Goal: Task Accomplishment & Management: Use online tool/utility

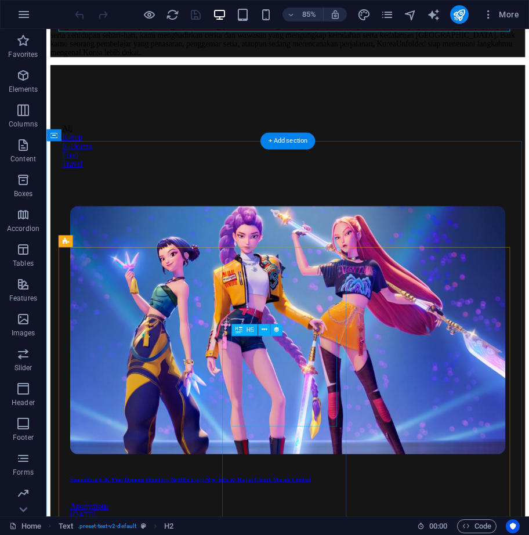
scroll to position [116, 0]
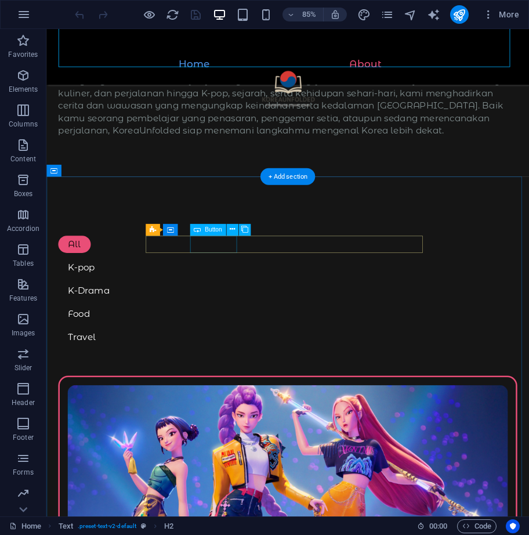
click at [258, 300] on div "K-pop" at bounding box center [330, 310] width 540 height 20
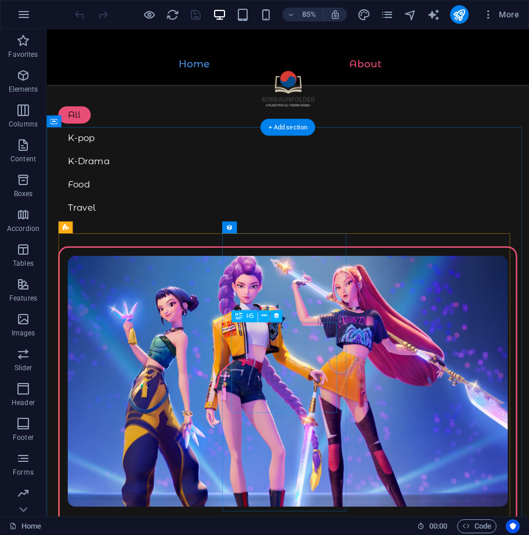
scroll to position [174, 0]
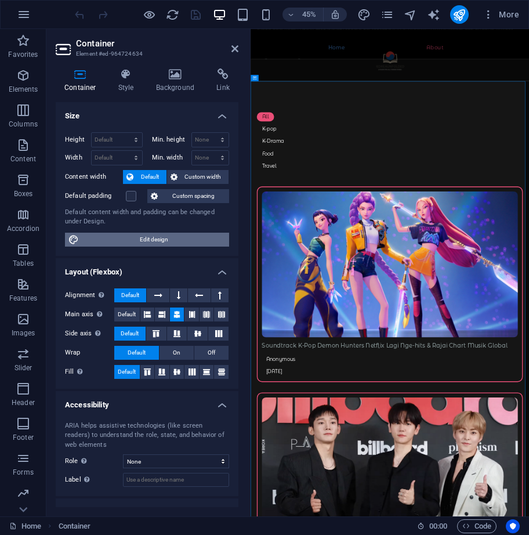
click at [190, 233] on span "Edit design" at bounding box center [153, 240] width 143 height 14
select select "rem"
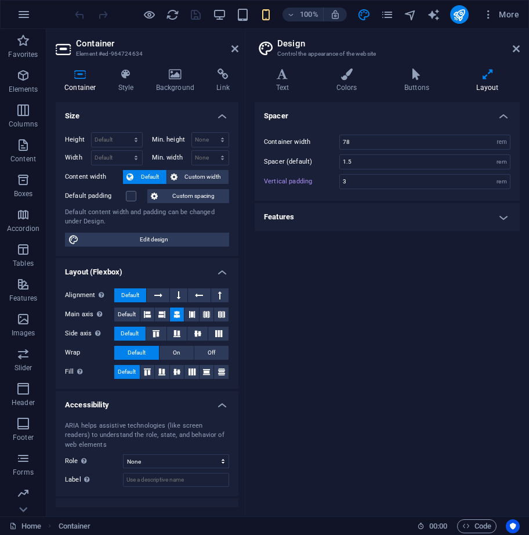
scroll to position [1757, 0]
click at [350, 71] on icon at bounding box center [346, 75] width 63 height 12
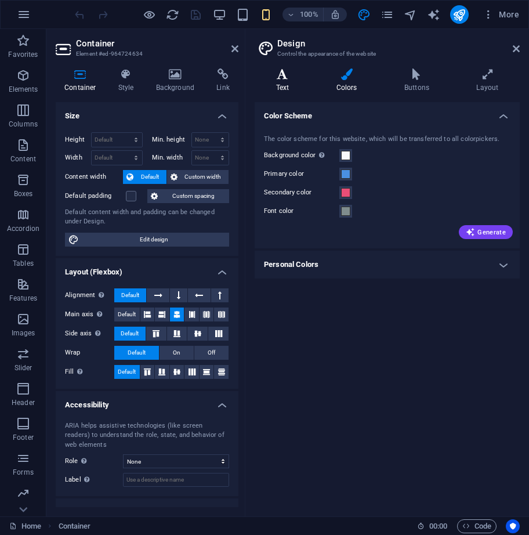
click at [291, 77] on icon at bounding box center [283, 75] width 56 height 12
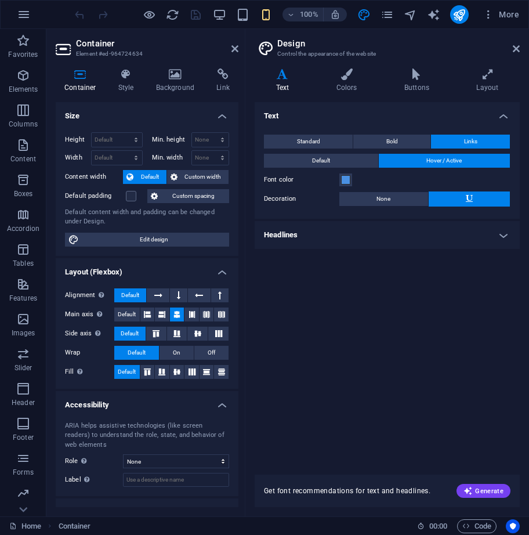
click at [336, 96] on div "Text Colors Buttons Layout Text Standard Bold Links Font color Font Montserrat …" at bounding box center [387, 288] width 265 height 439
click at [344, 87] on h4 "Colors" at bounding box center [349, 81] width 68 height 24
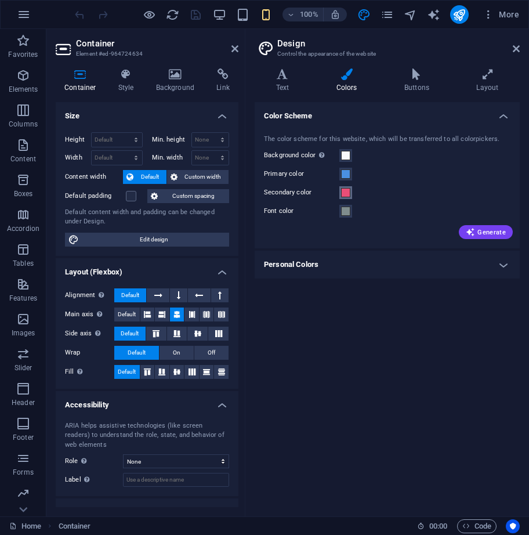
click at [347, 193] on span at bounding box center [345, 192] width 9 height 9
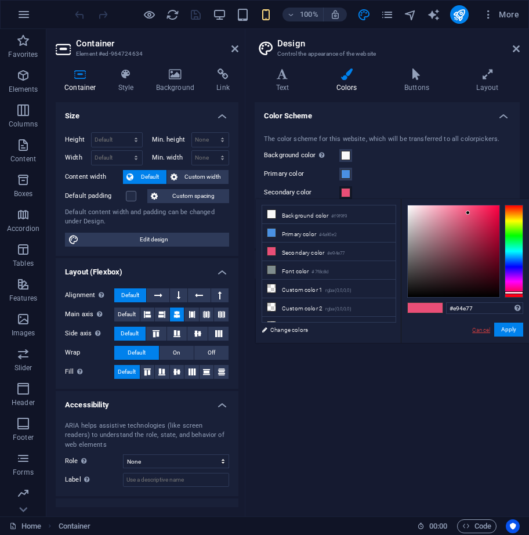
click at [480, 330] on link "Cancel" at bounding box center [481, 330] width 20 height 9
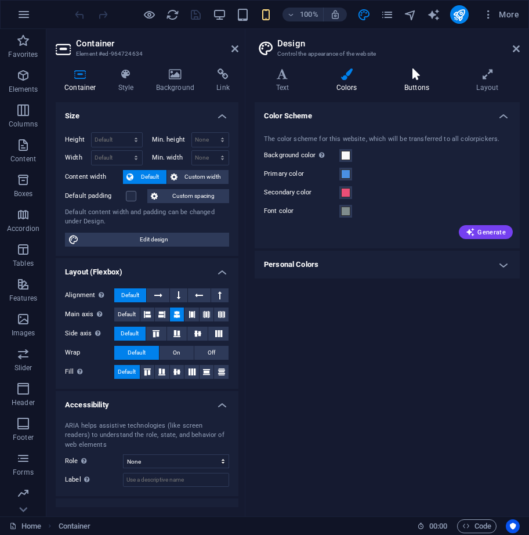
click at [436, 77] on icon at bounding box center [416, 75] width 67 height 12
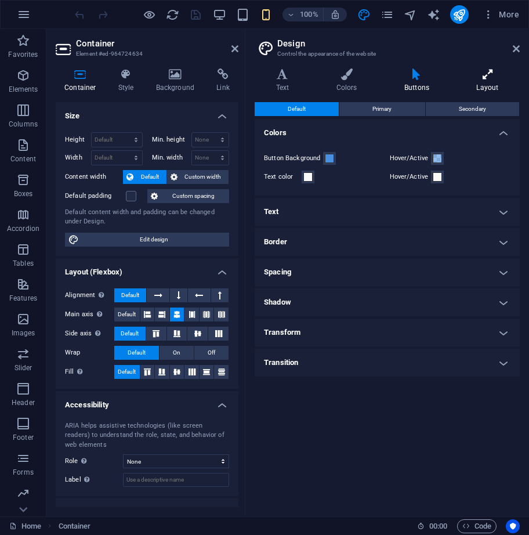
drag, startPoint x: 488, startPoint y: 77, endPoint x: 476, endPoint y: 77, distance: 12.2
click at [488, 77] on icon at bounding box center [488, 75] width 64 height 12
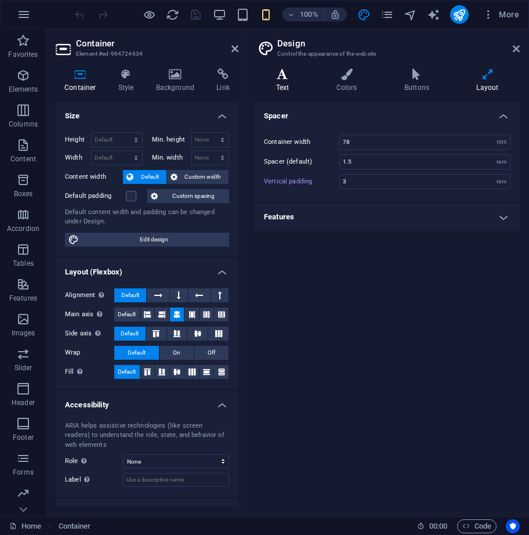
click at [287, 76] on icon at bounding box center [283, 75] width 56 height 12
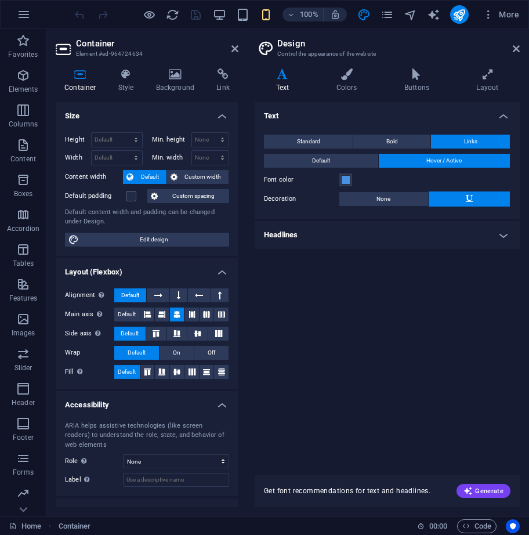
click at [239, 50] on aside "Container Element #ed-964724634 Container Style Background Link Size Height Def…" at bounding box center [148, 273] width 204 height 488
click at [233, 48] on icon at bounding box center [235, 48] width 7 height 9
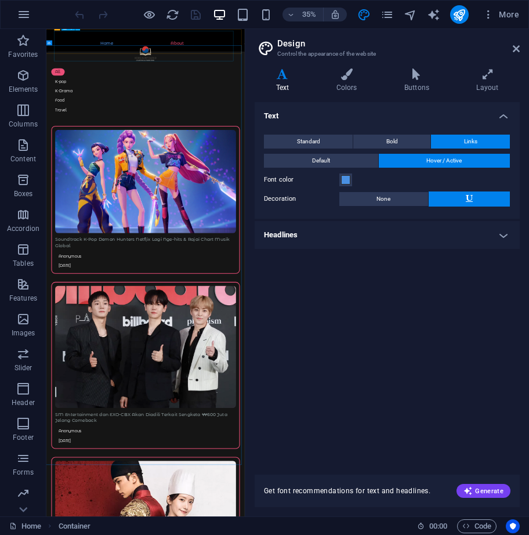
scroll to position [244, 0]
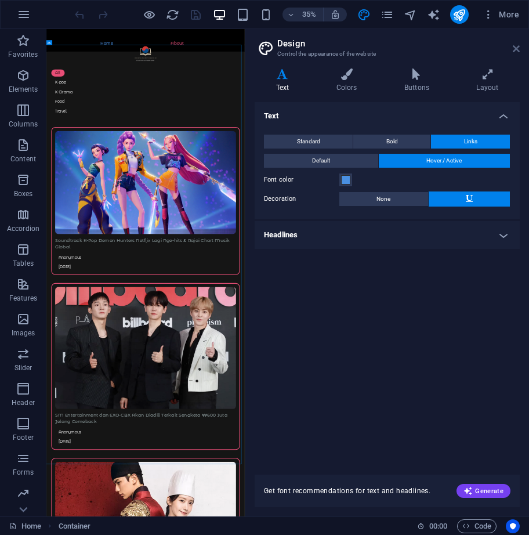
click at [517, 47] on icon at bounding box center [516, 48] width 7 height 9
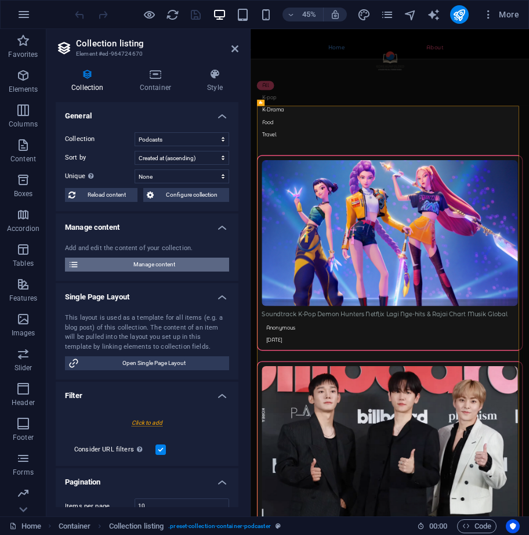
click at [167, 266] on span "Manage content" at bounding box center [153, 265] width 143 height 14
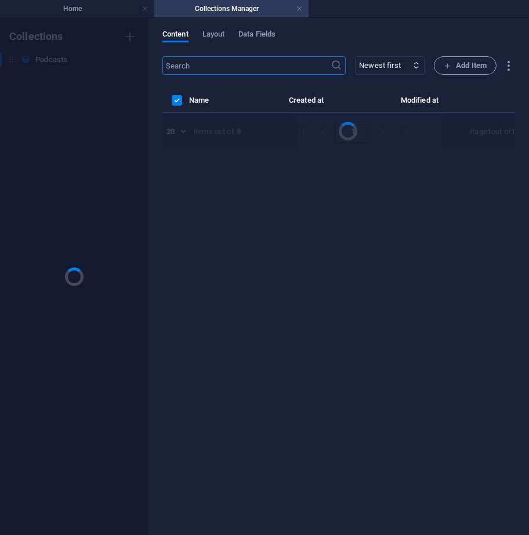
scroll to position [0, 0]
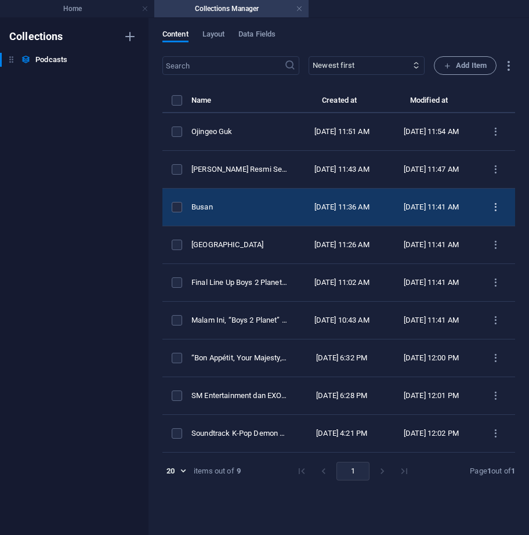
click at [498, 213] on icon "items list" at bounding box center [496, 207] width 11 height 11
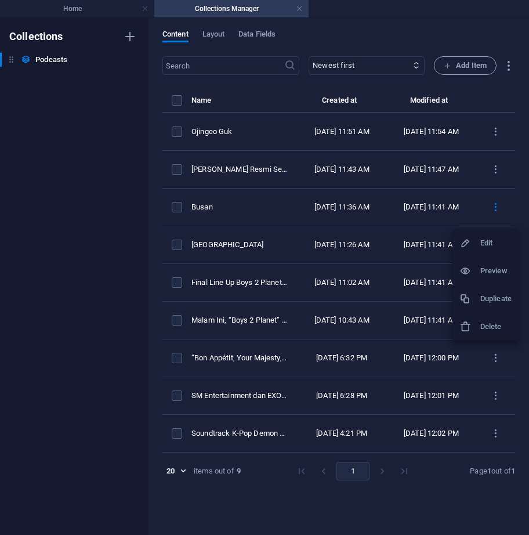
click at [494, 300] on h6 "Duplicate" at bounding box center [496, 299] width 31 height 14
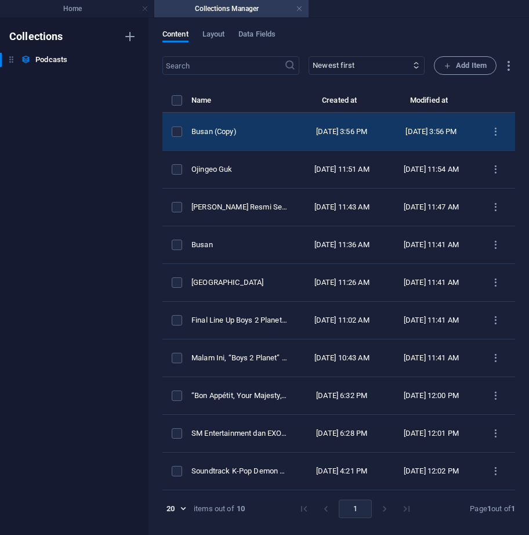
click at [319, 132] on td "Oct 3, 2025 3:56 PM" at bounding box center [341, 132] width 89 height 38
select select "Travel"
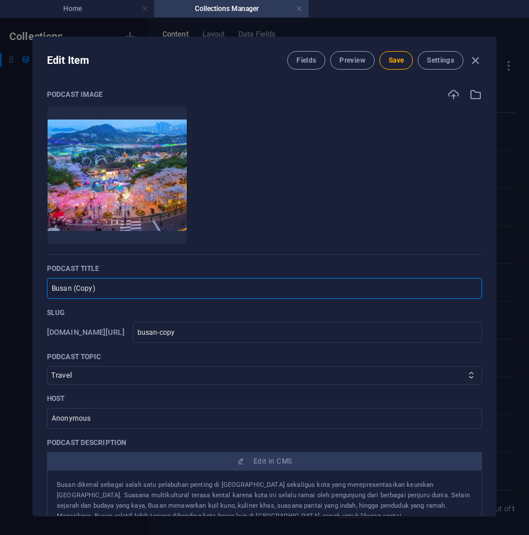
drag, startPoint x: 154, startPoint y: 292, endPoint x: 19, endPoint y: 315, distance: 137.7
click at [19, 315] on div "Edit Item Fields Preview Save Settings Podcast image Drop files here to upload …" at bounding box center [264, 276] width 529 height 517
type input "D"
type input "d"
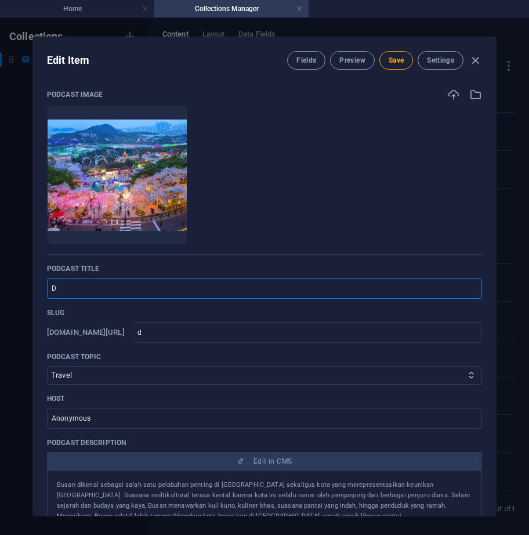
type input "Da"
type input "da"
type input "Dae"
type input "dae"
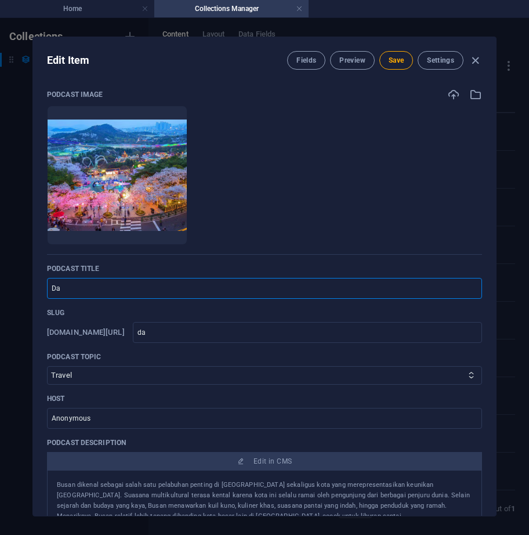
type input "dae"
type input "Daeg"
type input "daeg"
type input "Daegu"
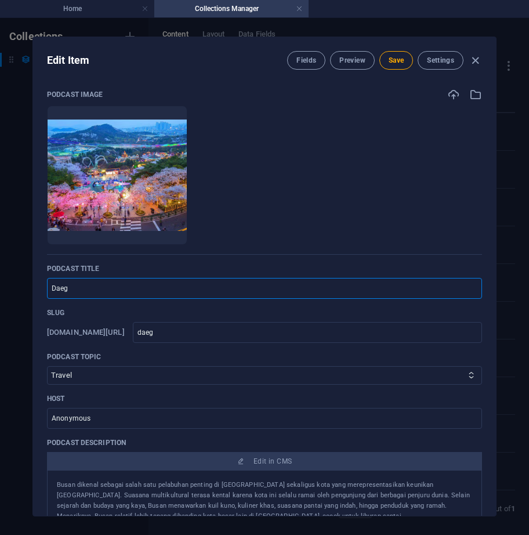
type input "daegu"
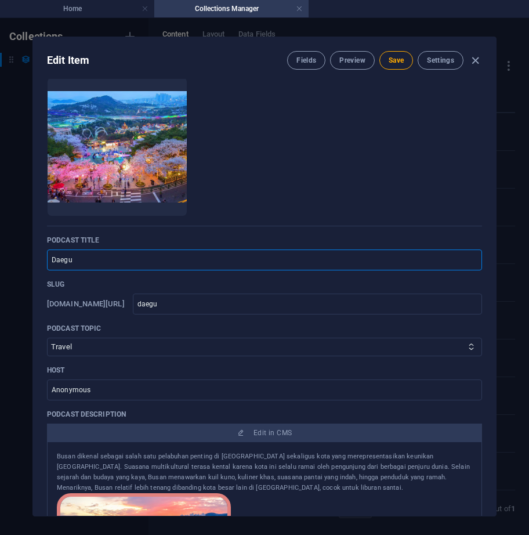
scroll to position [116, 0]
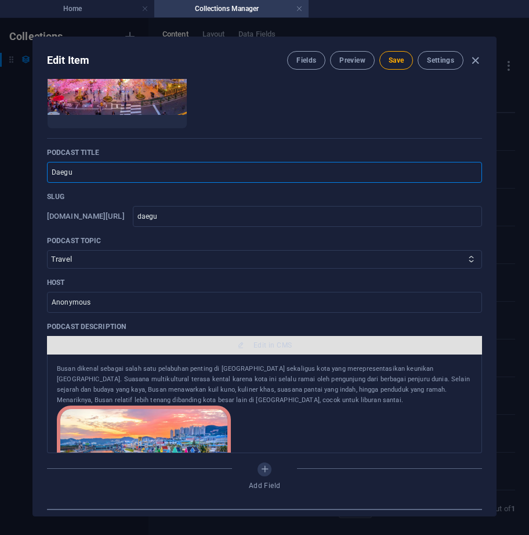
type input "Daegu"
click at [228, 349] on span "Edit in CMS" at bounding box center [265, 345] width 426 height 9
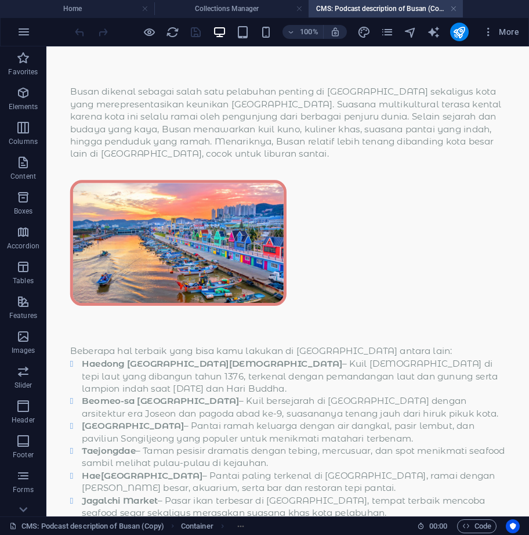
scroll to position [0, 0]
click at [248, 9] on h4 "Collections Manager" at bounding box center [231, 8] width 154 height 13
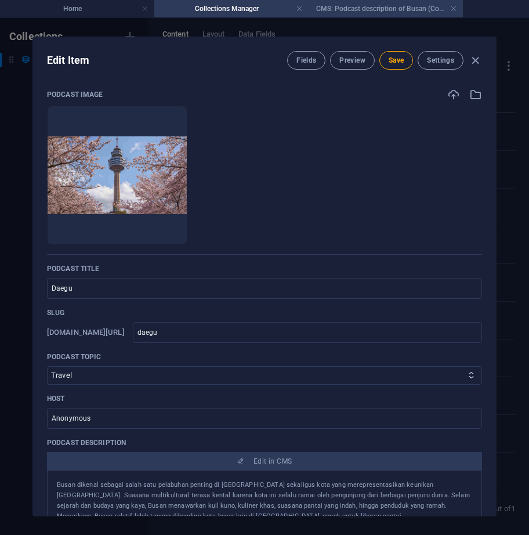
click at [347, 12] on h4 "CMS: Podcast description of Busan (Copy)" at bounding box center [386, 8] width 154 height 13
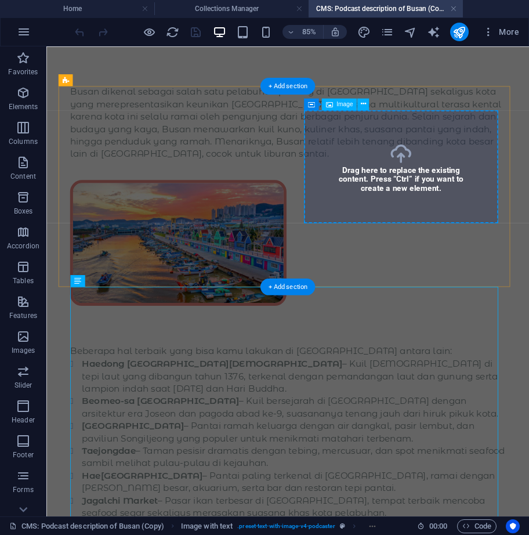
click at [466, 208] on figure at bounding box center [330, 278] width 513 height 148
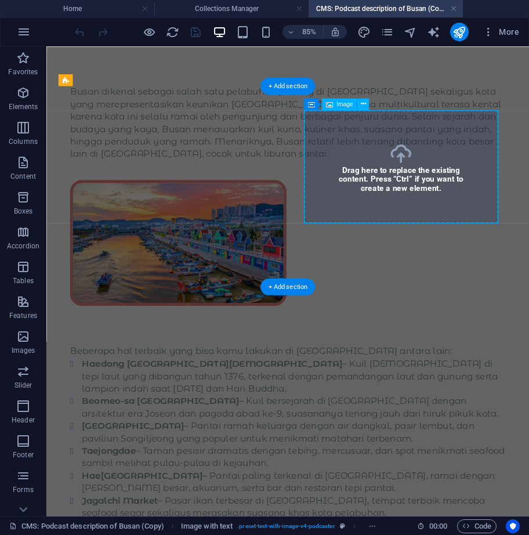
click at [466, 208] on figure at bounding box center [330, 278] width 513 height 148
select select "px"
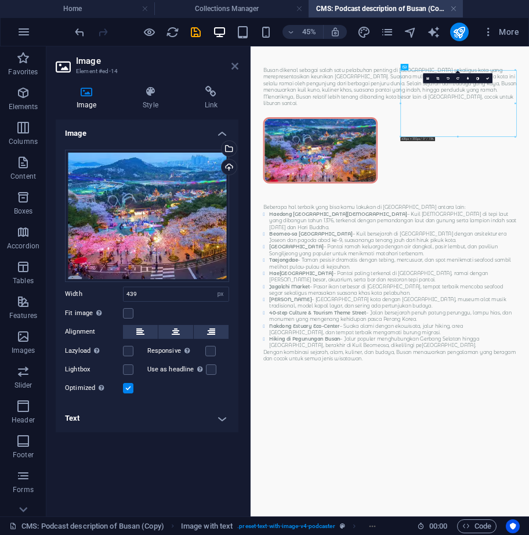
click at [232, 66] on icon at bounding box center [235, 66] width 7 height 9
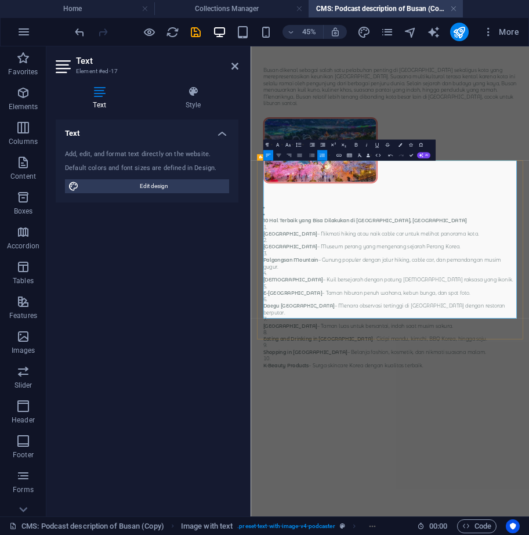
drag, startPoint x: 668, startPoint y: 640, endPoint x: 428, endPoint y: 349, distance: 376.5
click at [322, 157] on icon "button" at bounding box center [322, 155] width 5 height 3
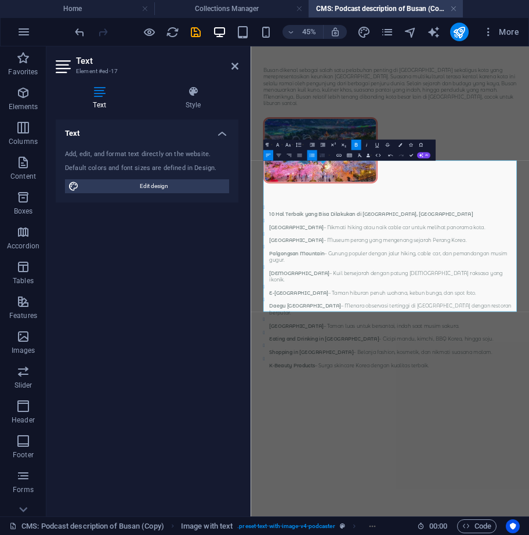
click at [322, 157] on icon "button" at bounding box center [322, 155] width 5 height 3
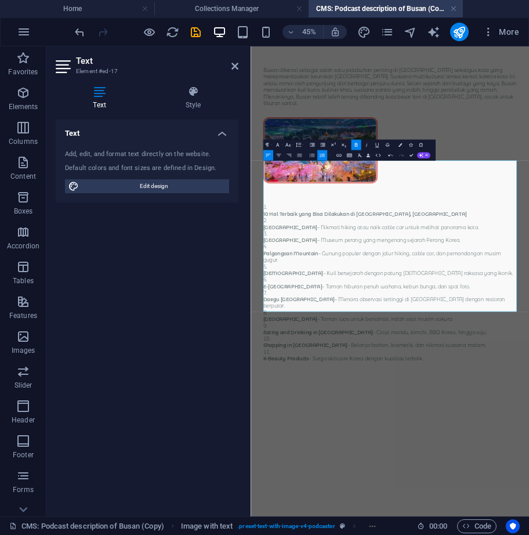
click at [325, 150] on button "Ordered List" at bounding box center [323, 155] width 10 height 10
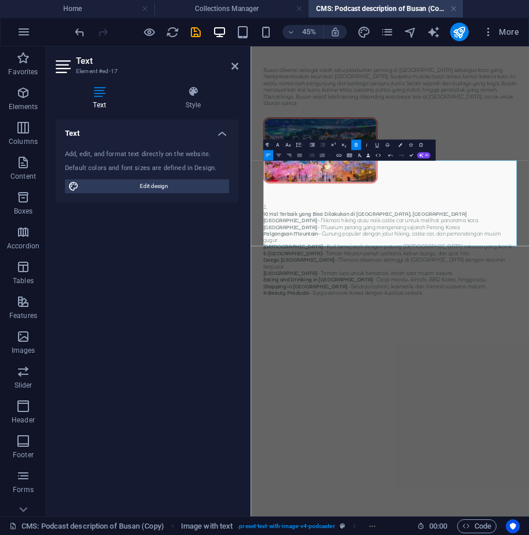
click at [309, 156] on icon "button" at bounding box center [312, 155] width 6 height 6
click at [246, 157] on div "Text Style Text Add, edit, and format text directly on the website. Default col…" at bounding box center [146, 297] width 201 height 440
click at [296, 413] on strong "10 Hal Terbaik yang Bisa Dilakukan di Daegu, Korea Selatan" at bounding box center [505, 419] width 453 height 13
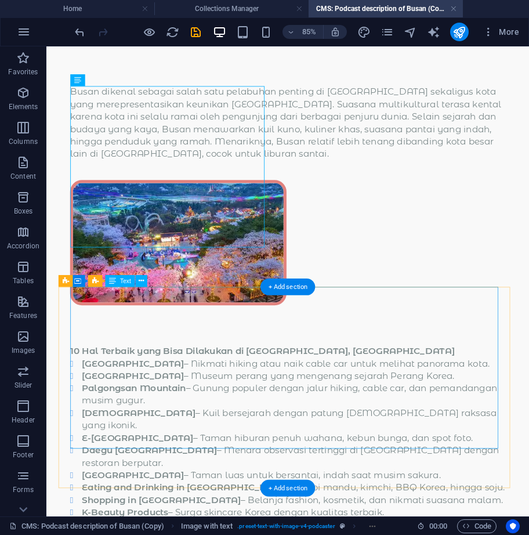
click at [167, 398] on div "10 Hal Terbaik yang Bisa Dilakukan di Daegu, Korea Selatan Apsan Mountain Park …" at bounding box center [330, 500] width 513 height 205
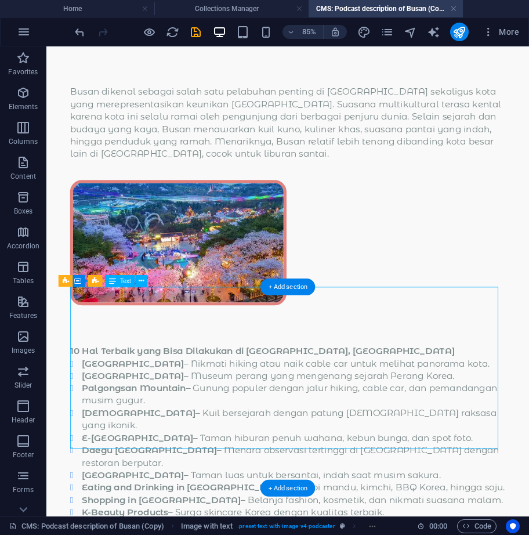
click at [181, 509] on div "10 Hal Terbaik yang Bisa Dilakukan di Daegu, Korea Selatan Apsan Mountain Park …" at bounding box center [330, 500] width 513 height 205
click at [177, 510] on div "10 Hal Terbaik yang Bisa Dilakukan di Daegu, Korea Selatan Apsan Mountain Park …" at bounding box center [330, 500] width 513 height 205
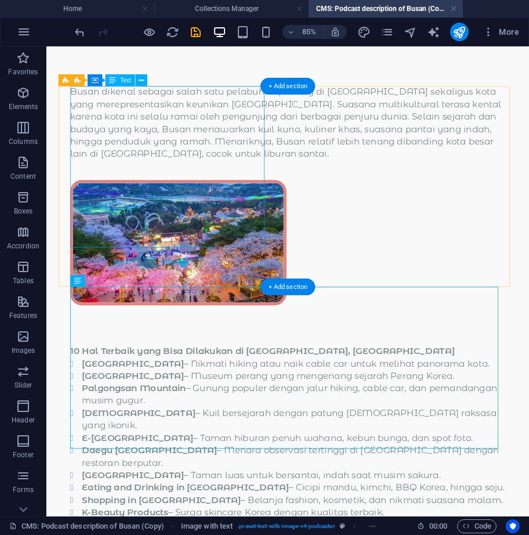
click at [218, 164] on div "Busan dikenal sebagai salah satu pelabuhan penting di Asia sekaligus kota yang …" at bounding box center [330, 137] width 513 height 88
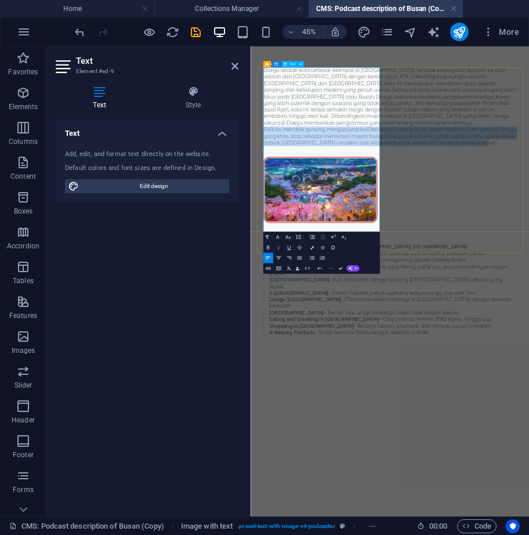
drag, startPoint x: 441, startPoint y: 453, endPoint x: 368, endPoint y: 391, distance: 96.0
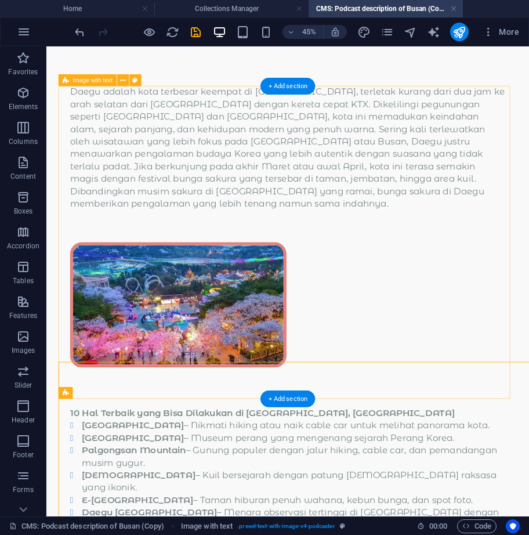
click at [478, 349] on div "Daegu adalah kota terbesar keempat di Korea Selatan, terletak kurang dari dua j…" at bounding box center [330, 282] width 540 height 378
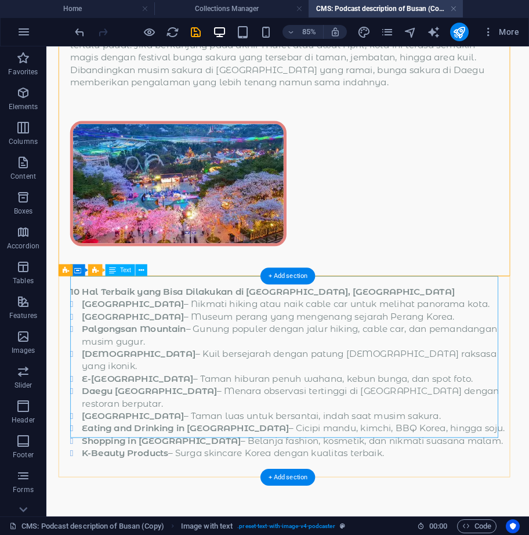
scroll to position [145, 0]
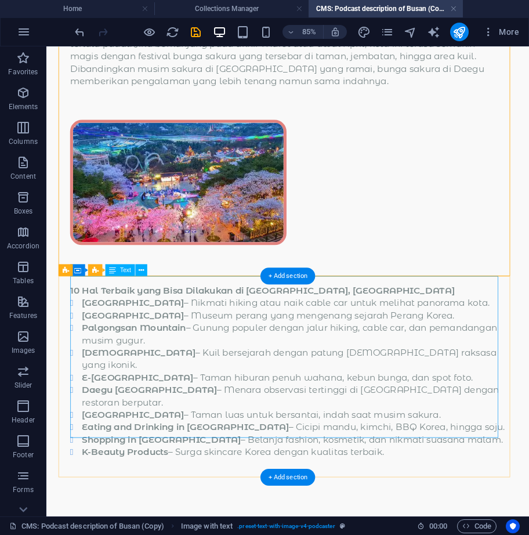
click at [372, 413] on div "10 Hal Terbaik yang Bisa Dilakukan di Daegu, Korea Selatan Apsan Mountain Park …" at bounding box center [330, 428] width 513 height 205
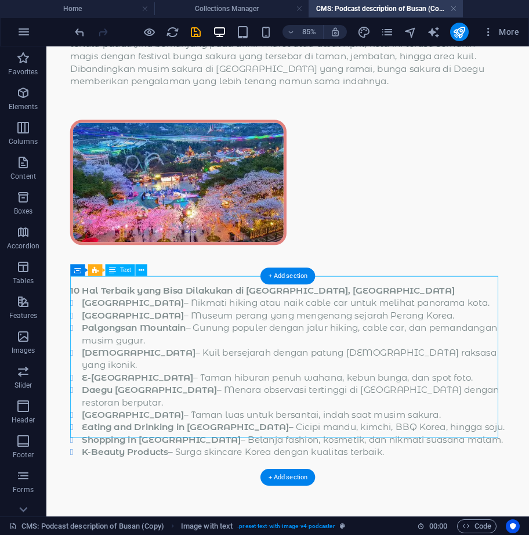
click at [372, 413] on div "10 Hal Terbaik yang Bisa Dilakukan di Daegu, Korea Selatan Apsan Mountain Park …" at bounding box center [330, 428] width 513 height 205
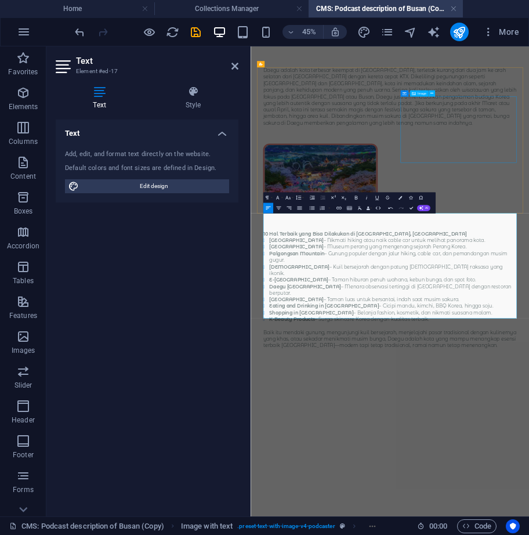
select select "px"
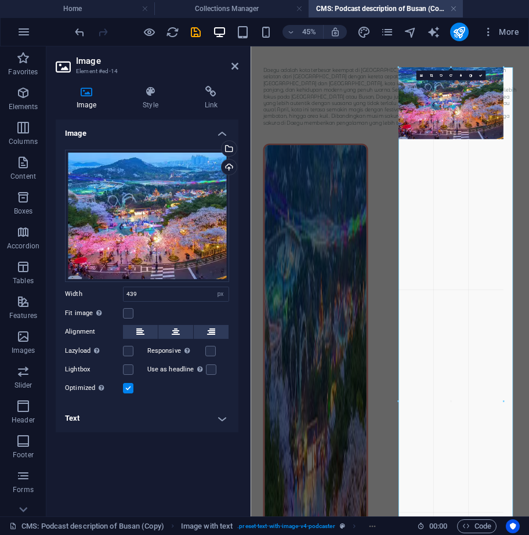
drag, startPoint x: 401, startPoint y: 127, endPoint x: 388, endPoint y: 294, distance: 167.1
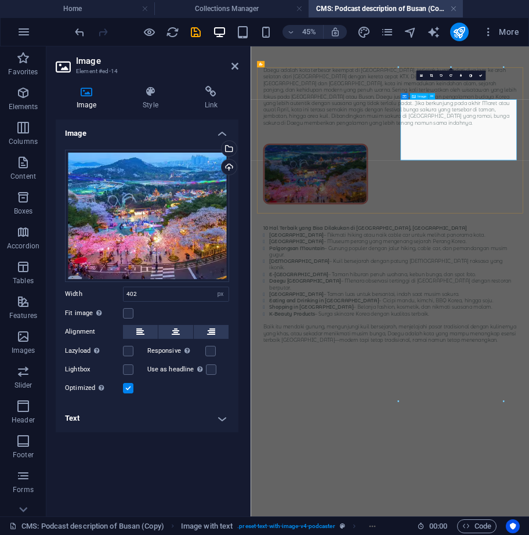
drag, startPoint x: 651, startPoint y: 178, endPoint x: 564, endPoint y: 239, distance: 106.4
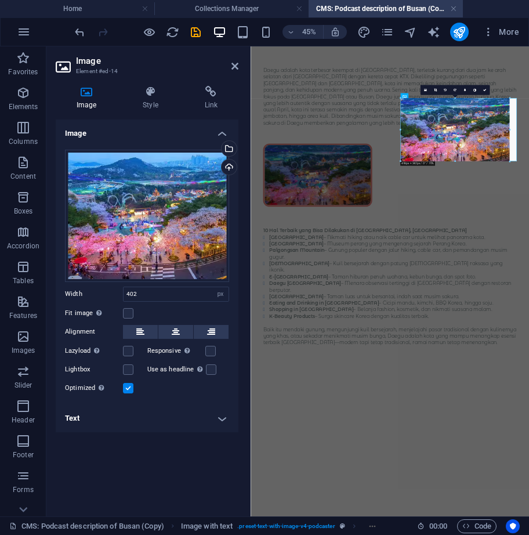
drag, startPoint x: 404, startPoint y: 130, endPoint x: 389, endPoint y: 132, distance: 15.3
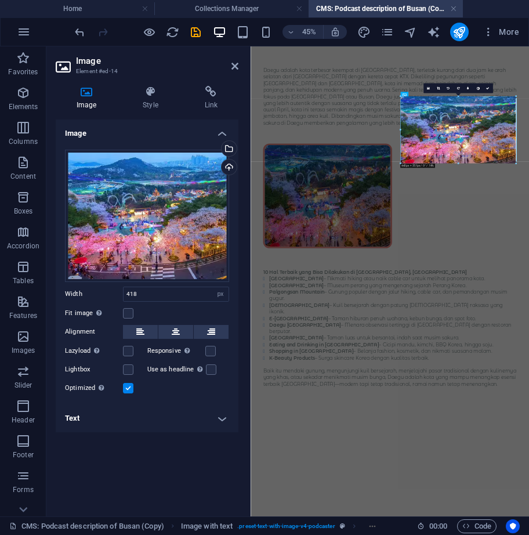
drag, startPoint x: 401, startPoint y: 128, endPoint x: 356, endPoint y: 129, distance: 44.1
type input "445"
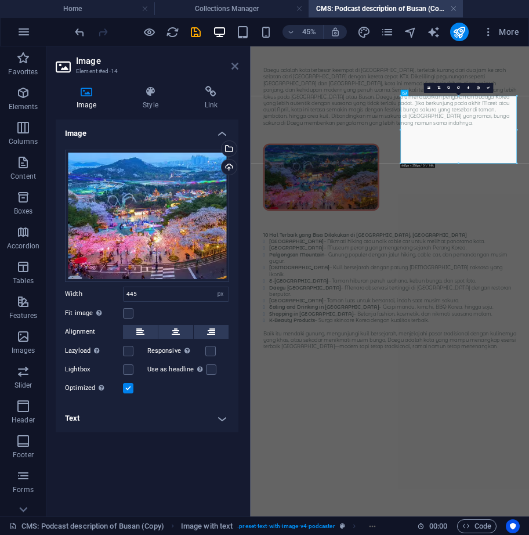
click at [233, 66] on icon at bounding box center [235, 66] width 7 height 9
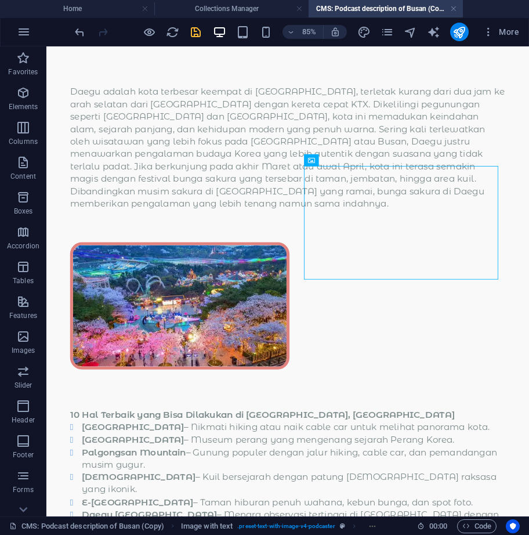
click at [192, 30] on icon "save" at bounding box center [195, 32] width 13 height 13
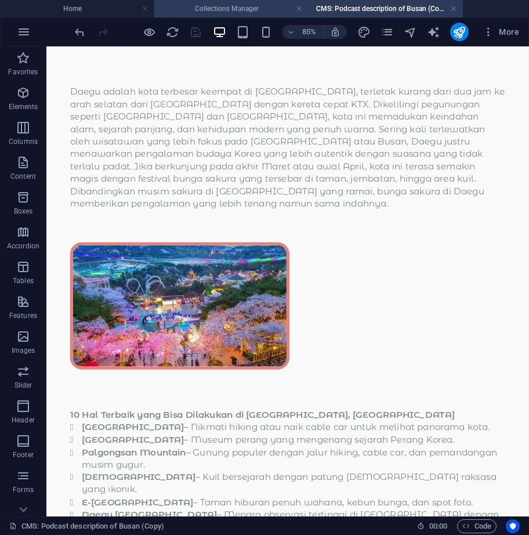
click at [234, 6] on h4 "Collections Manager" at bounding box center [231, 8] width 154 height 13
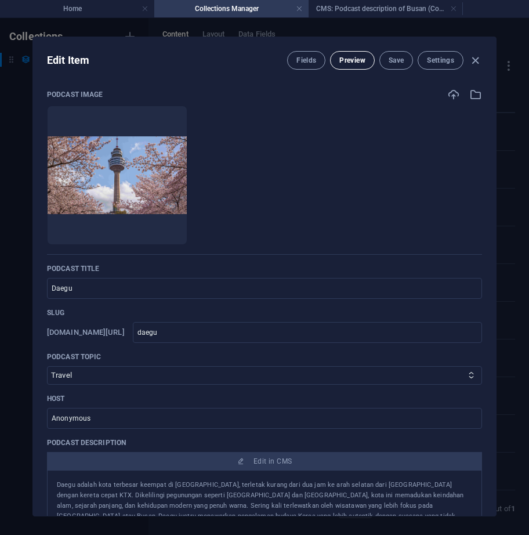
click at [345, 57] on span "Preview" at bounding box center [353, 60] width 26 height 9
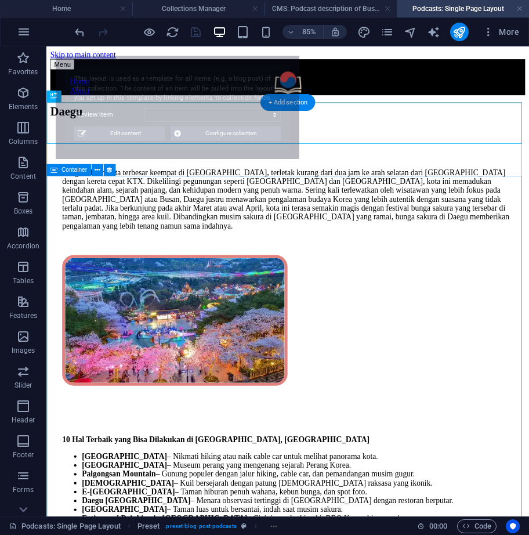
select select "68df8fbaa4c0d71d440e87f2"
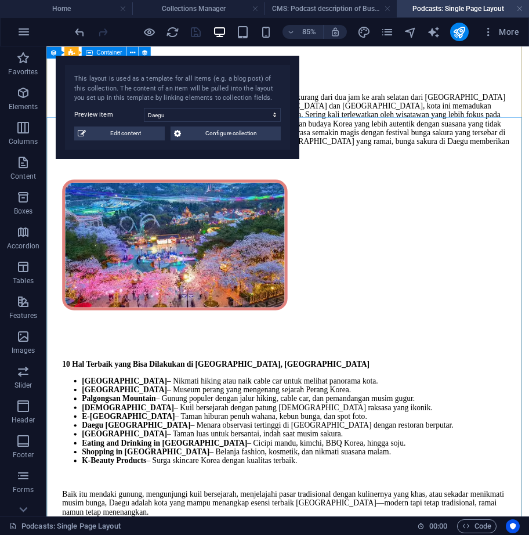
scroll to position [58, 0]
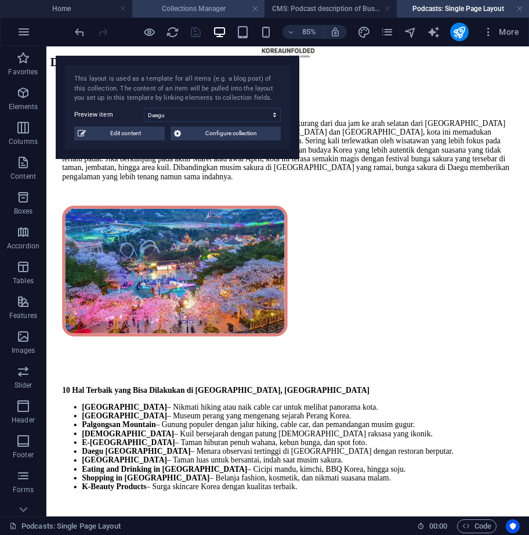
click at [196, 10] on h4 "Collections Manager" at bounding box center [198, 8] width 132 height 13
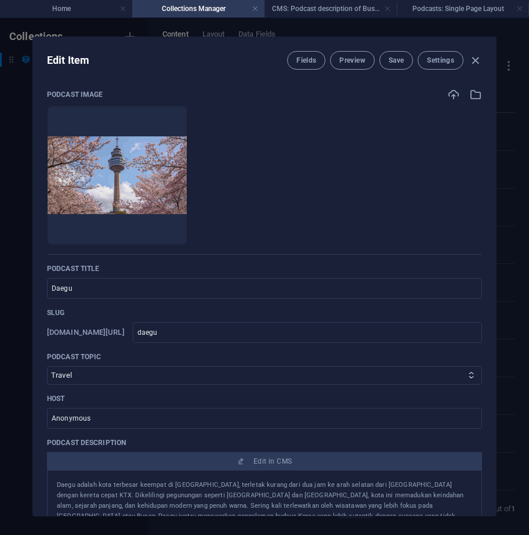
scroll to position [0, 0]
click at [468, 207] on ul "Drop files here to upload them instantly" at bounding box center [264, 175] width 435 height 139
click at [401, 59] on span "Save" at bounding box center [396, 60] width 15 height 9
click at [478, 59] on icon "button" at bounding box center [475, 60] width 13 height 13
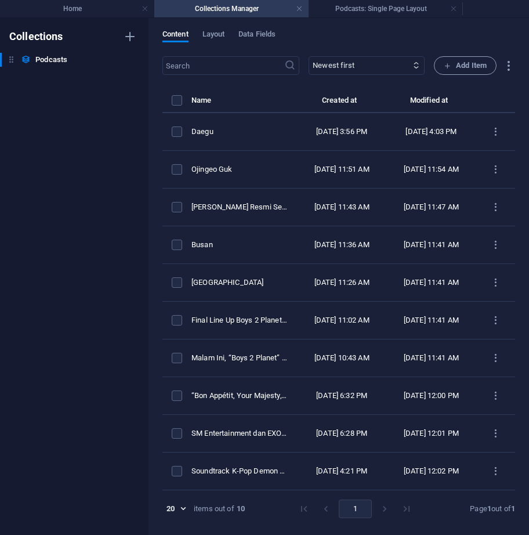
type input "daegu"
click at [77, 11] on h4 "Home" at bounding box center [77, 8] width 154 height 13
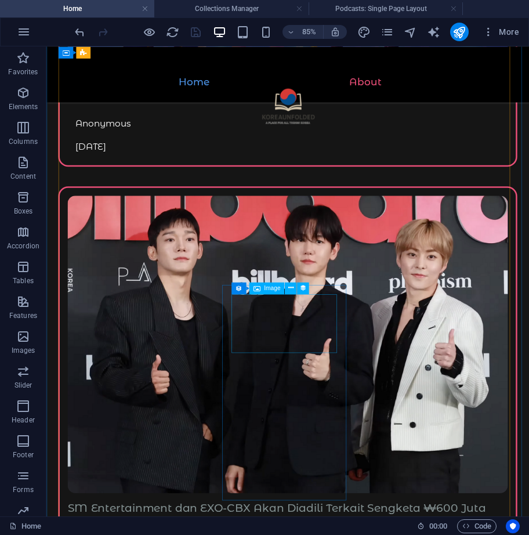
scroll to position [819, 0]
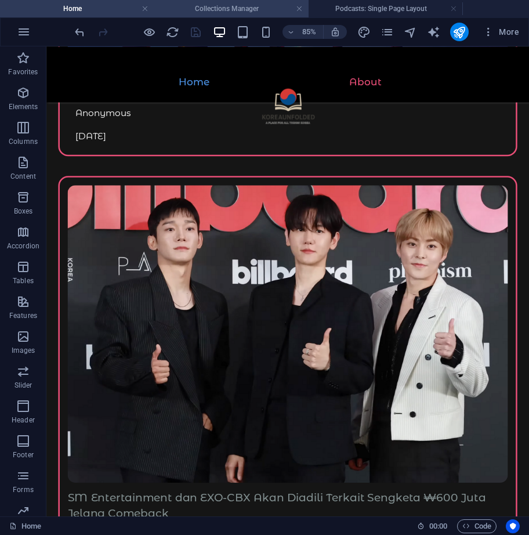
click at [247, 13] on h4 "Collections Manager" at bounding box center [231, 8] width 154 height 13
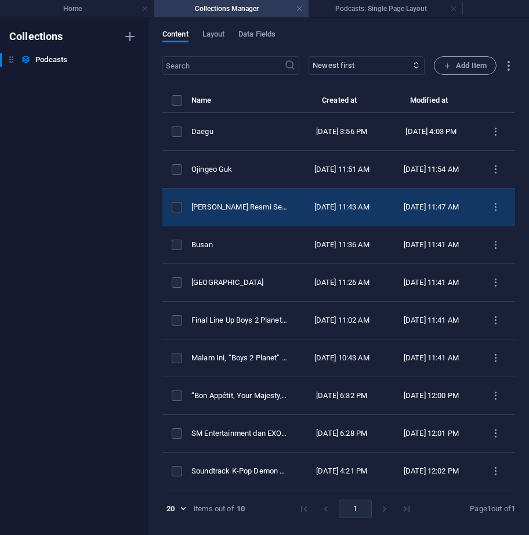
scroll to position [0, 0]
click at [491, 211] on icon "items list" at bounding box center [496, 207] width 11 height 11
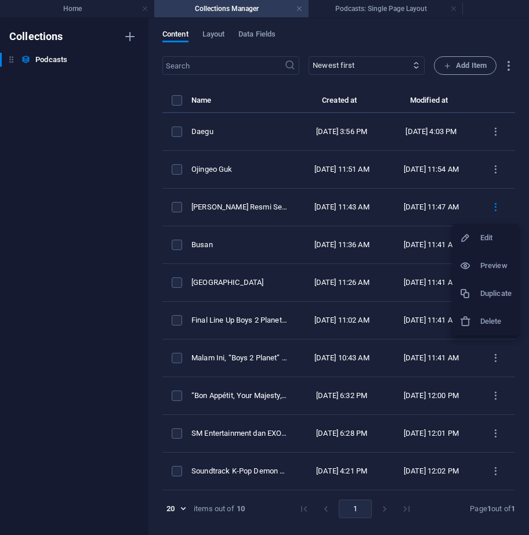
click at [482, 298] on h6 "Duplicate" at bounding box center [496, 294] width 31 height 14
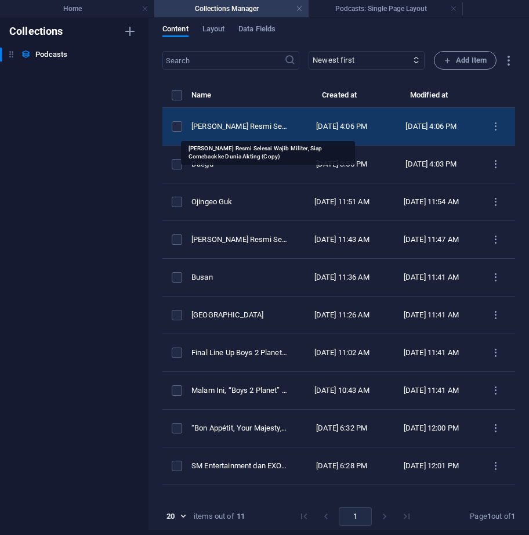
click at [254, 130] on div "Song Kang Resmi Selesai Wajib Militer, Siap Comeback ke Dunia Akting (Copy)" at bounding box center [240, 126] width 96 height 10
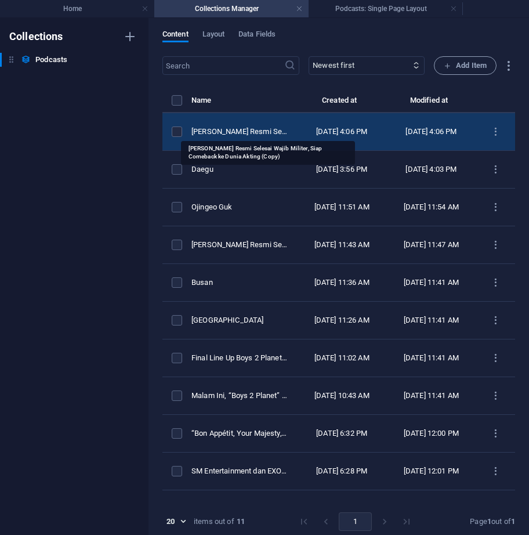
select select "K-Drama"
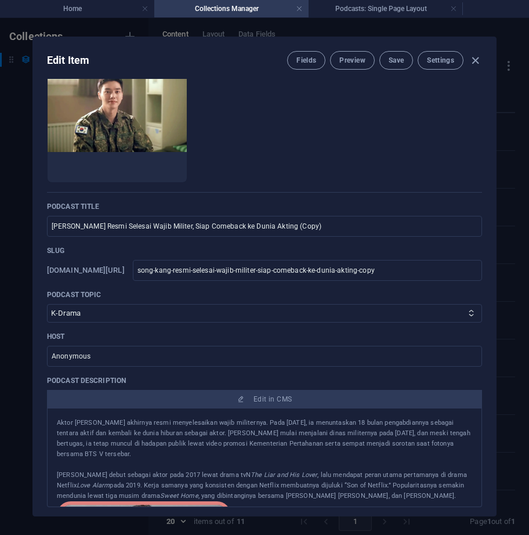
scroll to position [116, 0]
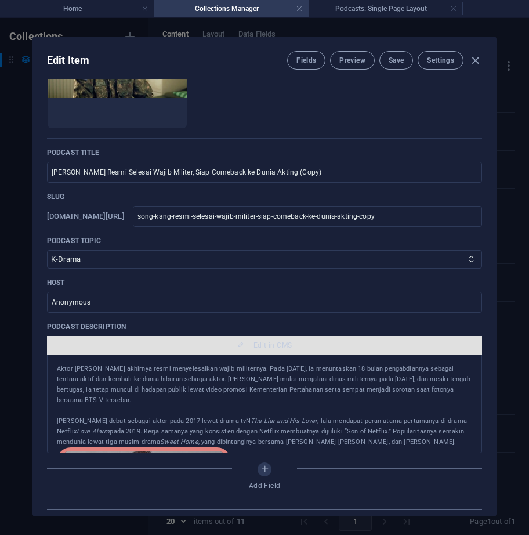
click at [291, 348] on span "Edit in CMS" at bounding box center [265, 345] width 426 height 9
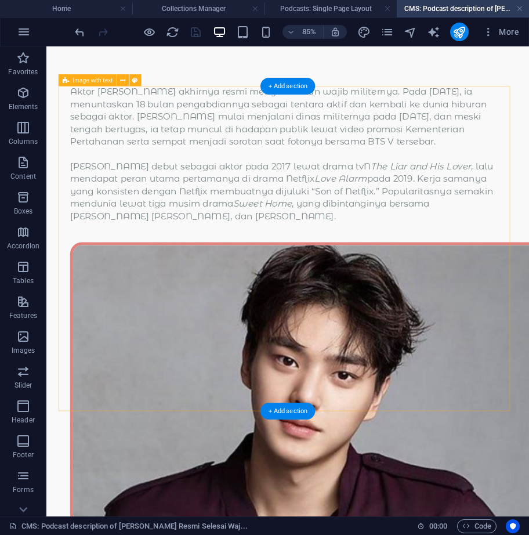
scroll to position [0, 0]
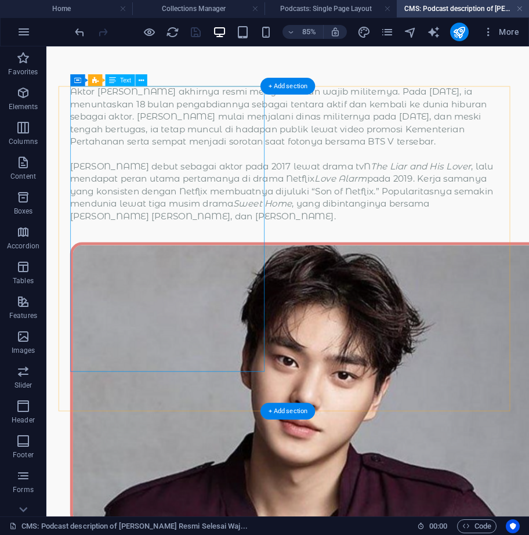
click at [213, 233] on div "Aktor Song Kang akhirnya resmi menyelesaikan wajib militernya. Pada 1 Oktober 2…" at bounding box center [330, 173] width 513 height 161
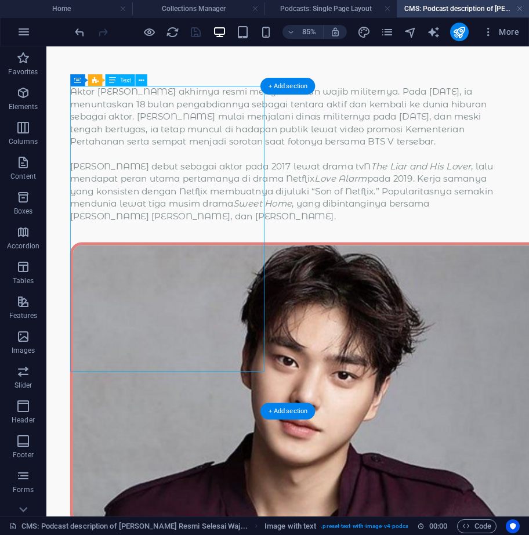
click at [213, 233] on div "Aktor Song Kang akhirnya resmi menyelesaikan wajib militernya. Pada 1 Oktober 2…" at bounding box center [330, 173] width 513 height 161
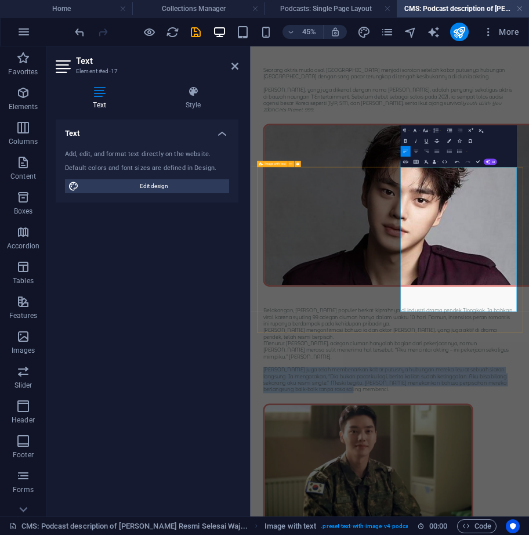
drag, startPoint x: 782, startPoint y: 630, endPoint x: 582, endPoint y: 530, distance: 223.5
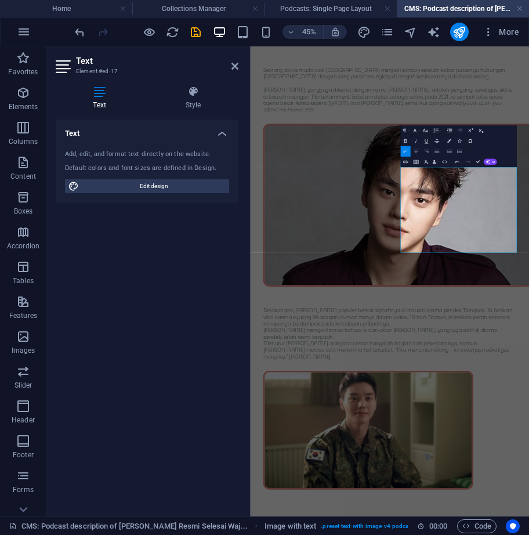
click at [15, 90] on span "Elements" at bounding box center [23, 100] width 46 height 28
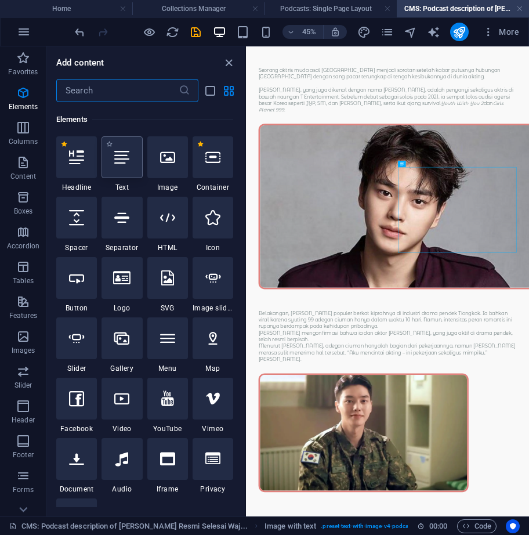
scroll to position [124, 0]
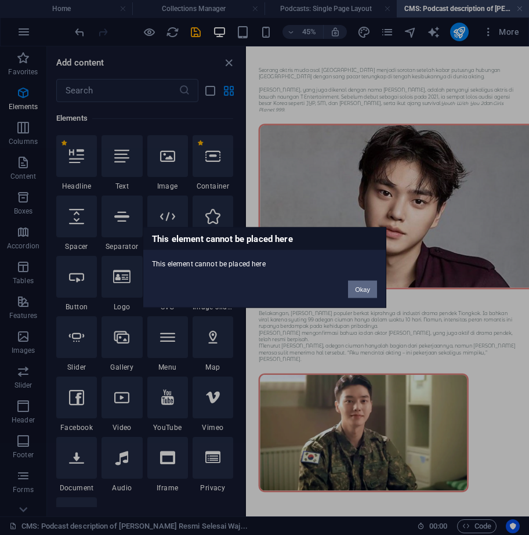
click at [348, 284] on button "Okay" at bounding box center [362, 289] width 29 height 17
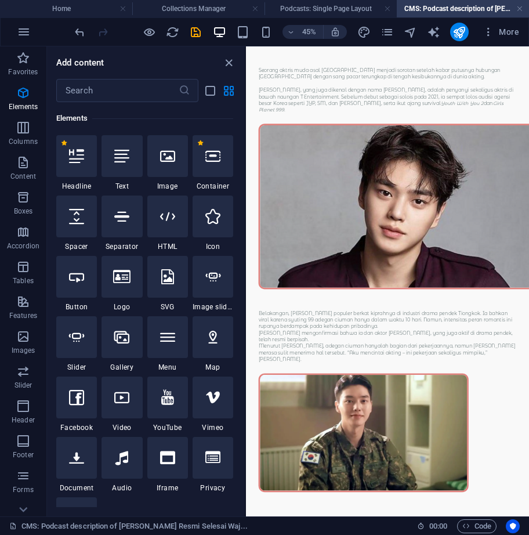
click at [381, 269] on div "+ Add section" at bounding box center [387, 273] width 29 height 9
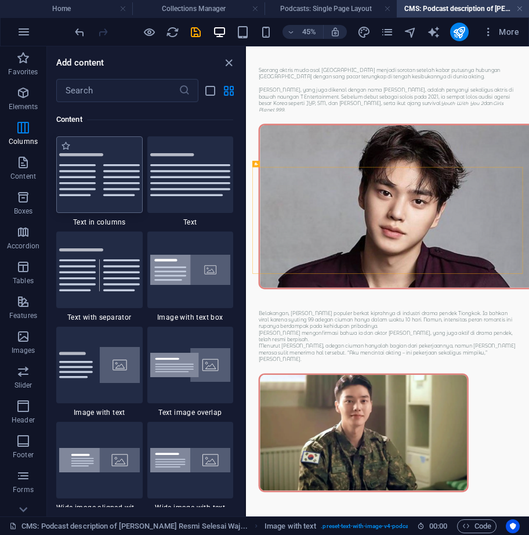
scroll to position [2031, 0]
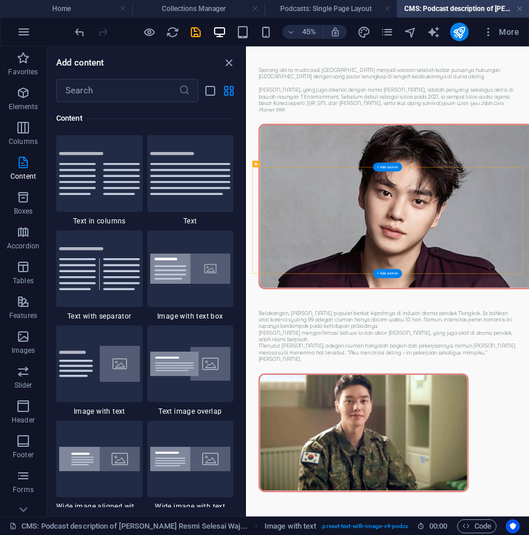
click at [388, 273] on div "+ Add section" at bounding box center [387, 273] width 29 height 9
click at [166, 185] on div at bounding box center [190, 173] width 87 height 77
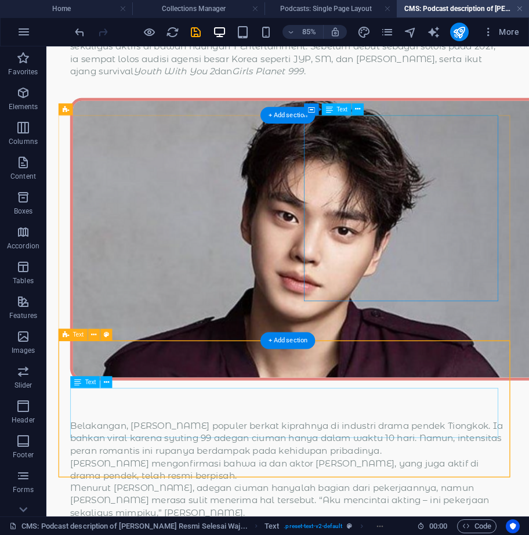
scroll to position [217, 0]
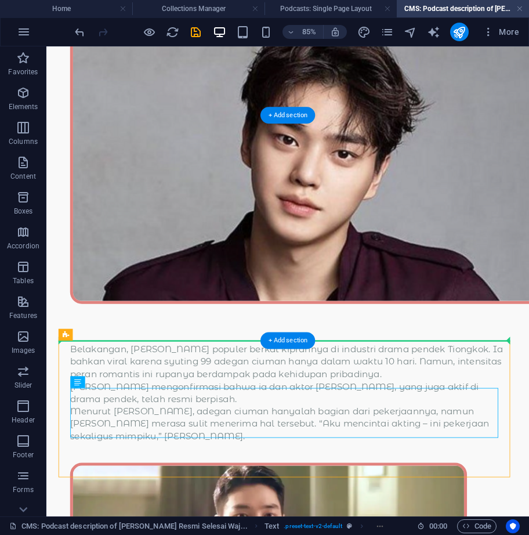
drag, startPoint x: 388, startPoint y: 463, endPoint x: 377, endPoint y: 374, distance: 88.9
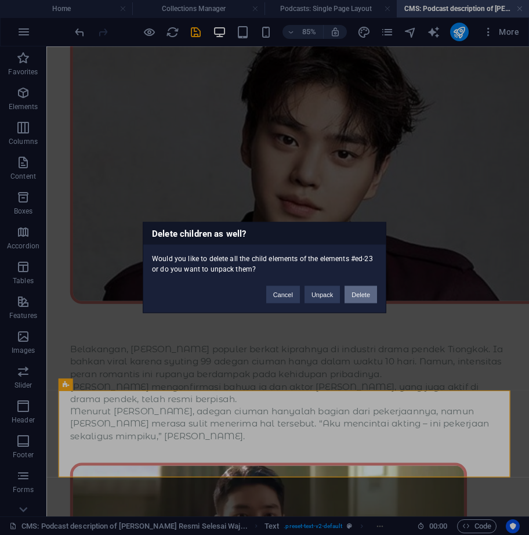
click at [357, 290] on button "Delete" at bounding box center [361, 294] width 33 height 17
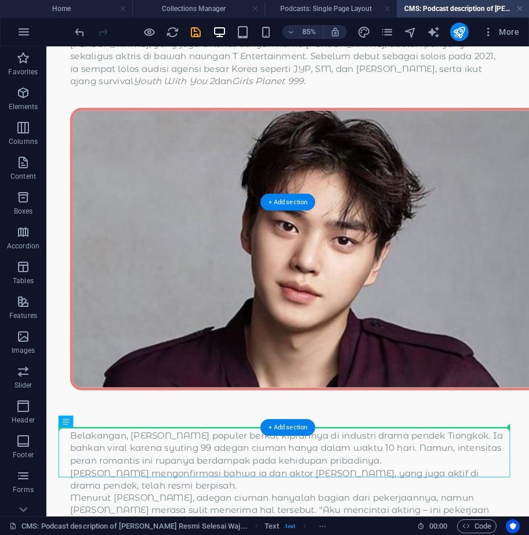
drag, startPoint x: 269, startPoint y: 528, endPoint x: 270, endPoint y: 470, distance: 58.6
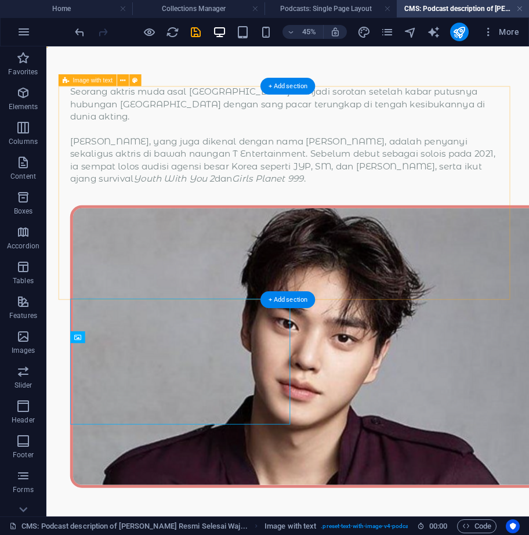
click at [426, 312] on div "Seorang aktris muda asal Tiongkok menjadi sorotan setelah kabar putusnya hubung…" at bounding box center [330, 353] width 540 height 520
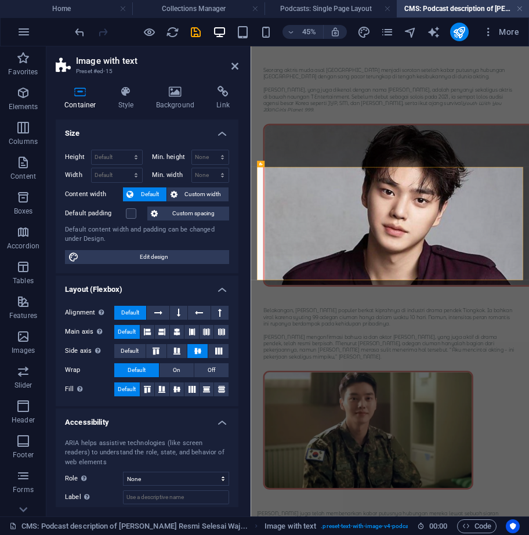
click at [237, 59] on h2 "Image with text" at bounding box center [157, 61] width 163 height 10
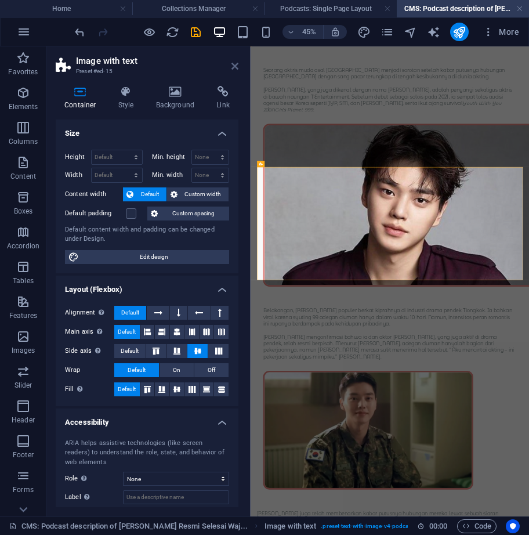
click at [238, 64] on icon at bounding box center [235, 66] width 7 height 9
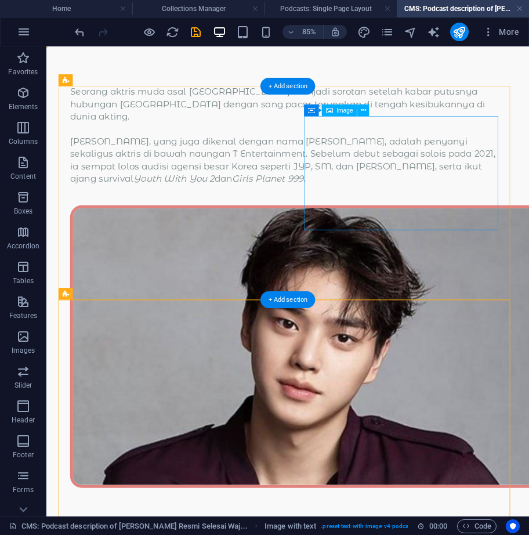
click at [466, 233] on figure at bounding box center [330, 399] width 513 height 333
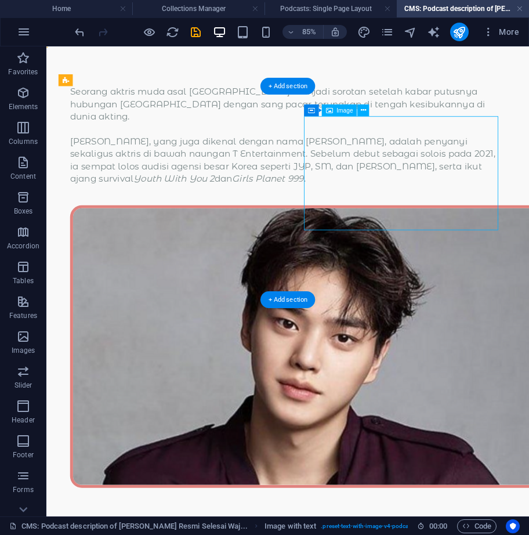
click at [466, 233] on figure at bounding box center [330, 399] width 513 height 333
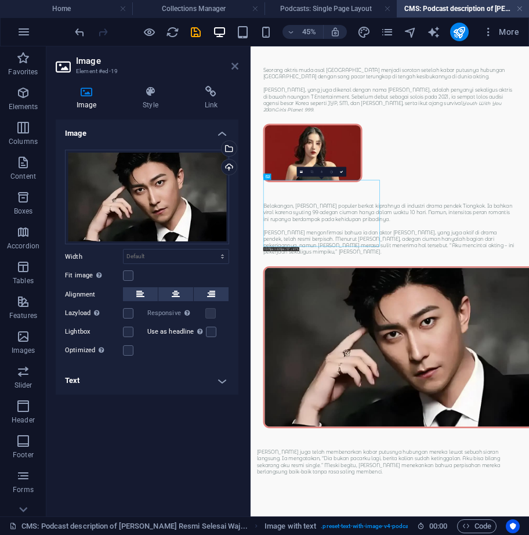
click at [232, 69] on icon at bounding box center [235, 66] width 7 height 9
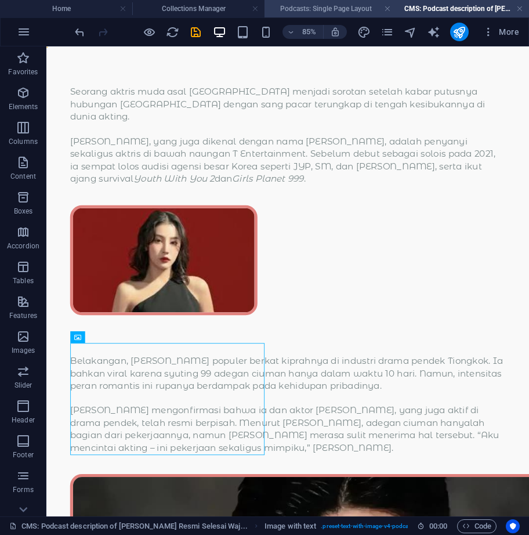
click at [301, 8] on h4 "Podcasts: Single Page Layout" at bounding box center [331, 8] width 132 height 13
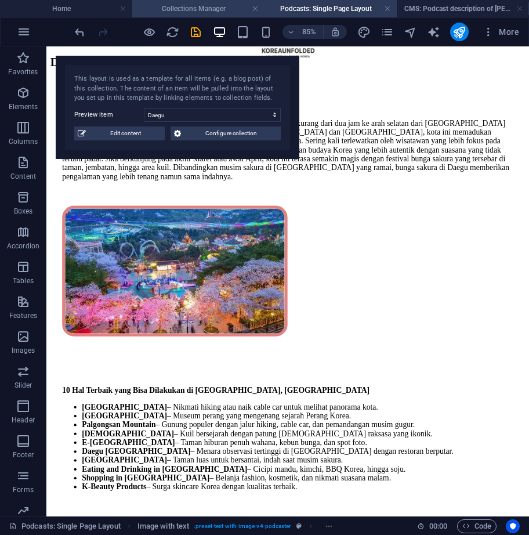
click at [228, 4] on h4 "Collections Manager" at bounding box center [198, 8] width 132 height 13
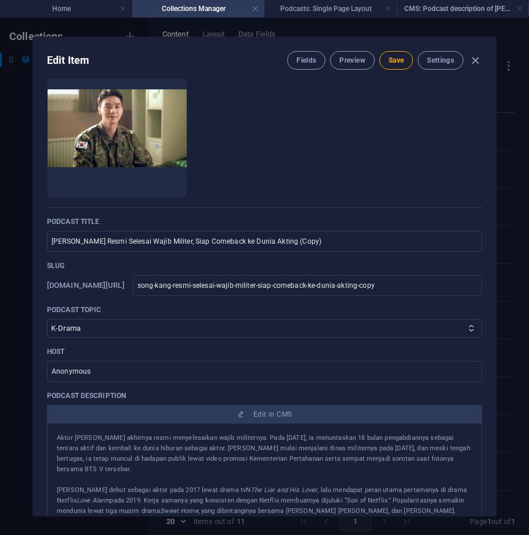
scroll to position [0, 0]
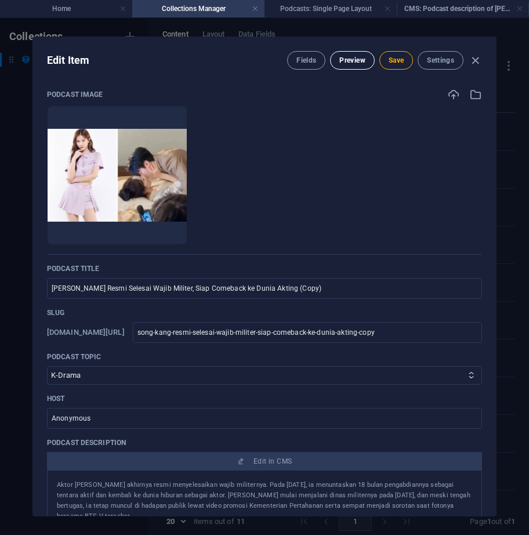
click at [356, 58] on span "Preview" at bounding box center [353, 60] width 26 height 9
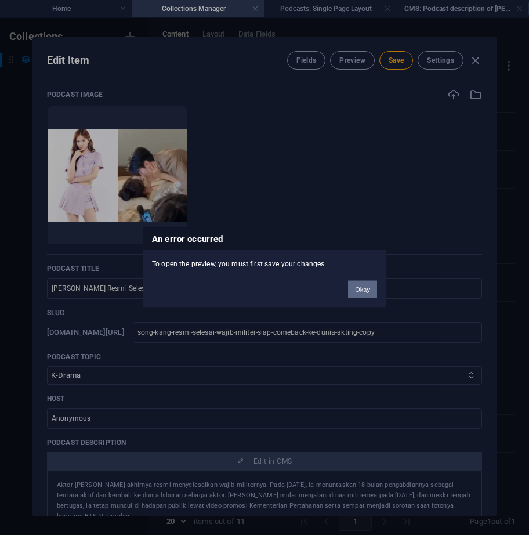
click at [356, 292] on button "Okay" at bounding box center [362, 289] width 29 height 17
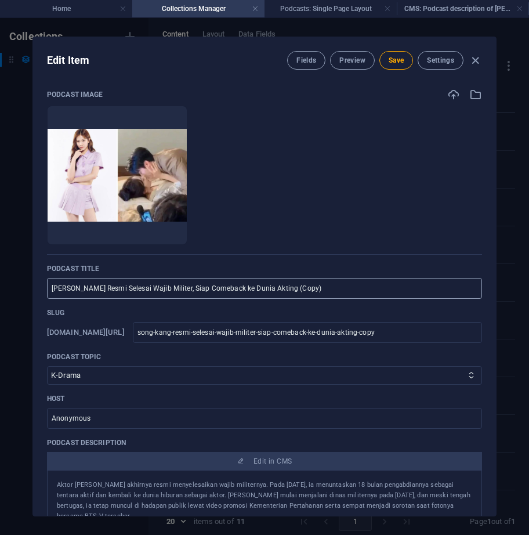
click at [192, 292] on input "Song Kang Resmi Selesai Wajib Militer, Siap Comeback ke Dunia Akting (Copy)" at bounding box center [264, 288] width 435 height 21
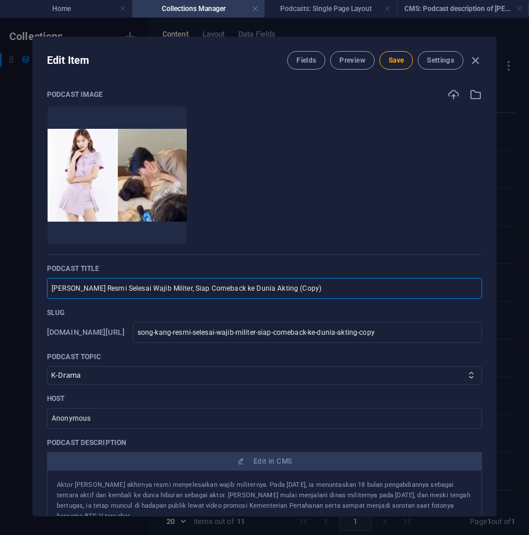
paste input "Alumni Girls Planet 999 Xu Ziyin Umumkan Putus Usai Viral dengan 99 Adegan Cium…"
type input "Alumni Girls Planet 999 Xu Ziyin Umumkan Putus Usai Viral dengan 99 Adegan Cium…"
type input "alumni-girls-planet-999-xu-ziyin-umumkan-putus-usai-viral-dengan-99-adegan-cium…"
type input "Alumni Girls Planet 999 Xu Ziyin Umumkan Putus Usai Viral dengan 99 Adegan Cium…"
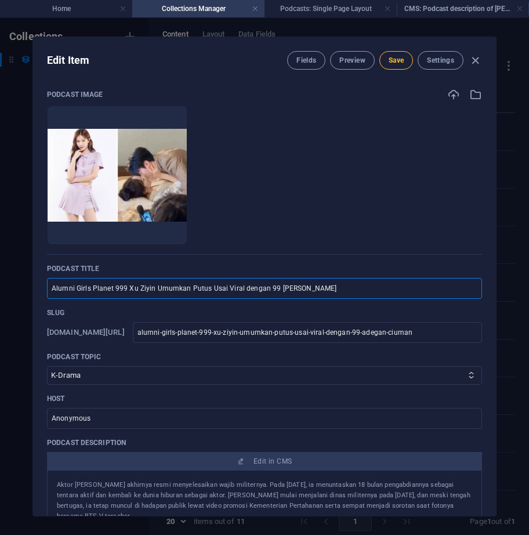
click at [397, 60] on span "Save" at bounding box center [396, 60] width 15 height 9
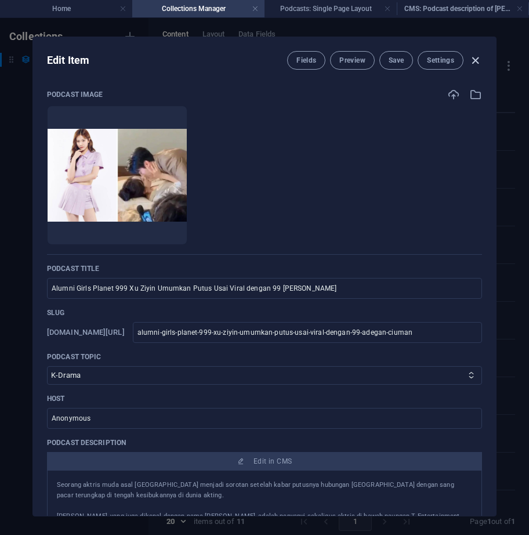
click at [477, 56] on icon "button" at bounding box center [475, 60] width 13 height 13
type input "alumni-girls-planet-999-xu-ziyin-umumkan-putus-usai-viral-dengan-99-adegan-cium…"
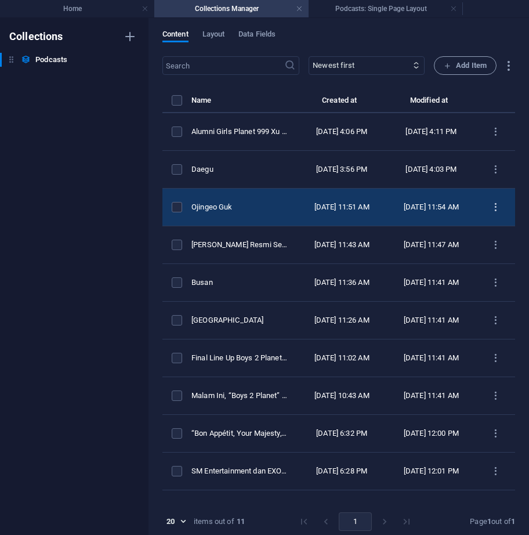
click at [491, 209] on icon "items list" at bounding box center [496, 207] width 11 height 11
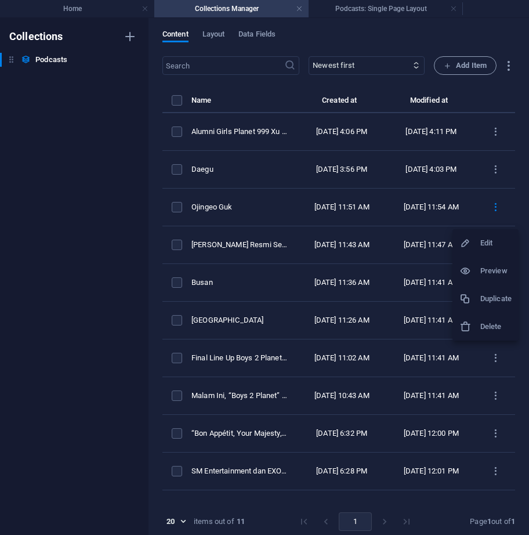
click at [481, 294] on h6 "Duplicate" at bounding box center [496, 299] width 31 height 14
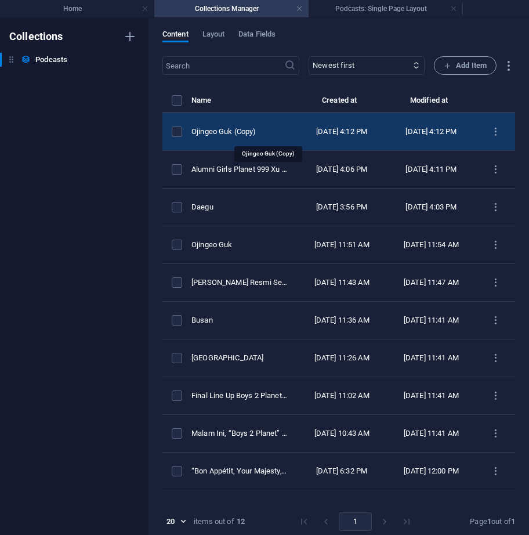
click at [245, 132] on div "Ojingeo Guk (Copy)" at bounding box center [240, 132] width 96 height 10
select select "Food"
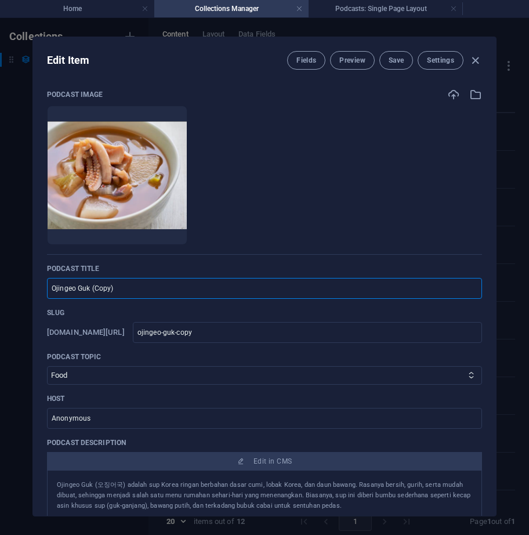
drag, startPoint x: 121, startPoint y: 288, endPoint x: 6, endPoint y: 289, distance: 115.5
click at [6, 289] on div "Edit Item Fields Preview Save Settings Podcast image Drop files here to upload …" at bounding box center [264, 276] width 529 height 517
type input "S"
type input "s"
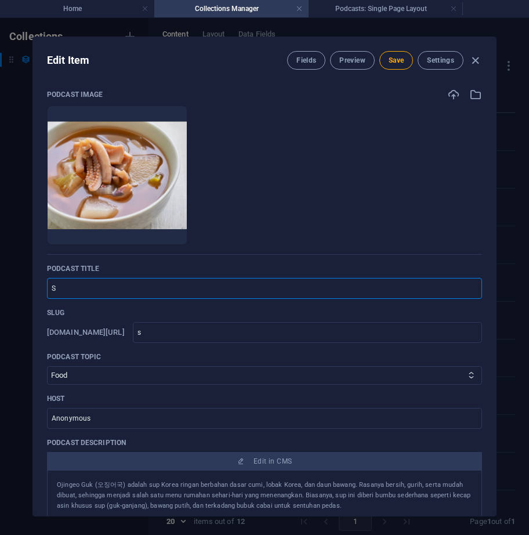
type input "Su"
type input "su"
type input "Sub"
type input "sub"
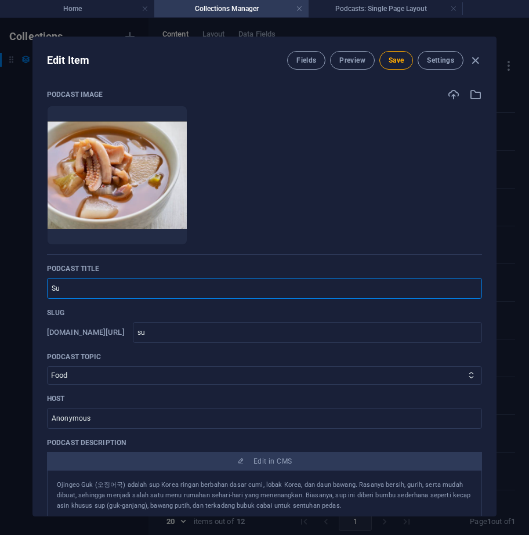
type input "sub"
type input "Suba"
type input "suba"
type input "Subak"
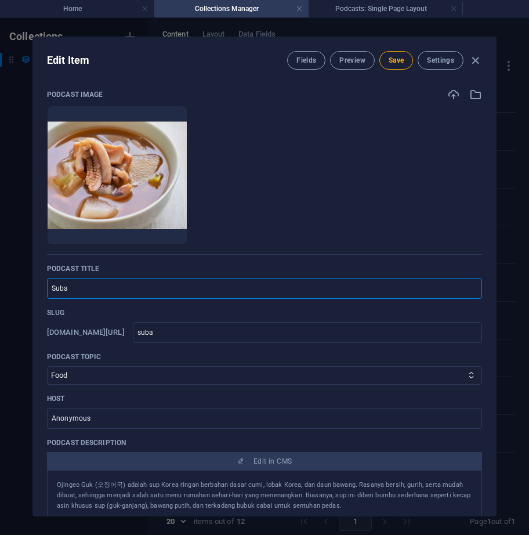
type input "subak"
type input "Subak H"
type input "subak-h"
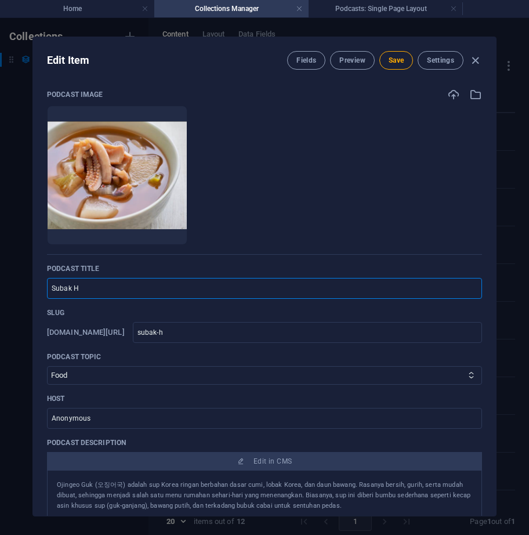
type input "Subak He"
type input "subak-he"
type input "Subak H"
type input "subak-h"
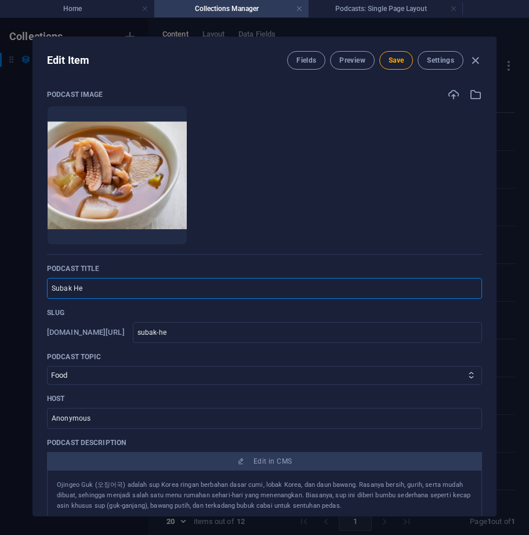
type input "subak-h"
type input "Subak Hw"
type input "subak-hw"
type input "Subak Hwa"
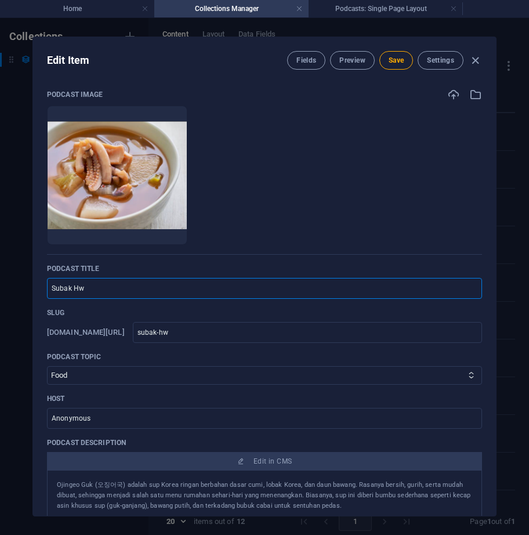
type input "subak-hwa"
type input "Subak Hwac"
type input "subak-hwac"
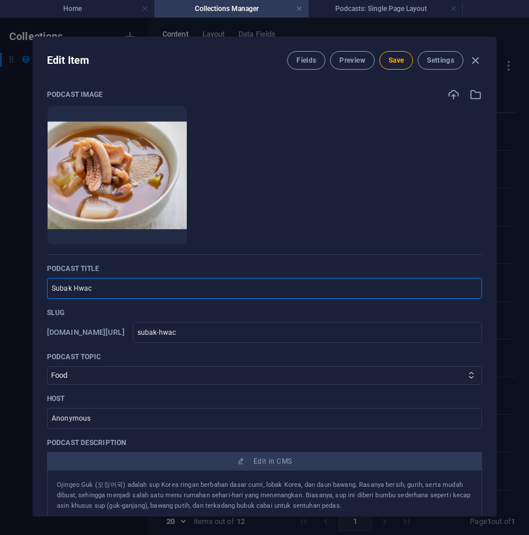
type input "Subak Hwach"
type input "subak-hwach"
type input "Subak Hwacha"
type input "subak-hwacha"
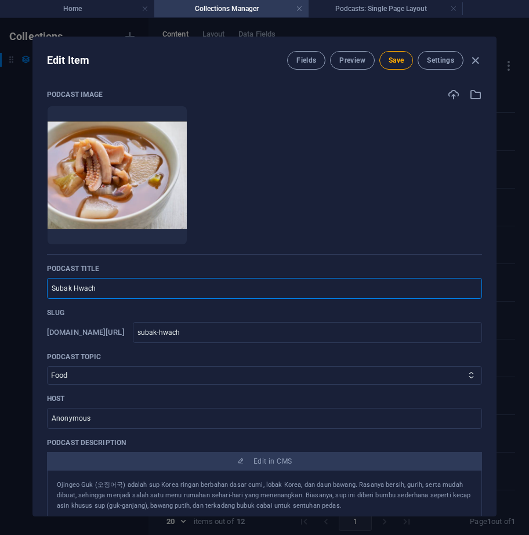
type input "subak-hwacha"
type input "Subak Hwachae"
type input "subak-hwachae"
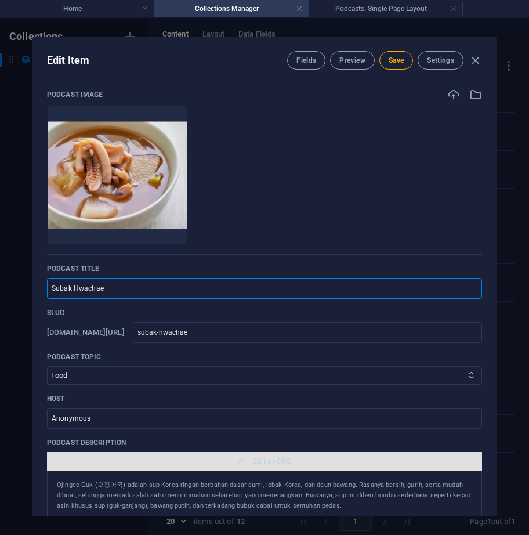
type input "Subak Hwachae"
click at [106, 457] on span "Edit in CMS" at bounding box center [265, 461] width 426 height 9
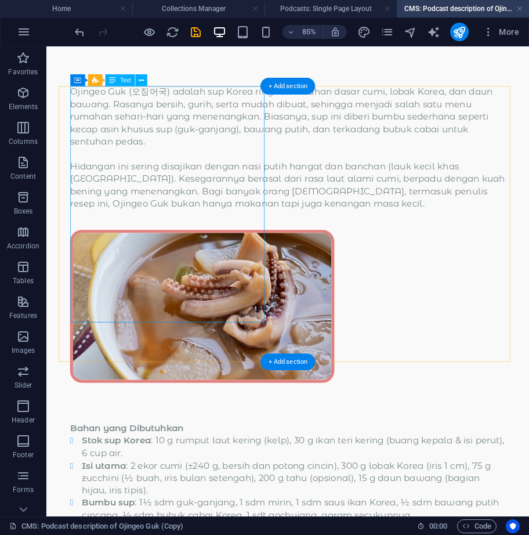
click at [207, 219] on div "Ojingeo Guk (오징어국) adalah sup Korea ringan berbahan dasar cumi, lobak Korea, da…" at bounding box center [330, 166] width 513 height 146
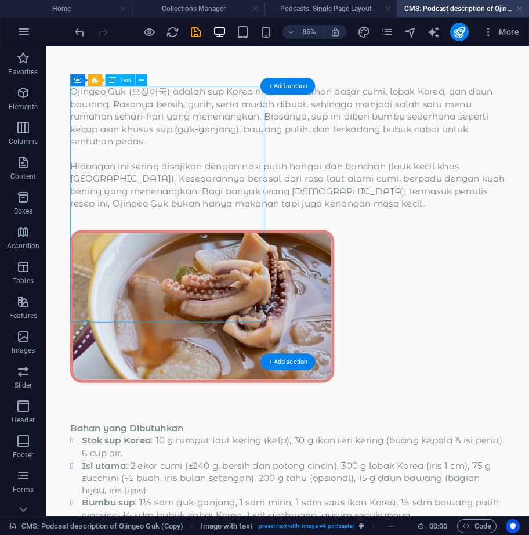
click at [207, 219] on div "Ojingeo Guk (오징어국) adalah sup Korea ringan berbahan dasar cumi, lobak Korea, da…" at bounding box center [330, 166] width 513 height 146
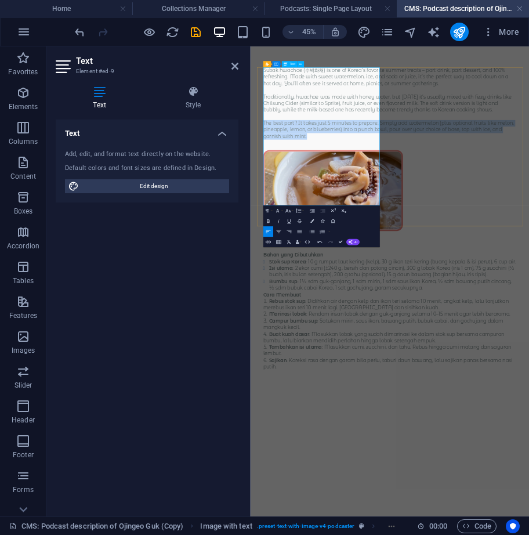
drag, startPoint x: 462, startPoint y: 392, endPoint x: 280, endPoint y: 334, distance: 190.8
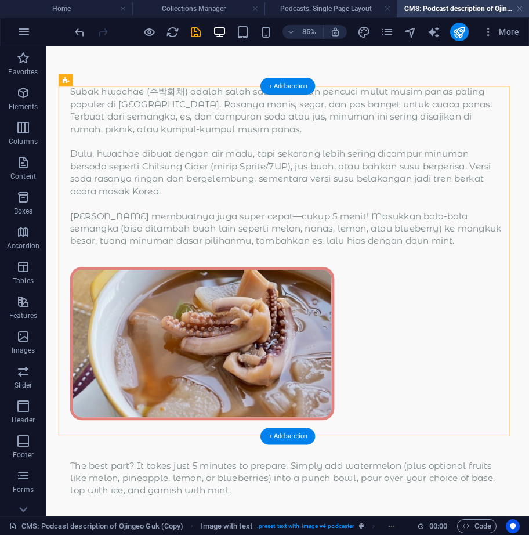
drag, startPoint x: 303, startPoint y: 203, endPoint x: 361, endPoint y: 264, distance: 83.8
click at [361, 264] on div "Subak hwachae (수박화채) adalah salah satu minuman pencuci mulut musim panas paling…" at bounding box center [330, 313] width 540 height 440
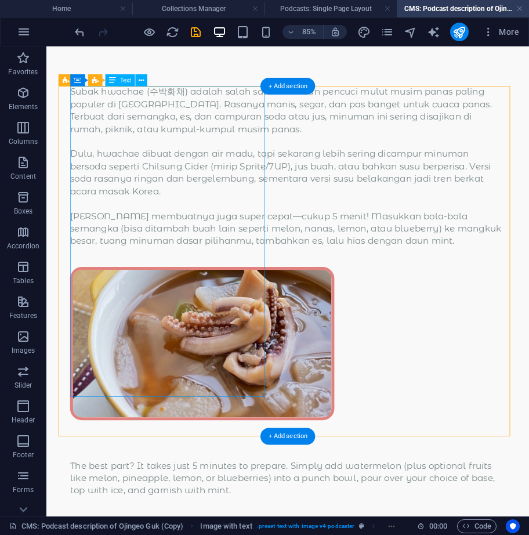
click at [250, 283] on div "Subak hwachae (수박화채) adalah salah satu minuman pencuci mulut musim panas paling…" at bounding box center [330, 188] width 513 height 190
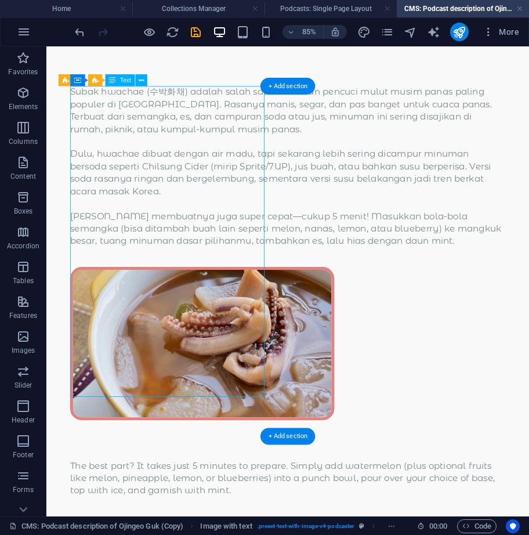
click at [250, 283] on div "Subak hwachae (수박화채) adalah salah satu minuman pencuci mulut musim panas paling…" at bounding box center [330, 188] width 513 height 190
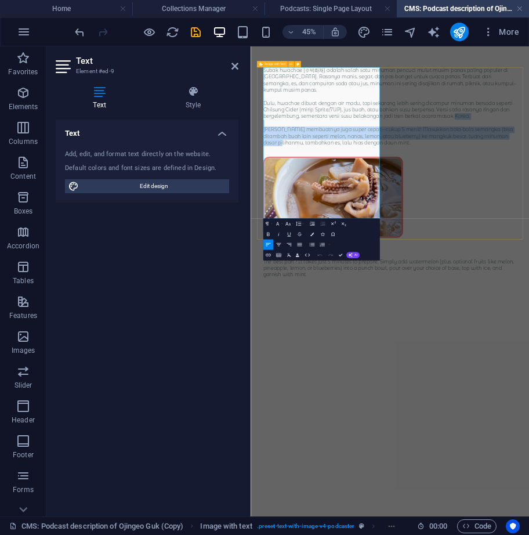
drag, startPoint x: 463, startPoint y: 411, endPoint x: 276, endPoint y: 322, distance: 207.0
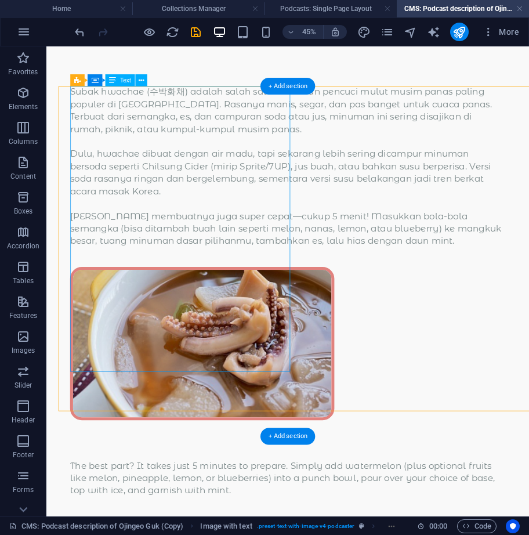
click at [306, 196] on div "Subak hwachae (수박화채) adalah salah satu minuman pencuci mulut musim panas paling…" at bounding box center [330, 313] width 540 height 440
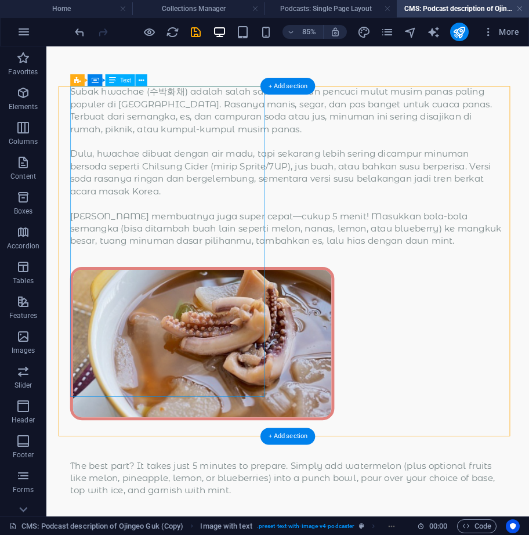
click at [218, 283] on div "Subak hwachae (수박화채) adalah salah satu minuman pencuci mulut musim panas paling…" at bounding box center [330, 188] width 513 height 190
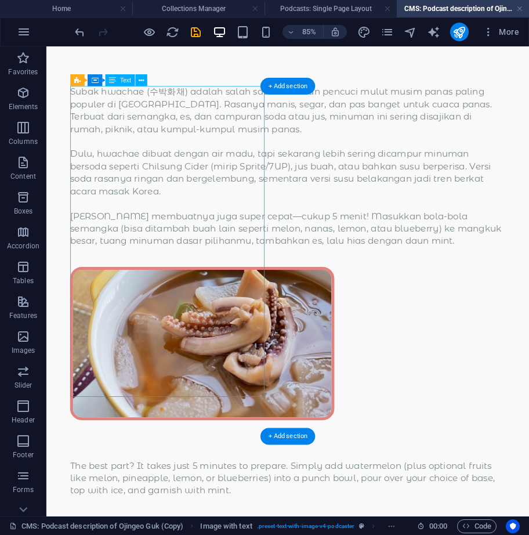
click at [218, 283] on div "Subak hwachae (수박화채) adalah salah satu minuman pencuci mulut musim panas paling…" at bounding box center [330, 188] width 513 height 190
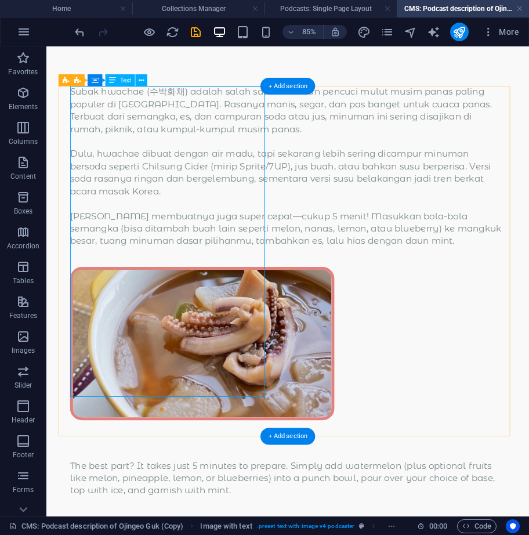
click at [233, 283] on div "Subak hwachae (수박화채) adalah salah satu minuman pencuci mulut musim panas paling…" at bounding box center [330, 188] width 513 height 190
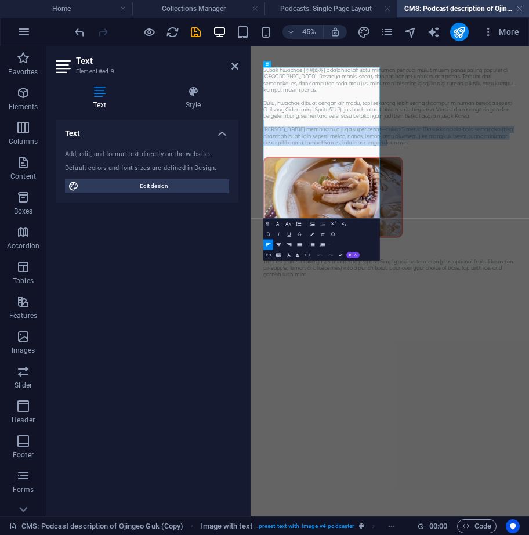
drag, startPoint x: 453, startPoint y: 416, endPoint x: 252, endPoint y: 327, distance: 219.6
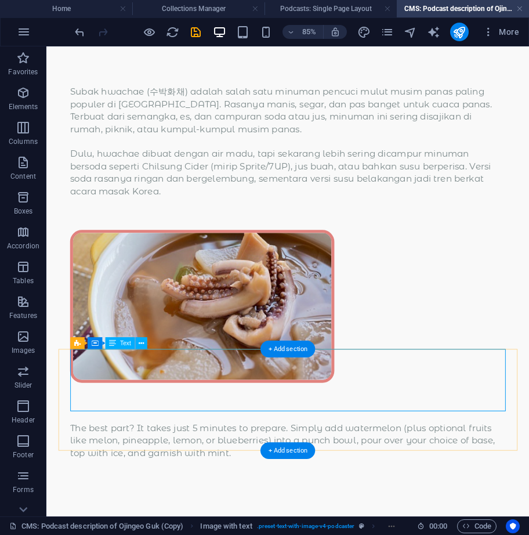
click at [380, 489] on div "The best part? It takes just 5 minutes to prepare. Simply add watermelon (plus …" at bounding box center [330, 525] width 513 height 73
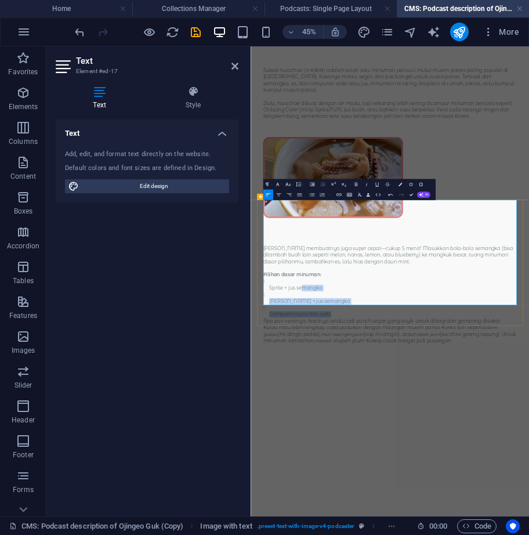
drag, startPoint x: 448, startPoint y: 549, endPoint x: 365, endPoint y: 499, distance: 96.4
click at [309, 190] on button "Unordered List" at bounding box center [312, 195] width 10 height 10
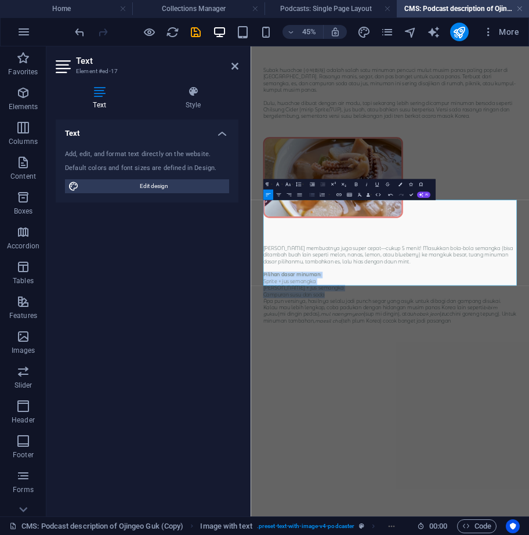
click at [310, 190] on button "Unordered List" at bounding box center [312, 195] width 10 height 10
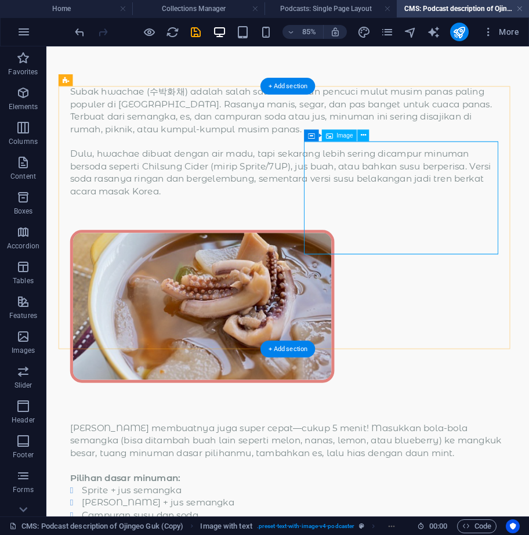
click at [464, 262] on figure at bounding box center [330, 352] width 513 height 180
select select "px"
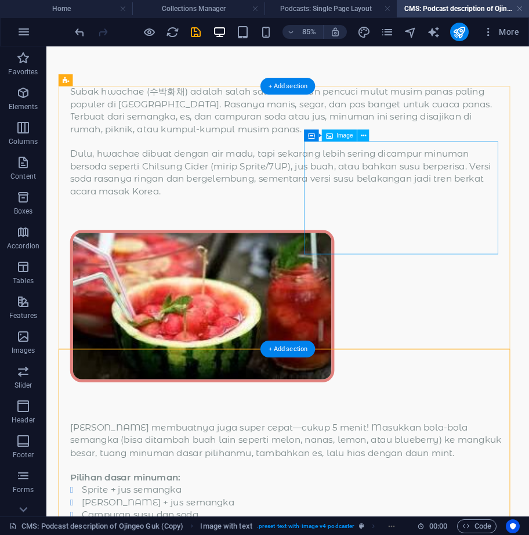
click at [392, 262] on figure at bounding box center [330, 351] width 513 height 179
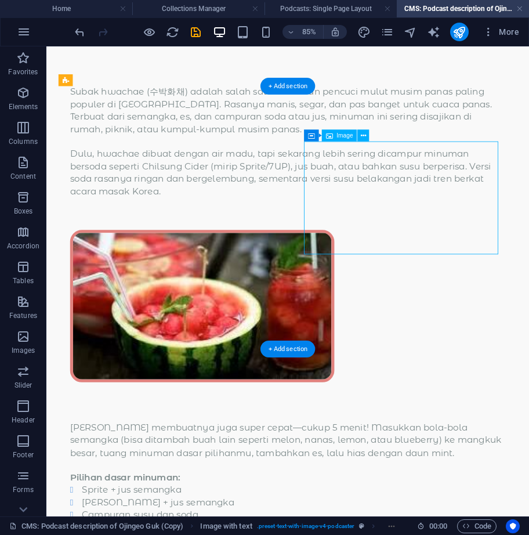
click at [392, 262] on figure at bounding box center [330, 351] width 513 height 179
select select "px"
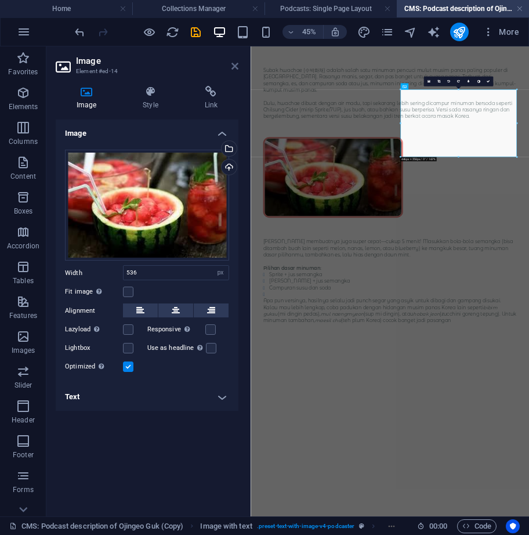
click at [232, 67] on icon at bounding box center [235, 66] width 7 height 9
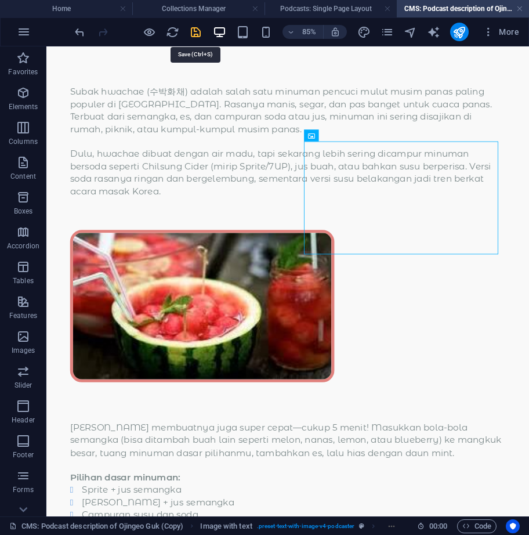
click at [199, 30] on icon "save" at bounding box center [195, 32] width 13 height 13
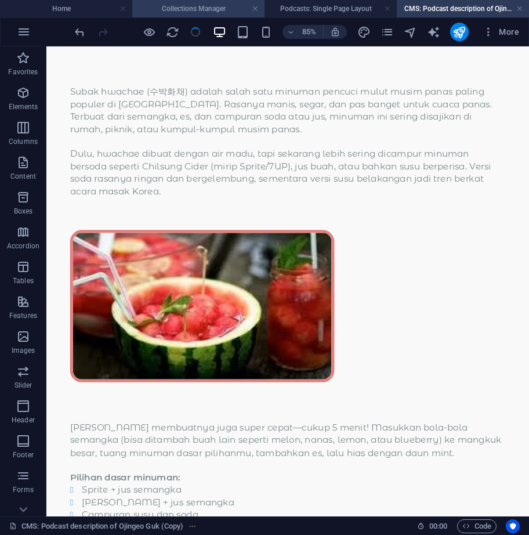
click at [212, 7] on h4 "Collections Manager" at bounding box center [198, 8] width 132 height 13
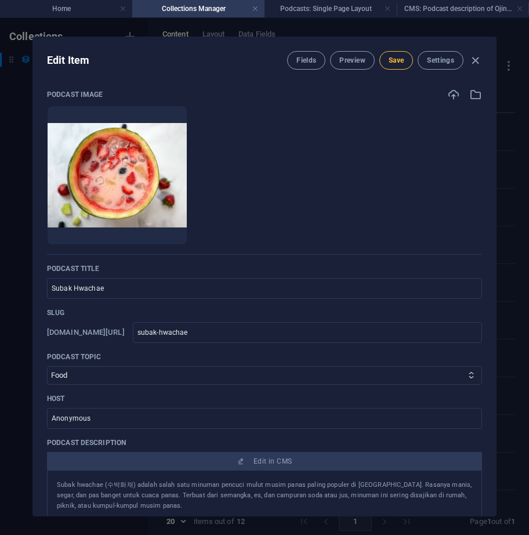
click at [398, 60] on span "Save" at bounding box center [396, 60] width 15 height 9
click at [475, 59] on icon "button" at bounding box center [475, 60] width 13 height 13
type input "subak-hwachae"
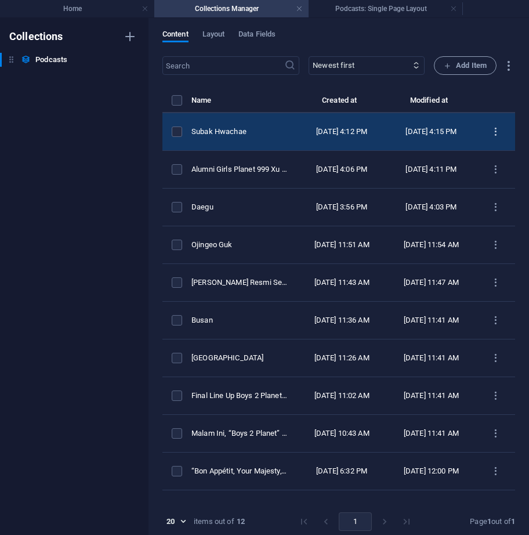
click at [495, 130] on icon "items list" at bounding box center [496, 132] width 11 height 11
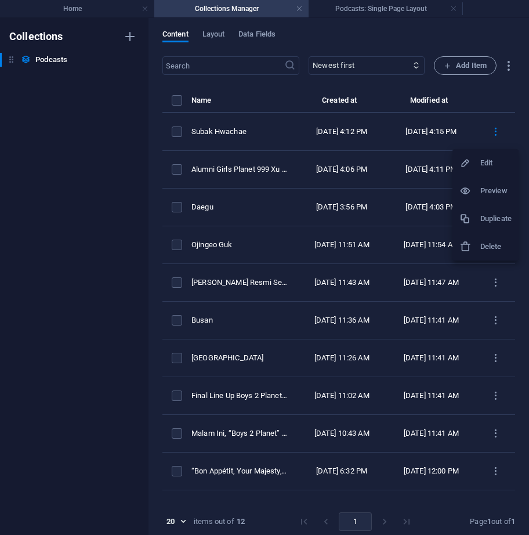
click at [489, 220] on h6 "Duplicate" at bounding box center [496, 219] width 31 height 14
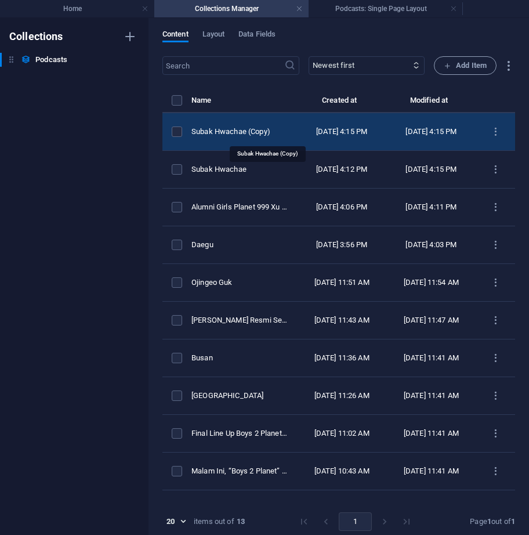
click at [257, 135] on div "Subak Hwachae (Copy)" at bounding box center [240, 132] width 96 height 10
select select "Food"
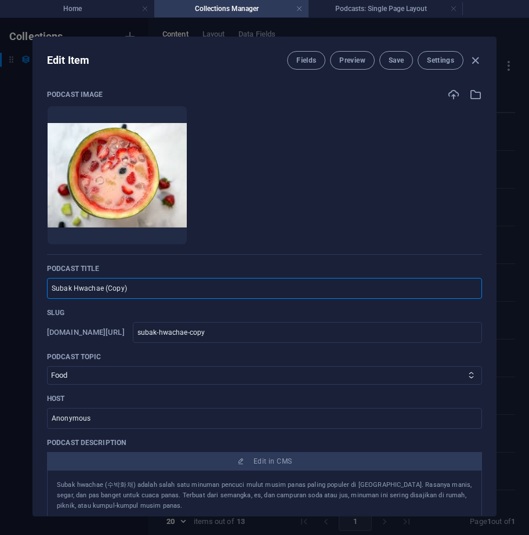
click at [139, 290] on input "Subak Hwachae (Copy)" at bounding box center [264, 288] width 435 height 21
paste input "LA Galbi"
type input "LA Galbi"
type input "la-galbi"
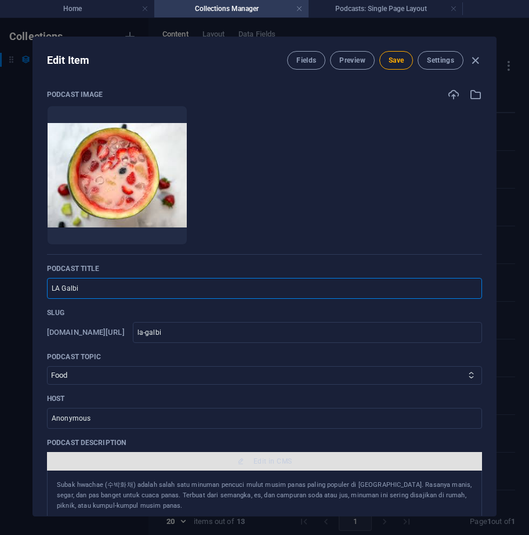
type input "LA Galbi"
click at [170, 464] on span "Edit in CMS" at bounding box center [265, 461] width 426 height 9
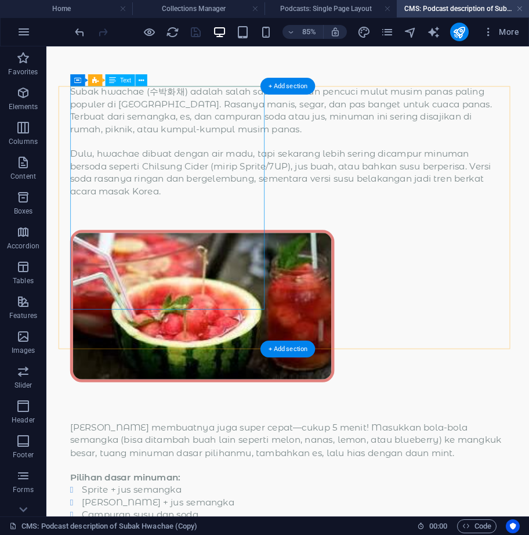
click at [211, 206] on div "Subak hwachae (수박화채) adalah salah satu minuman pencuci mulut musim panas paling…" at bounding box center [330, 166] width 513 height 146
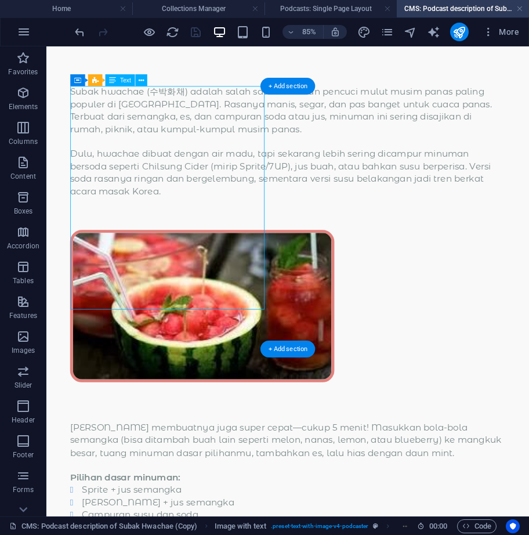
click at [211, 206] on div "Subak hwachae (수박화채) adalah salah satu minuman pencuci mulut musim panas paling…" at bounding box center [330, 166] width 513 height 146
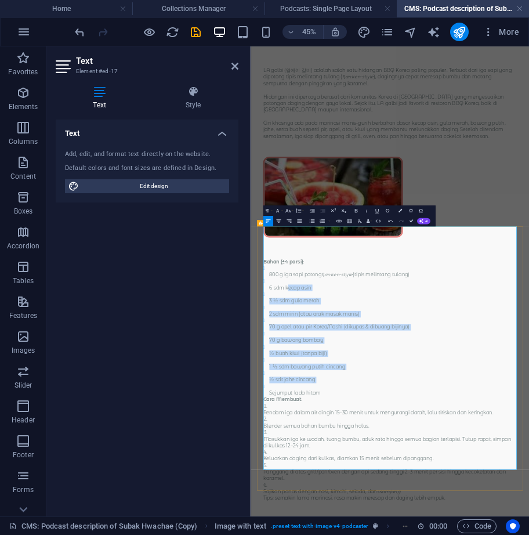
drag, startPoint x: 427, startPoint y: 734, endPoint x: 334, endPoint y: 517, distance: 235.6
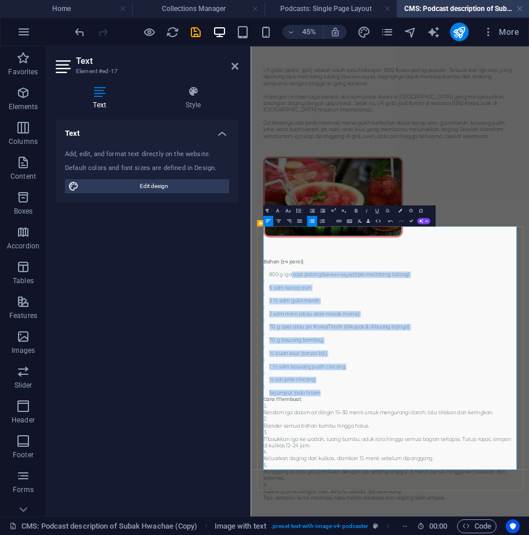
drag, startPoint x: 417, startPoint y: 744, endPoint x: 340, endPoint y: 481, distance: 274.6
click at [311, 217] on button "Unordered List" at bounding box center [312, 221] width 10 height 10
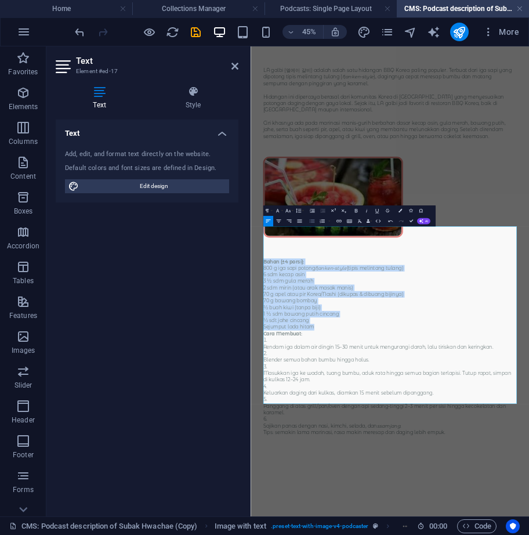
click at [311, 217] on button "Unordered List" at bounding box center [312, 221] width 10 height 10
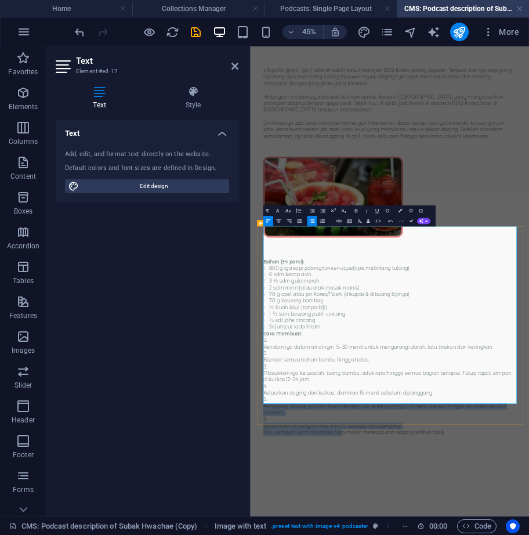
drag, startPoint x: 453, startPoint y: 827, endPoint x: 456, endPoint y: 762, distance: 64.5
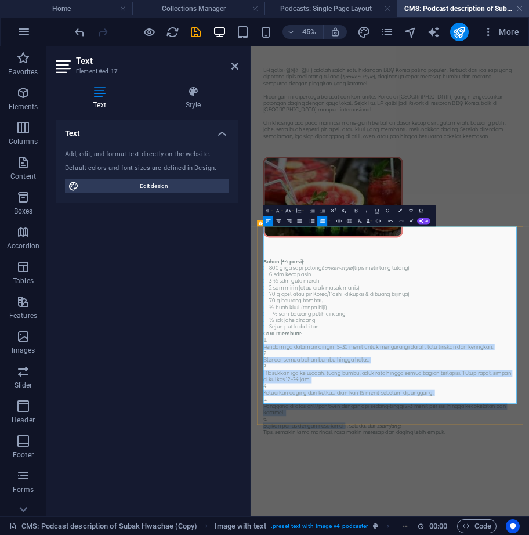
drag, startPoint x: 459, startPoint y: 816, endPoint x: 390, endPoint y: 628, distance: 200.6
click at [320, 216] on button "Ordered List" at bounding box center [323, 221] width 10 height 10
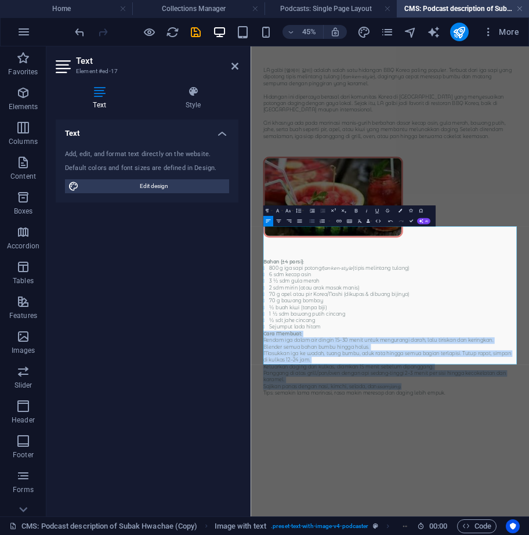
click at [311, 217] on button "Unordered List" at bounding box center [312, 221] width 10 height 10
click at [323, 223] on icon "button" at bounding box center [322, 221] width 6 height 6
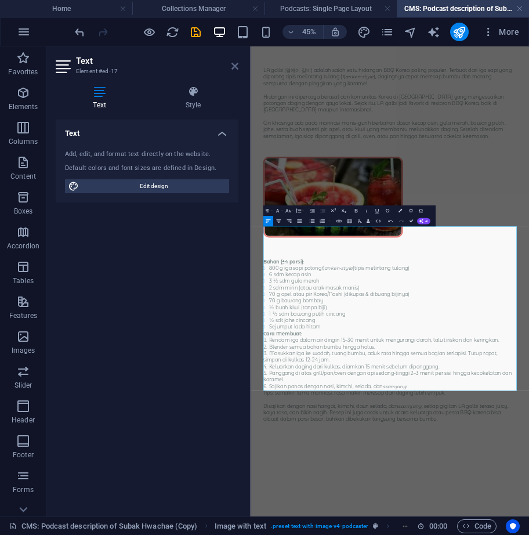
click at [233, 67] on icon at bounding box center [235, 66] width 7 height 9
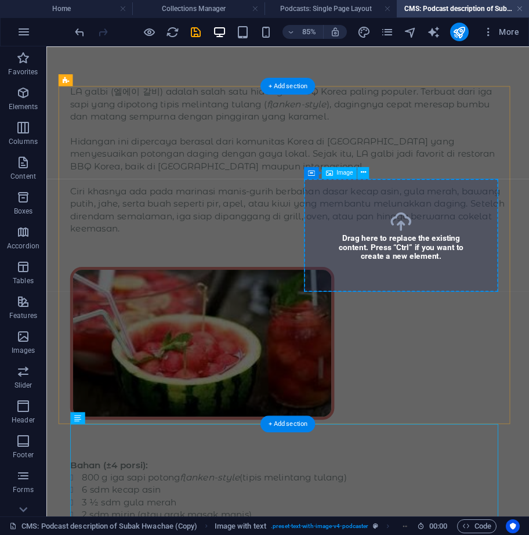
click at [508, 306] on figure at bounding box center [330, 395] width 513 height 179
drag, startPoint x: 508, startPoint y: 264, endPoint x: 462, endPoint y: 463, distance: 203.9
click at [509, 306] on figure at bounding box center [330, 395] width 513 height 179
select select "px"
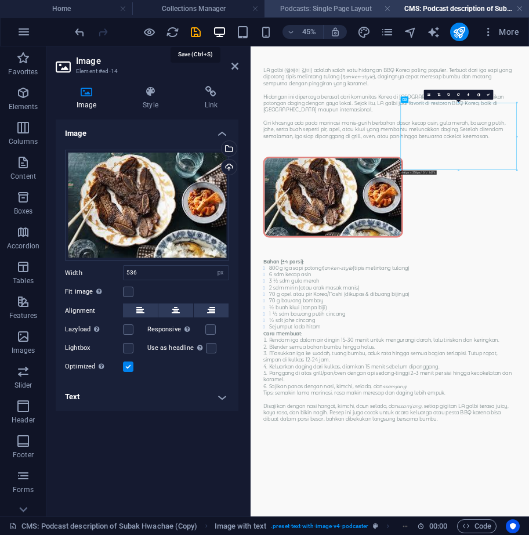
click at [199, 32] on icon "save" at bounding box center [195, 32] width 13 height 13
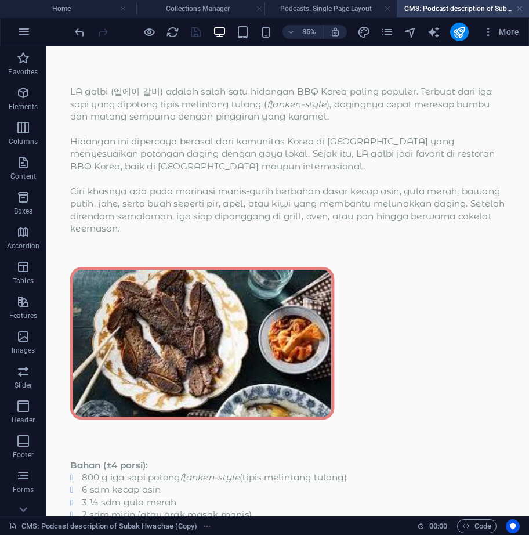
drag, startPoint x: 203, startPoint y: 10, endPoint x: 207, endPoint y: 17, distance: 8.1
click at [237, 9] on h4 "Collections Manager" at bounding box center [198, 8] width 132 height 13
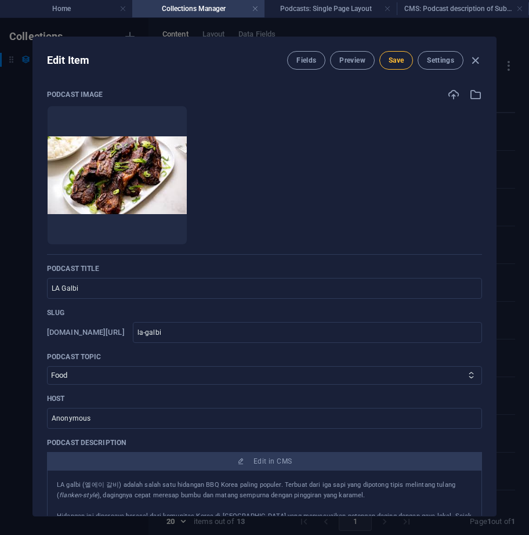
click at [396, 63] on span "Save" at bounding box center [396, 60] width 15 height 9
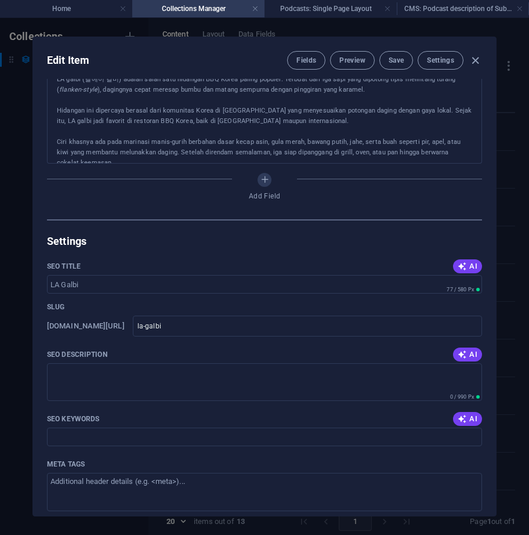
scroll to position [406, 0]
click at [474, 56] on icon "button" at bounding box center [475, 60] width 13 height 13
type input "la-galbi"
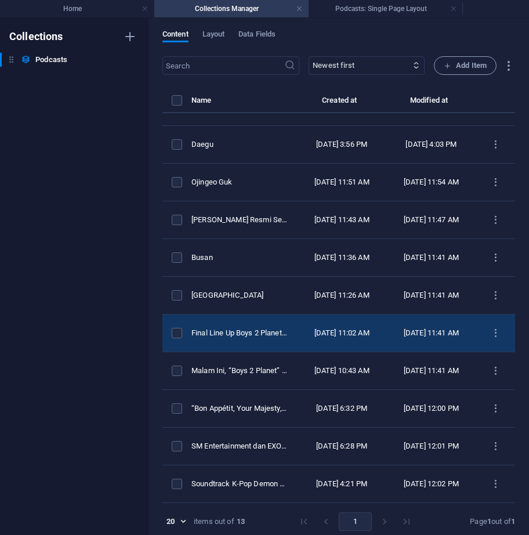
scroll to position [5, 0]
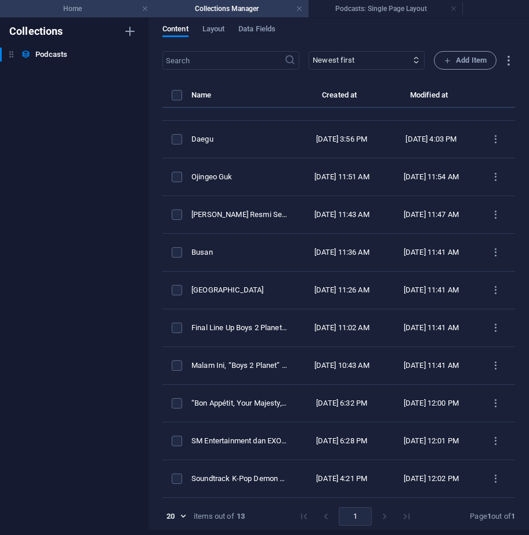
click at [110, 8] on h4 "Home" at bounding box center [77, 8] width 154 height 13
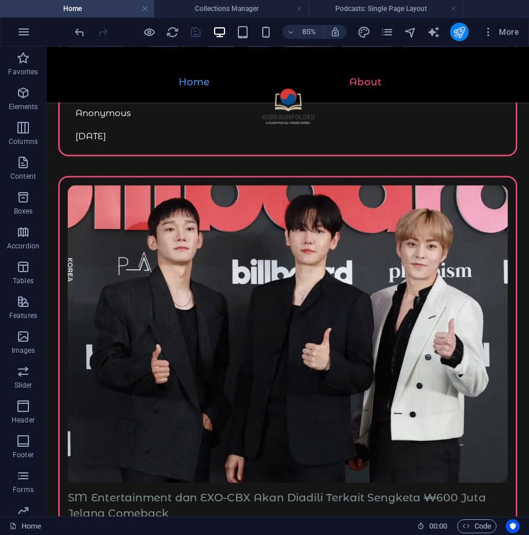
click at [469, 30] on button "publish" at bounding box center [460, 32] width 19 height 19
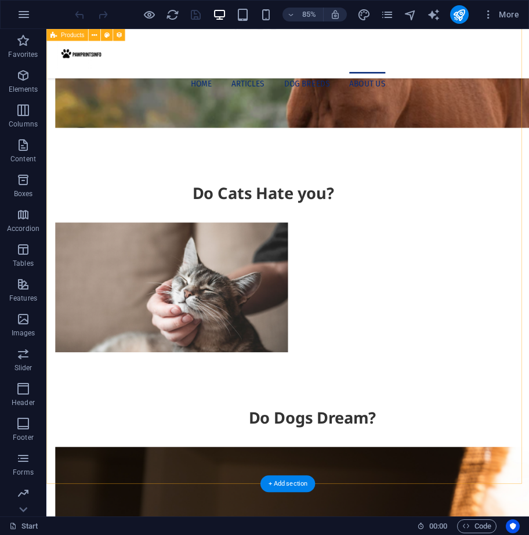
scroll to position [1335, 0]
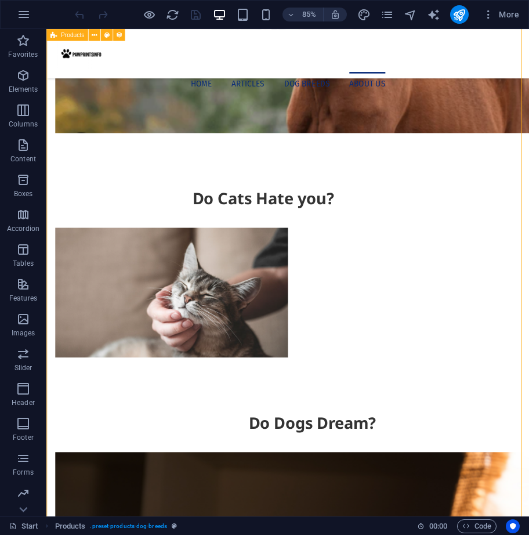
select select "68d640dd18dab35b8107a5c8"
select select "createdAt_DESC"
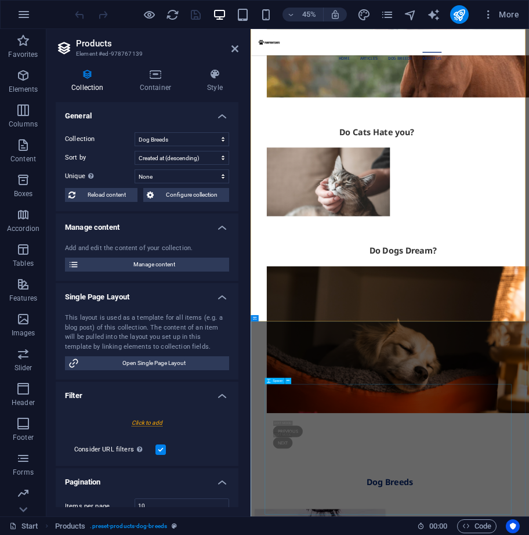
scroll to position [1725, 0]
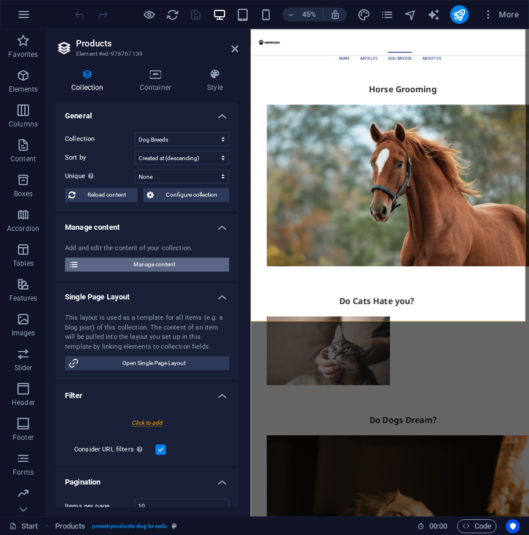
click at [187, 266] on span "Manage content" at bounding box center [153, 265] width 143 height 14
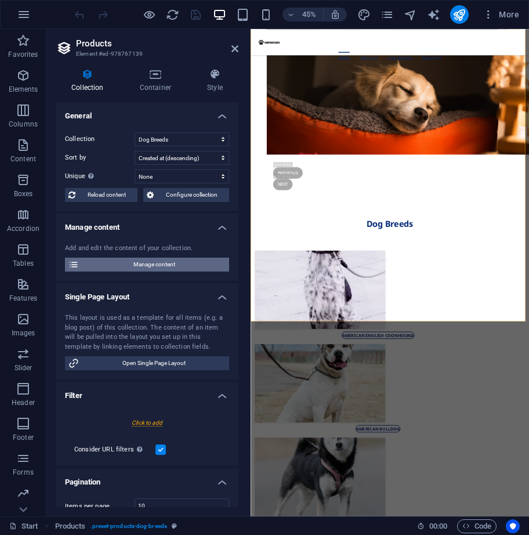
scroll to position [0, 0]
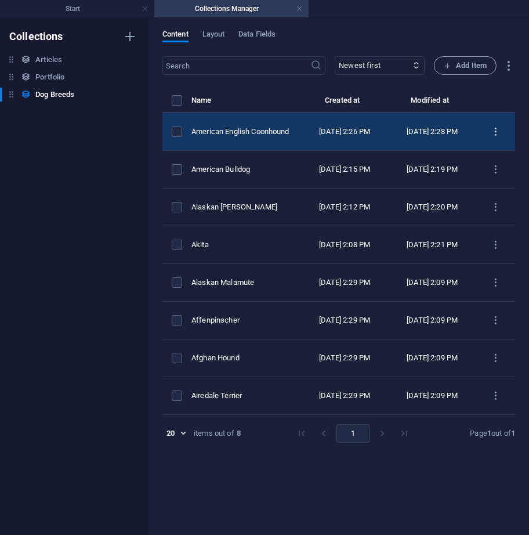
click at [498, 134] on icon "items list" at bounding box center [496, 132] width 11 height 11
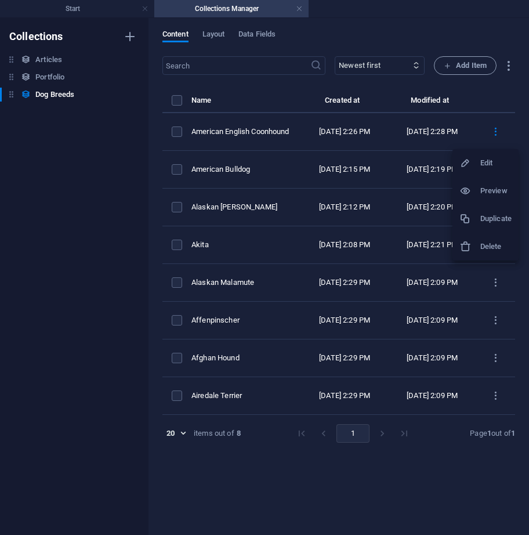
click at [505, 219] on h6 "Duplicate" at bounding box center [496, 219] width 31 height 14
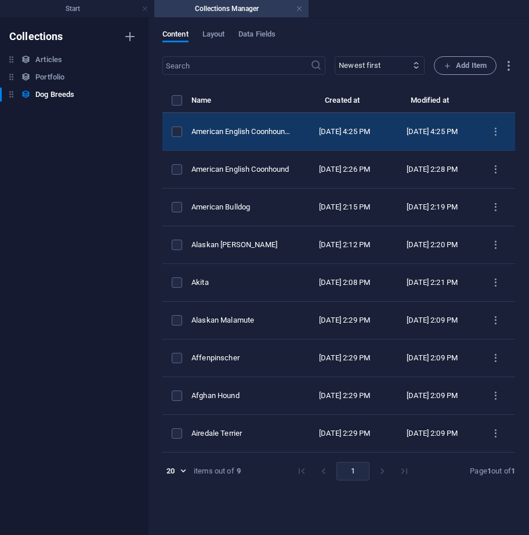
click at [290, 124] on td "American English Coonhound (Copy)" at bounding box center [247, 132] width 110 height 38
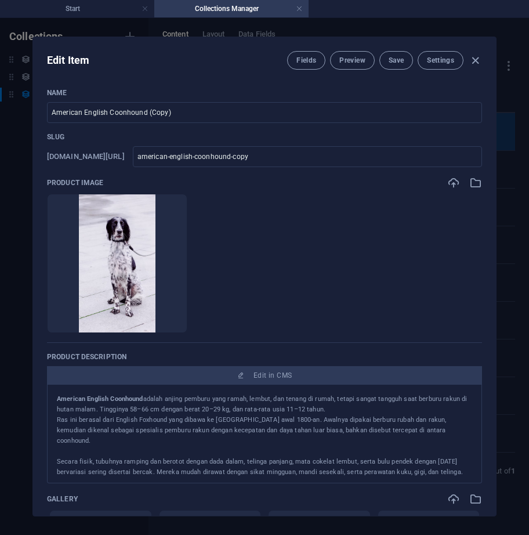
click at [290, 124] on div "Name American English Coonhound (Copy) ​ Slug www.example.com/dog-breeds-item/ …" at bounding box center [264, 384] width 435 height 592
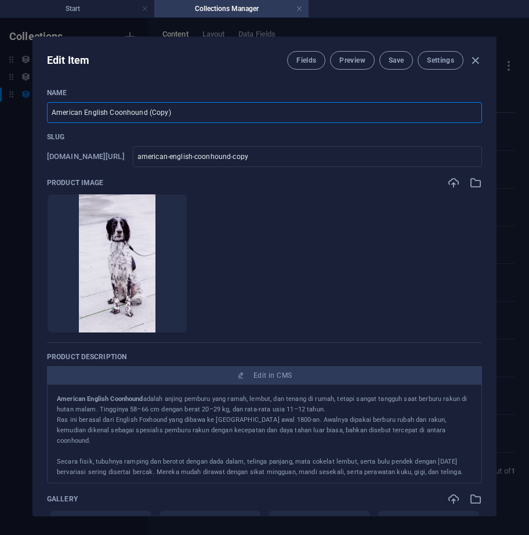
click at [215, 104] on input "American English Coonhound (Copy)" at bounding box center [264, 112] width 435 height 21
paste input "skimo Dog Loyal / Smart / Versatile Non-Sporting Group » Video Photos Average s…"
type input "American Eskimo Dog Loyal / Smart / Versatile Non-Sporting Group » Video Photos…"
type input "american-eskimo-dog-loyal-smart-versatile-non-sporting-group-video-photos-avera…"
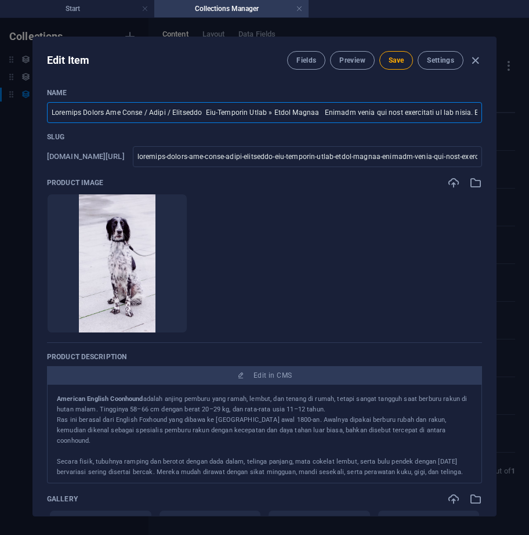
scroll to position [0, 32427]
type input "American English Coonhound (Copy)"
type input "american-english-coonhound-copy"
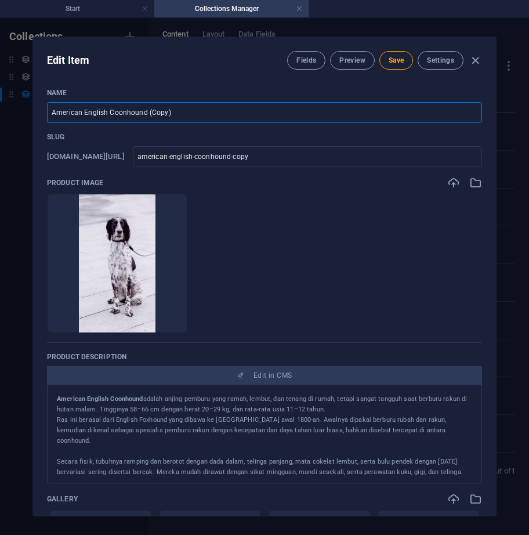
scroll to position [0, 0]
paste input "skimo Dog"
type input "American Eskimo Dog"
type input "american-eskimo-dog"
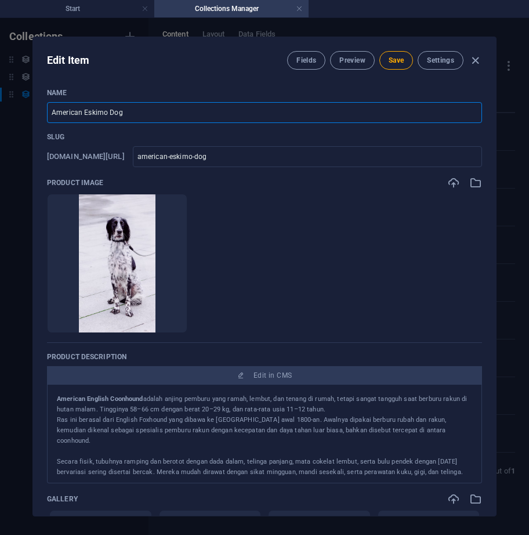
type input "American Eskimo Dog"
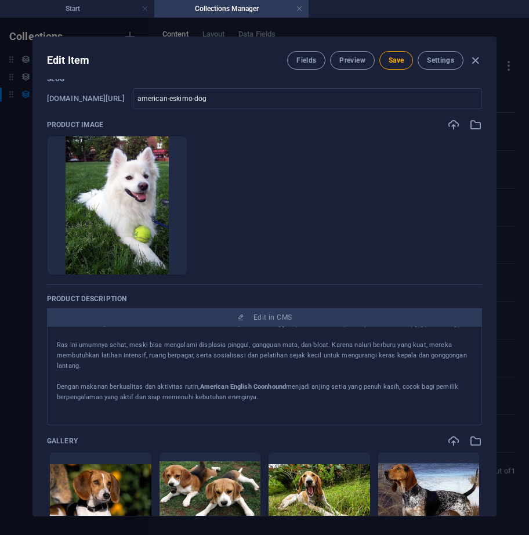
scroll to position [174, 0]
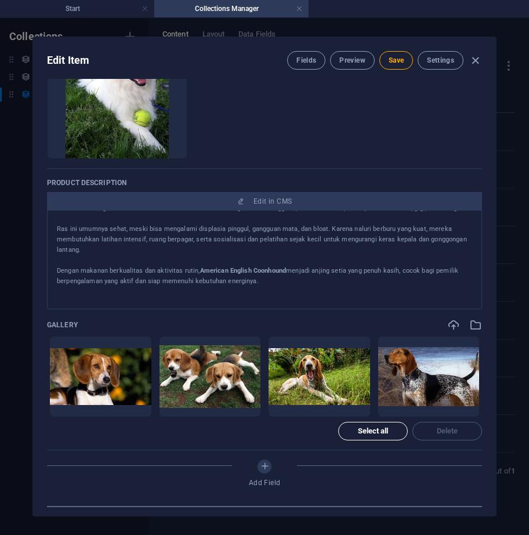
drag, startPoint x: 379, startPoint y: 434, endPoint x: 403, endPoint y: 435, distance: 24.4
click at [379, 435] on span "Select all" at bounding box center [373, 431] width 31 height 7
click at [442, 430] on span "Delete" at bounding box center [447, 431] width 21 height 7
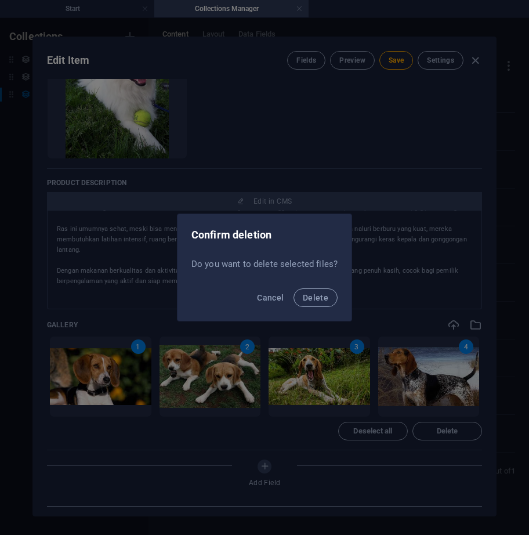
click at [316, 288] on div "Cancel Delete" at bounding box center [265, 301] width 174 height 39
click at [319, 298] on span "Delete" at bounding box center [316, 297] width 26 height 9
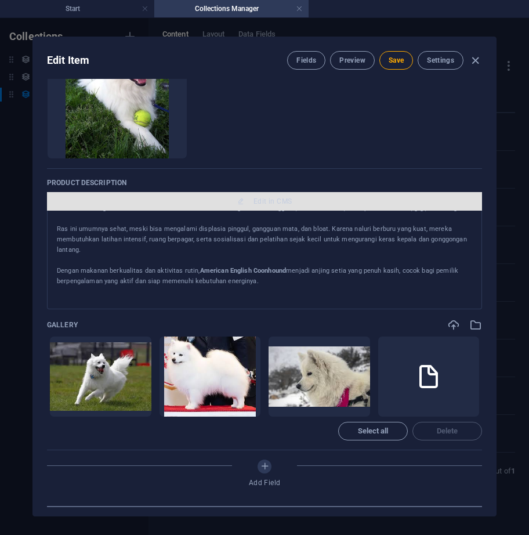
click at [367, 202] on span "Edit in CMS" at bounding box center [265, 201] width 426 height 9
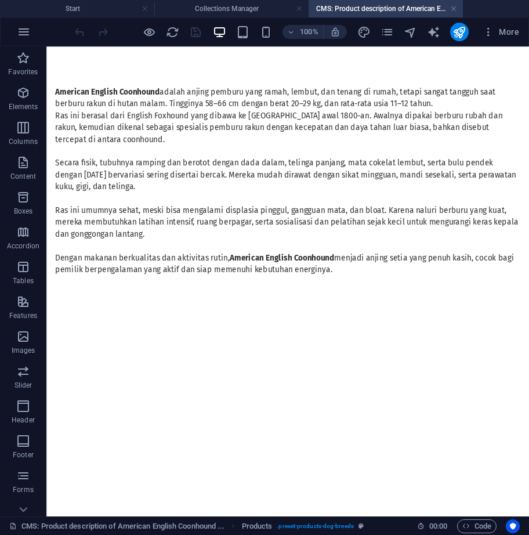
scroll to position [0, 0]
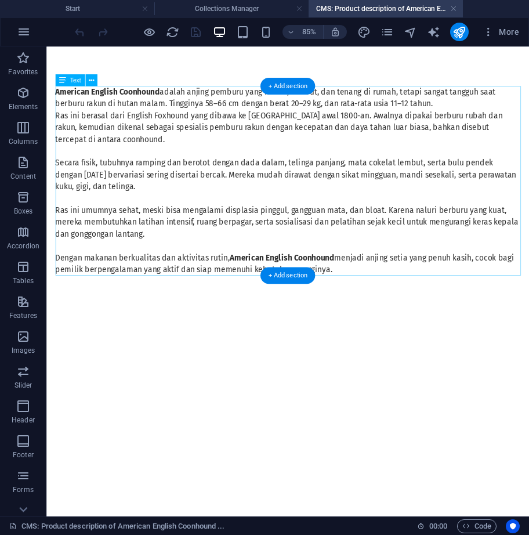
click at [319, 218] on div "American English Coonhound adalah anjing pemburu yang ramah, lembut, dan tenang…" at bounding box center [331, 204] width 548 height 223
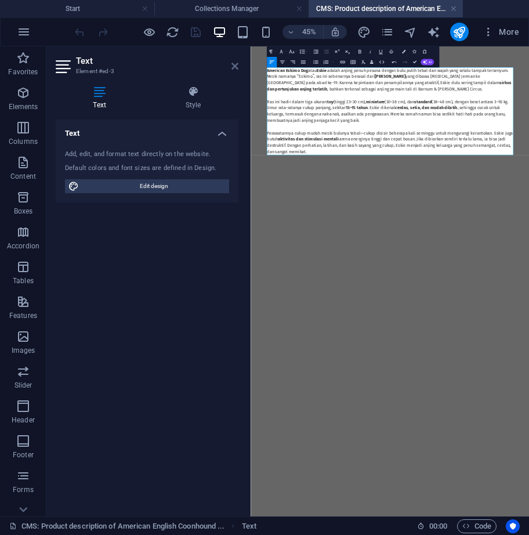
click at [233, 63] on icon at bounding box center [235, 66] width 7 height 9
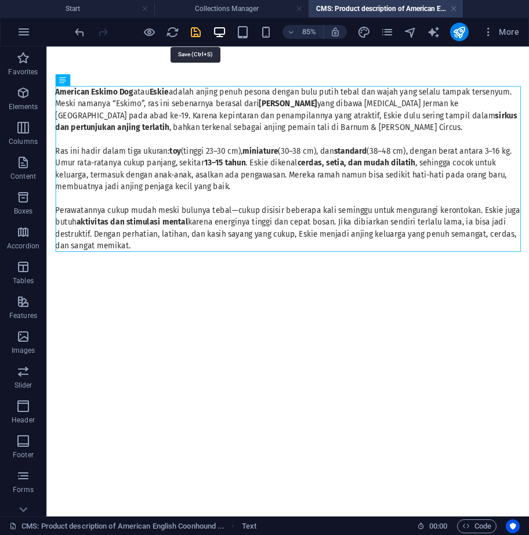
click at [197, 33] on icon "save" at bounding box center [195, 32] width 13 height 13
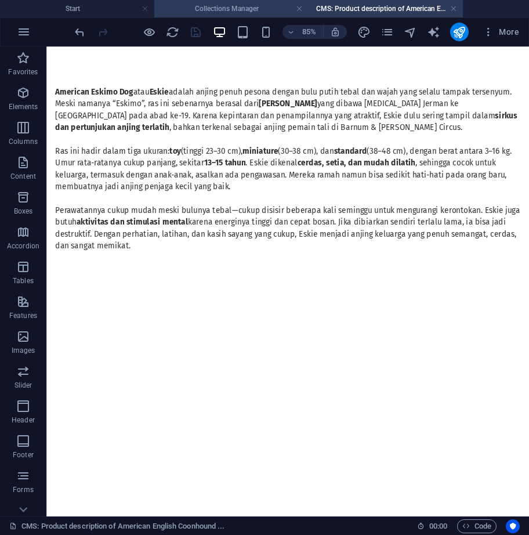
click at [254, 7] on h4 "Collections Manager" at bounding box center [231, 8] width 154 height 13
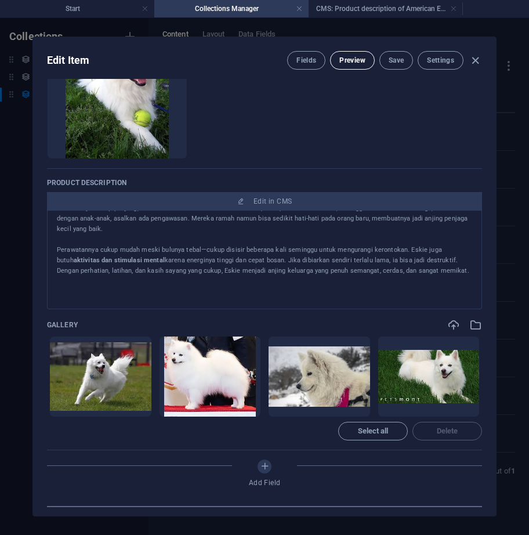
click at [356, 57] on span "Preview" at bounding box center [353, 60] width 26 height 9
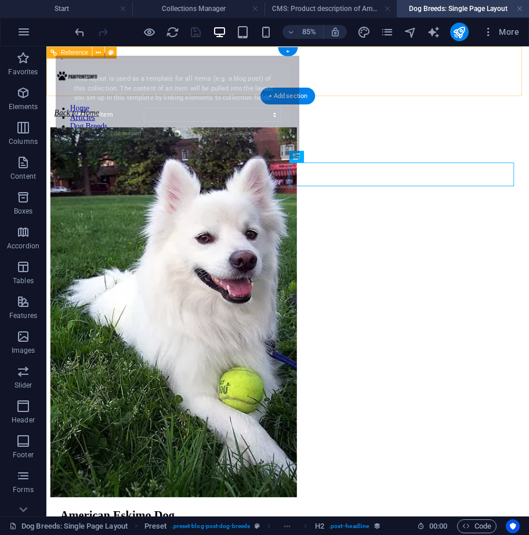
scroll to position [0, 0]
select select "68df9681326ada5a290b382c"
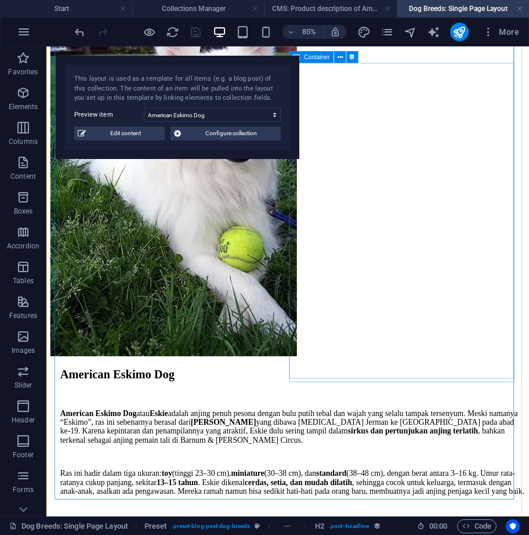
scroll to position [174, 0]
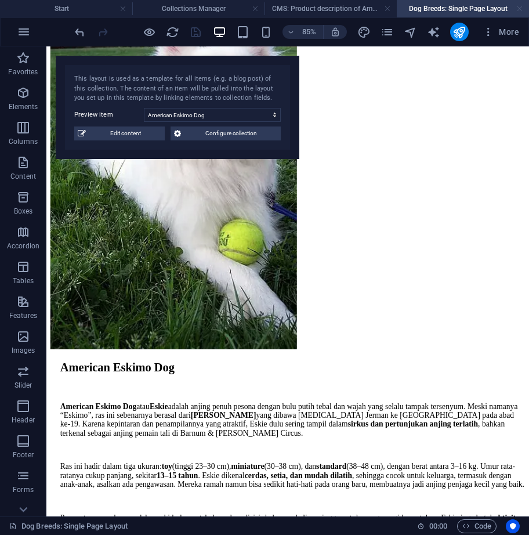
click at [521, 12] on link at bounding box center [520, 8] width 7 height 11
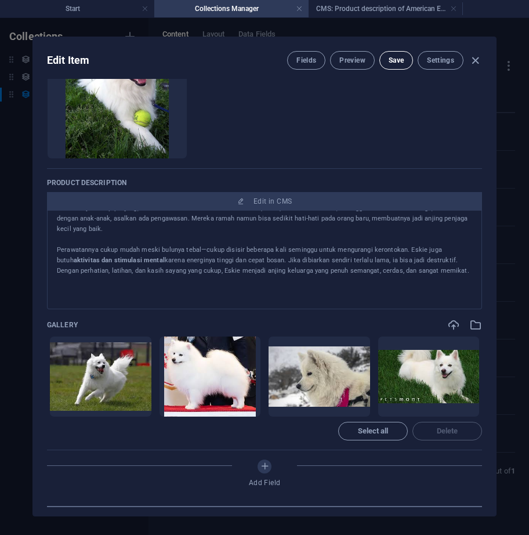
click at [397, 63] on span "Save" at bounding box center [396, 60] width 15 height 9
click at [477, 62] on icon "button" at bounding box center [475, 60] width 13 height 13
type input "american-eskimo-dog"
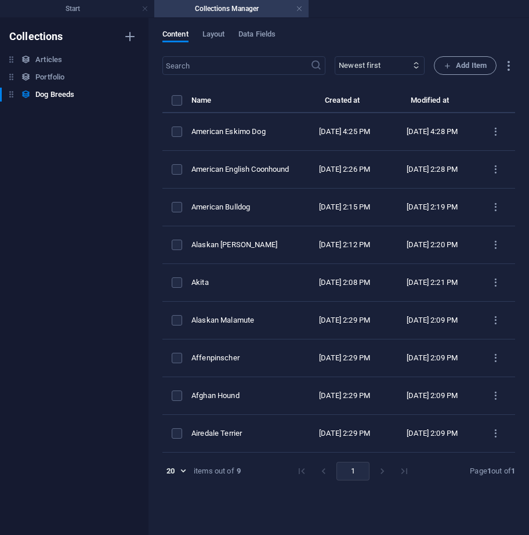
scroll to position [0, 0]
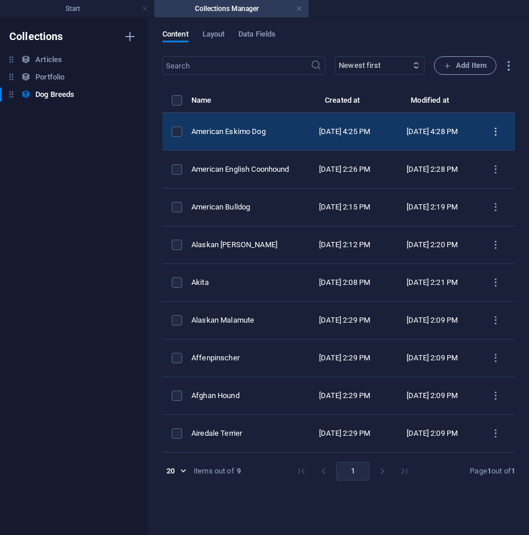
click at [496, 137] on icon "items list" at bounding box center [496, 132] width 11 height 11
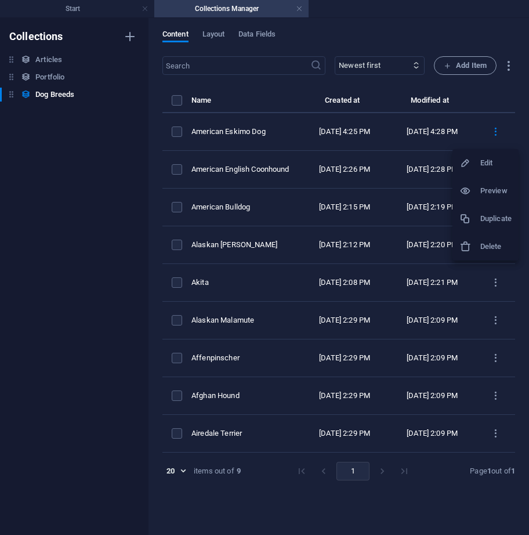
click at [489, 219] on h6 "Duplicate" at bounding box center [496, 219] width 31 height 14
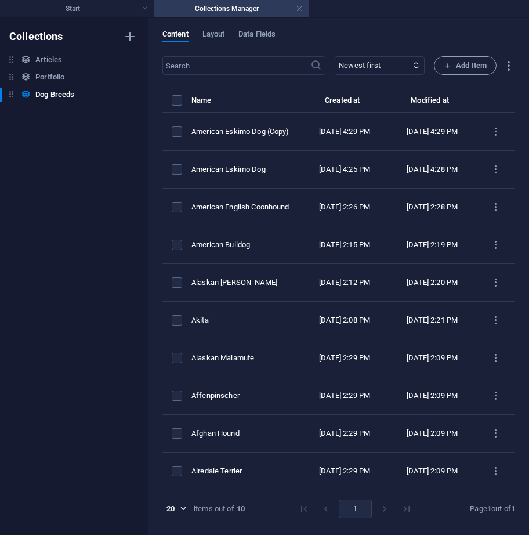
click at [293, 141] on td "American Eskimo Dog (Copy)" at bounding box center [247, 132] width 110 height 38
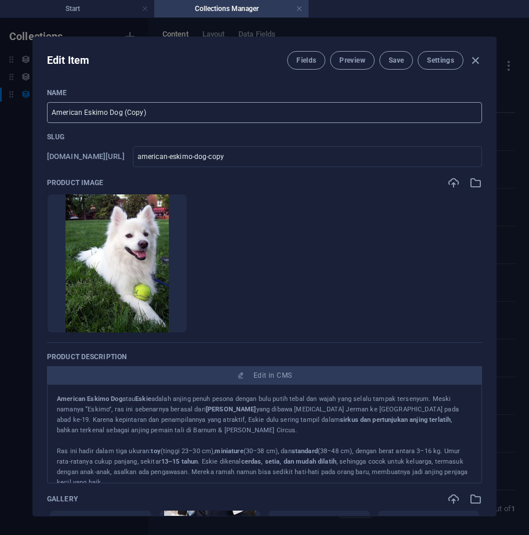
click at [272, 113] on input "American Eskimo Dog (Copy)" at bounding box center [264, 112] width 435 height 21
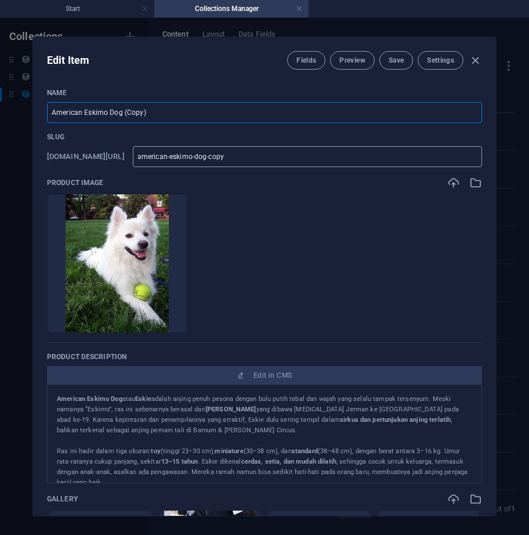
paste input "Foxhound"
type input "American Foxhound"
type input "american-foxhound"
type input "American Foxhound"
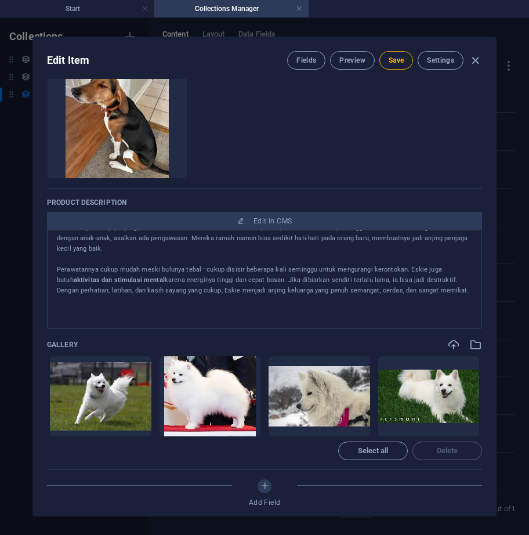
scroll to position [174, 0]
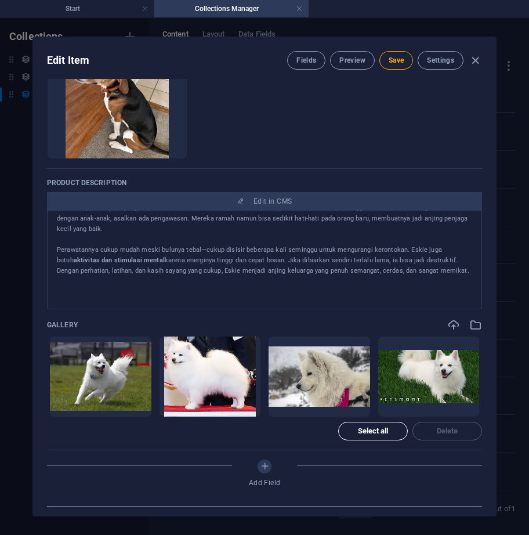
click at [398, 428] on span "Select all" at bounding box center [373, 431] width 59 height 7
click at [430, 432] on span "Delete" at bounding box center [447, 431] width 59 height 7
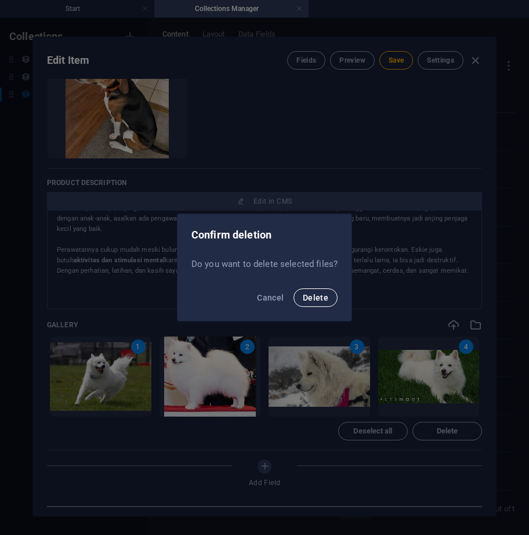
click at [307, 290] on button "Delete" at bounding box center [316, 298] width 44 height 19
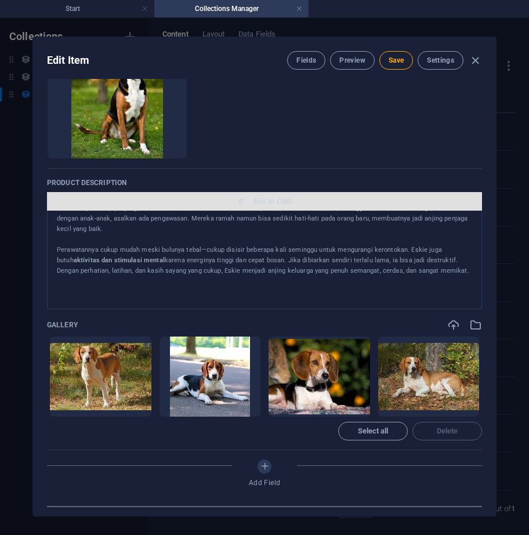
click at [356, 203] on span "Edit in CMS" at bounding box center [265, 201] width 426 height 9
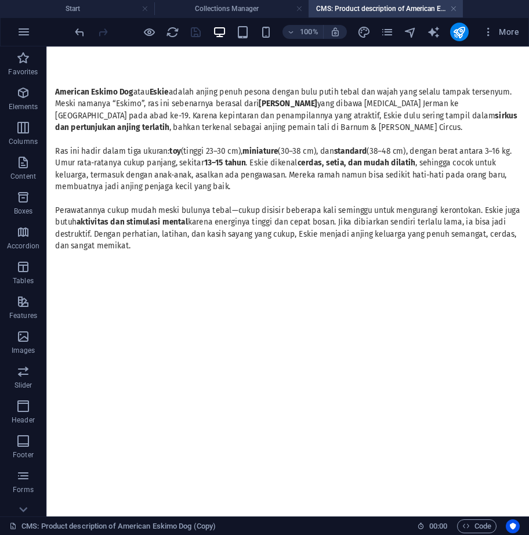
scroll to position [0, 0]
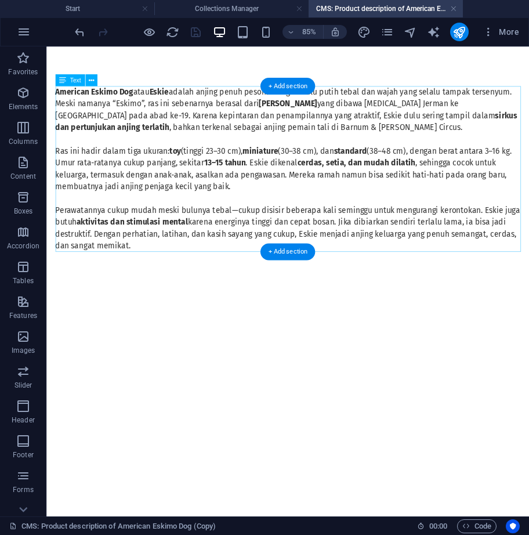
click at [308, 258] on div "American Eskimo Dog atau Eskie adalah anjing penuh pesona dengan bulu putih teb…" at bounding box center [331, 190] width 548 height 195
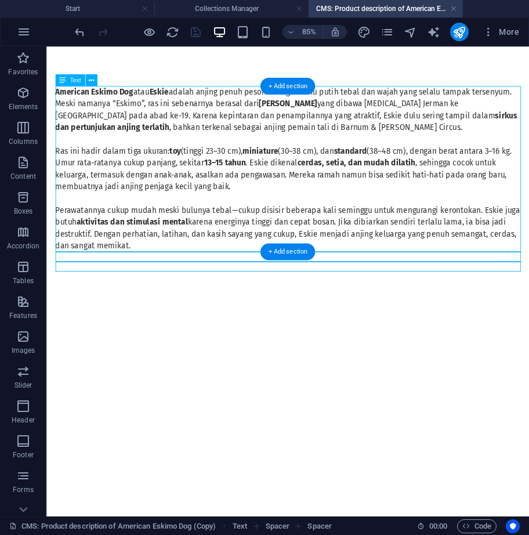
click at [308, 258] on div "American Eskimo Dog atau Eskie adalah anjing penuh pesona dengan bulu putih teb…" at bounding box center [331, 190] width 548 height 195
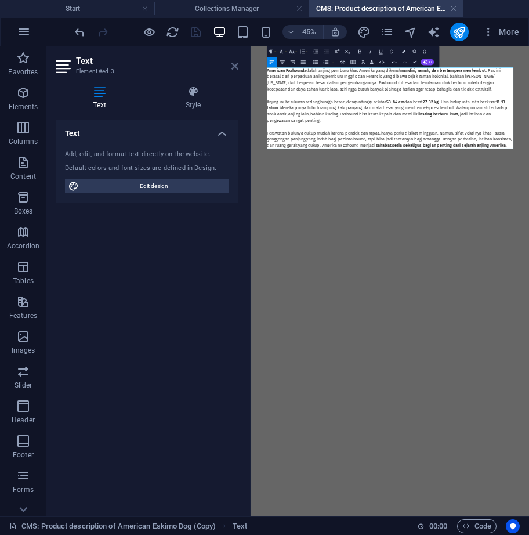
click at [232, 68] on icon at bounding box center [235, 66] width 7 height 9
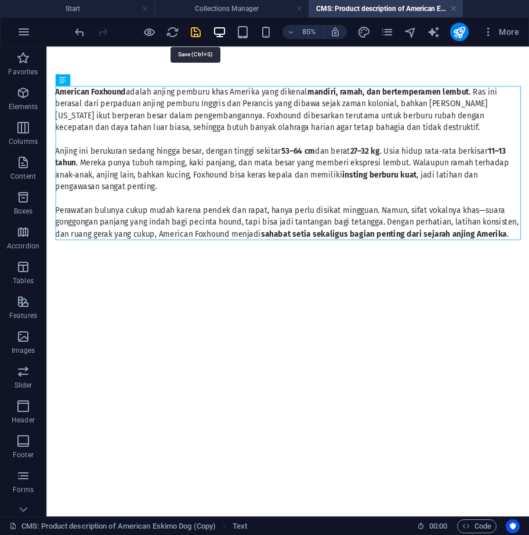
click at [194, 31] on icon "save" at bounding box center [195, 32] width 13 height 13
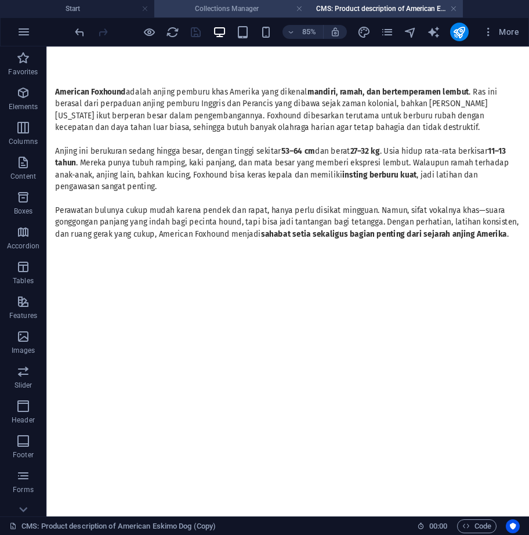
click at [210, 10] on h4 "Collections Manager" at bounding box center [231, 8] width 154 height 13
type input "american-foxhound"
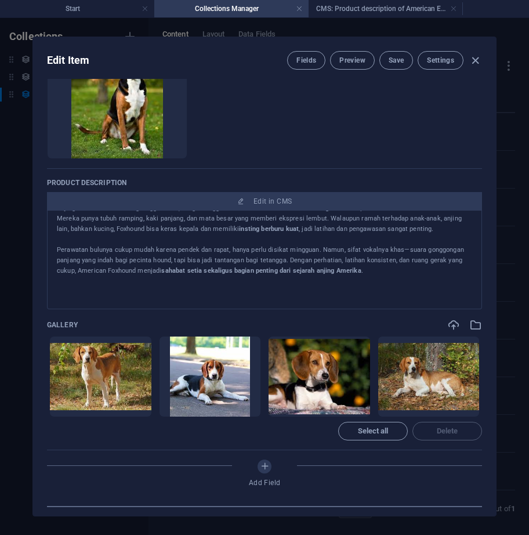
scroll to position [69, 0]
click at [357, 59] on span "Preview" at bounding box center [353, 60] width 26 height 9
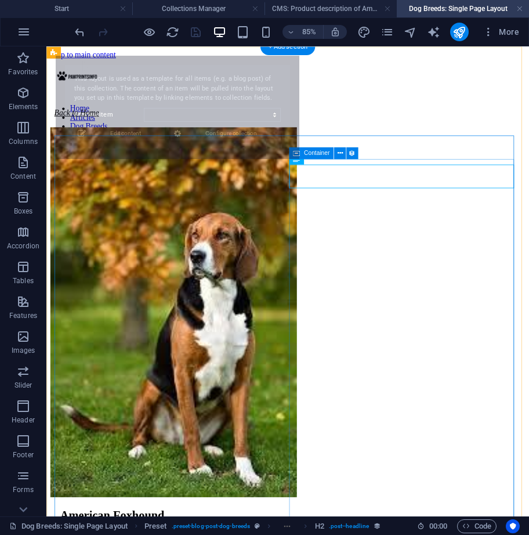
scroll to position [0, 0]
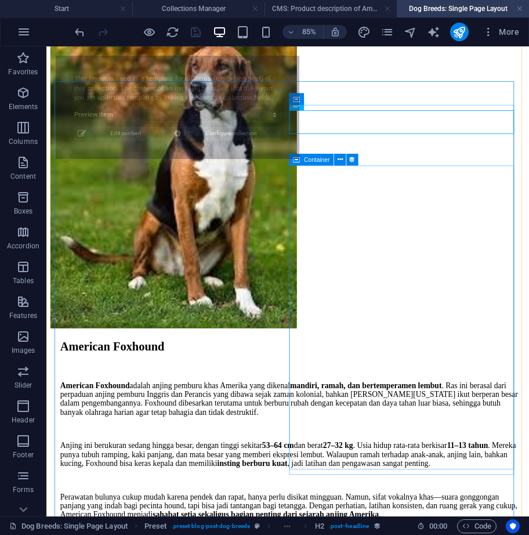
select select "68df978993847e7a730cfb66"
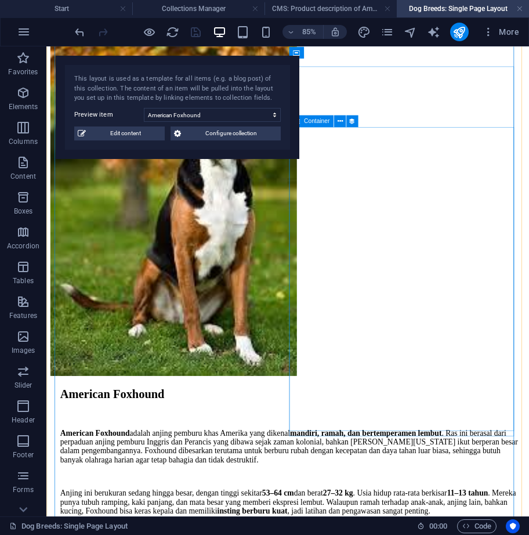
scroll to position [83, 0]
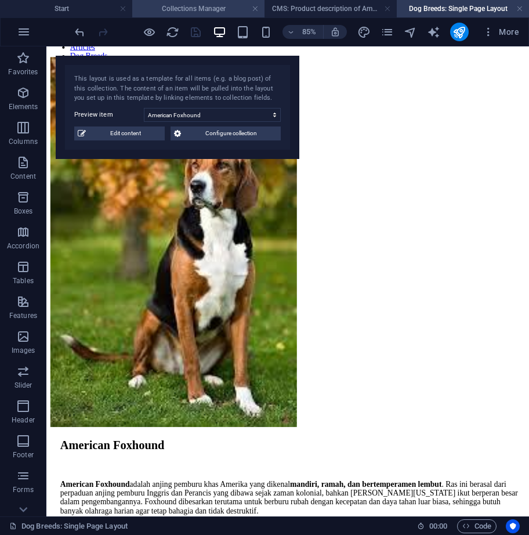
click at [218, 8] on h4 "Collections Manager" at bounding box center [198, 8] width 132 height 13
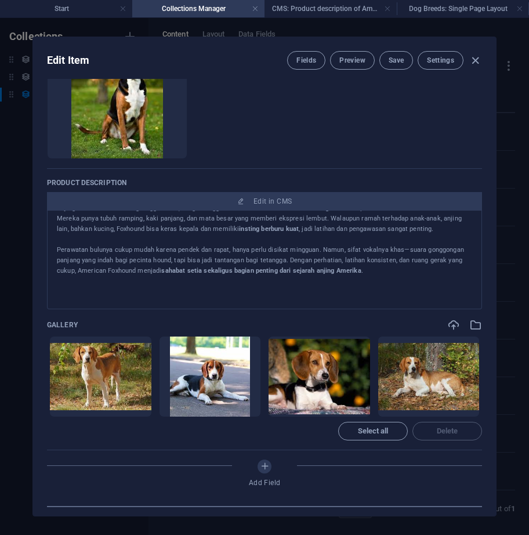
scroll to position [0, 0]
click at [397, 66] on button "Save" at bounding box center [397, 60] width 34 height 19
click at [475, 65] on icon "button" at bounding box center [475, 60] width 13 height 13
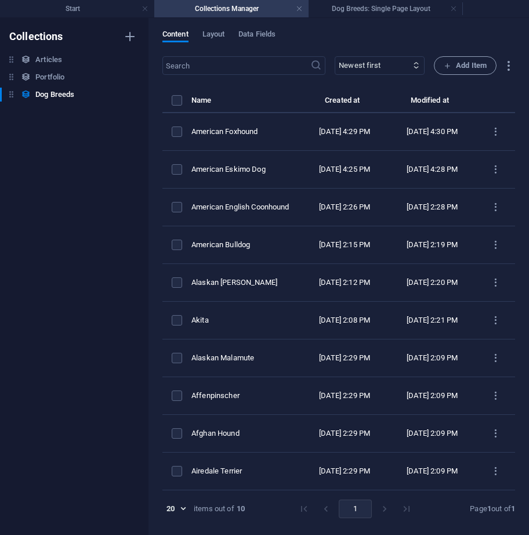
type input "american-foxhound"
click at [72, 9] on h4 "Start" at bounding box center [77, 8] width 154 height 13
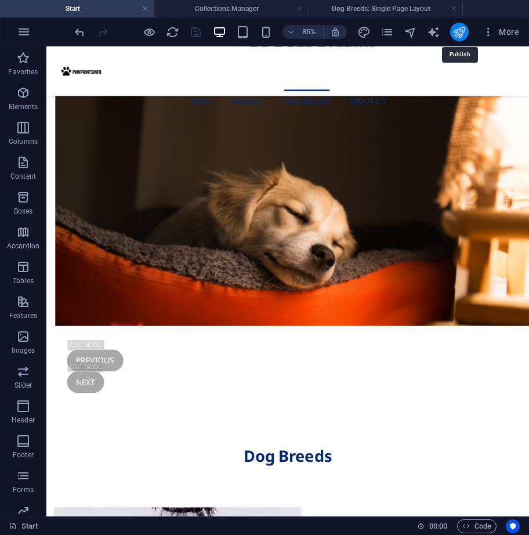
click at [460, 38] on icon "publish" at bounding box center [459, 32] width 13 height 13
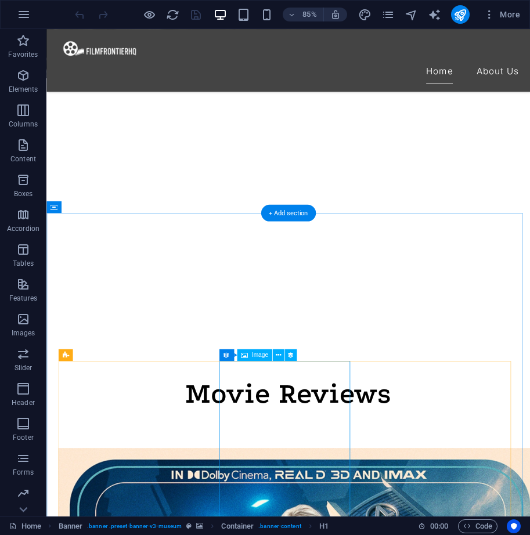
scroll to position [522, 0]
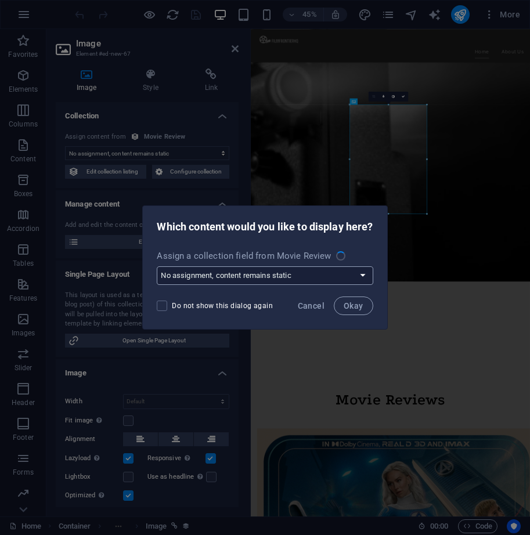
scroll to position [982, 0]
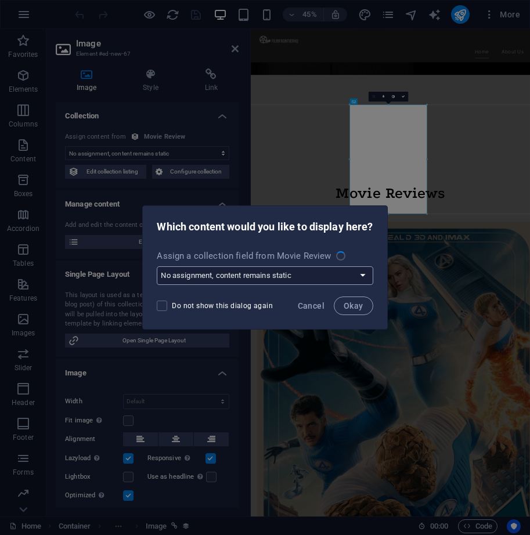
select select "exhibition-image"
click at [318, 302] on span "Cancel" at bounding box center [311, 305] width 27 height 9
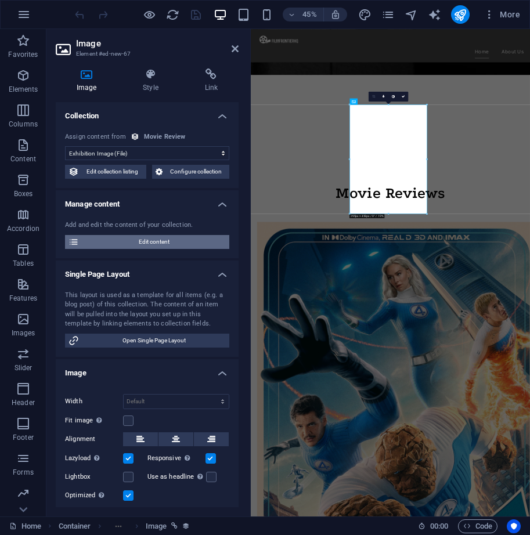
click at [163, 236] on span "Edit content" at bounding box center [153, 242] width 143 height 14
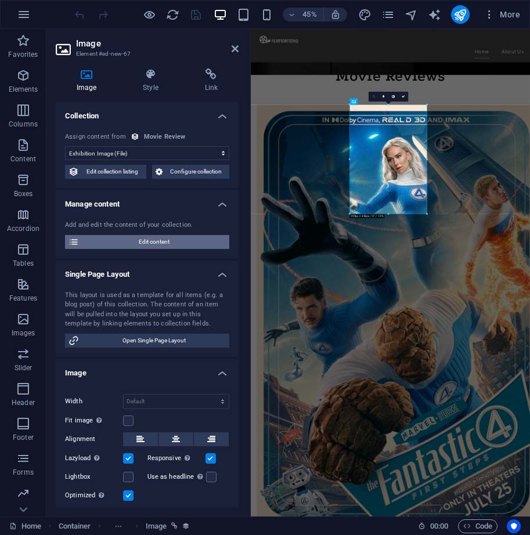
scroll to position [0, 0]
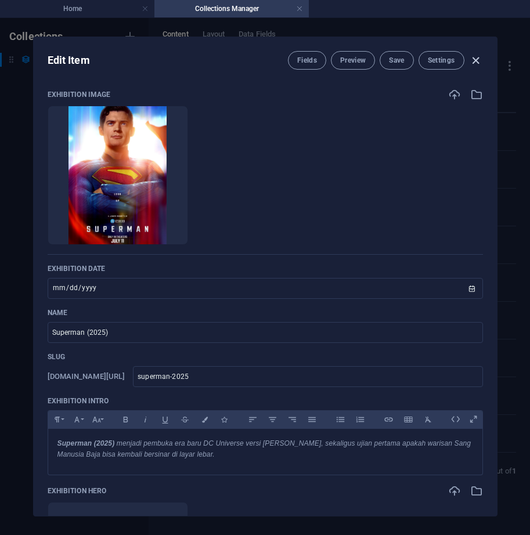
click at [478, 62] on icon "button" at bounding box center [475, 60] width 13 height 13
type input "2025-10-03"
type input "superman-2025"
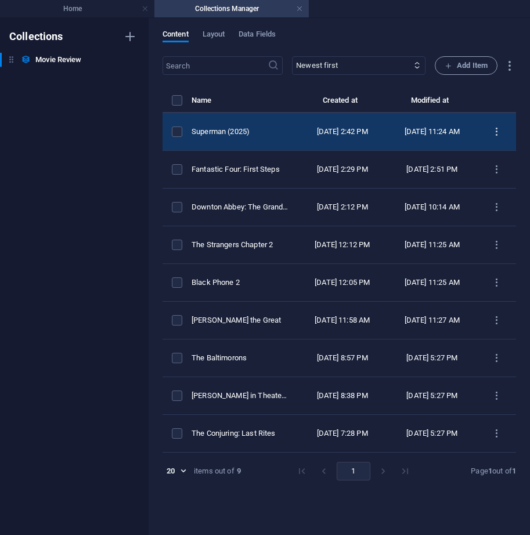
click at [500, 138] on icon "items list" at bounding box center [496, 132] width 11 height 11
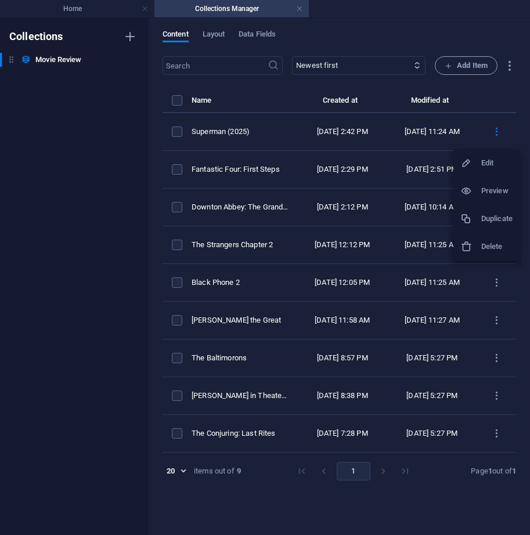
click at [492, 220] on h6 "Duplicate" at bounding box center [496, 219] width 31 height 14
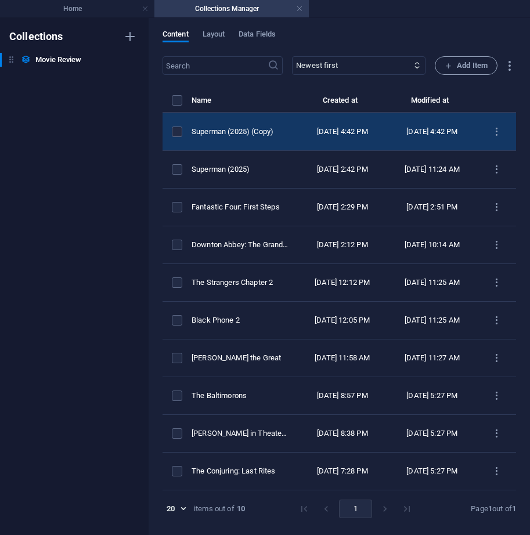
click at [362, 135] on div "Oct 3, 2025 4:42 PM" at bounding box center [342, 132] width 71 height 10
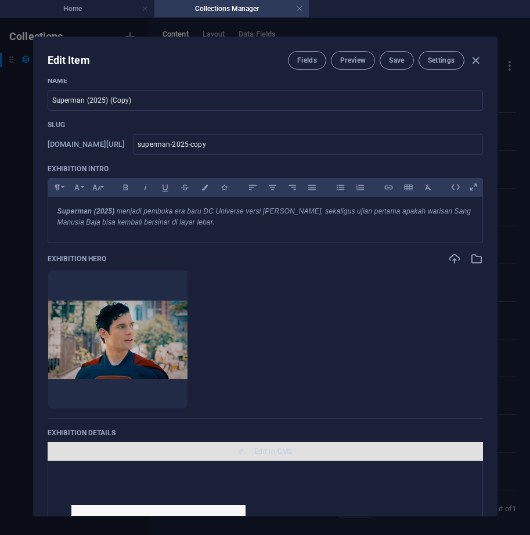
scroll to position [290, 0]
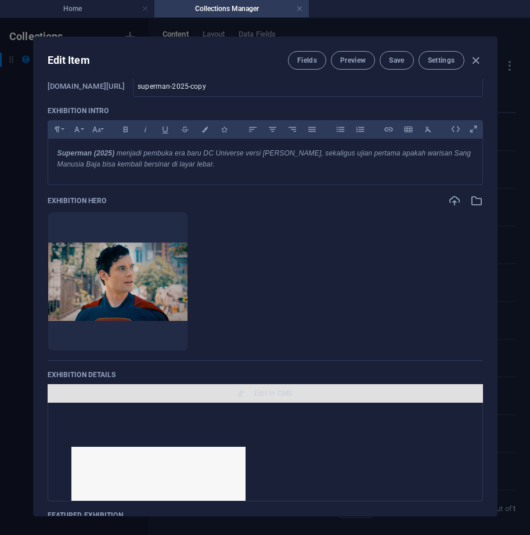
click at [261, 395] on span "Edit in CMS" at bounding box center [273, 393] width 38 height 9
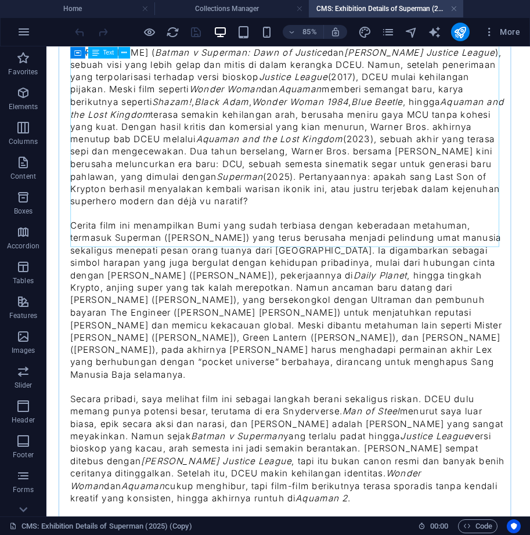
scroll to position [697, 0]
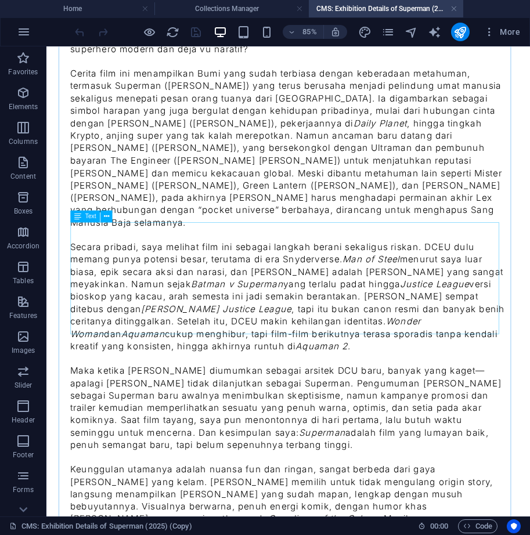
click at [346, 275] on div "Secara pribadi, saya melihat film ini sebagai langkah berani sekaligus riskan. …" at bounding box center [330, 341] width 513 height 132
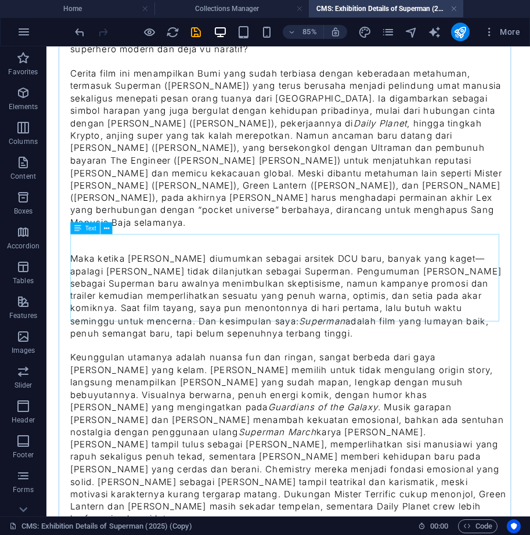
click at [355, 289] on div "Maka ketika James Gunn diumumkan sebagai arsitek DCU baru, banyak yang kaget—ap…" at bounding box center [330, 340] width 513 height 102
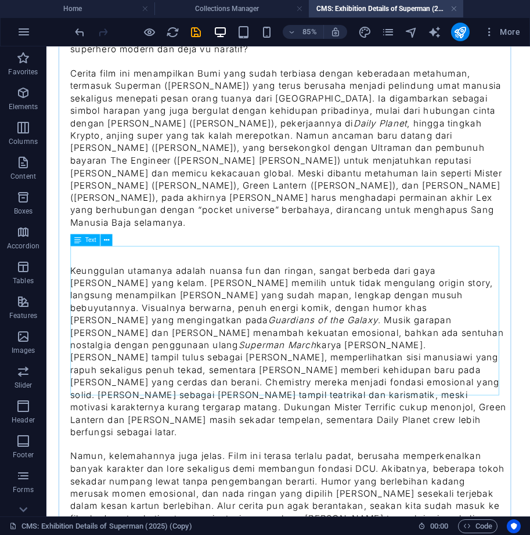
click at [359, 303] on div "Keunggulan utamanya adalah nuansa fun dan ringan, sangat berbeda dari gaya Snyd…" at bounding box center [330, 405] width 513 height 205
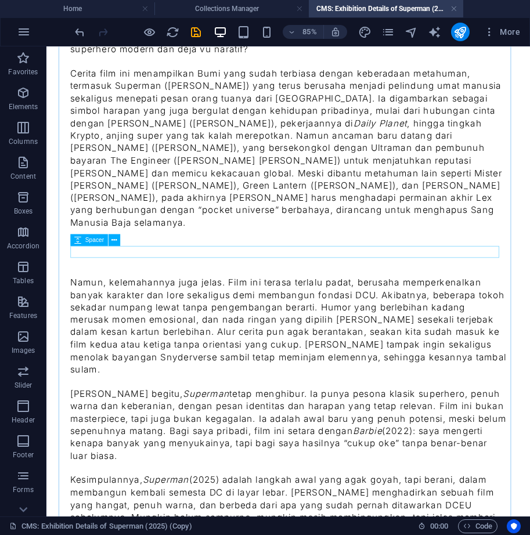
click at [359, 317] on div "Namun, kelemahannya juga jelas. Film ini terasa terlalu padat, berusaha memperk…" at bounding box center [330, 375] width 513 height 117
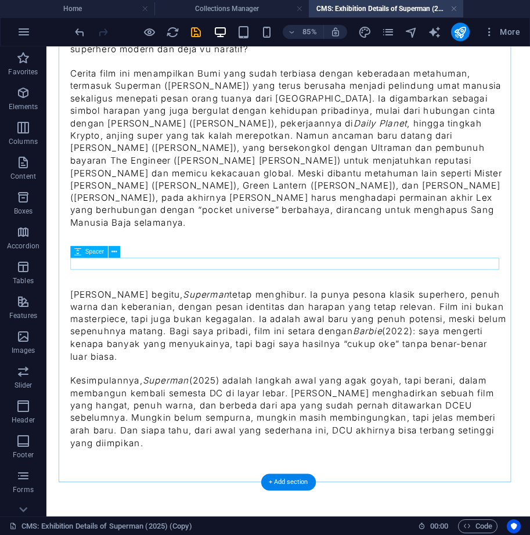
click at [361, 317] on div at bounding box center [330, 324] width 513 height 14
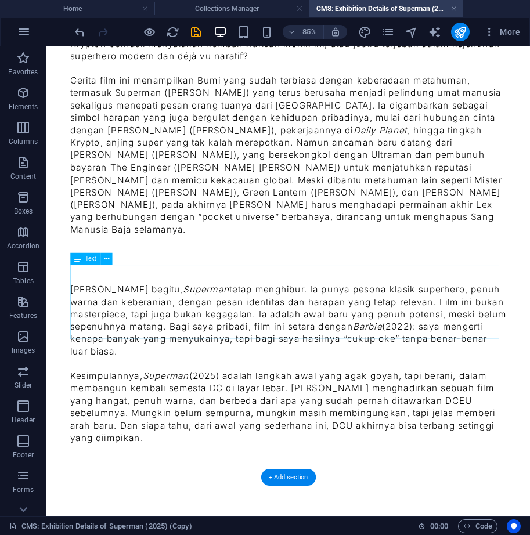
click at [364, 325] on div "Meski begitu, Superman tetap menghibur. Ia punya pesona klasik superhero, penuh…" at bounding box center [330, 369] width 513 height 88
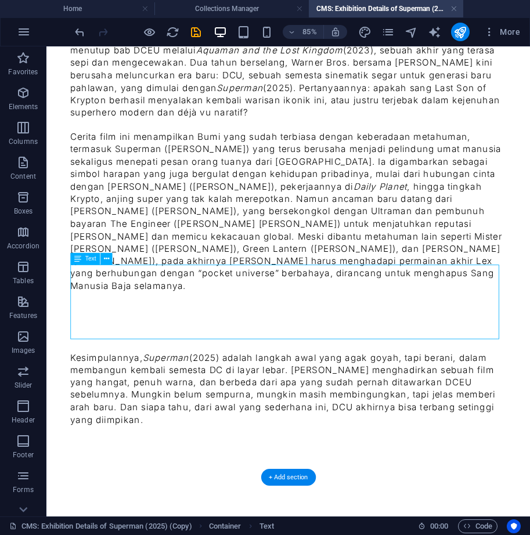
scroll to position [600, 0]
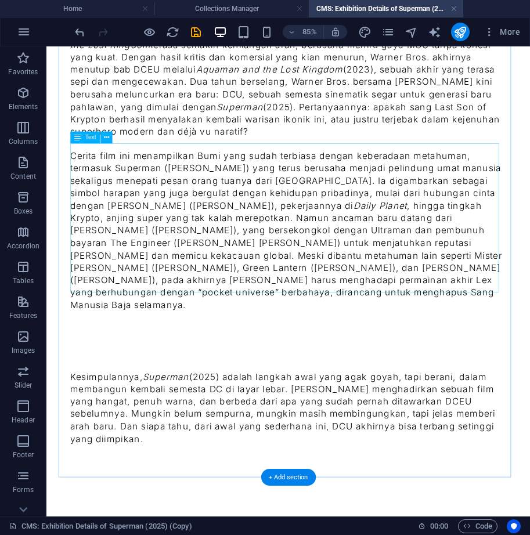
click at [364, 319] on div "Cerita film ini menampilkan Bumi yang sudah terbiasa dengan keberadaan metahuma…" at bounding box center [330, 262] width 513 height 190
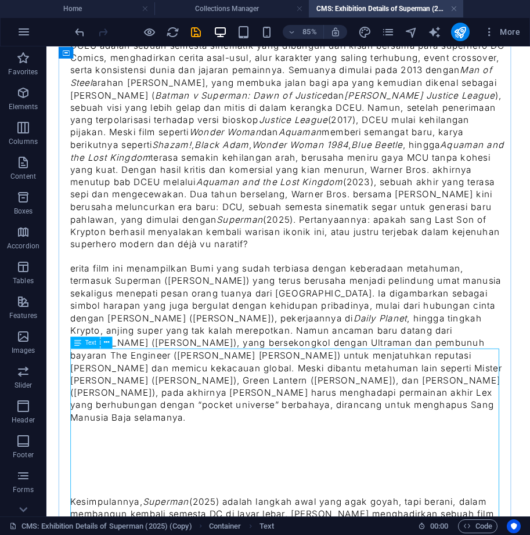
click at [410, 451] on div "erita film ini menampilkan Bumi yang sudah terbiasa dengan keberadaan metahuman…" at bounding box center [330, 402] width 513 height 205
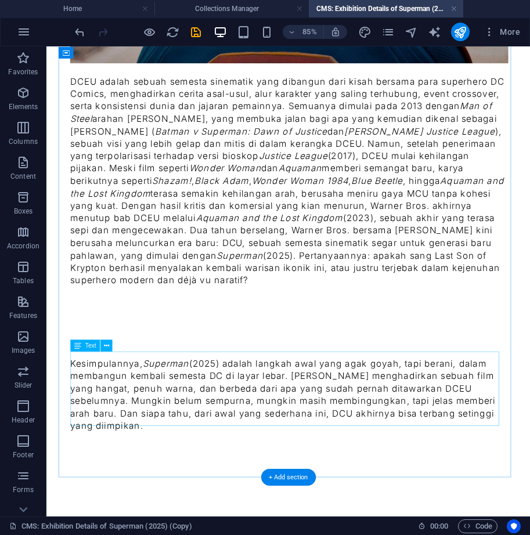
click at [403, 412] on div "Kesimpulannya, Superman (2025) adalah langkah awal yang agak goyah, tapi berani…" at bounding box center [330, 456] width 513 height 88
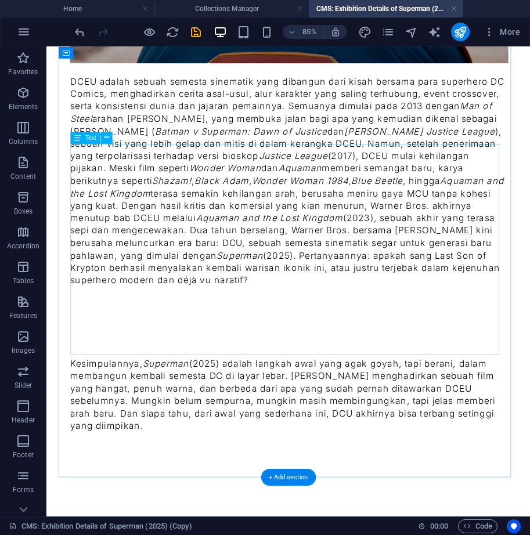
scroll to position [337, 0]
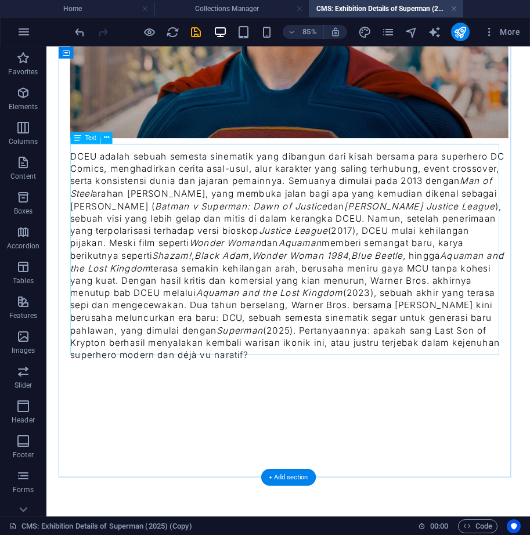
click at [403, 406] on div "DCEU adalah sebuah semesta sinematik yang dibangun dari kisah bersama para supe…" at bounding box center [330, 292] width 513 height 248
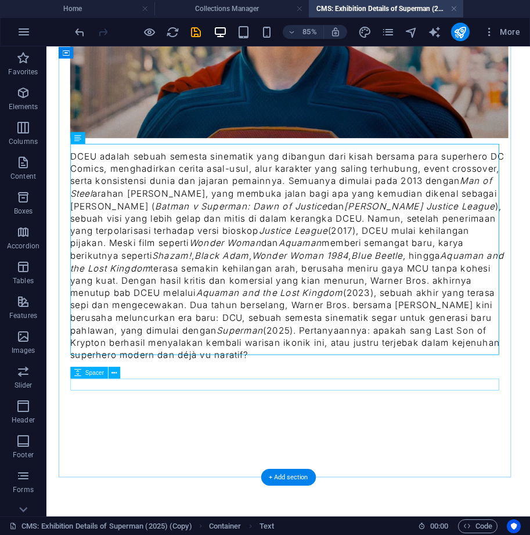
click at [403, 447] on div at bounding box center [330, 451] width 513 height 14
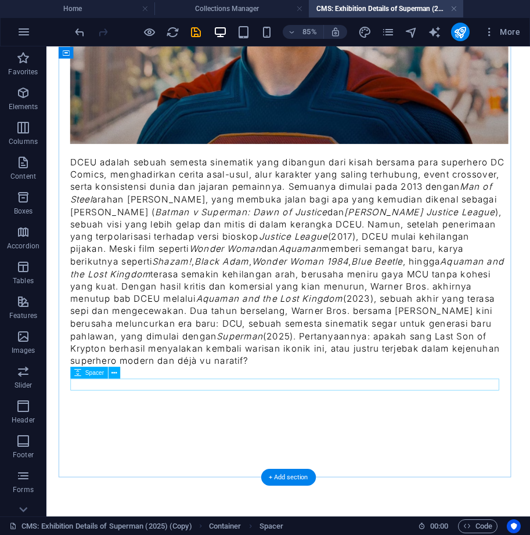
scroll to position [323, 0]
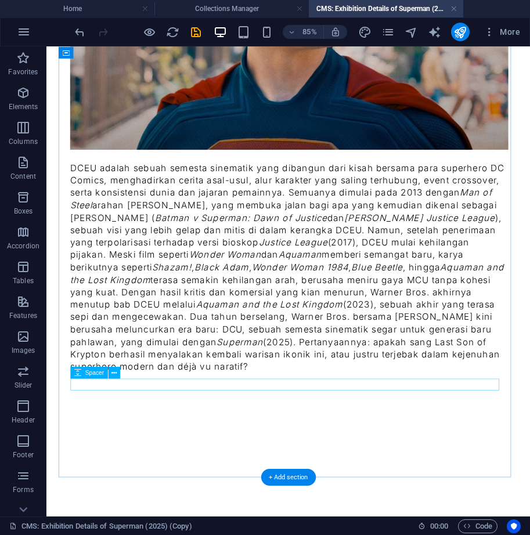
click at [403, 447] on div at bounding box center [330, 451] width 513 height 14
select select "px"
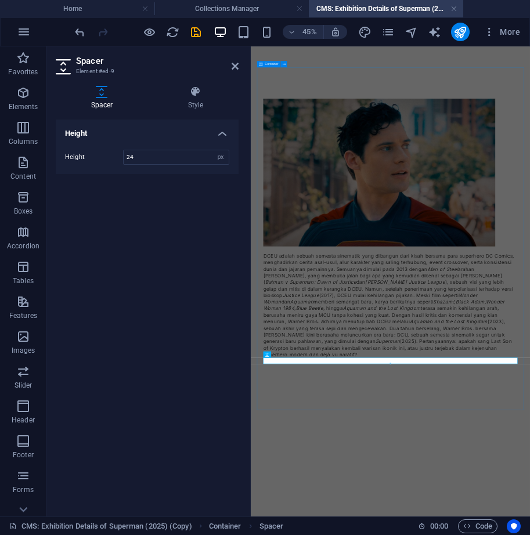
scroll to position [0, 0]
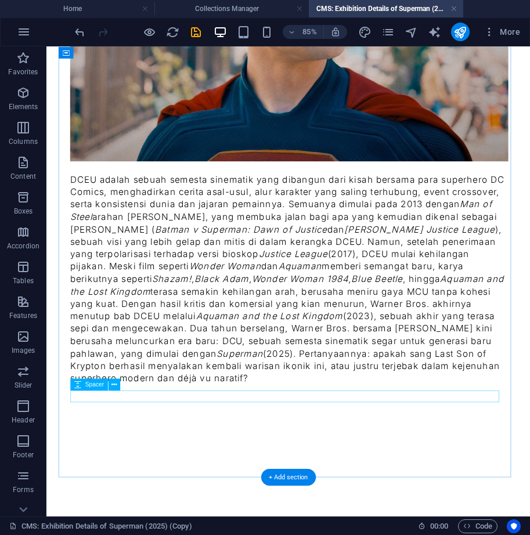
click at [421, 444] on div at bounding box center [330, 451] width 513 height 14
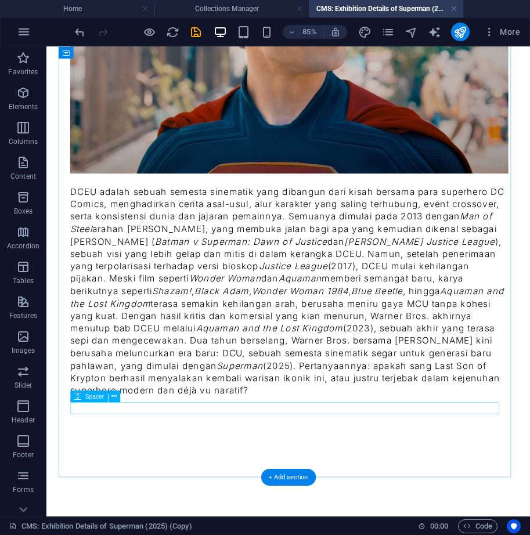
click at [417, 472] on div at bounding box center [330, 479] width 513 height 14
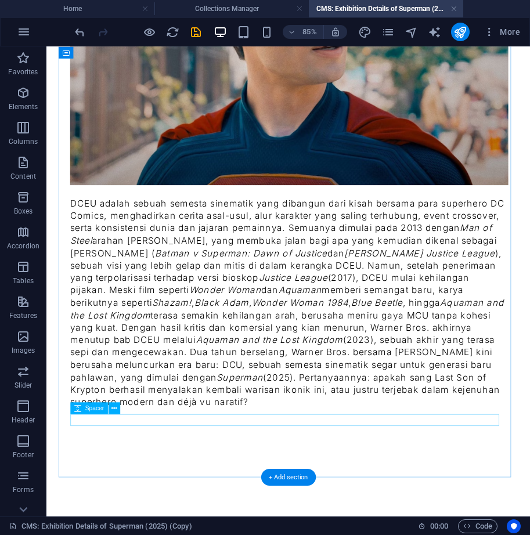
click at [419, 489] on div at bounding box center [330, 493] width 513 height 14
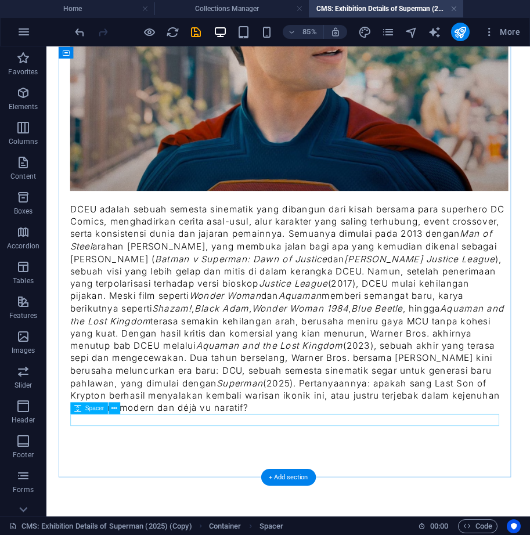
scroll to position [268, 0]
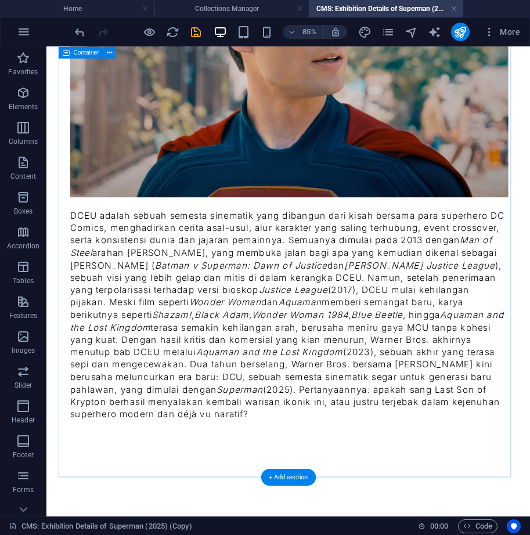
click at [422, 512] on div "DCEU adalah sebuah semesta sinematik yang dibangun dari kisah bersama para supe…" at bounding box center [330, 192] width 541 height 735
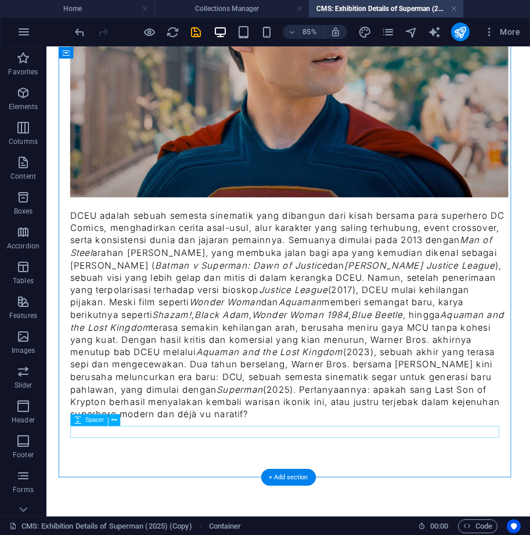
click at [422, 501] on div at bounding box center [330, 507] width 513 height 14
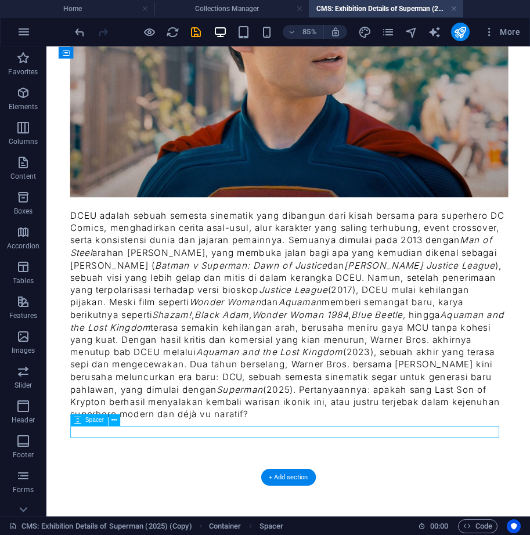
scroll to position [254, 0]
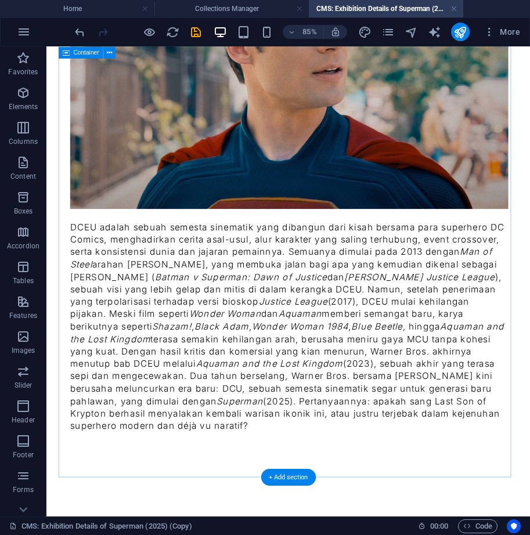
click at [417, 507] on div "DCEU adalah sebuah semesta sinematik yang dibangun dari kisah bersama para supe…" at bounding box center [330, 199] width 541 height 721
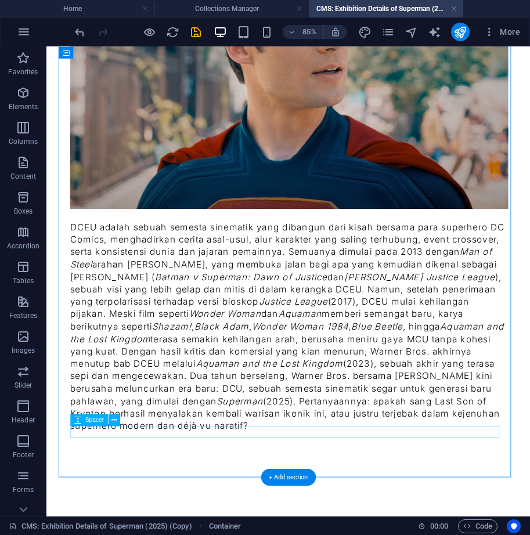
click at [419, 500] on div at bounding box center [330, 507] width 513 height 14
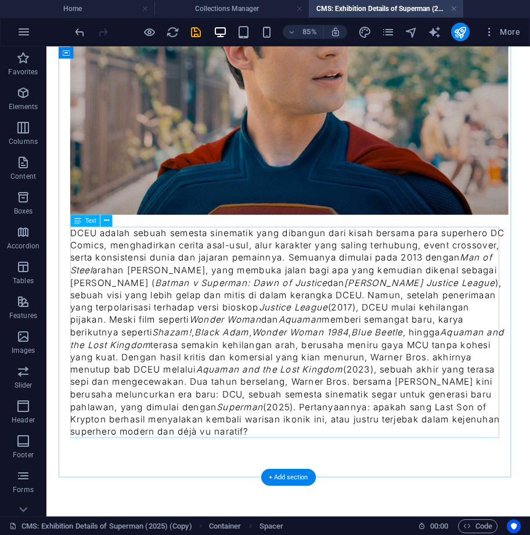
scroll to position [240, 0]
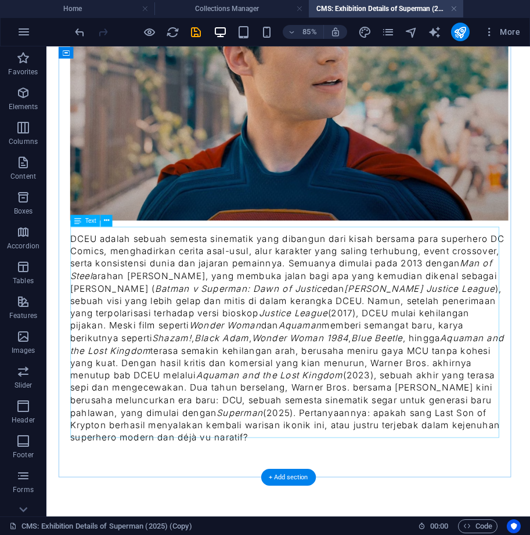
click at [409, 481] on div "DCEU adalah sebuah semesta sinematik yang dibangun dari kisah bersama para supe…" at bounding box center [330, 389] width 513 height 248
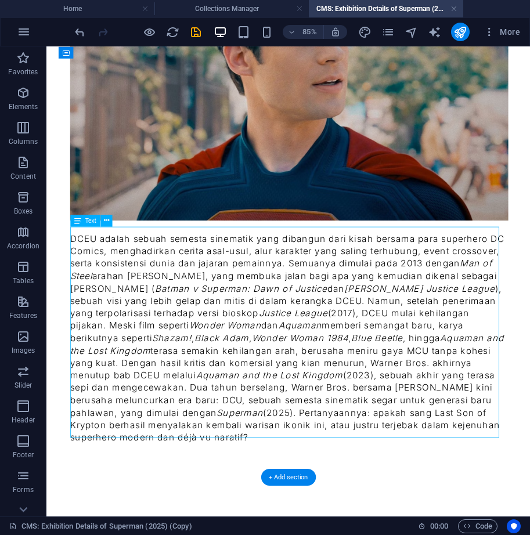
click at [409, 481] on div "DCEU adalah sebuah semesta sinematik yang dibangun dari kisah bersama para supe…" at bounding box center [330, 389] width 513 height 248
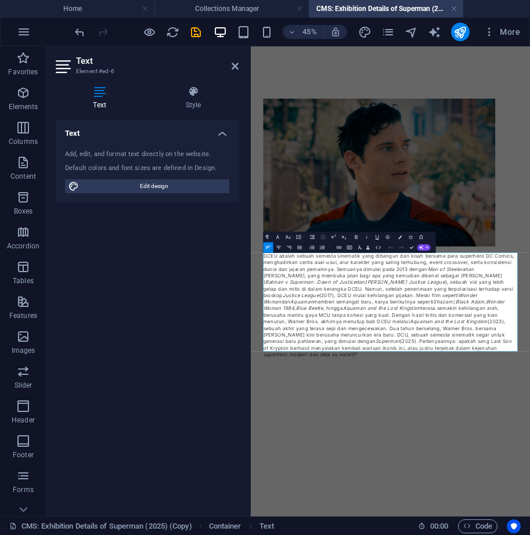
scroll to position [0, 0]
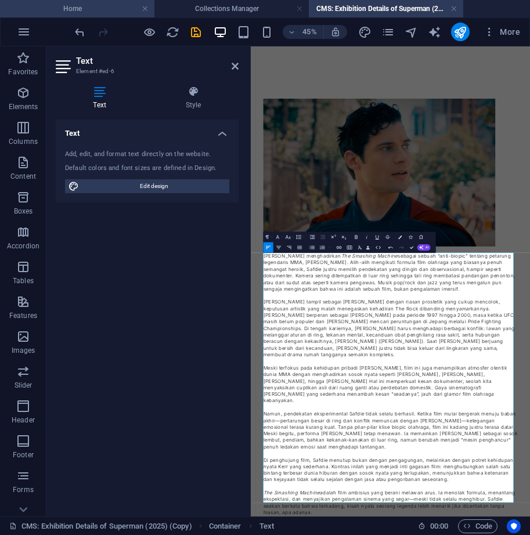
click at [118, 6] on h4 "Home" at bounding box center [77, 8] width 154 height 13
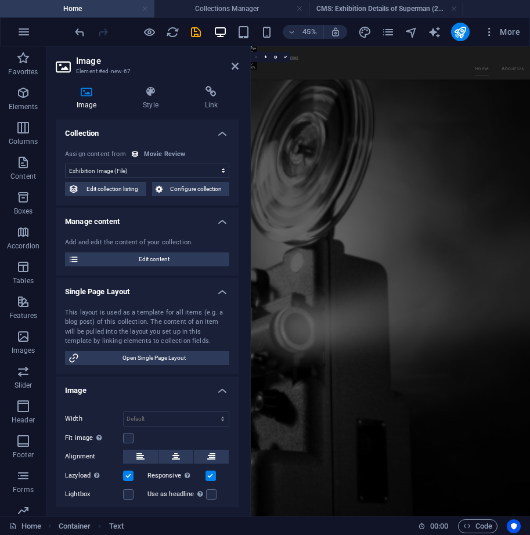
scroll to position [1041, 0]
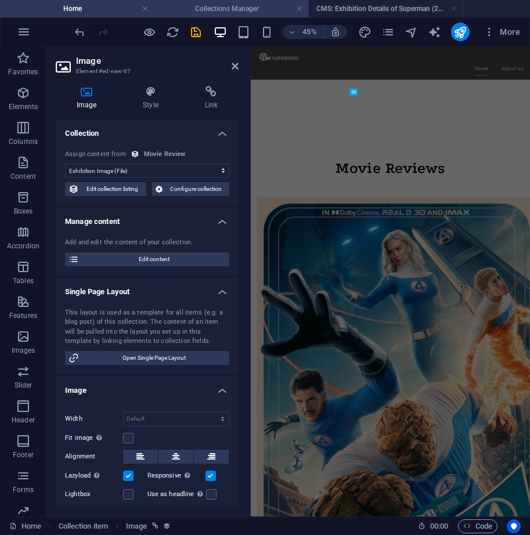
click at [205, 5] on h4 "Collections Manager" at bounding box center [231, 8] width 154 height 13
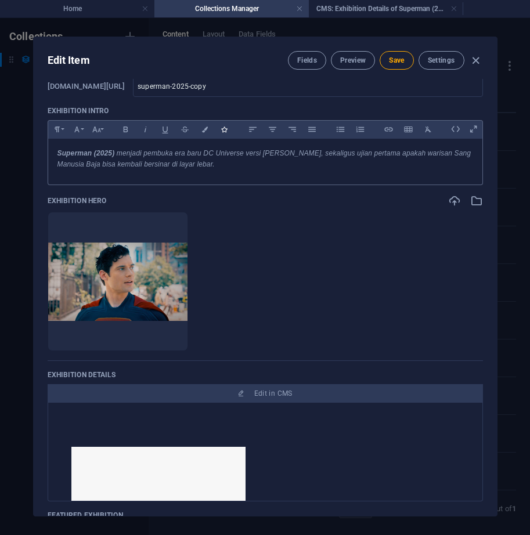
scroll to position [116, 0]
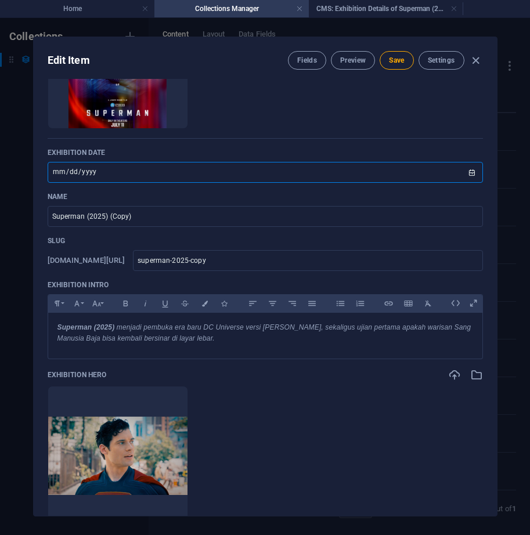
click at [143, 175] on input "2025-07-25" at bounding box center [265, 172] width 435 height 21
click at [140, 215] on input "Superman (2025) (Copy)" at bounding box center [265, 216] width 435 height 21
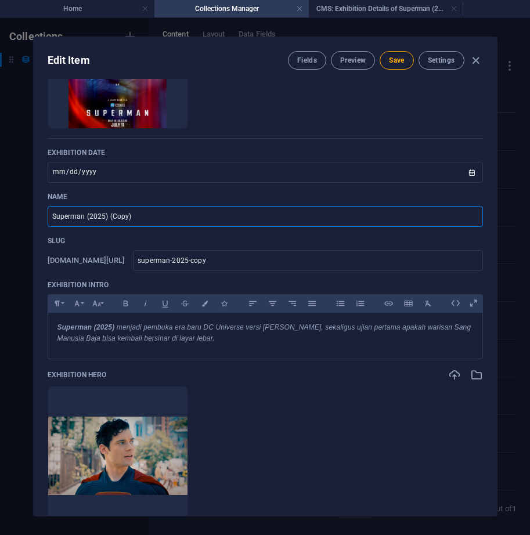
paste input "The Smashing Machine"
type input "The Smashing Machine"
type input "the-smashing-machine"
type input "The Smashing Machine"
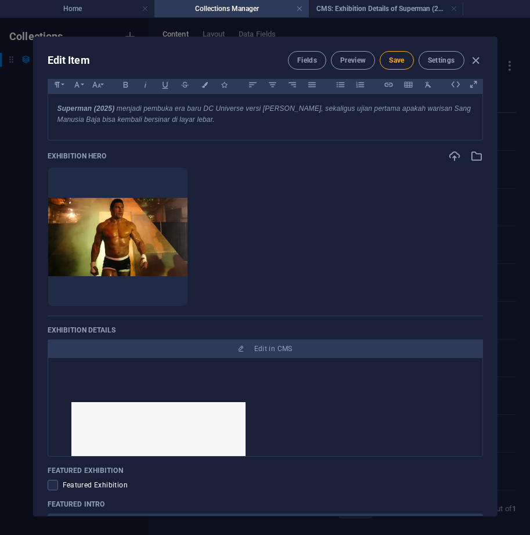
scroll to position [348, 0]
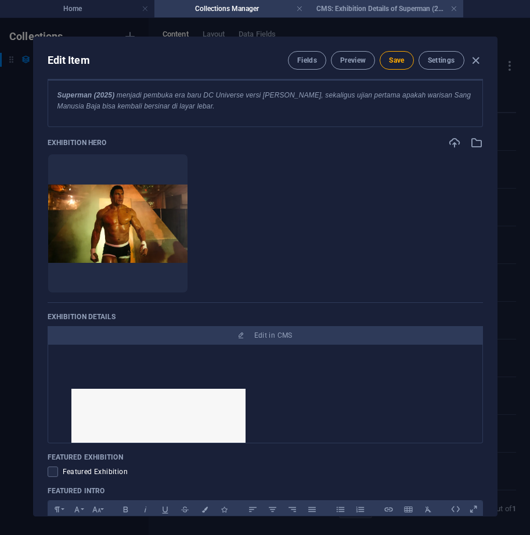
click at [362, 13] on h4 "CMS: Exhibition Details of Superman (2025) (Copy)" at bounding box center [386, 8] width 154 height 13
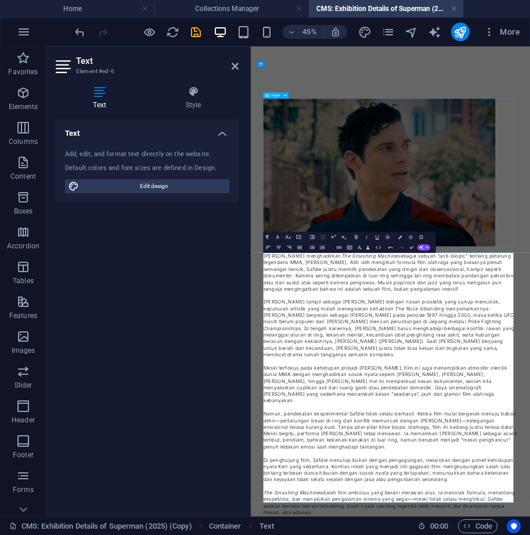
select select "px"
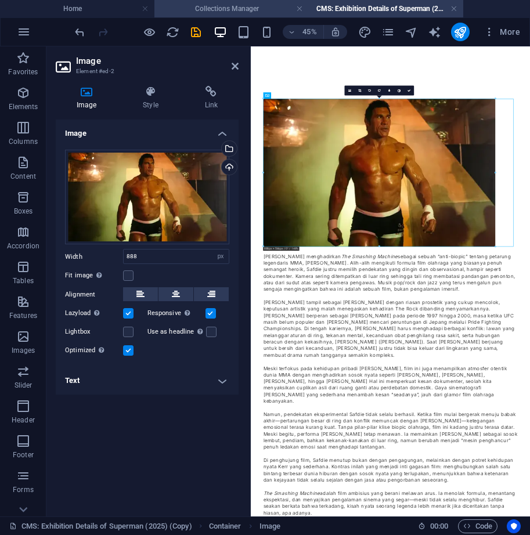
click at [202, 14] on h4 "Collections Manager" at bounding box center [231, 8] width 154 height 13
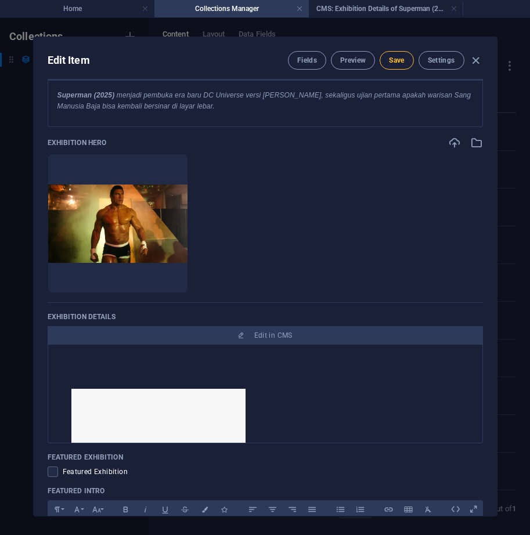
click at [398, 59] on span "Save" at bounding box center [396, 60] width 15 height 9
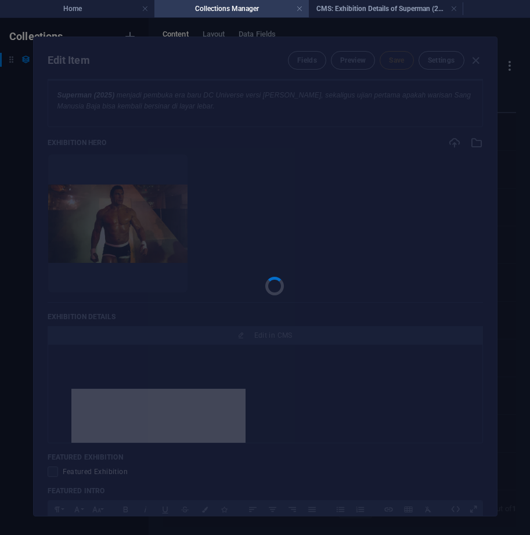
type input "the-smashing-machine"
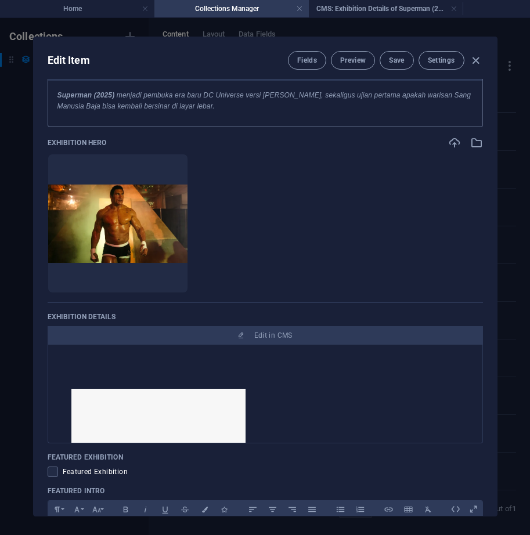
click at [187, 100] on p "Superman (2025) menjadi pembuka era baru DC Universe versi James Gunn, sekaligu…" at bounding box center [265, 101] width 416 height 22
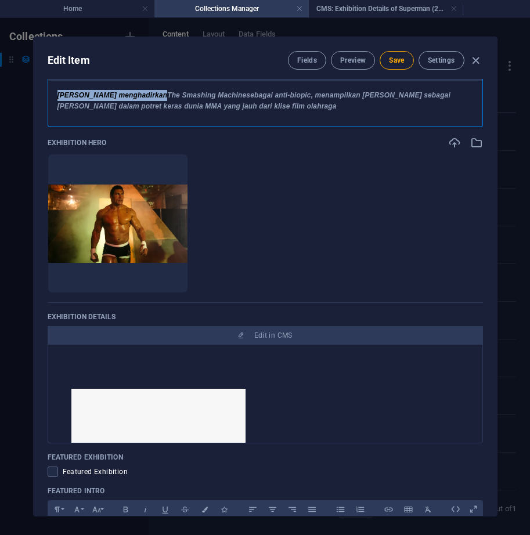
drag, startPoint x: 154, startPoint y: 96, endPoint x: 52, endPoint y: 98, distance: 102.2
click at [52, 98] on div "Benny Safdie menghadirkan The Smashing Machine sebagai anti-biopic, menampilkan…" at bounding box center [265, 101] width 434 height 41
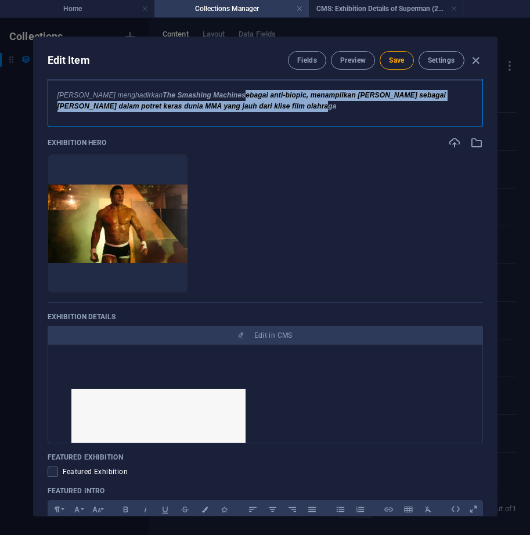
drag, startPoint x: 229, startPoint y: 93, endPoint x: 299, endPoint y: 117, distance: 74.0
click at [299, 117] on div "Benny Safdie menghadirkan The Smashing Machine sebagai anti-biopic, menampilkan…" at bounding box center [265, 101] width 434 height 41
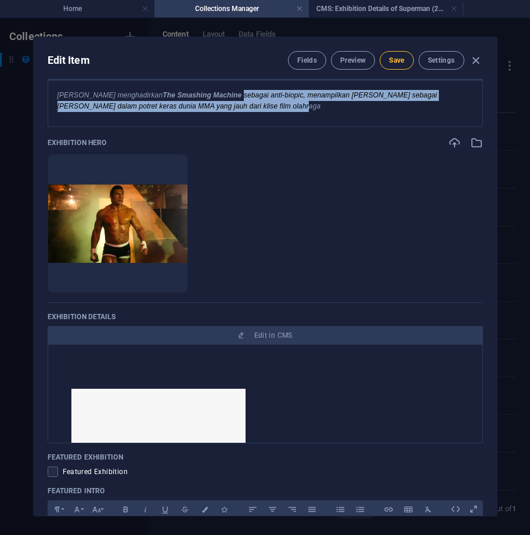
click at [398, 57] on span "Save" at bounding box center [396, 60] width 15 height 9
click at [474, 57] on icon "button" at bounding box center [475, 60] width 13 height 13
type input "2025-10-03"
type input "the-smashing-machine"
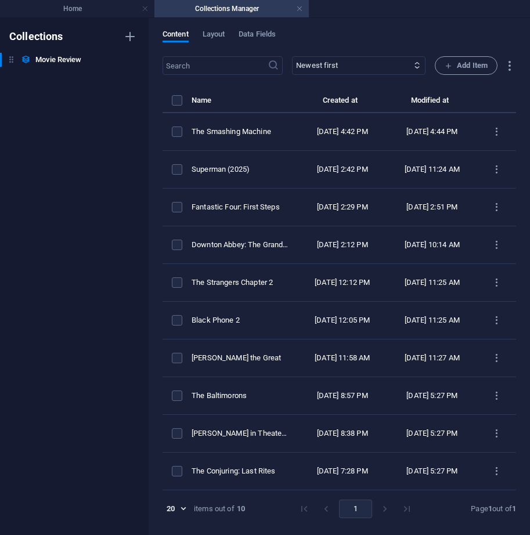
scroll to position [302, 0]
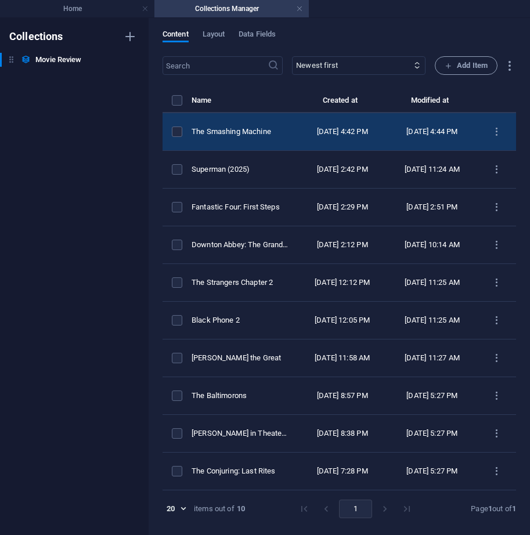
click at [297, 131] on td "The Smashing Machine" at bounding box center [245, 132] width 106 height 38
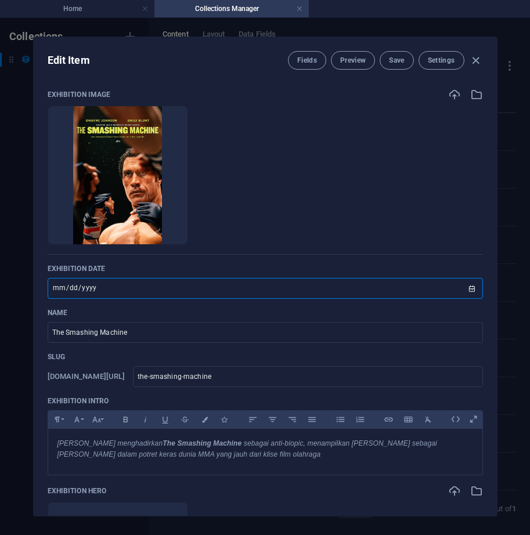
click at [131, 280] on input "2025-07-25" at bounding box center [265, 288] width 435 height 21
click at [150, 279] on input "2025-07-25" at bounding box center [265, 288] width 435 height 21
click at [469, 291] on input "2025-07-25" at bounding box center [265, 288] width 435 height 21
type input "[DATE]"
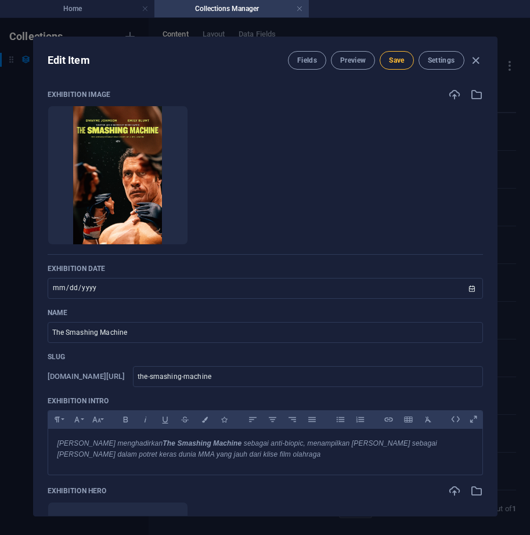
click at [387, 55] on button "Save" at bounding box center [397, 60] width 34 height 19
click at [474, 63] on icon "button" at bounding box center [475, 60] width 13 height 13
type input "the-smashing-machine"
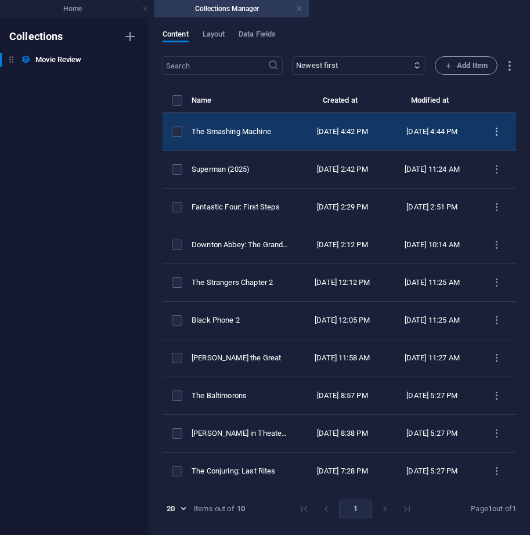
click at [491, 130] on icon "items list" at bounding box center [496, 132] width 11 height 11
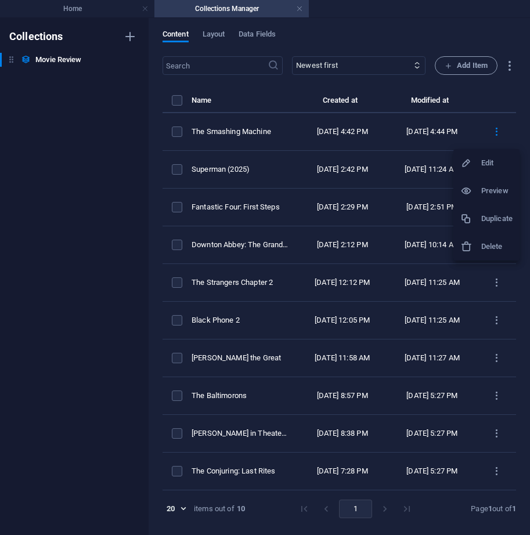
click at [481, 225] on li "Duplicate" at bounding box center [486, 219] width 66 height 28
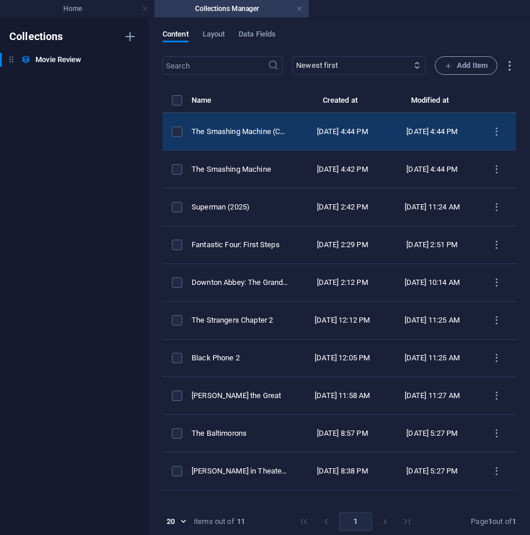
click at [387, 138] on td "[DATE] 4:44 PM" at bounding box center [342, 132] width 90 height 38
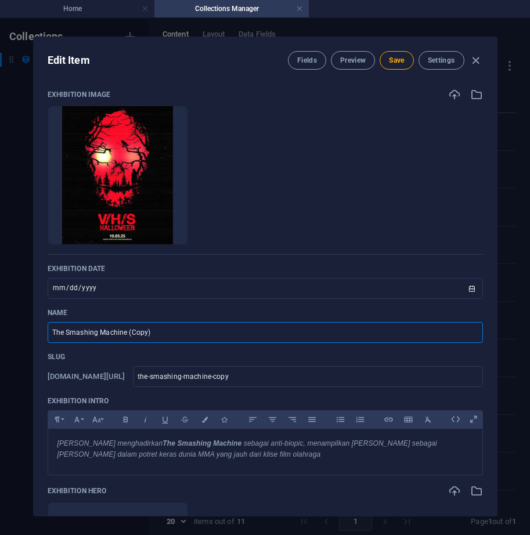
drag, startPoint x: 174, startPoint y: 331, endPoint x: 23, endPoint y: 333, distance: 150.9
click at [7, 333] on div "Edit Item Fields Preview Save Settings Exhibition Image Drop files here to uplo…" at bounding box center [265, 276] width 530 height 517
paste input "V/H/S/HALLOWEEN star ratingstar rating Horror 115 minutes ‧ NR ‧ 2025 Brian Tal…"
type input "V/H/S/HALLOWEEN star ratingstar rating Horror 115 minutes ‧ NR ‧ 2025 Brian Tal…"
type input "v-h-s-halloween-star-ratingstar-rating-horror-115-minutes-nr-2025-brian-talleri…"
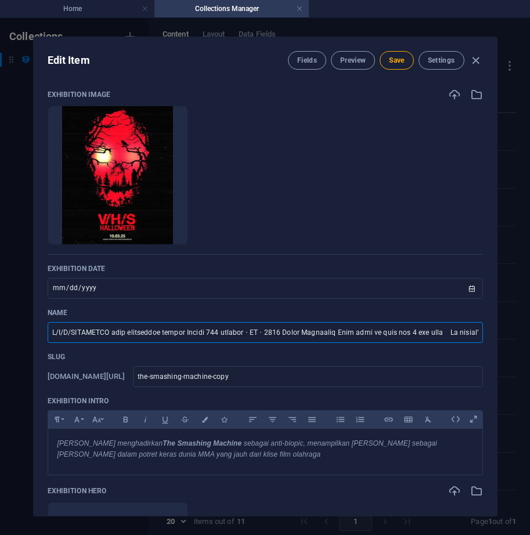
type input "v-h-s-halloween-star-ratingstar-rating-horror-115-minutes-nr-2025-brian-talleri…"
type input "V"
type input "v"
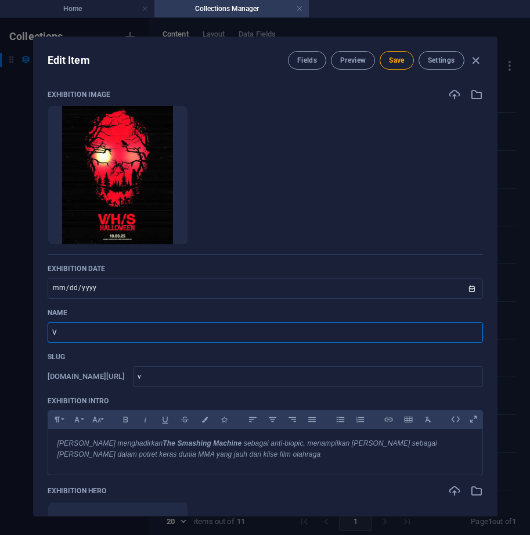
scroll to position [0, 0]
type input "V/H"
type input "v-h"
type input "V/H/S"
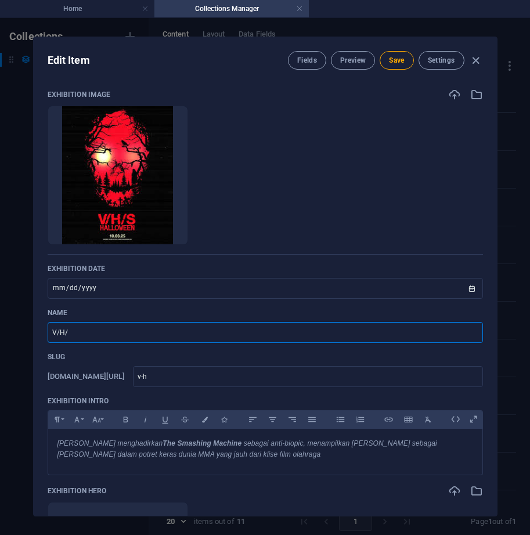
type input "v-h-s"
type input "V/H/S H"
type input "v-h-s-h"
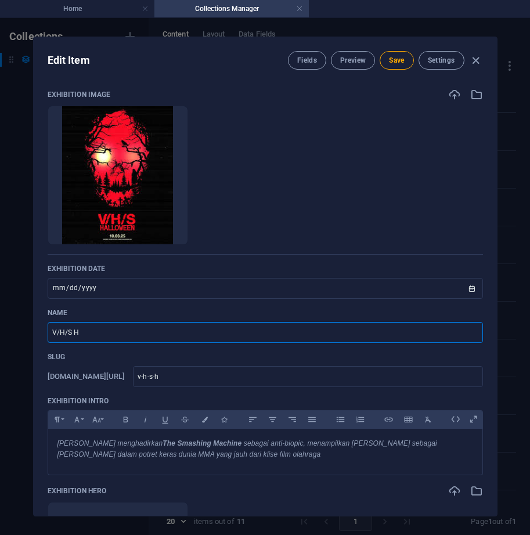
type input "V/H/S Ha"
type input "v-h-s-ha"
type input "V/H/S Hal"
type input "v-h-s-hal"
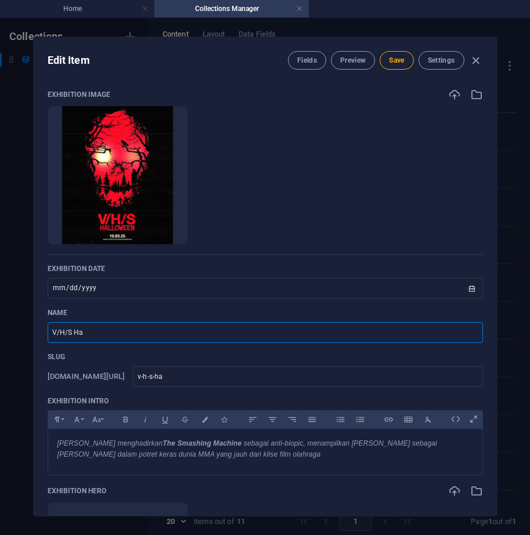
type input "v-h-s-hal"
type input "V/H/S Hall"
type input "v-h-s-hall"
type input "V/H/S Hallo"
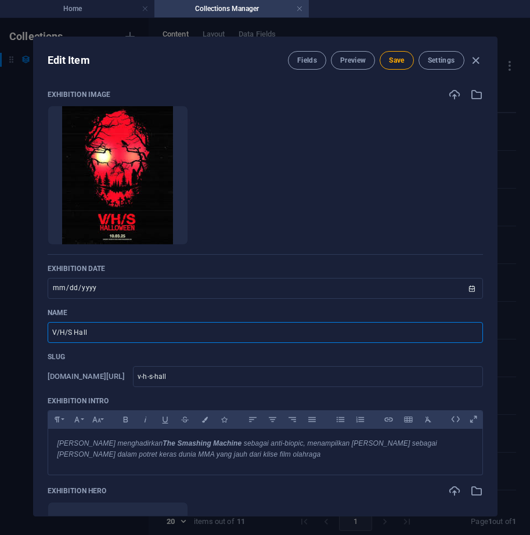
type input "v-h-s-hallo"
type input "V/H/S Hallow"
type input "v-h-s-hallow"
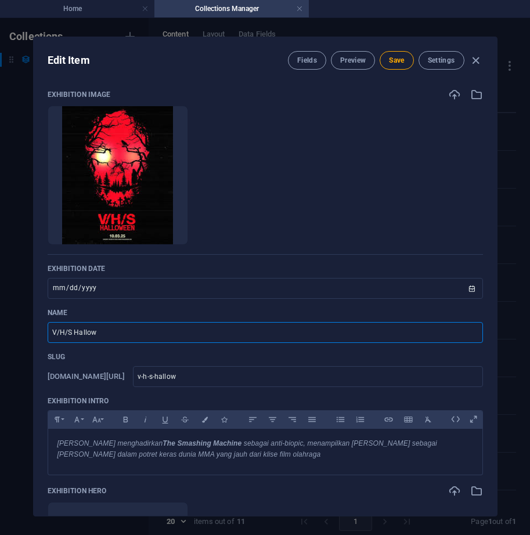
type input "V/H/S Hallowe"
type input "v-h-s-hallowe"
type input "V/H/S Hallowee"
type input "v-h-s-hallowee"
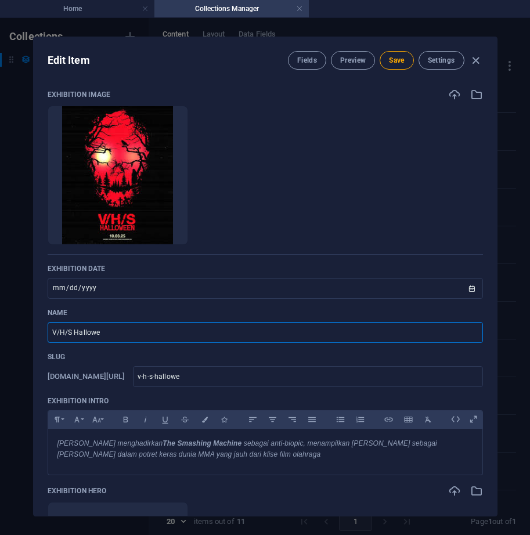
type input "v-h-s-hallowee"
type input "V/H/S Halloween"
type input "v-h-s-halloween"
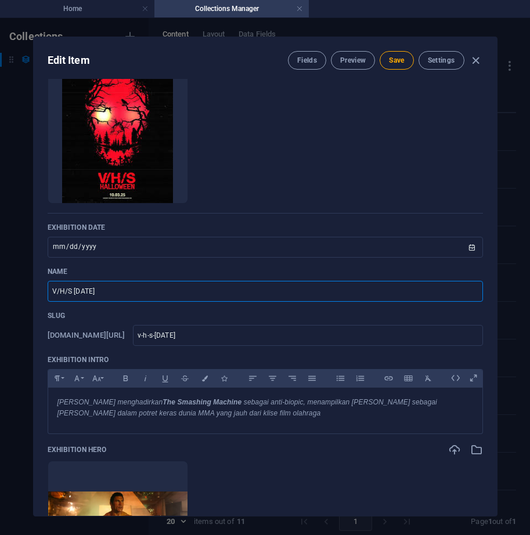
scroll to position [58, 0]
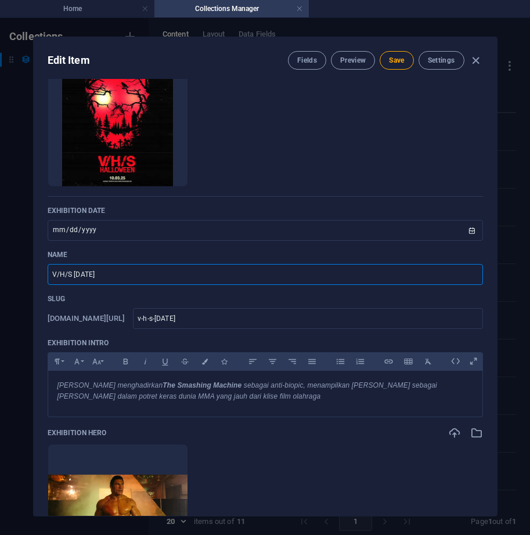
type input "V/H/S Halloween"
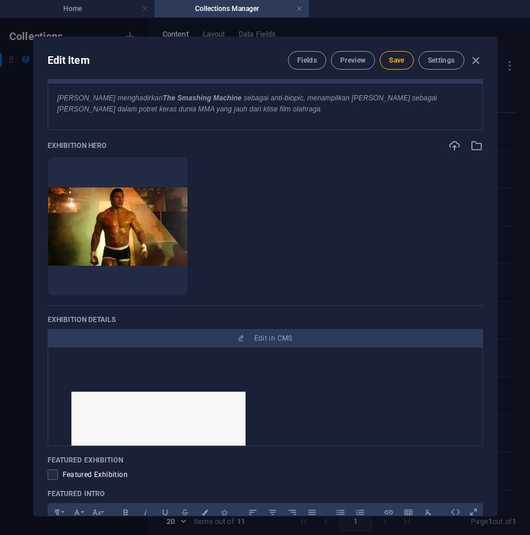
scroll to position [348, 0]
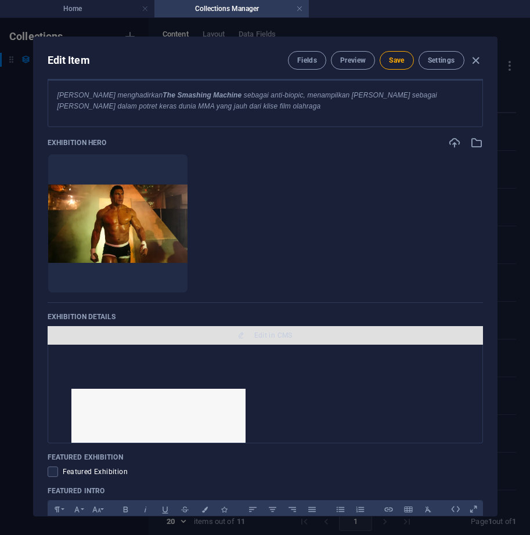
click at [261, 332] on span "Edit in CMS" at bounding box center [273, 335] width 38 height 9
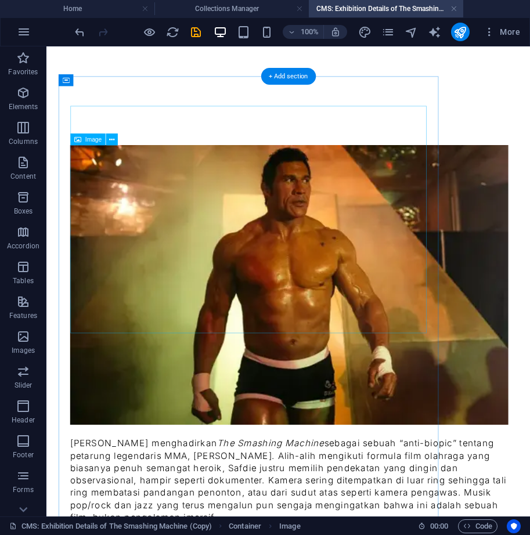
scroll to position [0, 0]
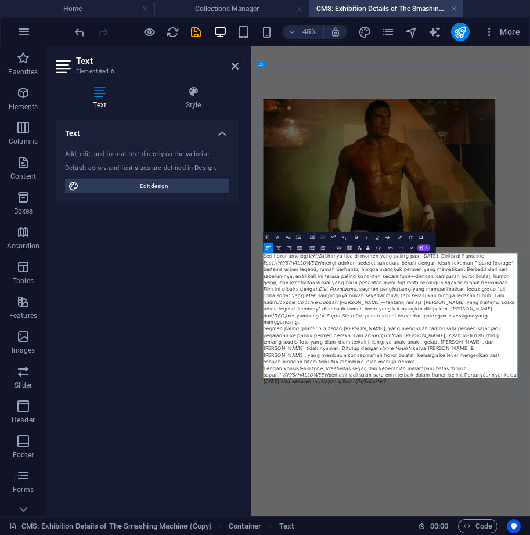
drag, startPoint x: 823, startPoint y: 579, endPoint x: 840, endPoint y: 608, distance: 34.1
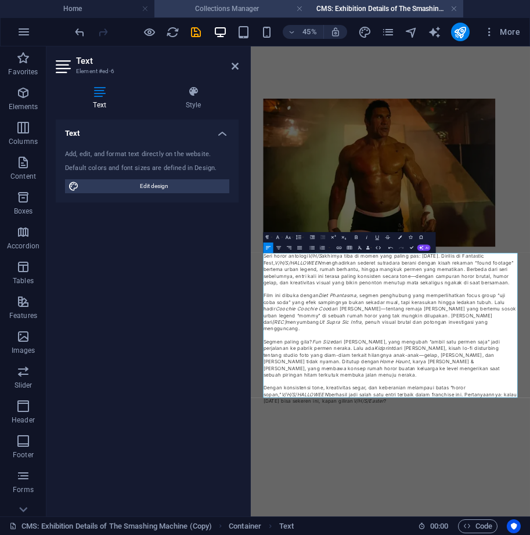
click at [215, 10] on h4 "Collections Manager" at bounding box center [231, 8] width 154 height 13
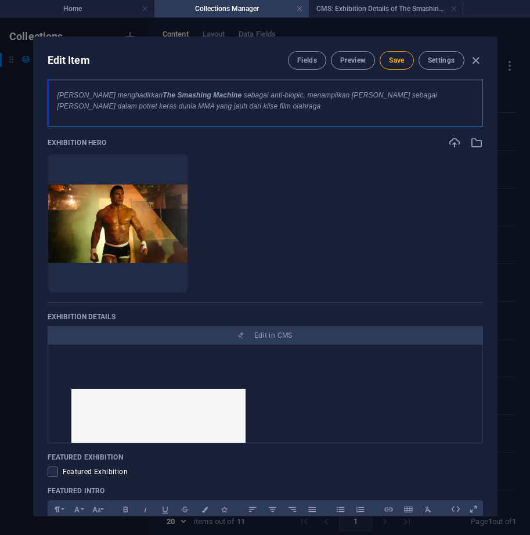
click at [254, 107] on em "sebagai anti-biopic, menampilkan Dwayne Johnson sebagai Mark Kerr dalam potret …" at bounding box center [247, 100] width 380 height 19
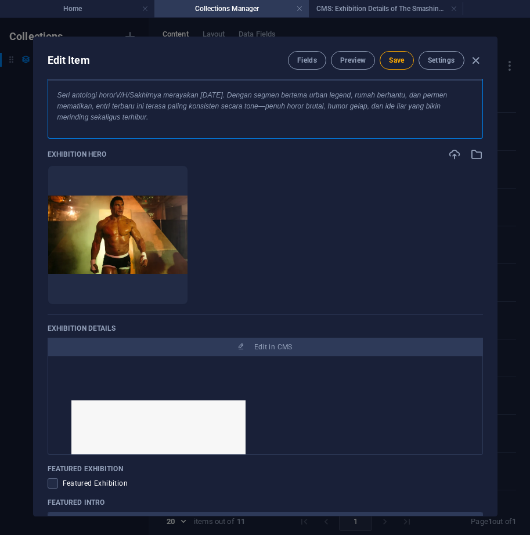
click at [99, 99] on p "Seri antologi horor V/H/S akhirnya merayakan Halloween. Dengan segmen bertema u…" at bounding box center [265, 107] width 416 height 34
drag, startPoint x: 136, startPoint y: 95, endPoint x: 53, endPoint y: 98, distance: 82.5
click at [53, 98] on div "Seri antologi horor V/H/S akhirnya merayakan Halloween. Dengan segmen bertema u…" at bounding box center [265, 107] width 434 height 52
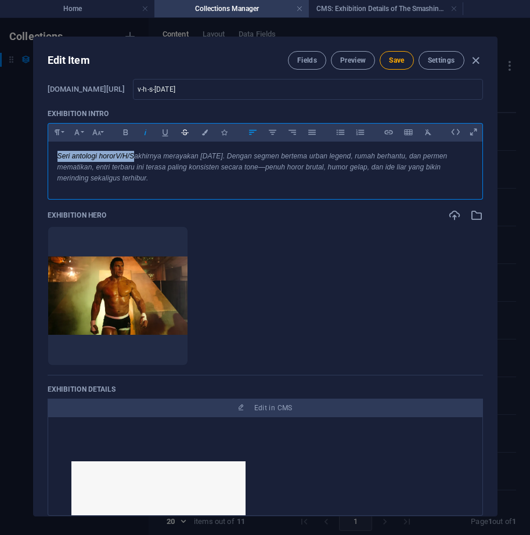
scroll to position [232, 0]
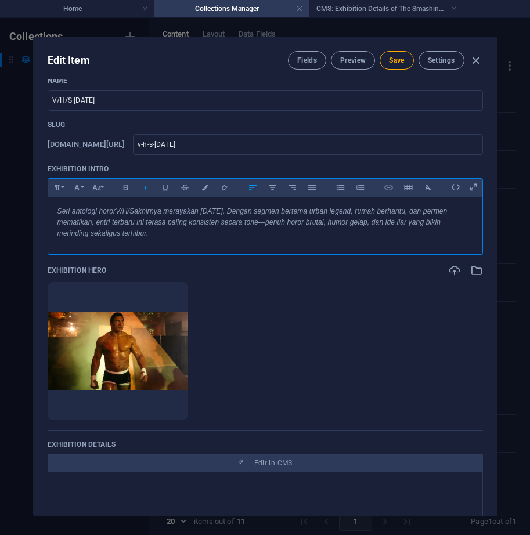
click at [199, 203] on div "Seri antologi horor V/H/S akhirnya merayakan Halloween. Dengan segmen bertema u…" at bounding box center [265, 223] width 434 height 52
drag, startPoint x: 55, startPoint y: 208, endPoint x: 236, endPoint y: 208, distance: 180.6
click at [236, 208] on div "Seri antologi horor V/H/S akhirnya merayakan Halloween. Dengan segmen bertema u…" at bounding box center [265, 223] width 434 height 52
click at [127, 183] on icon "button" at bounding box center [126, 188] width 10 height 14
click at [293, 234] on p "Seri antologi horor V/H/S akhirnya merayakan Halloween . Dengan segmen bertema …" at bounding box center [265, 223] width 416 height 34
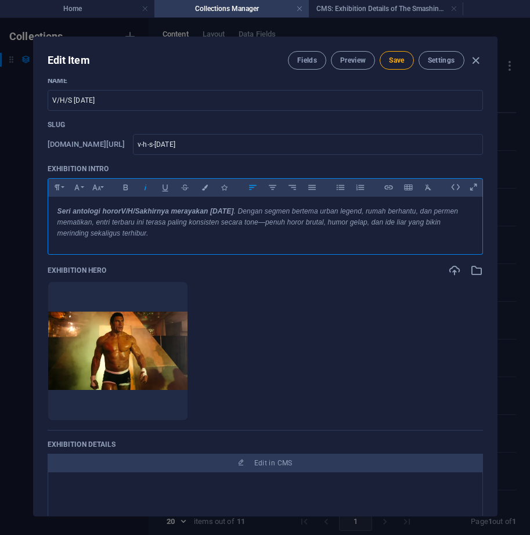
click at [213, 212] on strong "Seri antologi horor V/H/S akhirnya merayakan Halloween" at bounding box center [145, 211] width 176 height 8
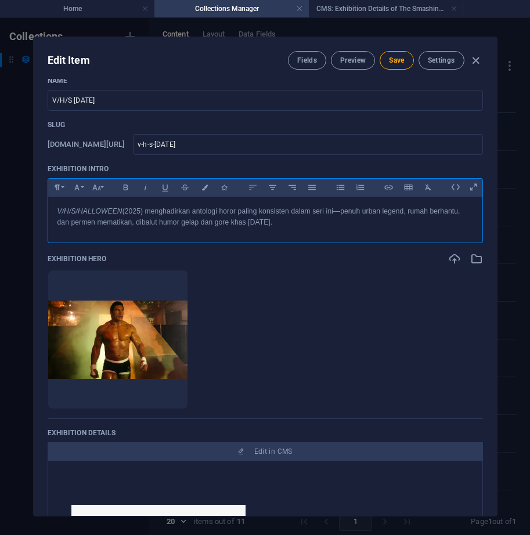
click at [143, 210] on p "V/H/S/HALLOWEEN (2025) menghadirkan antologi horor paling konsisten dalam seri …" at bounding box center [265, 217] width 416 height 22
drag, startPoint x: 122, startPoint y: 208, endPoint x: 44, endPoint y: 207, distance: 78.4
click at [44, 207] on div "Exhibition Image Drop files here to upload them instantly Exhibition Date 2025-…" at bounding box center [265, 297] width 463 height 437
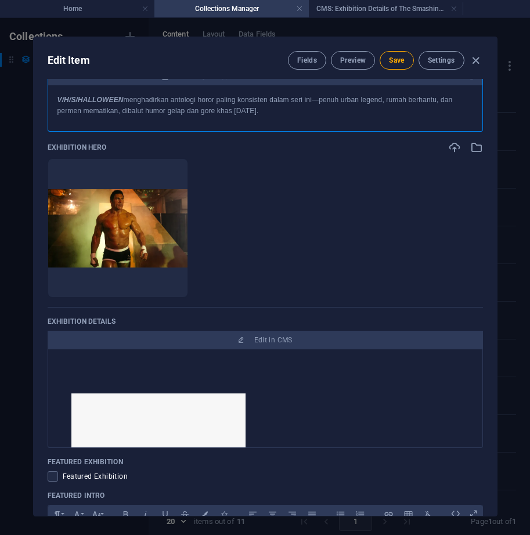
scroll to position [348, 0]
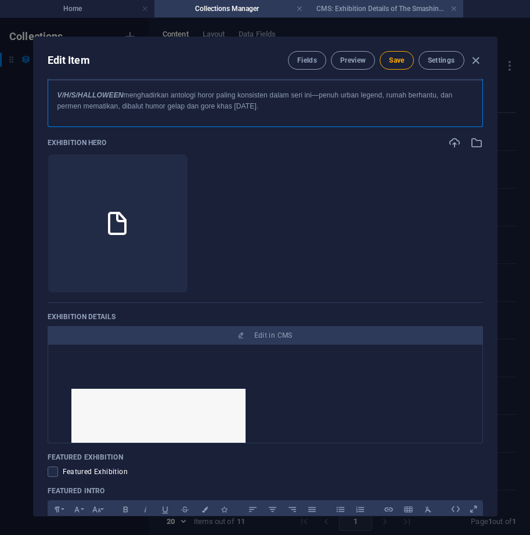
click at [363, 12] on h4 "CMS: Exhibition Details of The Smashing Machine (Copy)" at bounding box center [386, 8] width 154 height 13
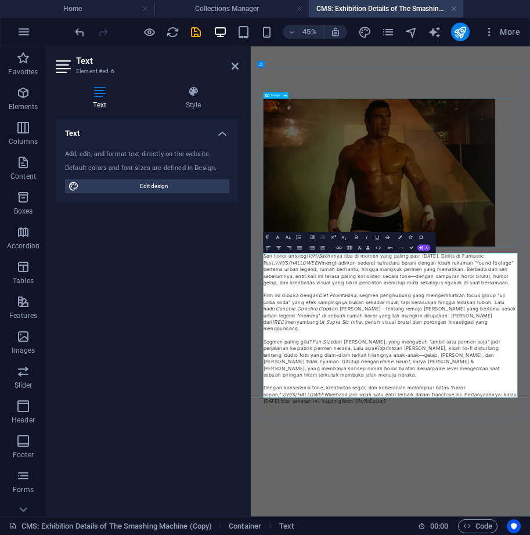
select select "px"
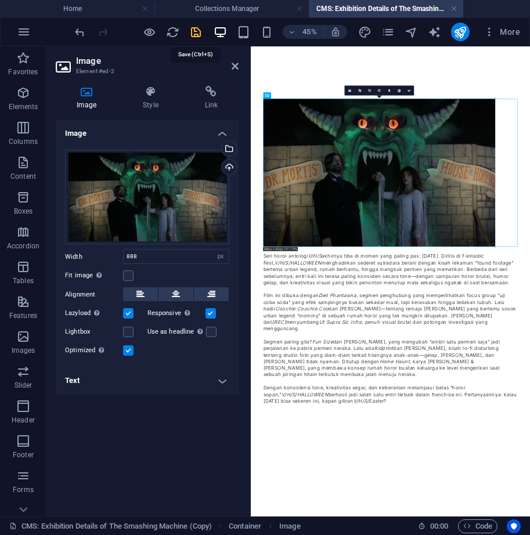
click at [193, 34] on icon "save" at bounding box center [195, 32] width 13 height 13
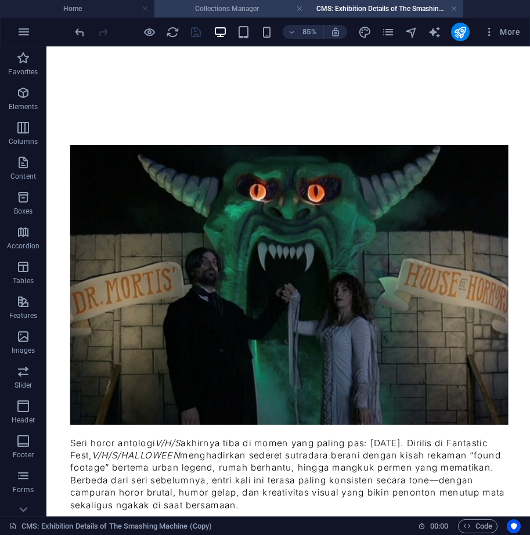
click at [254, 10] on h4 "Collections Manager" at bounding box center [231, 8] width 154 height 13
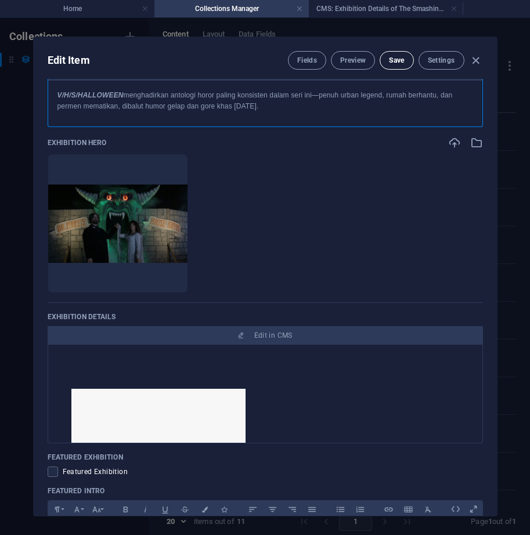
click at [406, 63] on button "Save" at bounding box center [397, 60] width 34 height 19
click at [474, 63] on icon "button" at bounding box center [475, 60] width 13 height 13
type input "v-h-s-halloween"
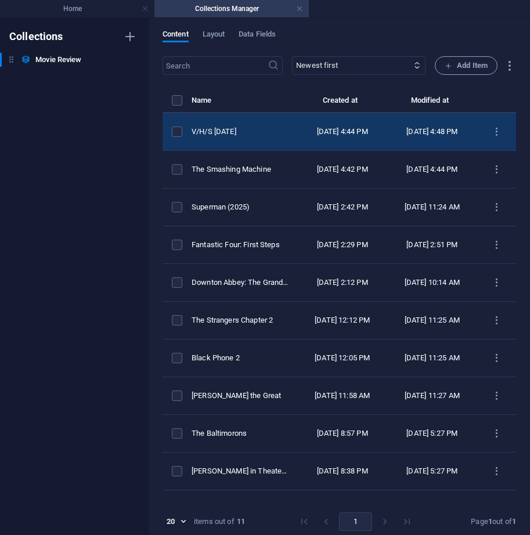
click at [481, 132] on td "items list" at bounding box center [496, 132] width 39 height 38
click at [491, 134] on icon "items list" at bounding box center [496, 132] width 11 height 11
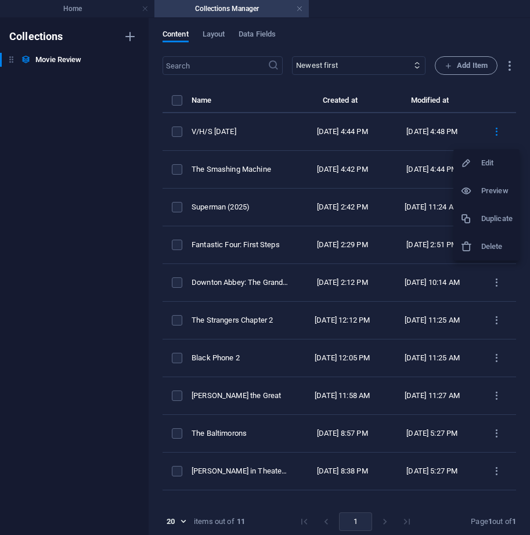
click at [487, 222] on h6 "Duplicate" at bounding box center [496, 219] width 31 height 14
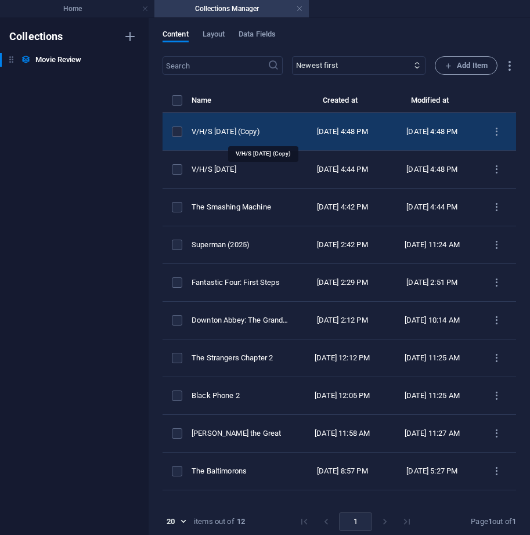
click at [288, 133] on div "V/H/S Halloween (Copy)" at bounding box center [240, 132] width 96 height 10
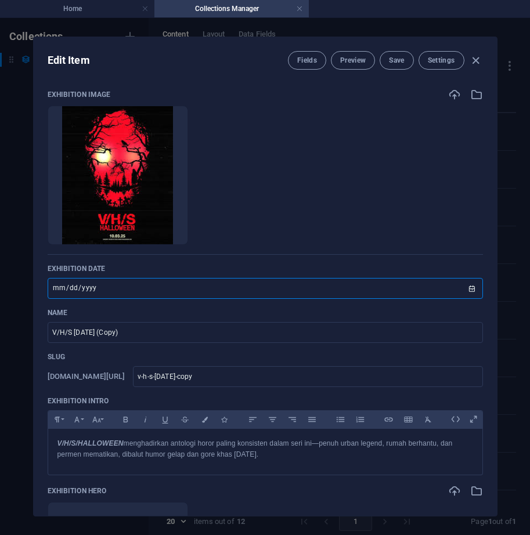
click at [192, 282] on input "2025-10-03" at bounding box center [265, 288] width 435 height 21
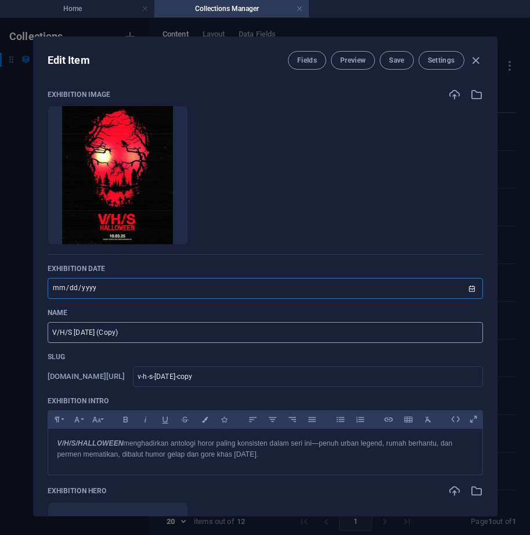
click at [193, 326] on input "V/H/S Halloween (Copy)" at bounding box center [265, 332] width 435 height 21
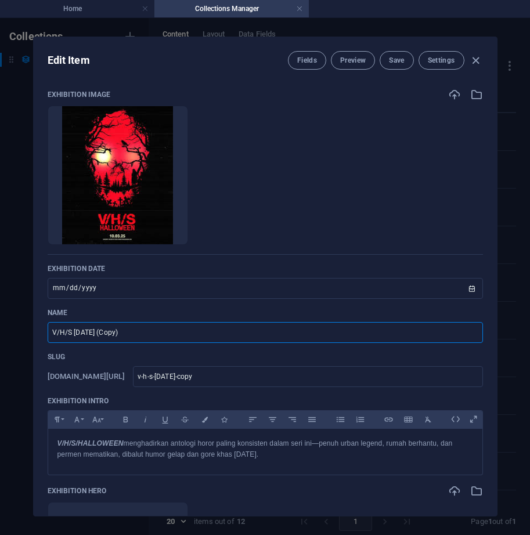
type input "V/H/S Halloween (Copy)A"
type input "v-h-s-halloween-copy-a"
type input "A"
type input "a"
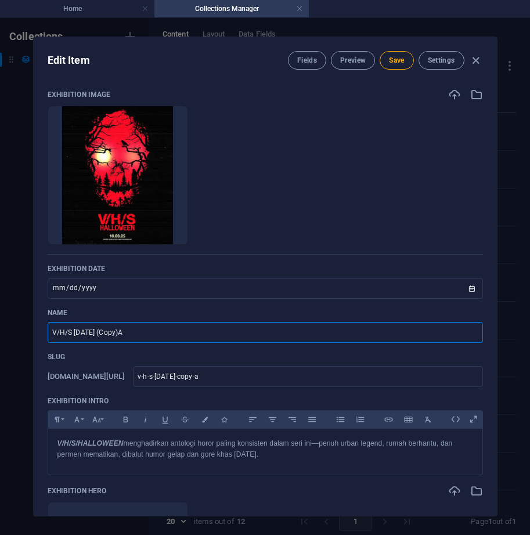
type input "a"
type input "Af"
type input "af"
type input "Aft"
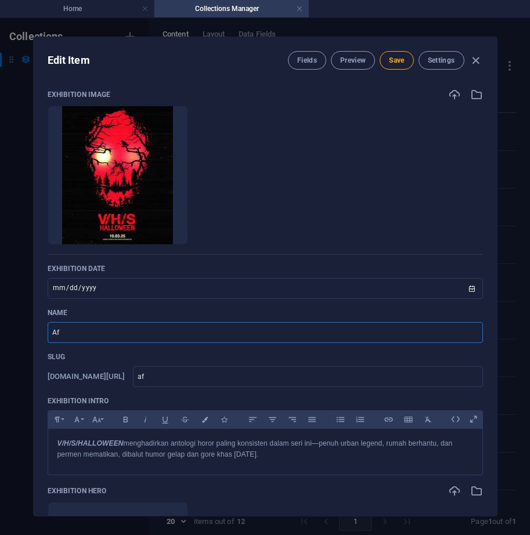
type input "aft"
type input "Afte"
type input "afte"
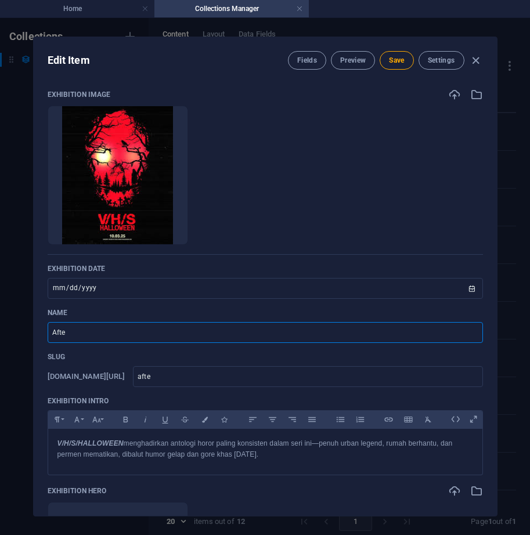
type input "After"
type input "after"
type input "After t"
type input "after-t"
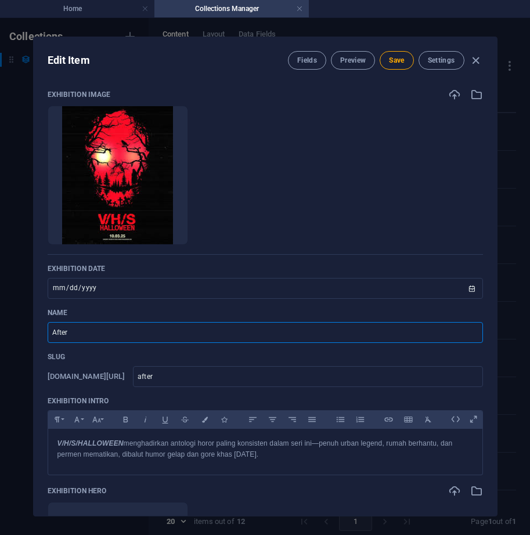
type input "after-t"
type input "After th"
type input "after-th"
type input "After ther"
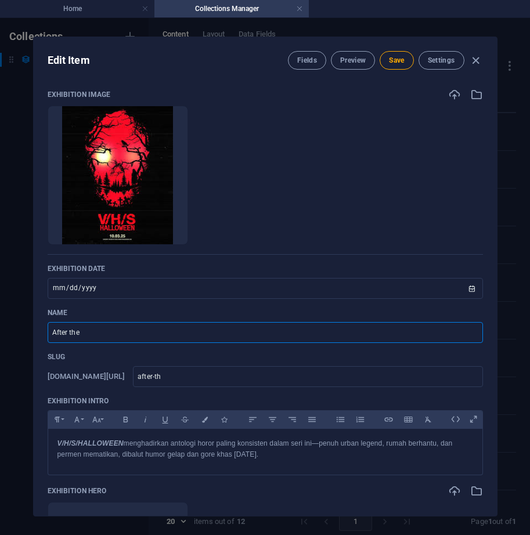
type input "after-ther"
type input "After the"
type input "after-the"
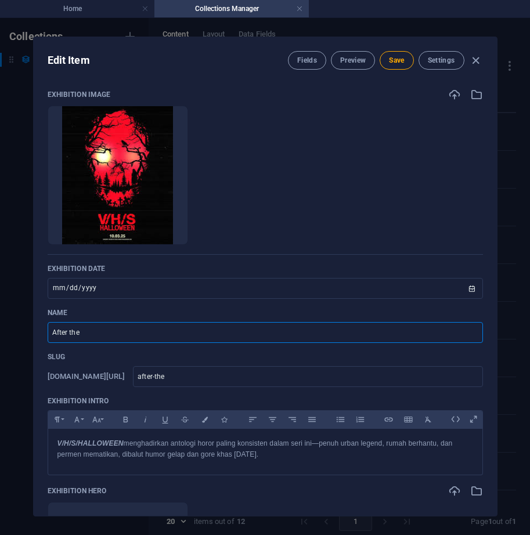
type input "After the H"
type input "after-the-h"
type input "After the Hu"
type input "after-the-hu"
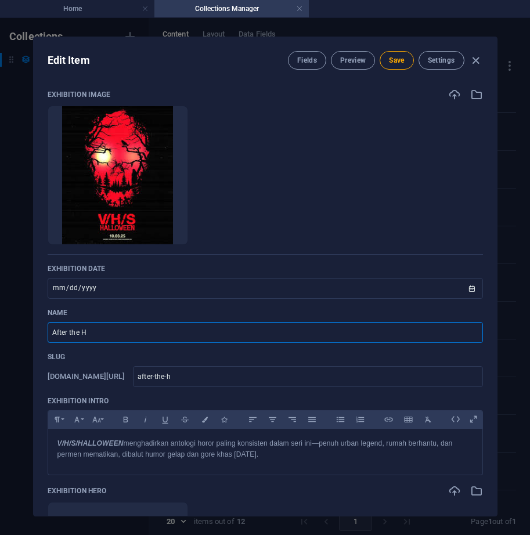
type input "after-the-hu"
type input "After the Hun"
type input "after-the-hun"
type input "After the Hunt"
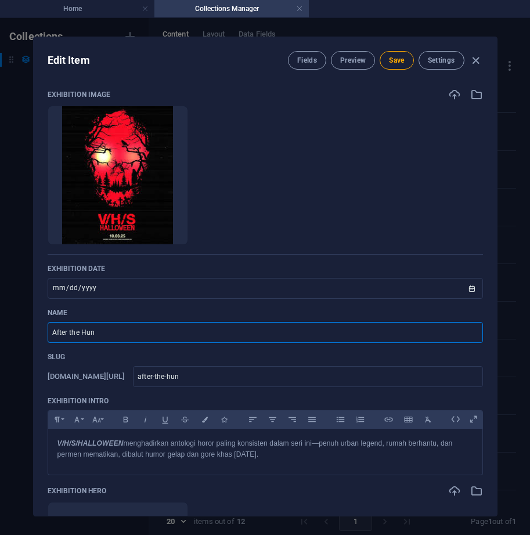
type input "after-the-hunt"
type input "After the Hunt"
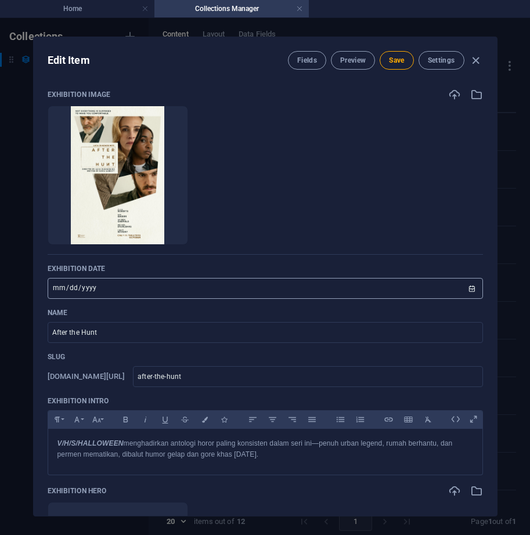
click at [256, 283] on input "2025-10-03" at bounding box center [265, 288] width 435 height 21
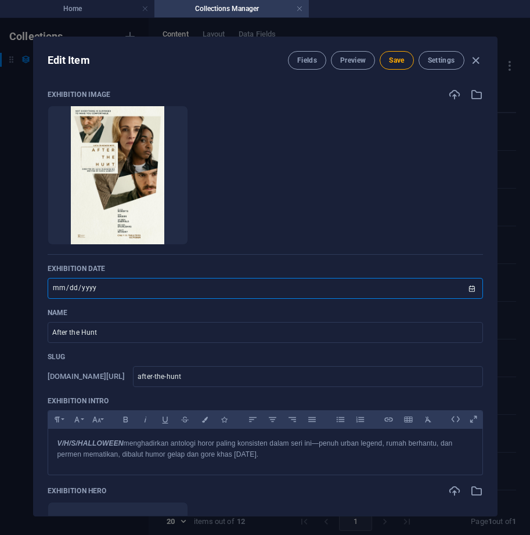
type input "2025-10-10"
click at [236, 318] on div "Name After the Hunt ​" at bounding box center [265, 325] width 435 height 35
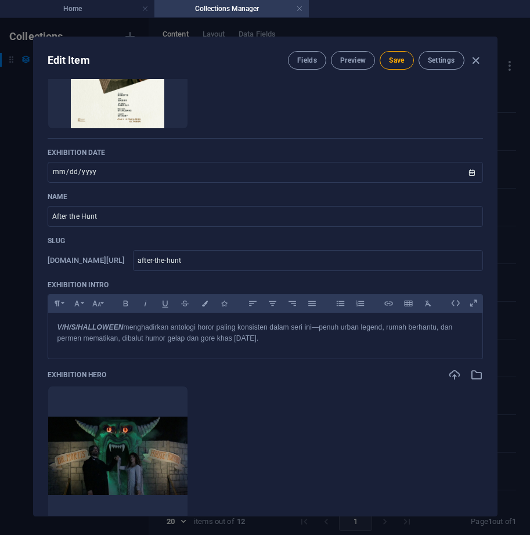
scroll to position [290, 0]
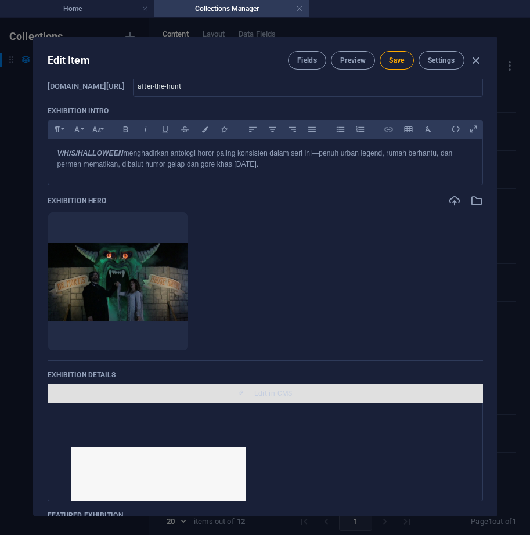
click at [254, 390] on span "Edit in CMS" at bounding box center [273, 393] width 38 height 9
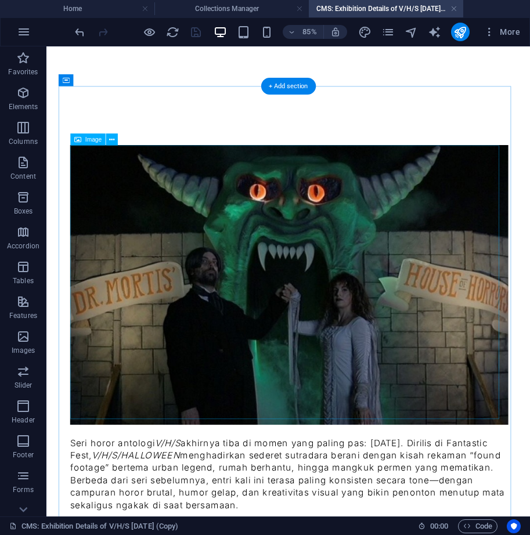
scroll to position [0, 0]
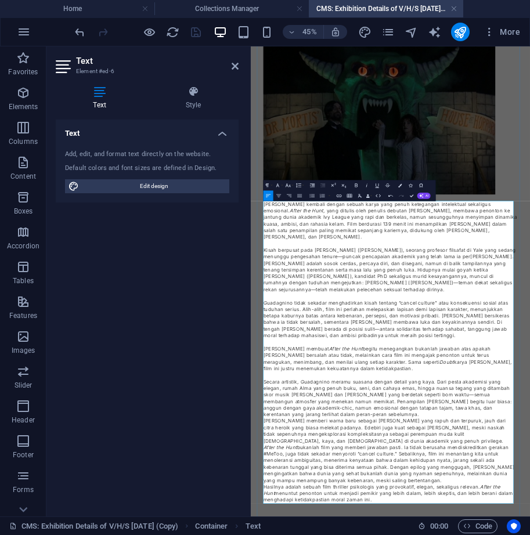
scroll to position [116, 0]
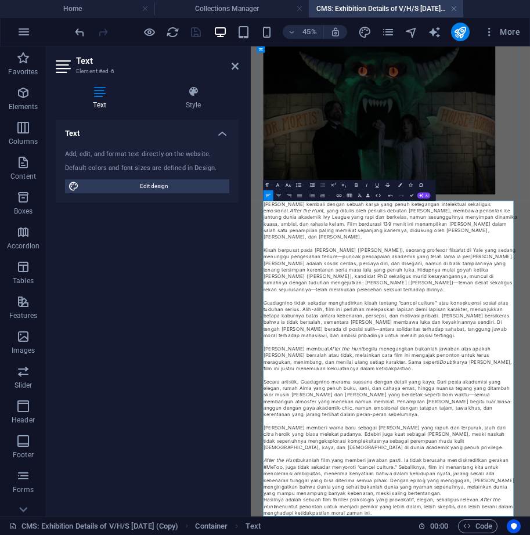
select select "px"
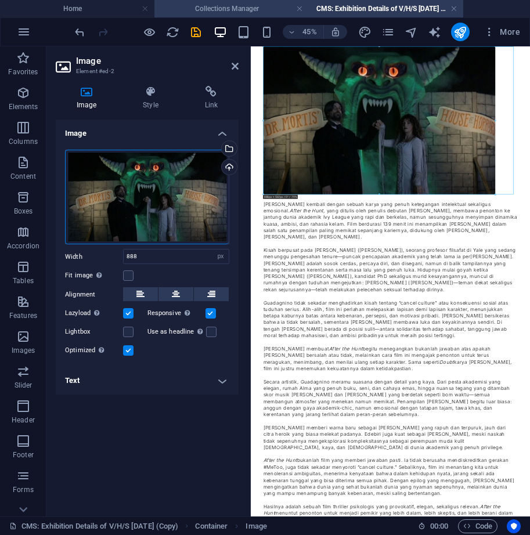
click at [220, 10] on h4 "Collections Manager" at bounding box center [231, 8] width 154 height 13
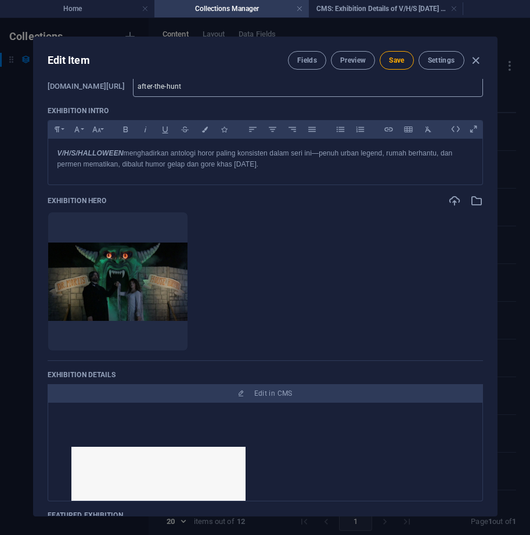
scroll to position [0, 0]
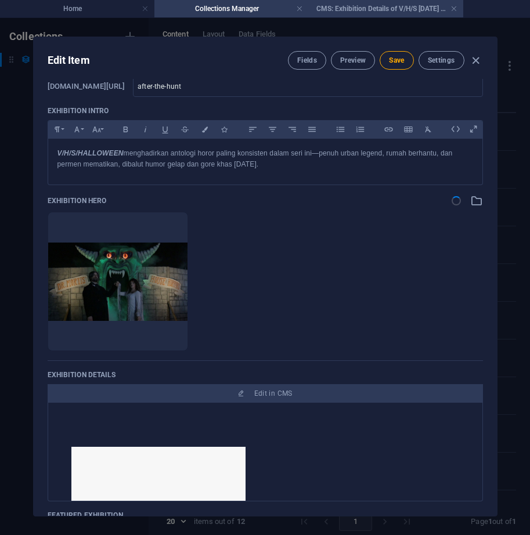
click at [365, 8] on h4 "CMS: Exhibition Details of V/H/S Halloween (Copy)" at bounding box center [386, 8] width 154 height 13
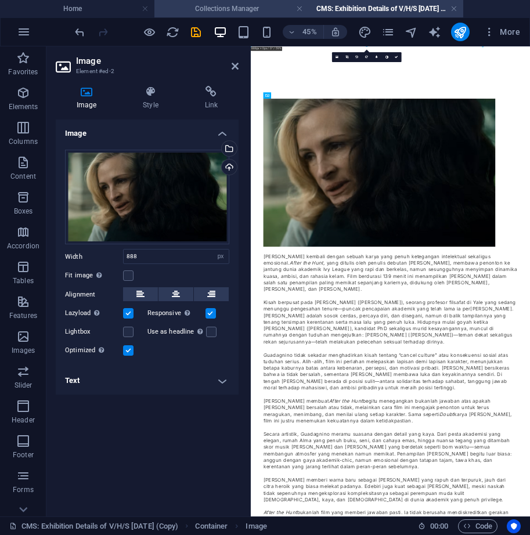
click at [222, 7] on h4 "Collections Manager" at bounding box center [231, 8] width 154 height 13
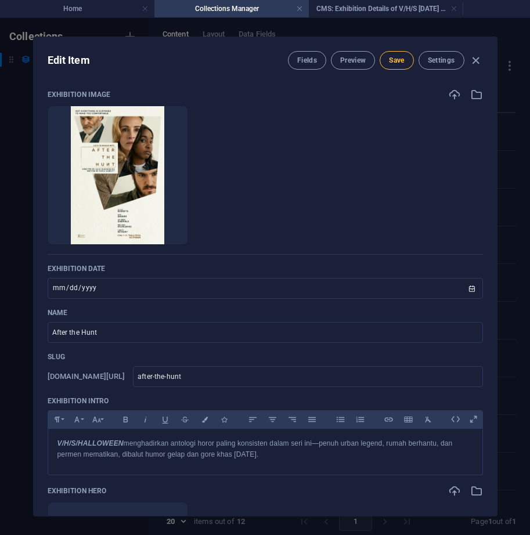
click at [393, 59] on span "Save" at bounding box center [396, 60] width 15 height 9
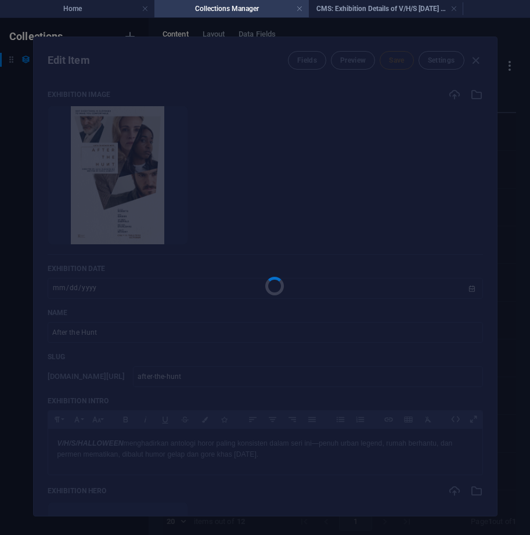
type input "after-the-hunt"
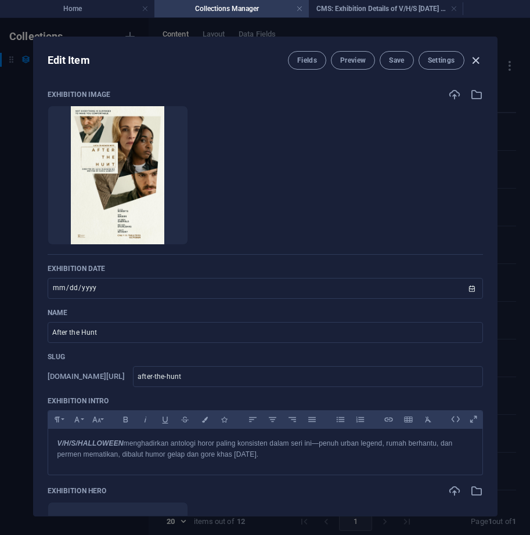
click at [471, 63] on icon "button" at bounding box center [475, 60] width 13 height 13
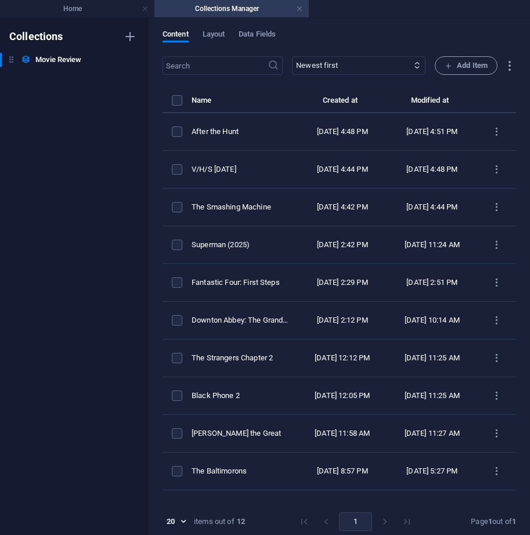
type input "2025-10-03"
type input "after-the-hunt"
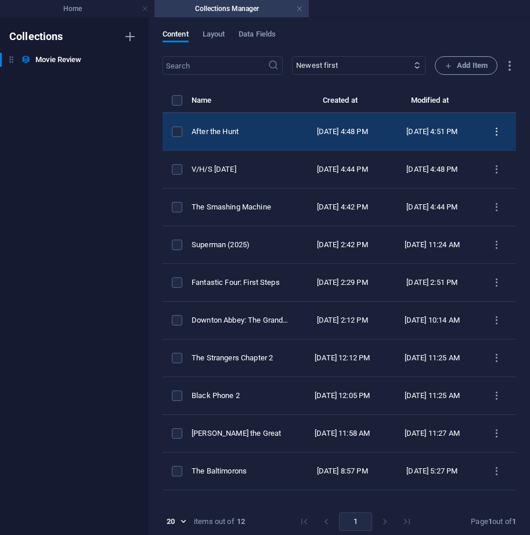
click at [496, 135] on icon "items list" at bounding box center [496, 132] width 11 height 11
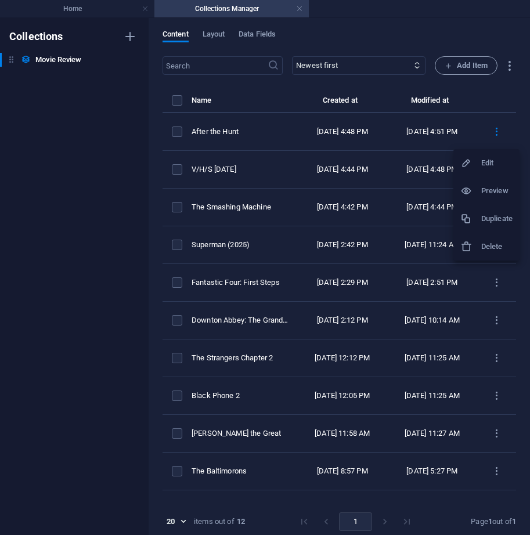
click at [488, 222] on h6 "Duplicate" at bounding box center [496, 219] width 31 height 14
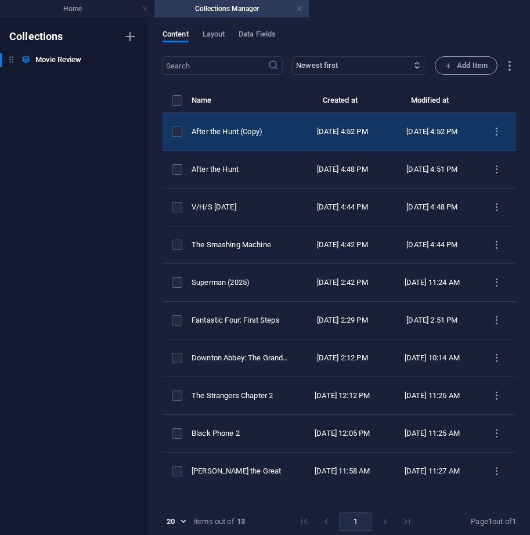
click at [373, 134] on div "Oct 3, 2025 4:52 PM" at bounding box center [342, 132] width 71 height 10
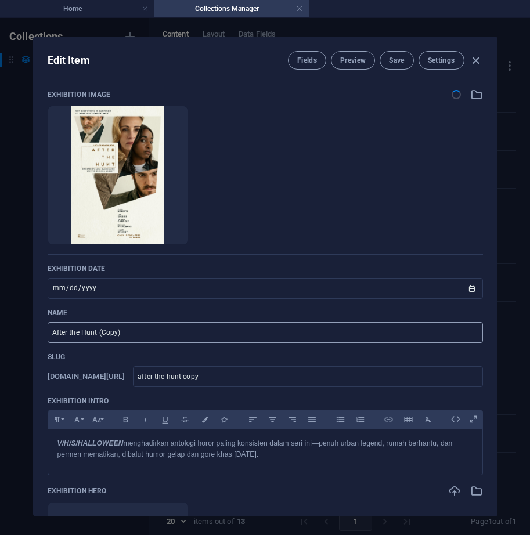
click at [125, 333] on input "After the Hunt (Copy)" at bounding box center [265, 332] width 435 height 21
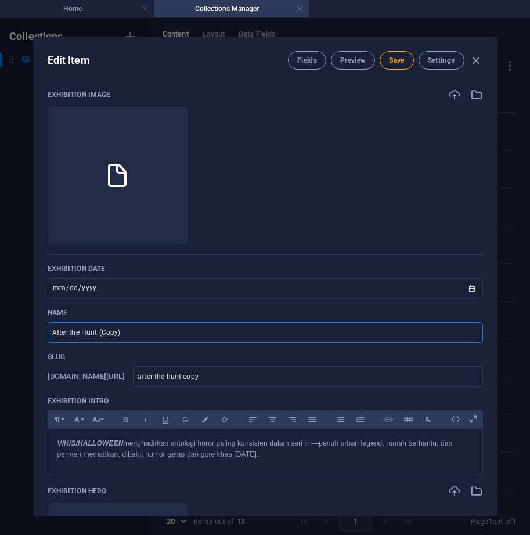
paste input "Demon Slayer: Kimetsu no Yaiba Infinity Castle"
type input "Demon Slayer: Kimetsu no Yaiba Infinity Castle"
type input "demon-slayer-kimetsu-no-yaiba-infinity-castle"
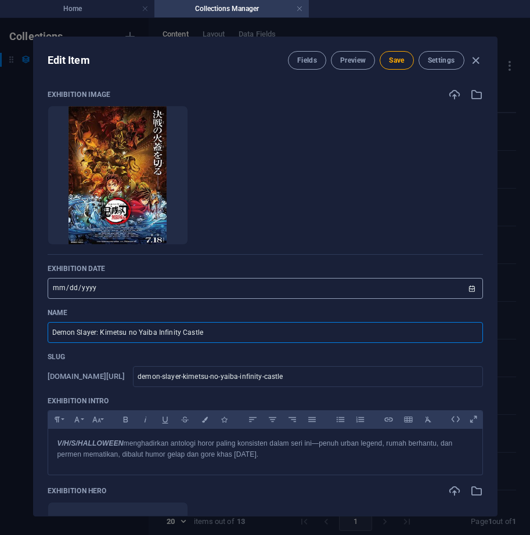
type input "Demon Slayer: Kimetsu no Yaiba Infinity Castle"
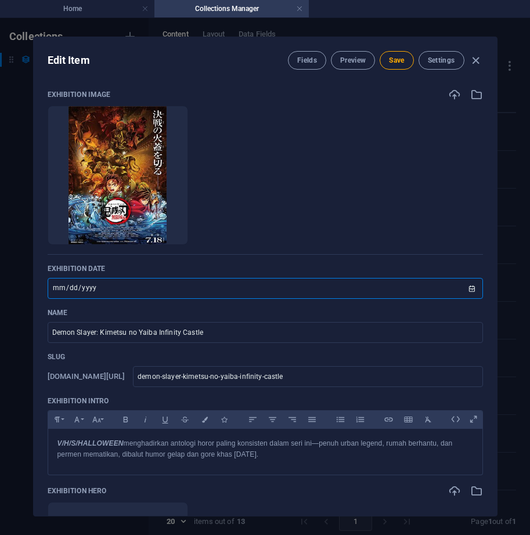
drag, startPoint x: 135, startPoint y: 282, endPoint x: 42, endPoint y: 282, distance: 92.9
click at [42, 282] on div "Exhibition Image Drop files here to upload them instantly Exhibition Date 2025-…" at bounding box center [265, 297] width 463 height 437
type input "2025-10-10"
click at [55, 288] on input "date" at bounding box center [265, 288] width 435 height 21
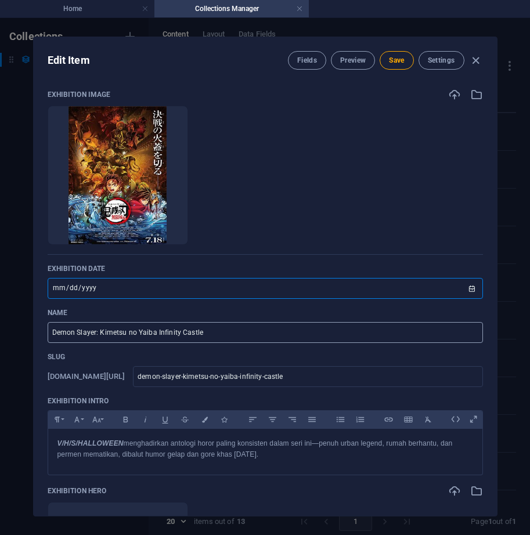
type input "2025-07-18"
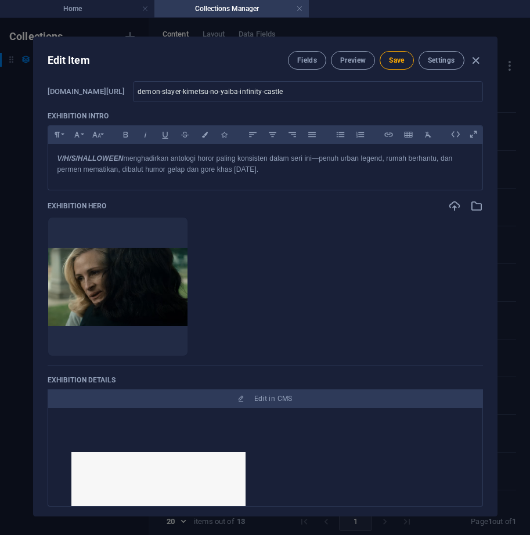
scroll to position [290, 0]
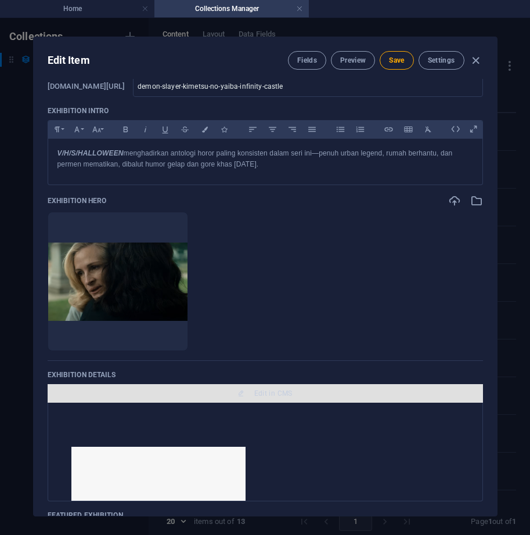
click at [232, 391] on span "Edit in CMS" at bounding box center [265, 393] width 426 height 9
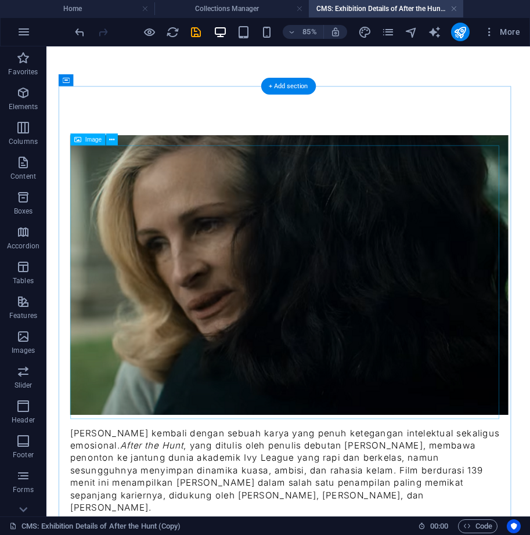
scroll to position [174, 0]
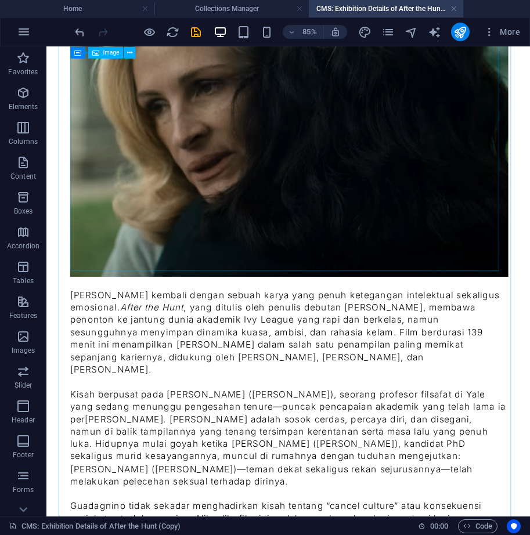
click at [270, 229] on figure at bounding box center [330, 152] width 513 height 329
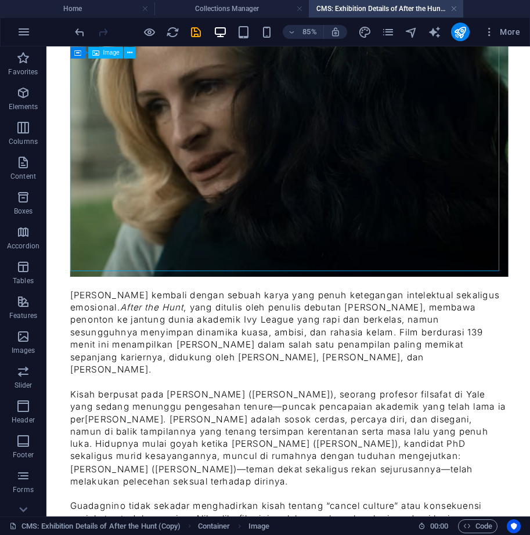
click at [270, 229] on figure at bounding box center [330, 152] width 513 height 329
select select "px"
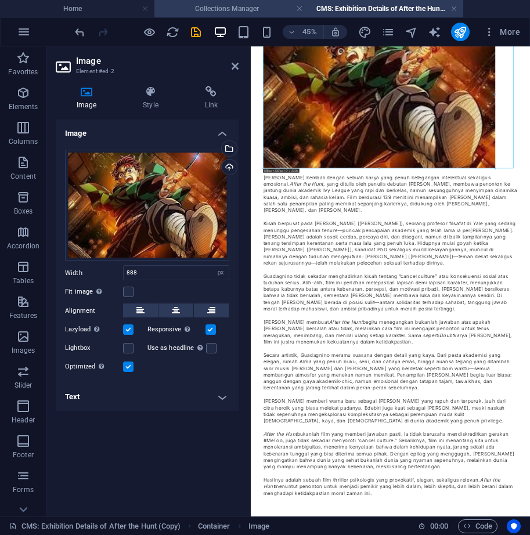
click at [235, 5] on h4 "Collections Manager" at bounding box center [231, 8] width 154 height 13
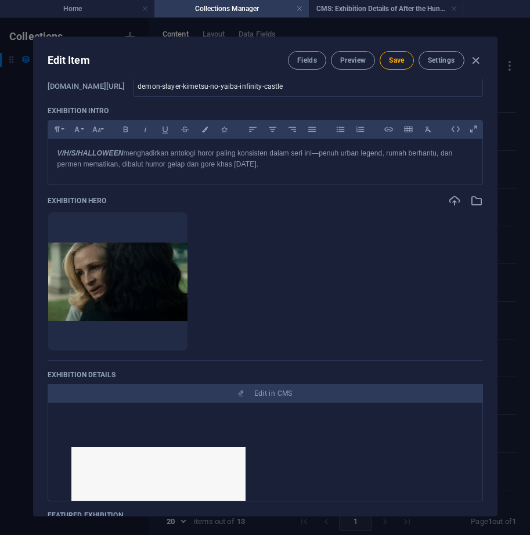
scroll to position [0, 0]
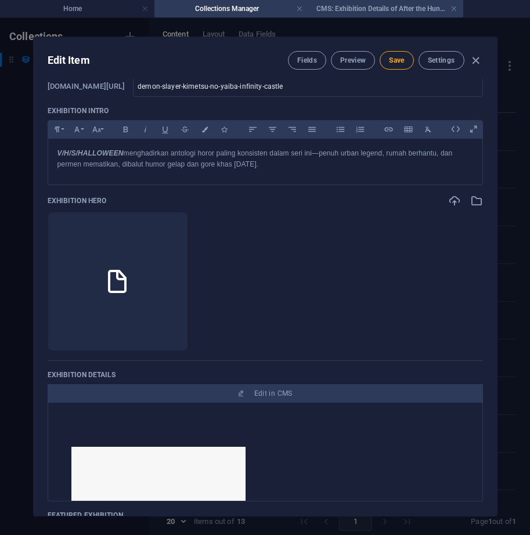
click at [371, 10] on h4 "CMS: Exhibition Details of After the Hunt (Copy)" at bounding box center [386, 8] width 154 height 13
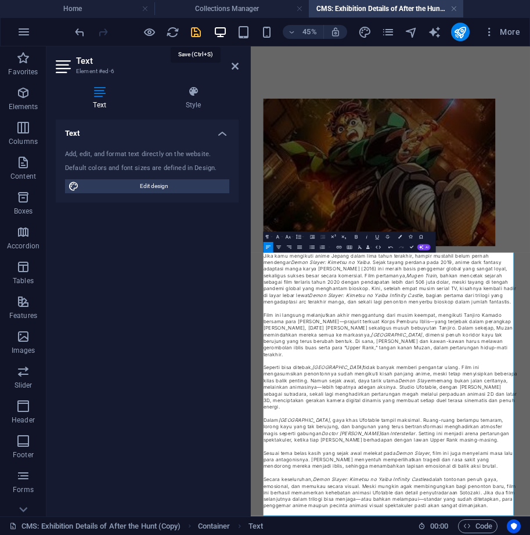
click at [190, 30] on icon "save" at bounding box center [195, 32] width 13 height 13
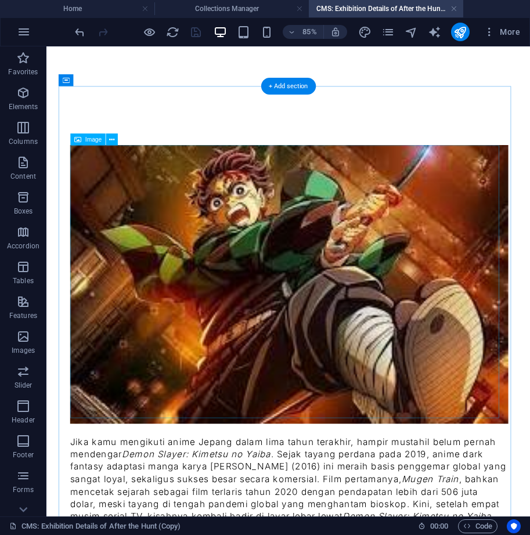
click at [424, 311] on figure at bounding box center [330, 327] width 513 height 328
select select "px"
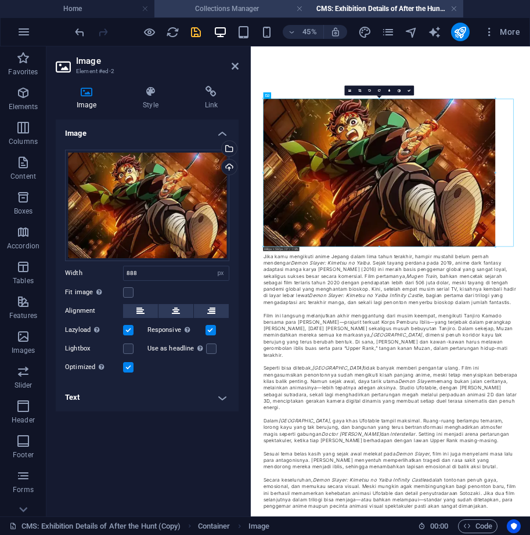
click at [232, 5] on h4 "Collections Manager" at bounding box center [231, 8] width 154 height 13
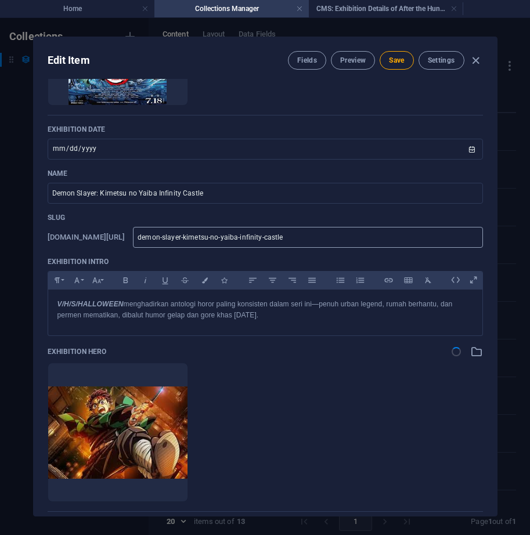
scroll to position [116, 0]
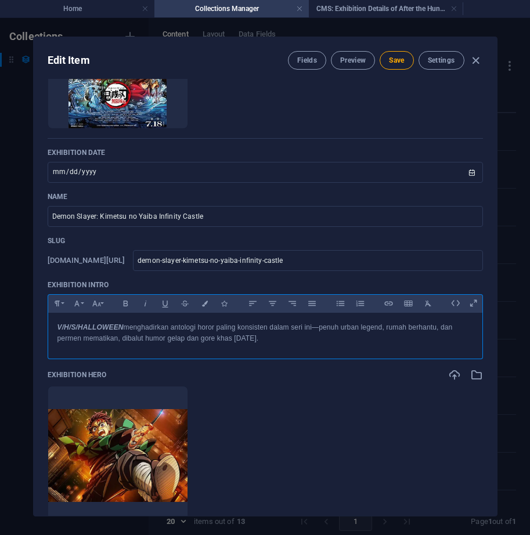
click at [185, 336] on p "V/H/S/HALLOWEEN menghadirkan antologi horor paling konsisten dalam seri ini—pen…" at bounding box center [265, 333] width 416 height 22
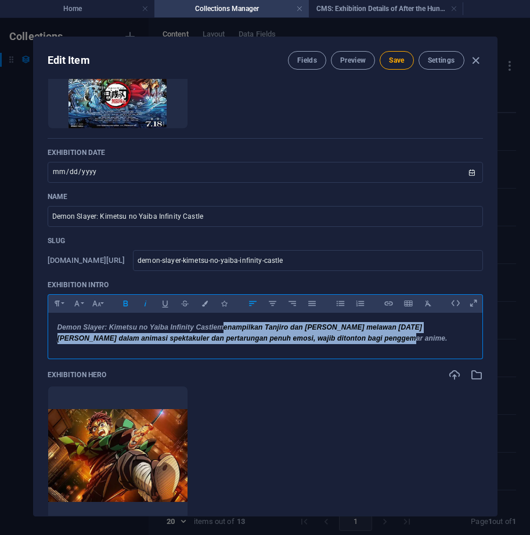
drag, startPoint x: 218, startPoint y: 328, endPoint x: 433, endPoint y: 359, distance: 217.6
click at [433, 359] on div "Paragraph Format Normal Heading 1 Heading 2 Heading 3 Heading 4 Heading 5 Headi…" at bounding box center [265, 326] width 435 height 65
click at [128, 300] on icon "button" at bounding box center [126, 304] width 10 height 14
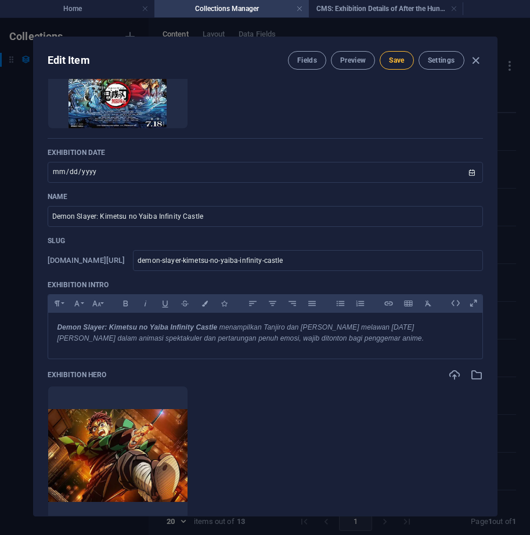
click at [395, 53] on button "Save" at bounding box center [397, 60] width 34 height 19
click at [478, 58] on icon "button" at bounding box center [475, 60] width 13 height 13
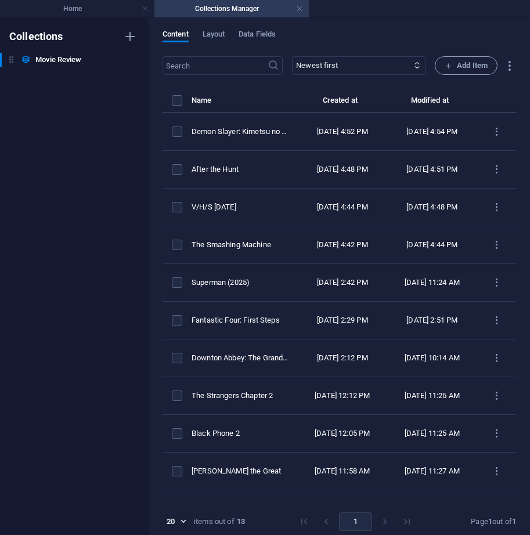
type input "2025-10-03"
type input "demon-slayer-kimetsu-no-yaiba-infinity-castle"
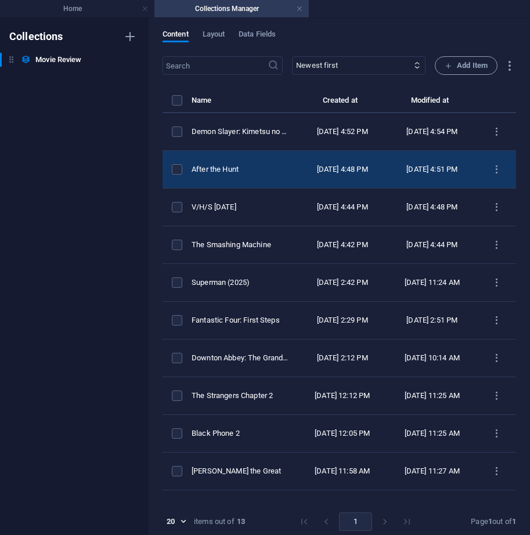
click at [264, 172] on div "After the Hunt" at bounding box center [240, 169] width 96 height 10
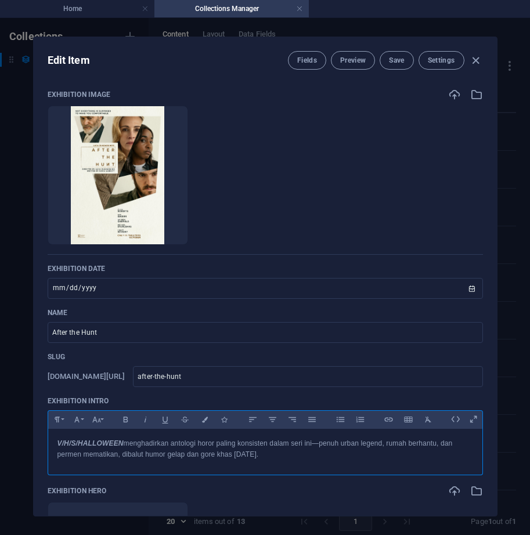
click at [172, 448] on p "V/H/S/HALLOWEEN menghadirkan antologi horor paling konsisten dalam seri ini—pen…" at bounding box center [265, 449] width 416 height 22
drag, startPoint x: 128, startPoint y: 442, endPoint x: 386, endPoint y: 459, distance: 258.3
click at [386, 459] on p "After the Hunt (2025) adalah drama psikologis kampus karya Luca Guadagnino yang…" at bounding box center [265, 449] width 416 height 22
click at [125, 419] on icon "button" at bounding box center [126, 420] width 5 height 6
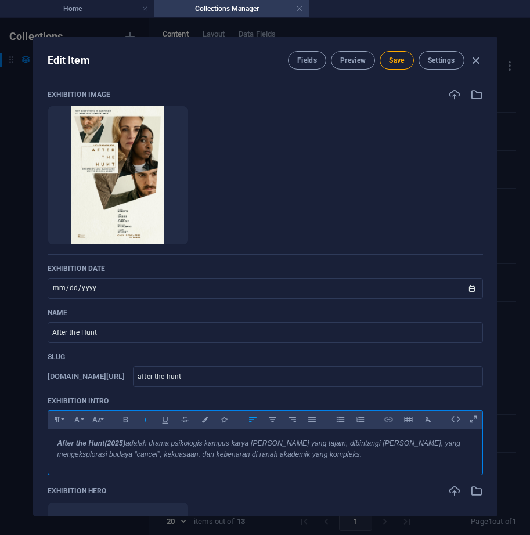
click at [143, 417] on icon "button" at bounding box center [145, 420] width 10 height 14
click at [143, 423] on icon "button" at bounding box center [145, 420] width 10 height 14
click at [394, 57] on span "Save" at bounding box center [396, 60] width 15 height 9
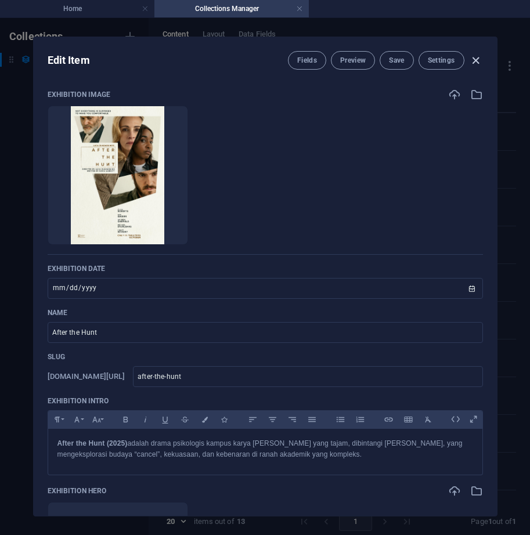
click at [475, 61] on icon "button" at bounding box center [475, 60] width 13 height 13
type input "2025-10-03"
type input "after-the-hunt"
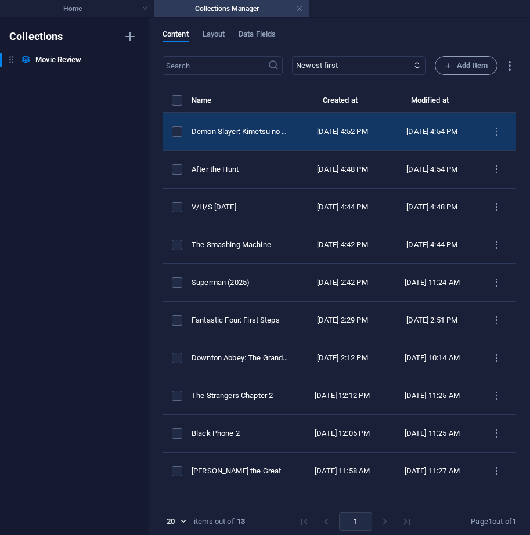
click at [235, 132] on div "Demon Slayer: Kimetsu no Yaiba Infinity Castle" at bounding box center [240, 132] width 96 height 10
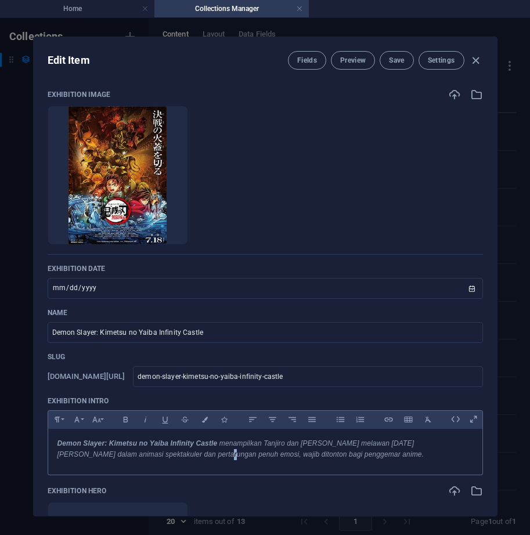
click at [164, 459] on p "Demon Slayer: Kimetsu no Yaiba Infinity Castle menampilkan Tanjiro dan Hashira …" at bounding box center [265, 449] width 416 height 22
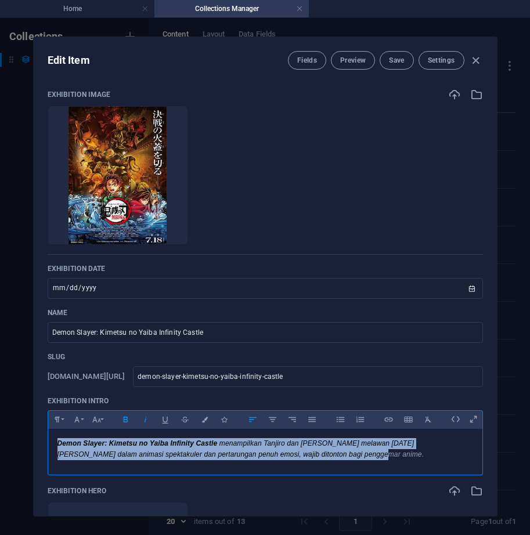
click at [142, 419] on icon "button" at bounding box center [145, 420] width 10 height 14
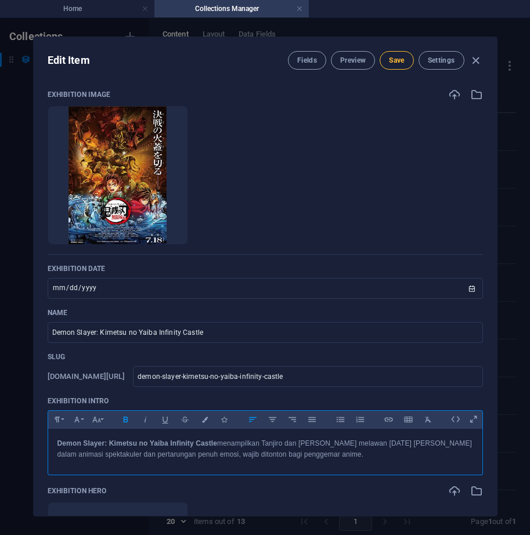
click at [383, 60] on button "Save" at bounding box center [397, 60] width 34 height 19
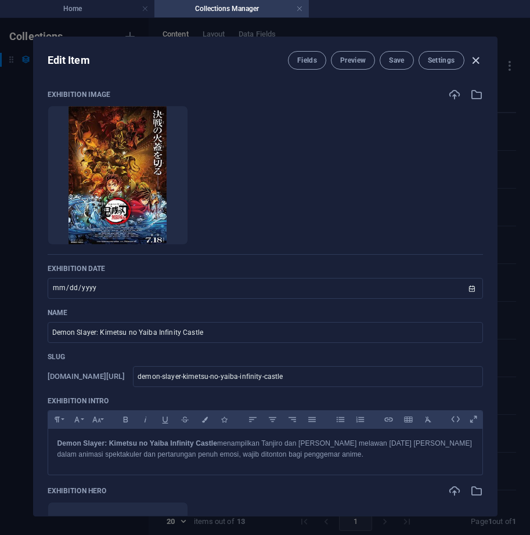
click at [474, 58] on icon "button" at bounding box center [475, 60] width 13 height 13
type input "2025-10-03"
type input "demon-slayer-kimetsu-no-yaiba-infinity-castle"
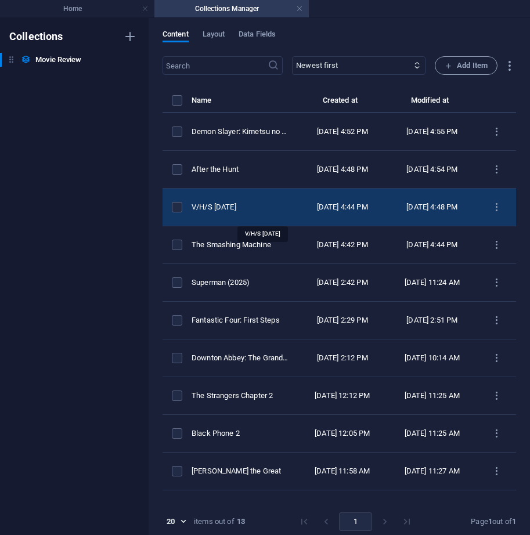
click at [246, 210] on div "V/H/S [DATE]" at bounding box center [240, 207] width 96 height 10
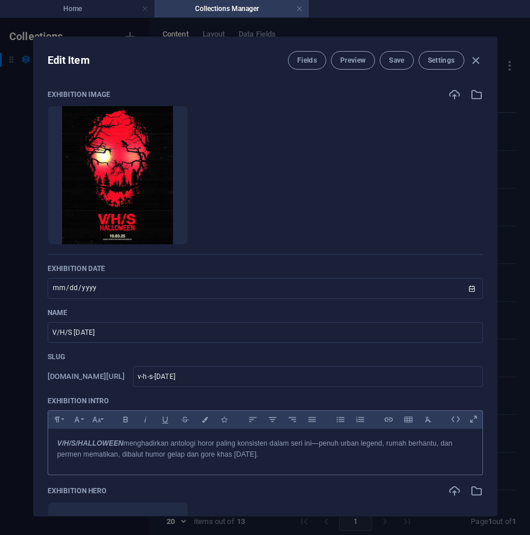
click at [151, 449] on p "V/H/S/HALLOWEEN menghadirkan antologi horor paling konsisten dalam seri ini—pen…" at bounding box center [265, 449] width 416 height 22
drag, startPoint x: 143, startPoint y: 415, endPoint x: 153, endPoint y: 414, distance: 9.9
click at [143, 414] on icon "button" at bounding box center [145, 420] width 10 height 14
click at [394, 63] on span "Save" at bounding box center [396, 60] width 15 height 9
click at [474, 63] on icon "button" at bounding box center [475, 60] width 13 height 13
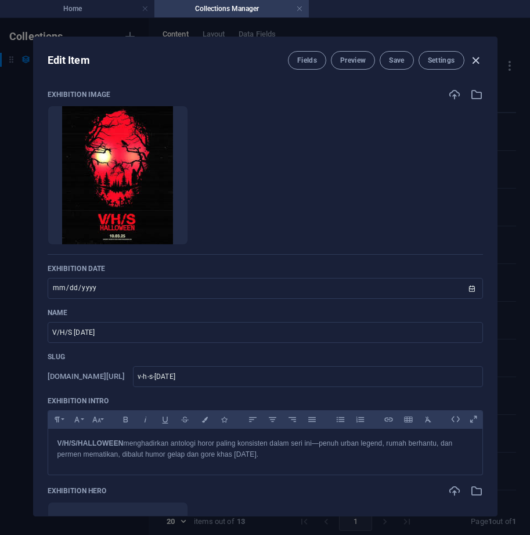
type input "v-h-s-halloween"
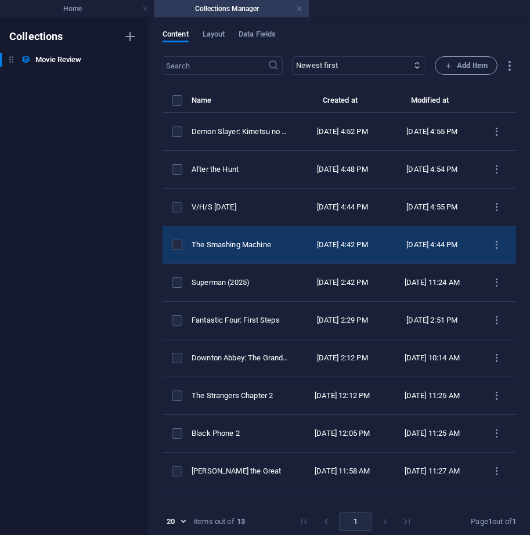
click at [268, 248] on div "The Smashing Machine" at bounding box center [240, 245] width 96 height 10
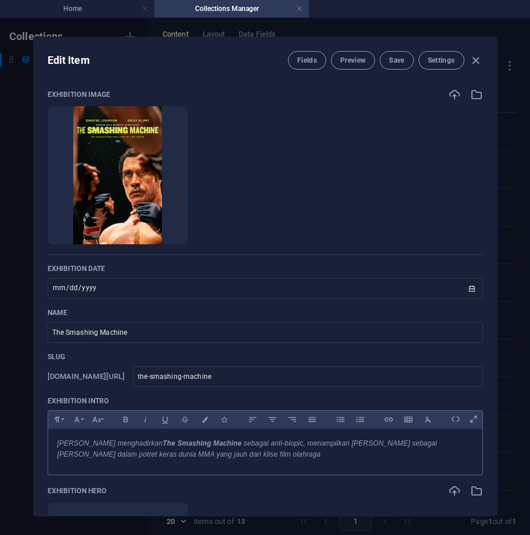
click at [181, 447] on em "The Smashing Machine" at bounding box center [202, 443] width 79 height 8
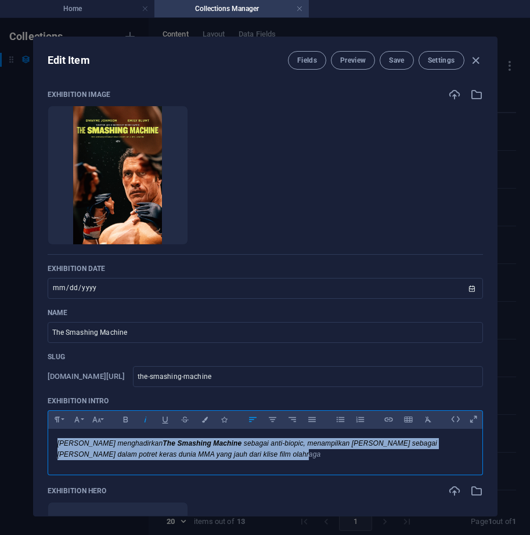
click at [145, 420] on icon "button" at bounding box center [145, 420] width 10 height 14
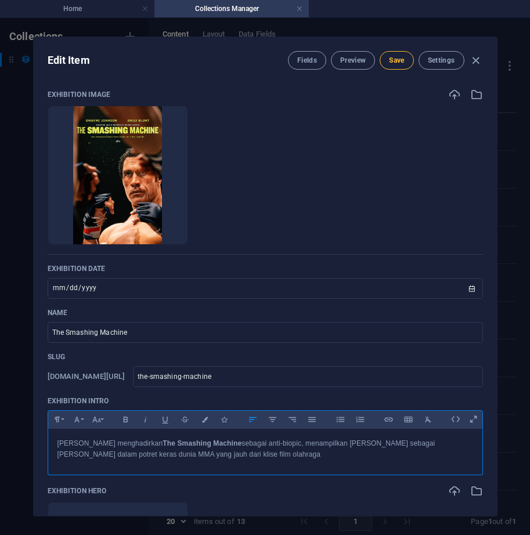
click at [398, 63] on span "Save" at bounding box center [396, 60] width 15 height 9
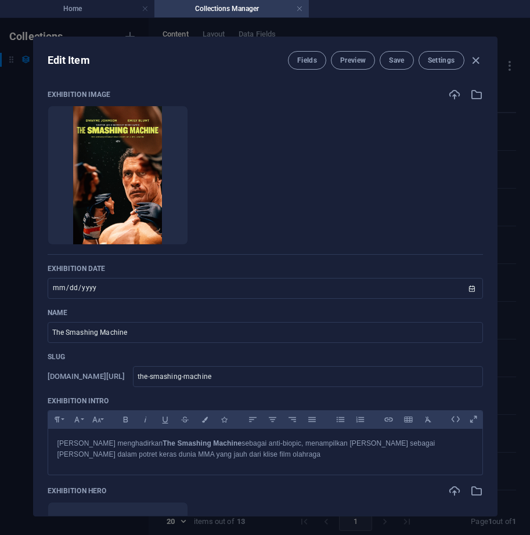
click at [475, 59] on icon "button" at bounding box center [475, 60] width 13 height 13
type input "the-smashing-machine"
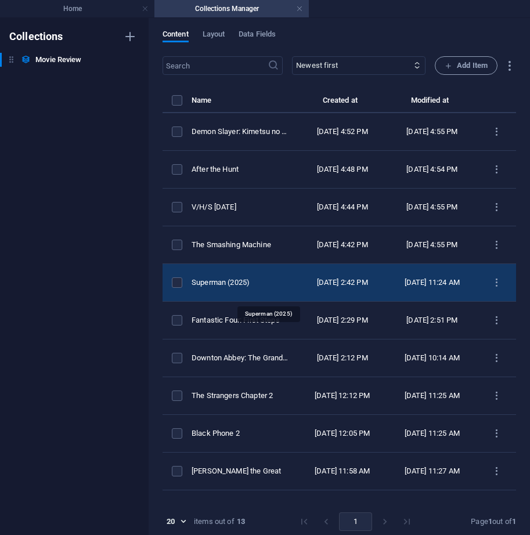
click at [284, 288] on div "Superman (2025)" at bounding box center [240, 283] width 96 height 10
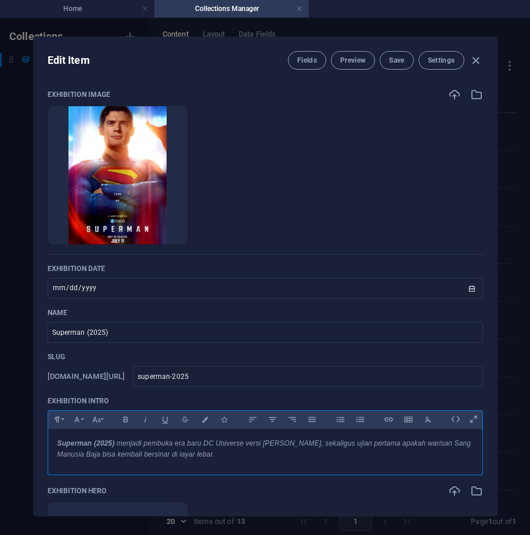
click at [196, 455] on em "menjadi pembuka era baru DC Universe versi [PERSON_NAME], sekaligus ujian perta…" at bounding box center [264, 448] width 414 height 19
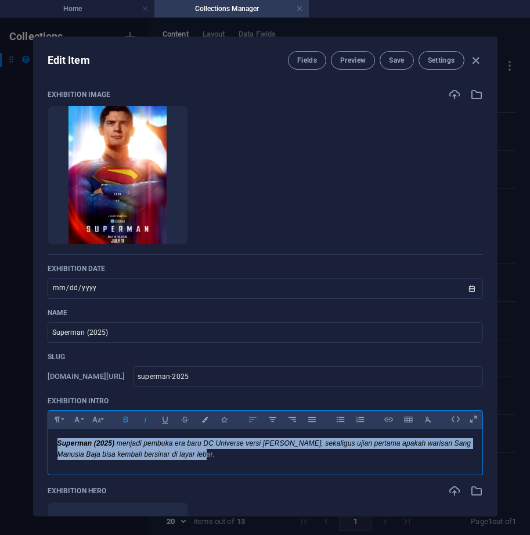
click at [145, 417] on icon "button" at bounding box center [145, 420] width 10 height 14
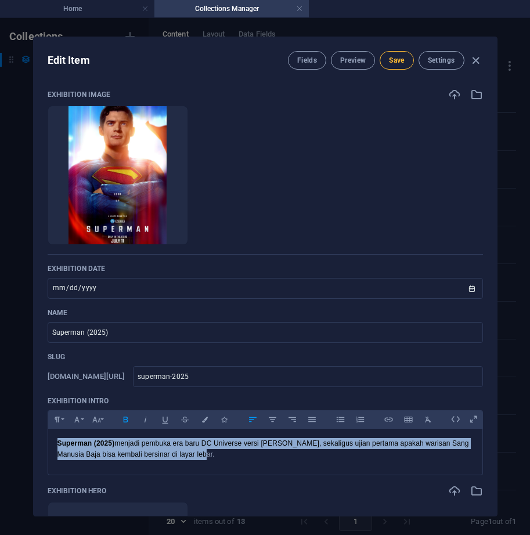
click at [402, 62] on span "Save" at bounding box center [396, 60] width 15 height 9
drag, startPoint x: 471, startPoint y: 62, endPoint x: 442, endPoint y: 98, distance: 47.1
click at [473, 63] on icon "button" at bounding box center [475, 60] width 13 height 13
type input "2025-10-03"
type input "superman-2025"
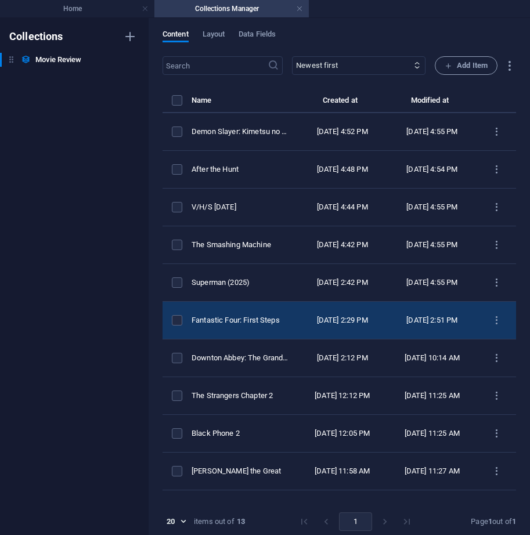
click at [292, 326] on td "Fantastic Four: First Steps" at bounding box center [245, 321] width 106 height 38
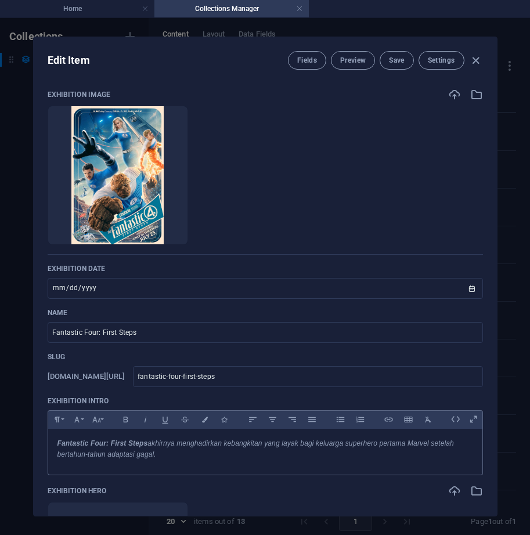
click at [175, 458] on p "Fantastic Four: First Steps akhirnya menghadirkan kebangkitan yang layak bagi k…" at bounding box center [265, 449] width 416 height 22
click at [143, 415] on icon "button" at bounding box center [145, 420] width 10 height 14
click at [395, 61] on span "Save" at bounding box center [396, 60] width 15 height 9
click at [472, 60] on icon "button" at bounding box center [475, 60] width 13 height 13
type input "2025-10-03"
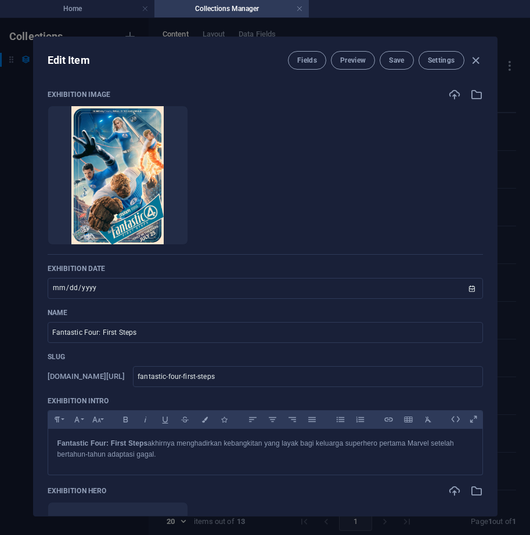
type input "fantastic-four-first-steps"
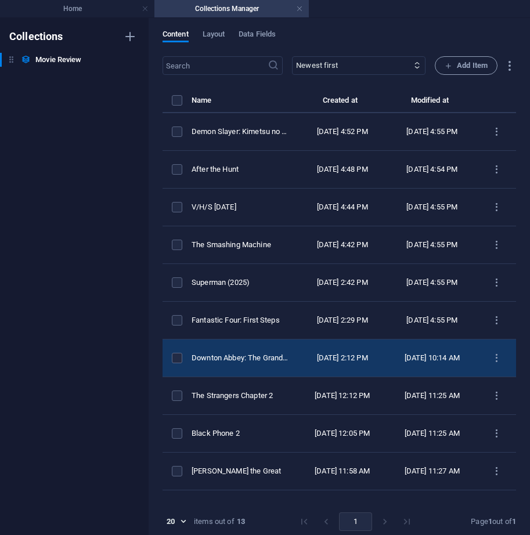
click at [274, 377] on td "Downton Abbey: The Grand Finale" at bounding box center [245, 359] width 106 height 38
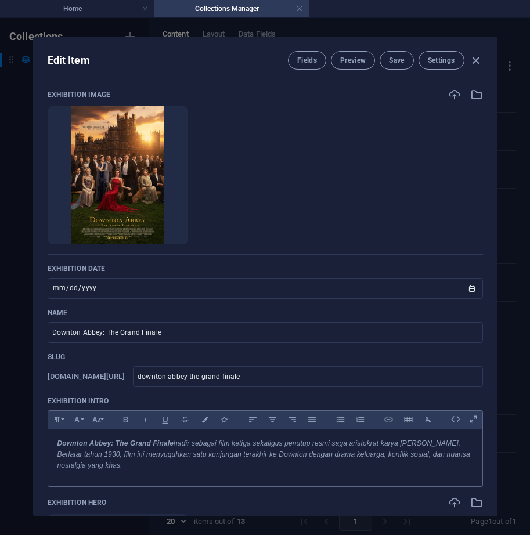
click at [154, 456] on em "hadir sebagai film ketiga sekaligus penutup resmi saga aristokrat karya [PERSON…" at bounding box center [263, 454] width 413 height 30
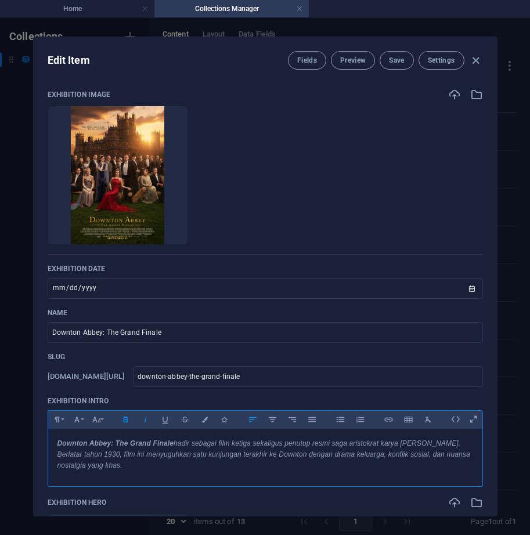
click at [146, 420] on icon "button" at bounding box center [145, 420] width 10 height 14
click at [397, 62] on span "Save" at bounding box center [396, 60] width 15 height 9
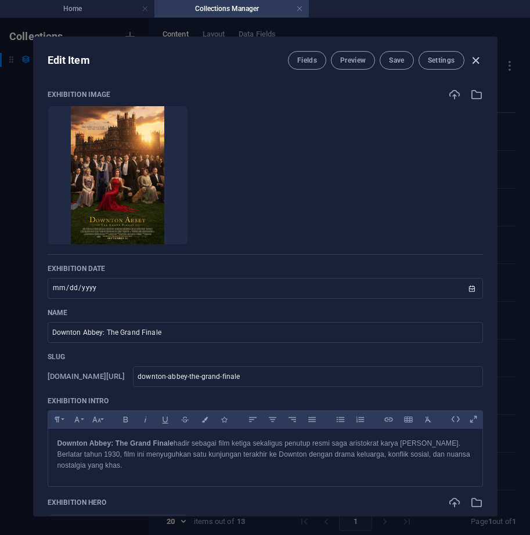
click at [474, 63] on icon "button" at bounding box center [475, 60] width 13 height 13
type input "2025-10-03"
type input "downton-abbey-the-grand-finale"
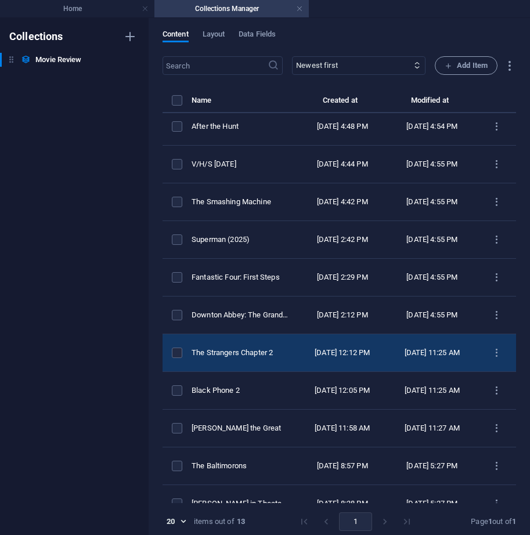
scroll to position [58, 0]
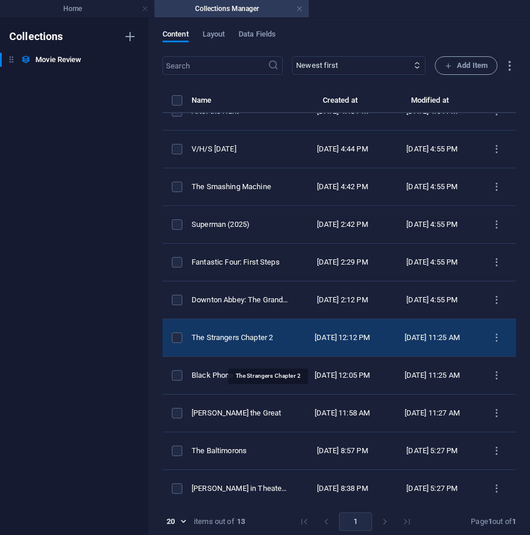
click at [281, 343] on div "The Strangers Chapter 2" at bounding box center [240, 338] width 96 height 10
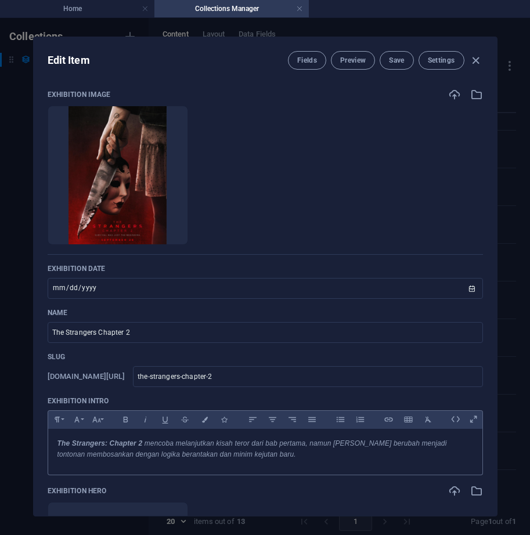
click at [188, 459] on p "The Strangers: Chapter 2 mencoba melanjutkan kisah teror dari bab pertama, namu…" at bounding box center [265, 449] width 416 height 22
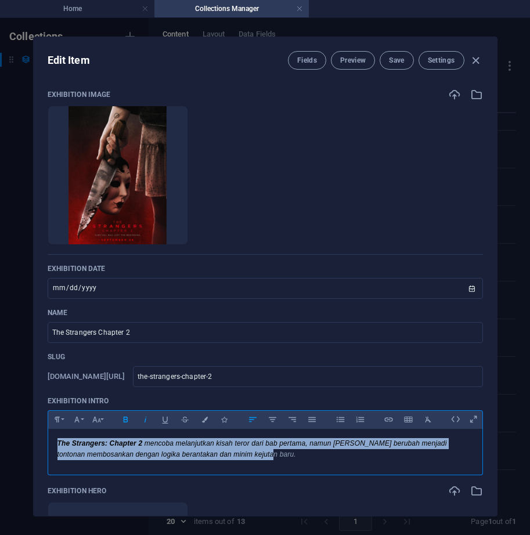
click at [142, 420] on icon "button" at bounding box center [145, 420] width 10 height 14
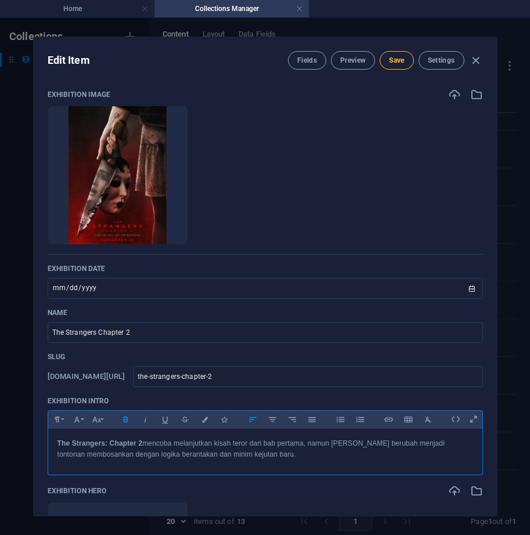
click at [394, 59] on span "Save" at bounding box center [396, 60] width 15 height 9
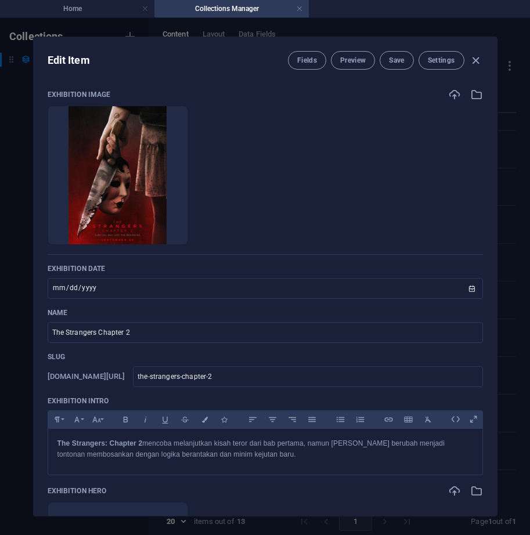
click at [473, 62] on icon "button" at bounding box center [475, 60] width 13 height 13
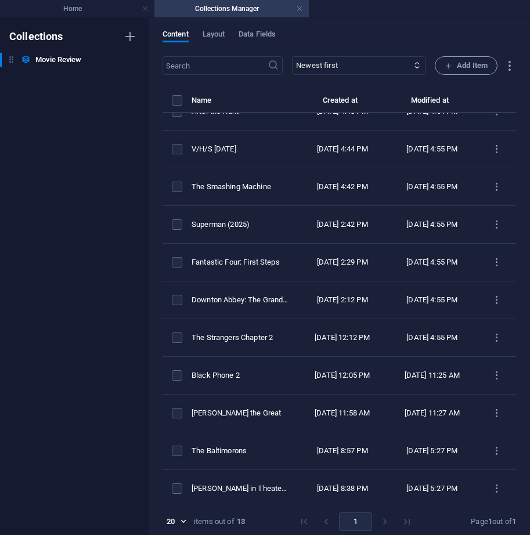
type input "2025-10-03"
type input "the-strangers-chapter-2"
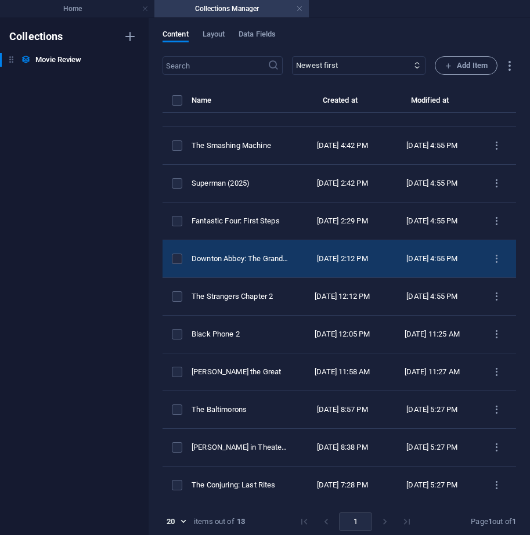
scroll to position [131, 0]
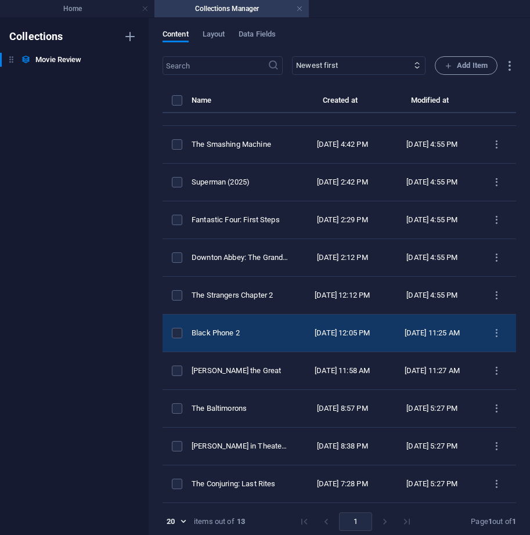
click at [255, 328] on div "Black Phone 2" at bounding box center [240, 333] width 96 height 10
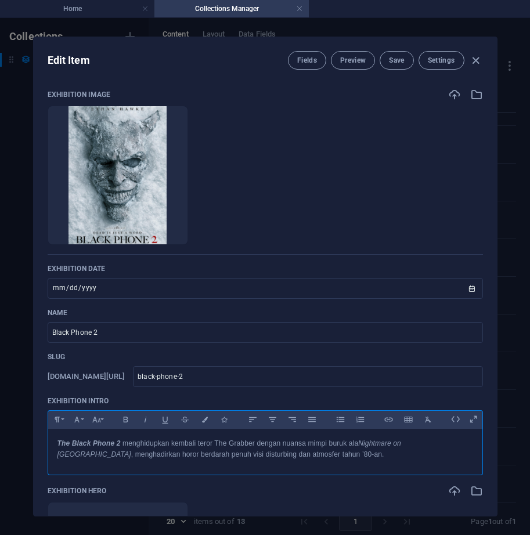
click at [186, 439] on p "The Black Phone 2 menghidupkan kembali teror The Grabber dengan nuansa mimpi bu…" at bounding box center [265, 449] width 416 height 22
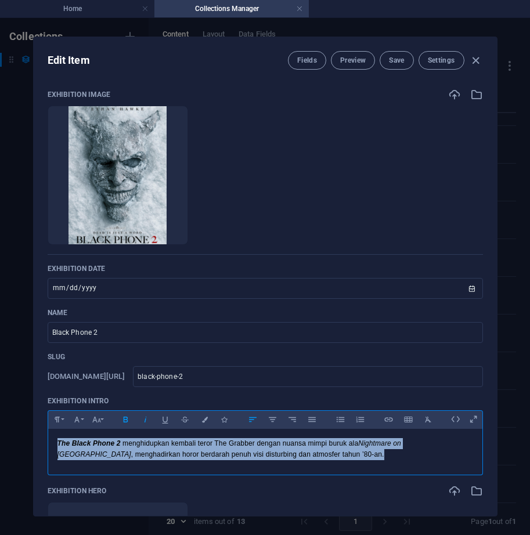
click at [150, 418] on button "Italic" at bounding box center [145, 419] width 19 height 15
click at [396, 61] on span "Save" at bounding box center [396, 60] width 15 height 9
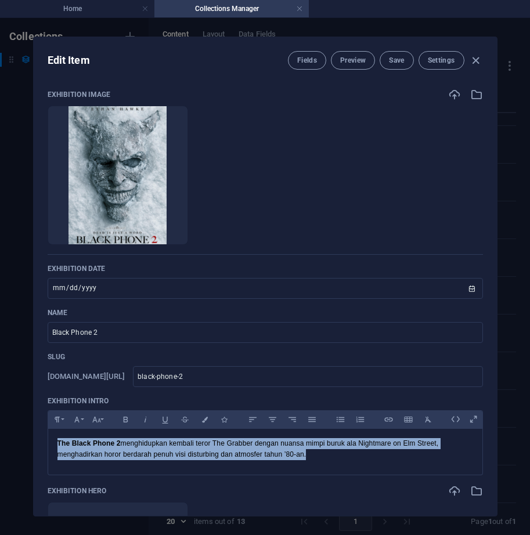
click at [476, 59] on icon "button" at bounding box center [475, 60] width 13 height 13
type input "2025-10-03"
type input "black-phone-2"
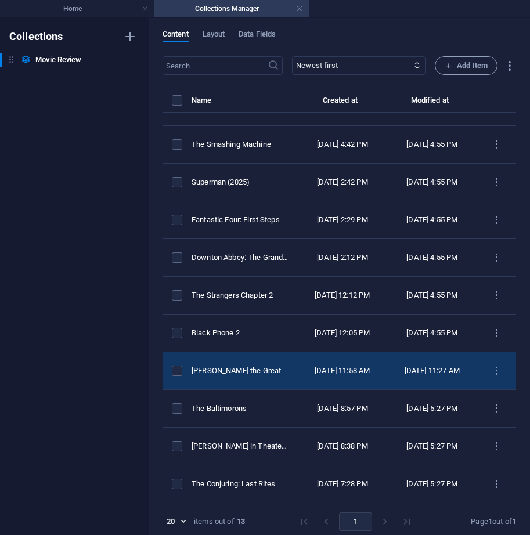
scroll to position [5, 0]
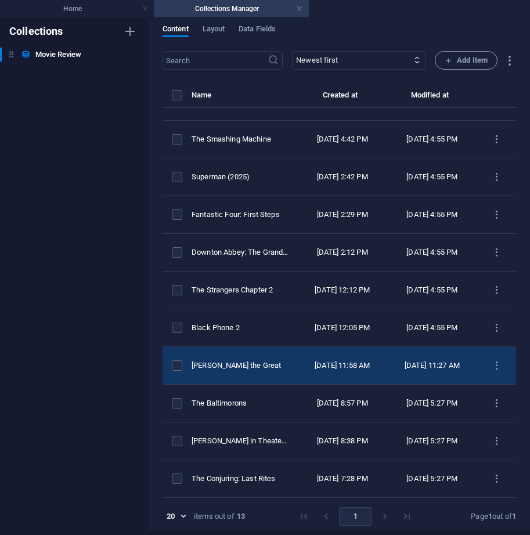
click at [286, 361] on div "[PERSON_NAME] the Great" at bounding box center [240, 366] width 96 height 10
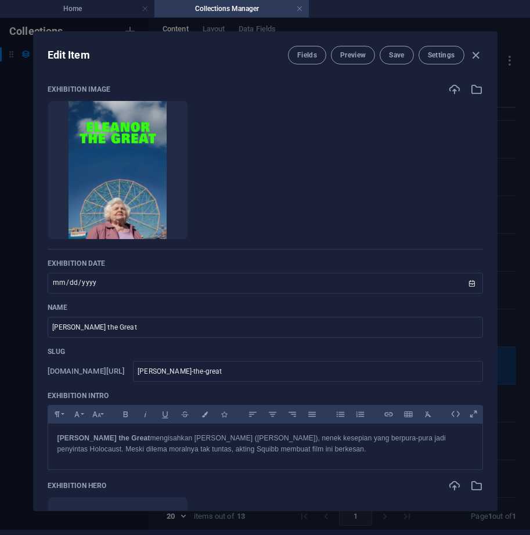
scroll to position [0, 0]
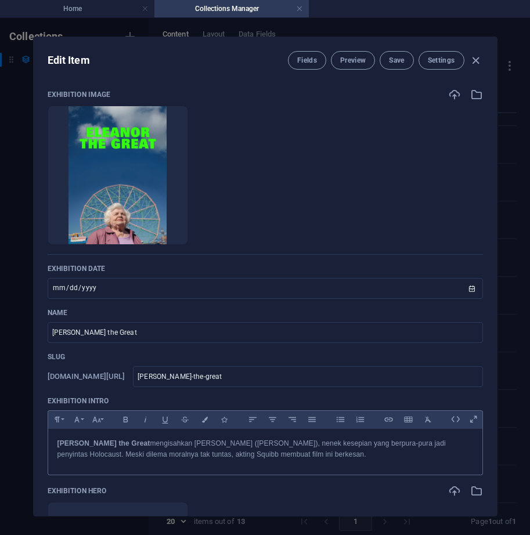
click at [239, 460] on p "Eleanor the Great mengisahkan Eleanor (June Squibb), nenek kesepian yang berpur…" at bounding box center [265, 449] width 416 height 22
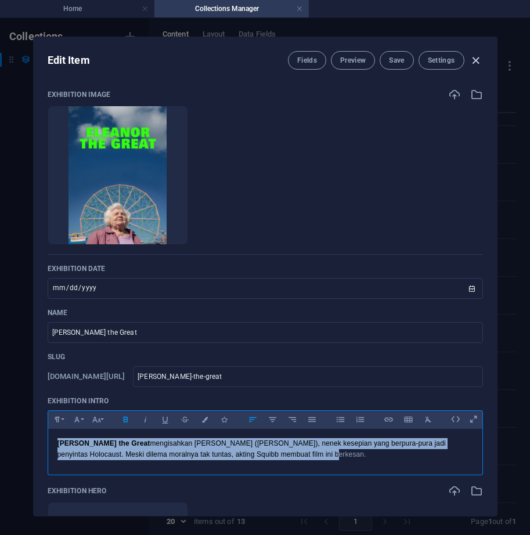
click at [475, 57] on icon "button" at bounding box center [475, 60] width 13 height 13
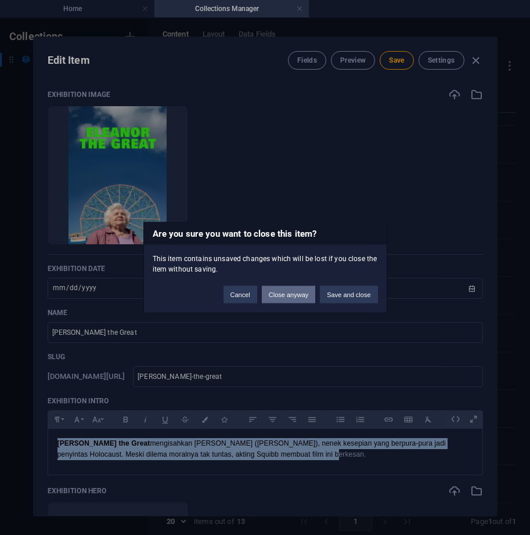
click at [306, 298] on button "Close anyway" at bounding box center [288, 294] width 53 height 17
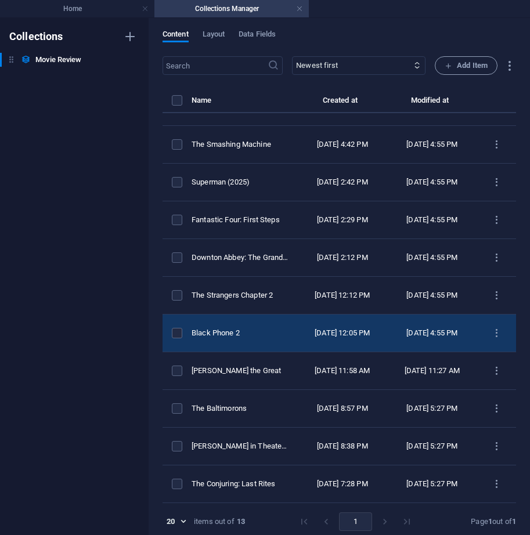
type input "2025-10-03"
type input "eleanor-the-great"
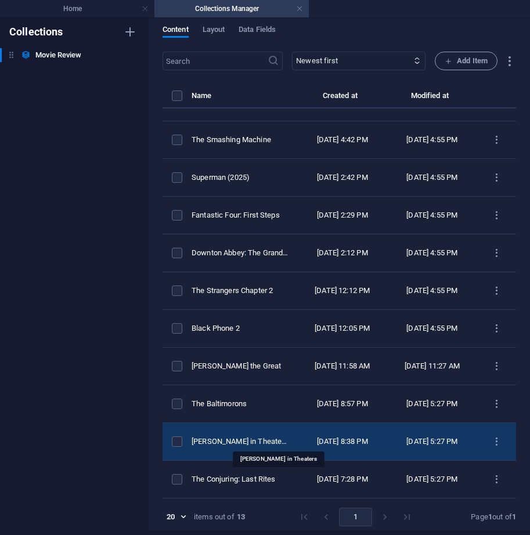
scroll to position [5, 0]
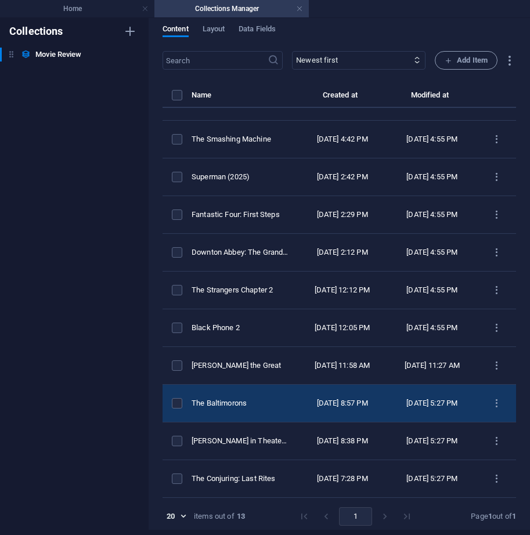
click at [284, 385] on td "The Baltimorons" at bounding box center [245, 404] width 106 height 38
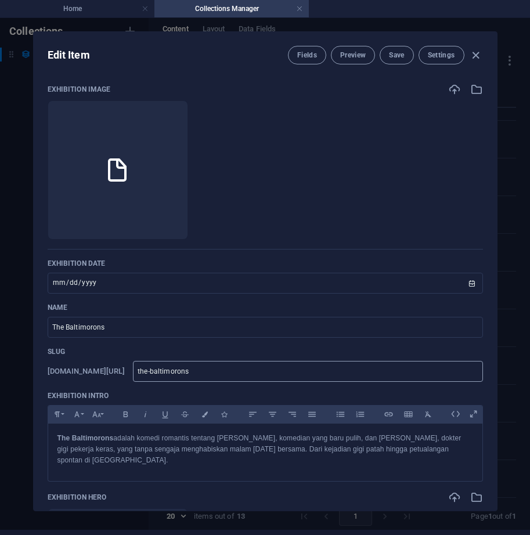
scroll to position [0, 0]
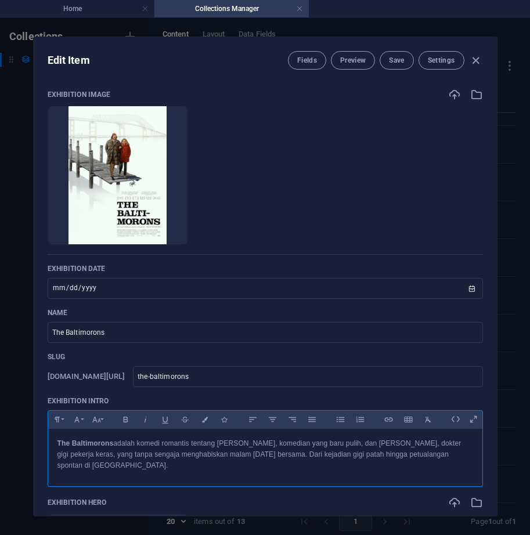
click at [199, 459] on p "The Baltimorons adalah komedi romantis tentang Cliff, komedian yang baru pulih,…" at bounding box center [265, 455] width 416 height 34
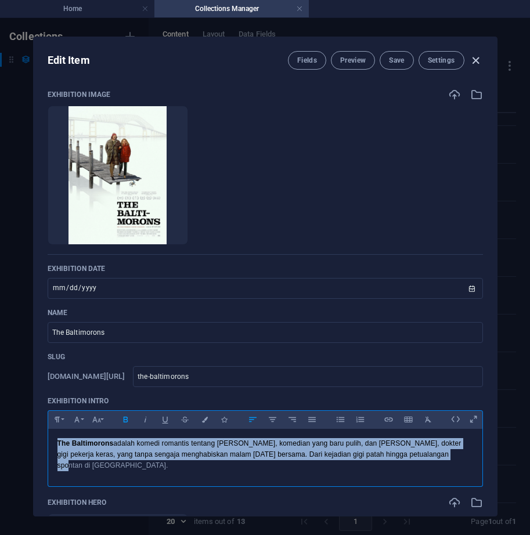
click at [478, 57] on icon "button" at bounding box center [475, 60] width 13 height 13
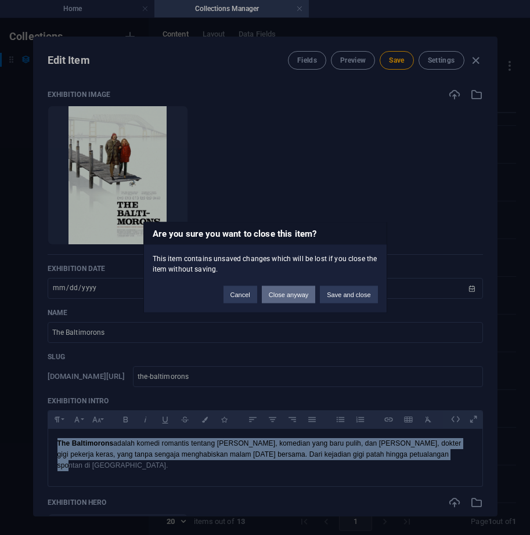
click at [301, 292] on button "Close anyway" at bounding box center [288, 294] width 53 height 17
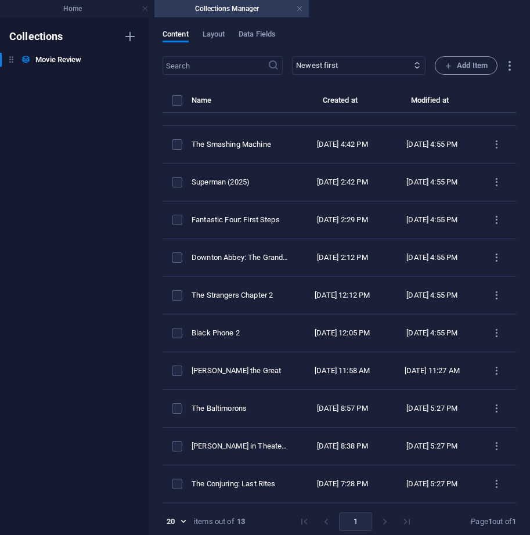
type input "2025-10-03"
type input "the-baltimorons"
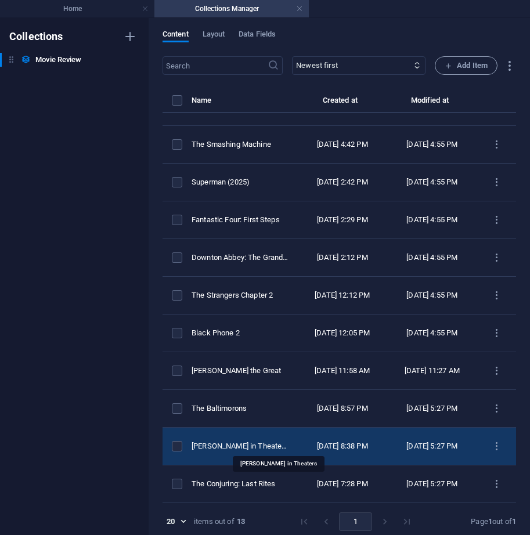
click at [288, 445] on div "[PERSON_NAME] in Theaters" at bounding box center [240, 446] width 96 height 10
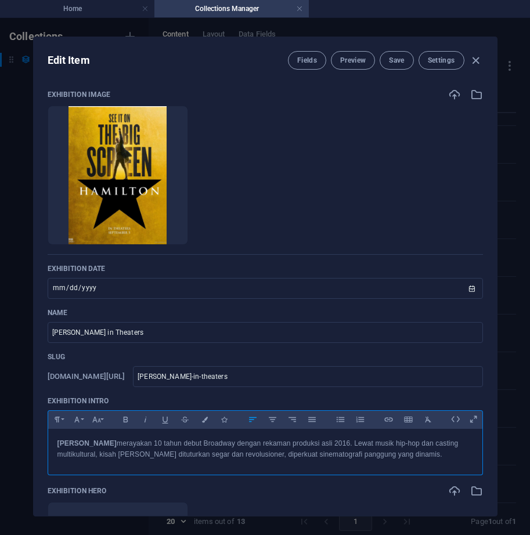
click at [240, 445] on p "Hamilton merayakan 10 tahun debut Broadway dengan rekaman produksi asli 2016. L…" at bounding box center [265, 449] width 416 height 22
click at [473, 58] on icon "button" at bounding box center [475, 60] width 13 height 13
type input "2025-10-03"
type input "hamilton-in-theaters"
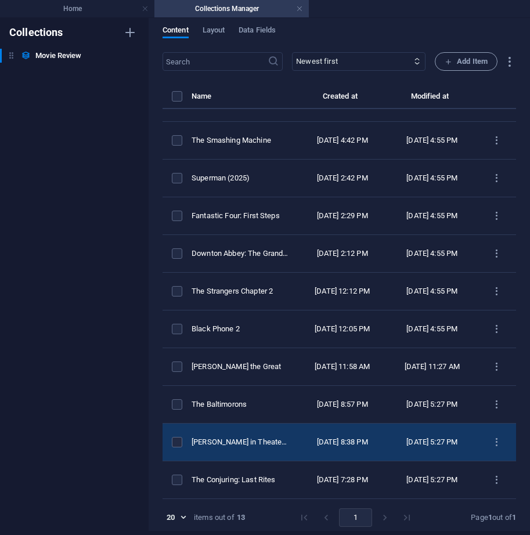
scroll to position [5, 0]
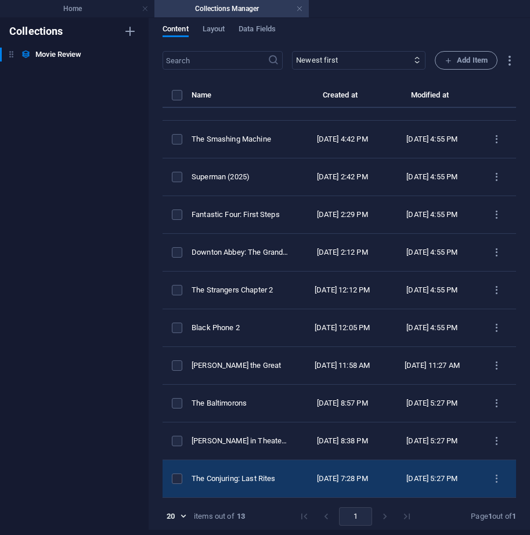
click at [250, 475] on div "The Conjuring: Last Rites" at bounding box center [240, 479] width 96 height 10
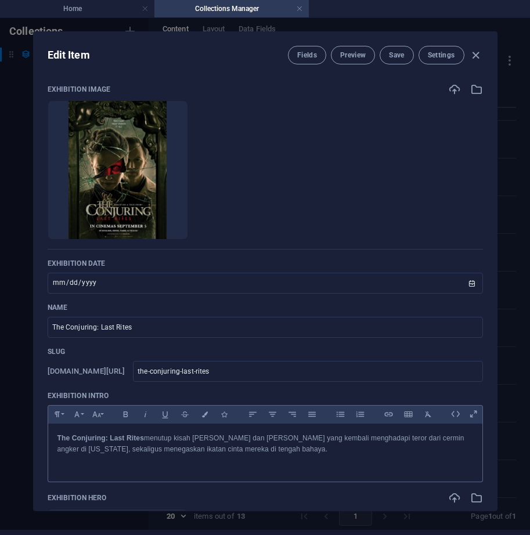
scroll to position [0, 0]
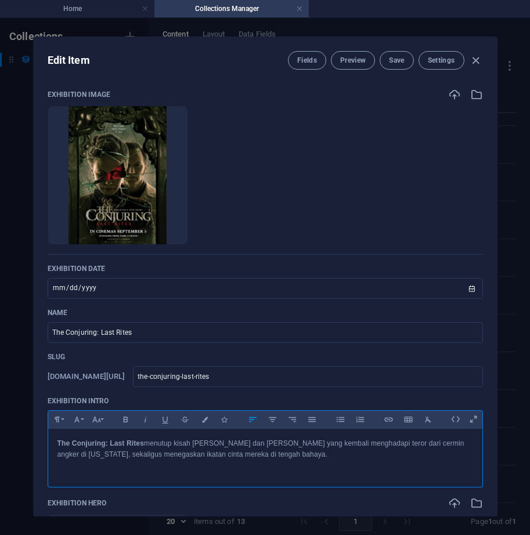
click at [234, 447] on p "The Conjuring: Last Rites menutup kisah Ed dan Lorraine Warren yang kembali men…" at bounding box center [265, 449] width 416 height 22
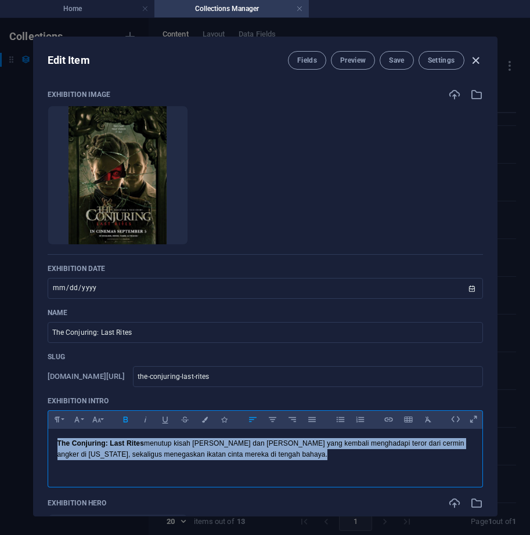
click at [474, 58] on icon "button" at bounding box center [475, 60] width 13 height 13
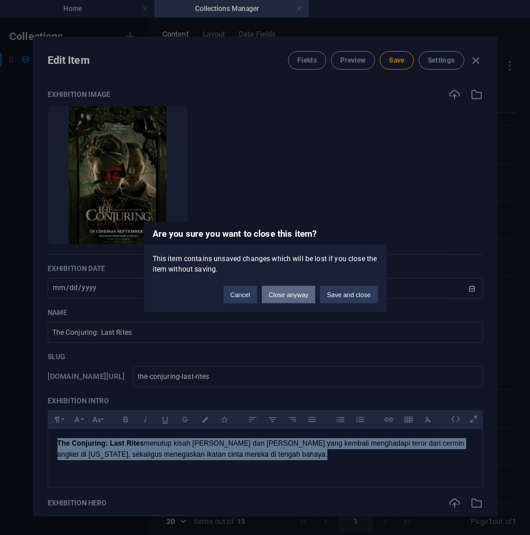
click at [293, 295] on button "Close anyway" at bounding box center [288, 294] width 53 height 17
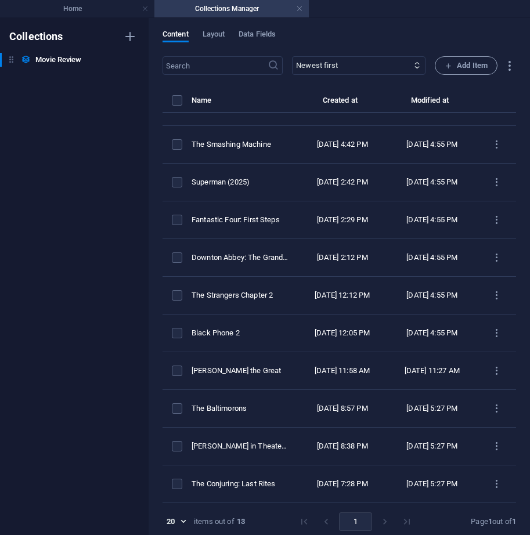
type input "2025-10-03"
type input "the-conjuring-last-rites"
click at [76, 12] on h4 "Home" at bounding box center [77, 8] width 154 height 13
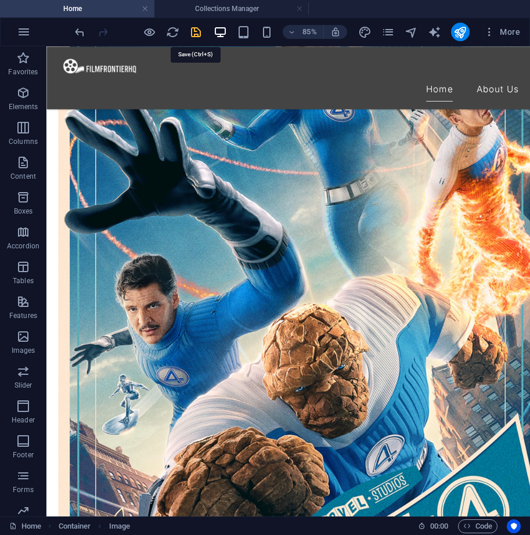
click at [194, 31] on icon "save" at bounding box center [195, 32] width 13 height 13
click at [460, 28] on icon "publish" at bounding box center [459, 32] width 13 height 13
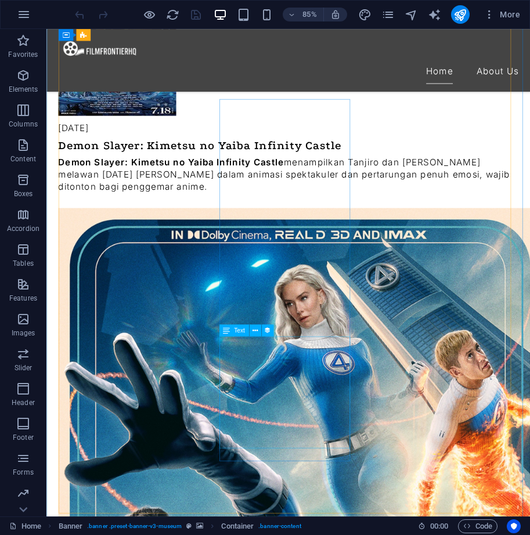
scroll to position [1219, 0]
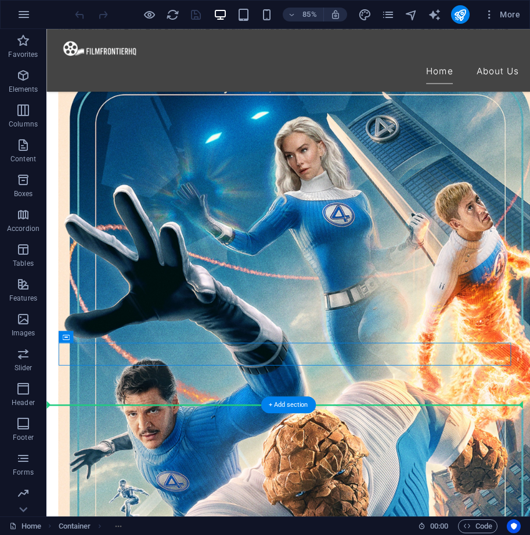
drag, startPoint x: 498, startPoint y: 412, endPoint x: 494, endPoint y: 461, distance: 49.5
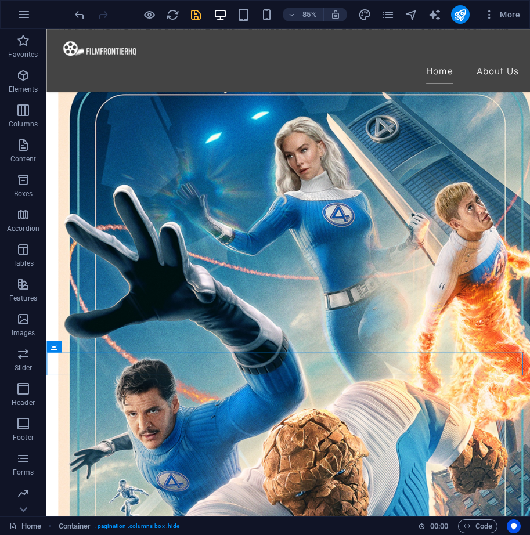
click at [194, 13] on icon "save" at bounding box center [195, 14] width 13 height 13
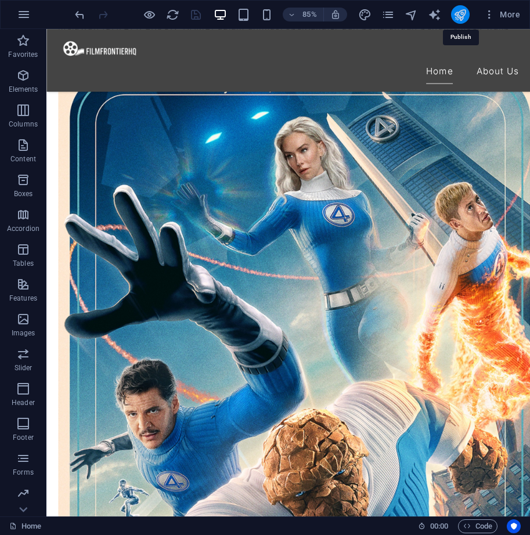
click at [458, 15] on icon "publish" at bounding box center [459, 14] width 13 height 13
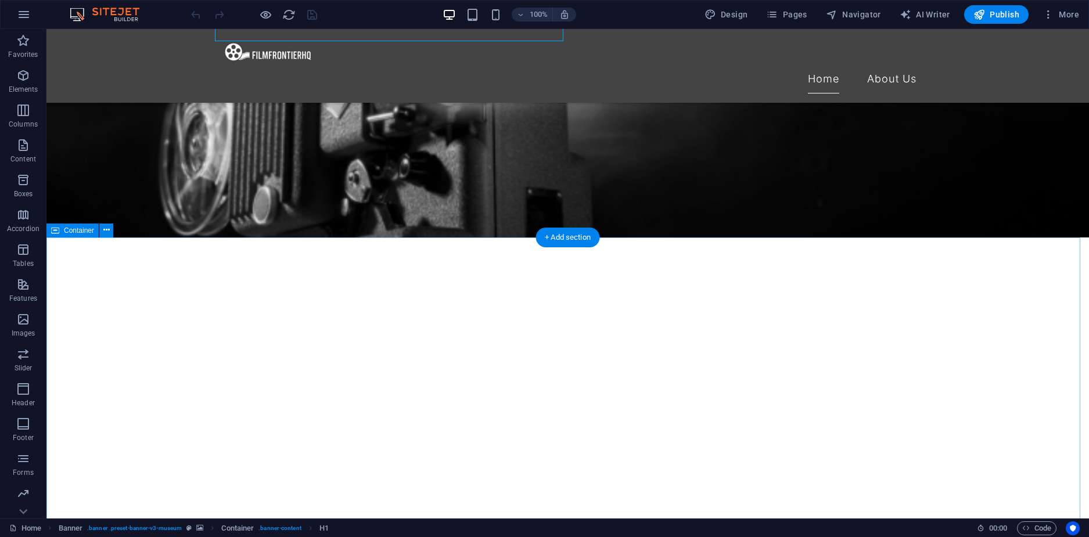
drag, startPoint x: 508, startPoint y: 319, endPoint x: 500, endPoint y: 330, distance: 12.9
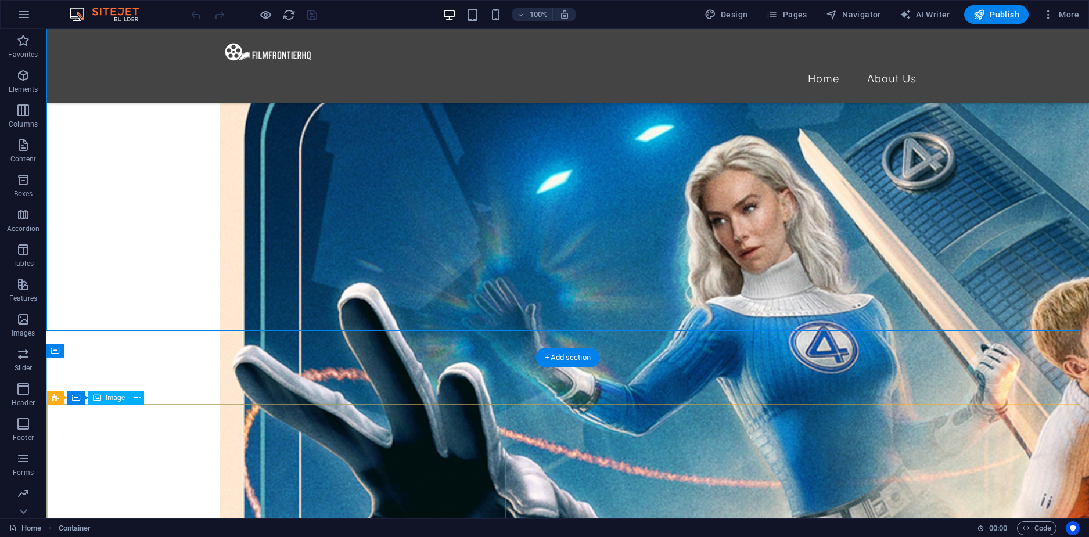
scroll to position [1335, 0]
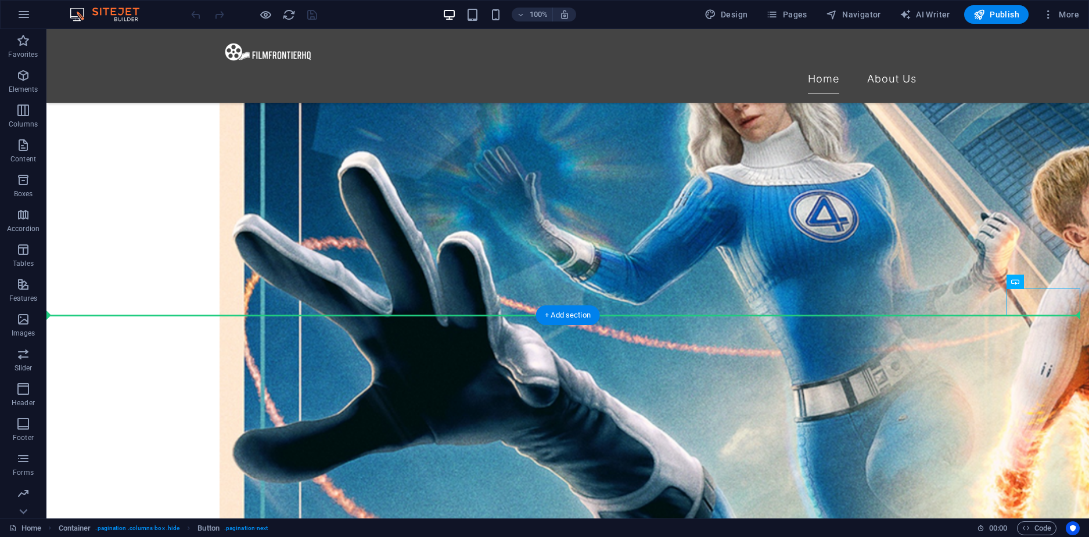
drag, startPoint x: 1040, startPoint y: 303, endPoint x: 1040, endPoint y: 329, distance: 26.1
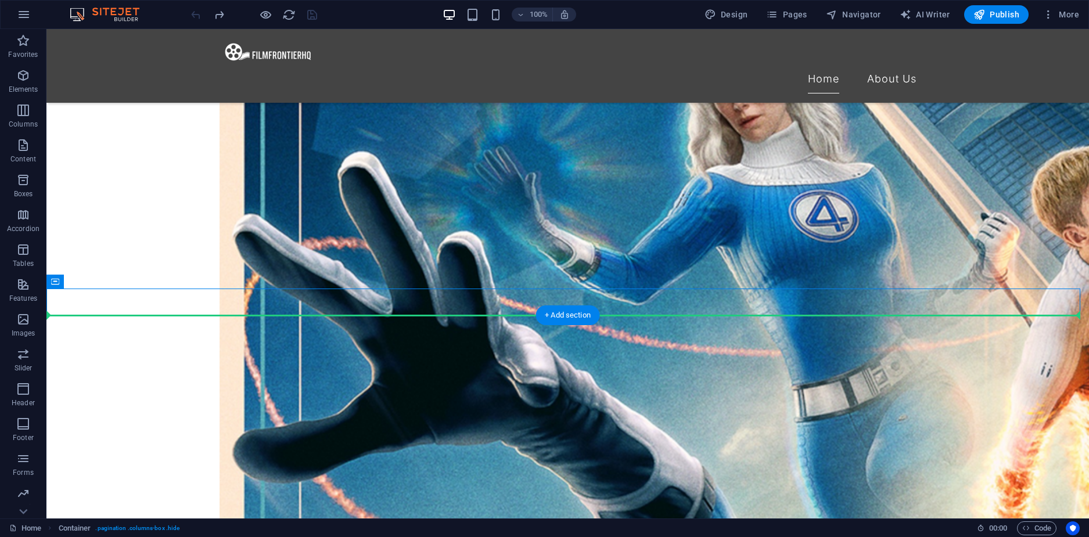
drag, startPoint x: 515, startPoint y: 304, endPoint x: 518, endPoint y: 326, distance: 21.8
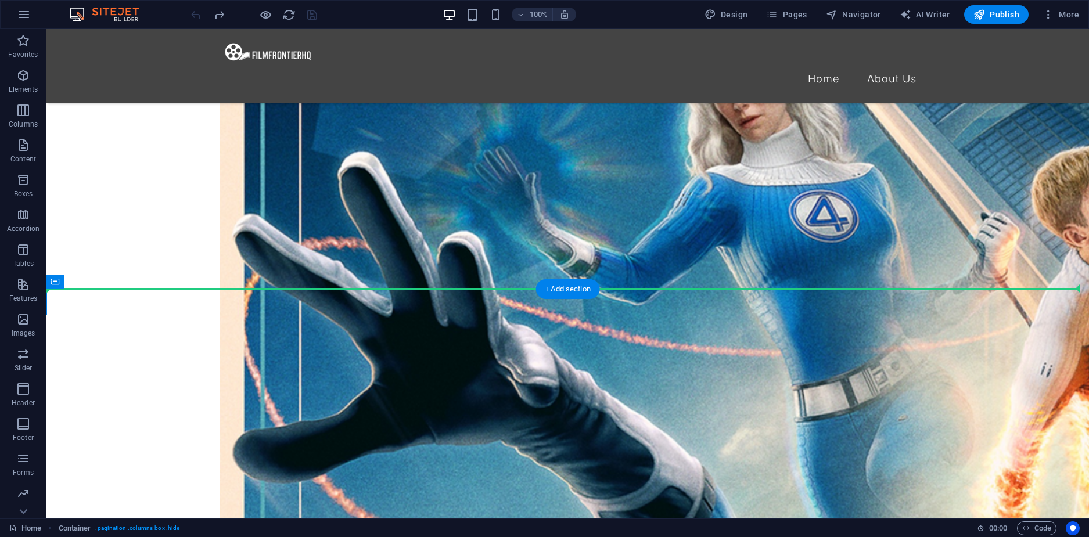
drag, startPoint x: 499, startPoint y: 297, endPoint x: 547, endPoint y: 249, distance: 67.7
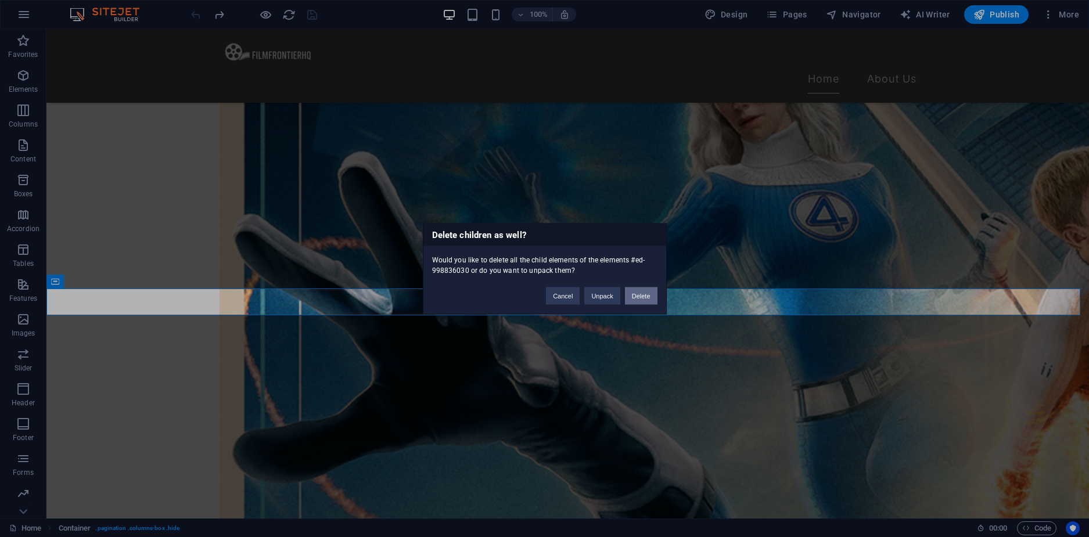
click at [642, 295] on button "Delete" at bounding box center [641, 295] width 33 height 17
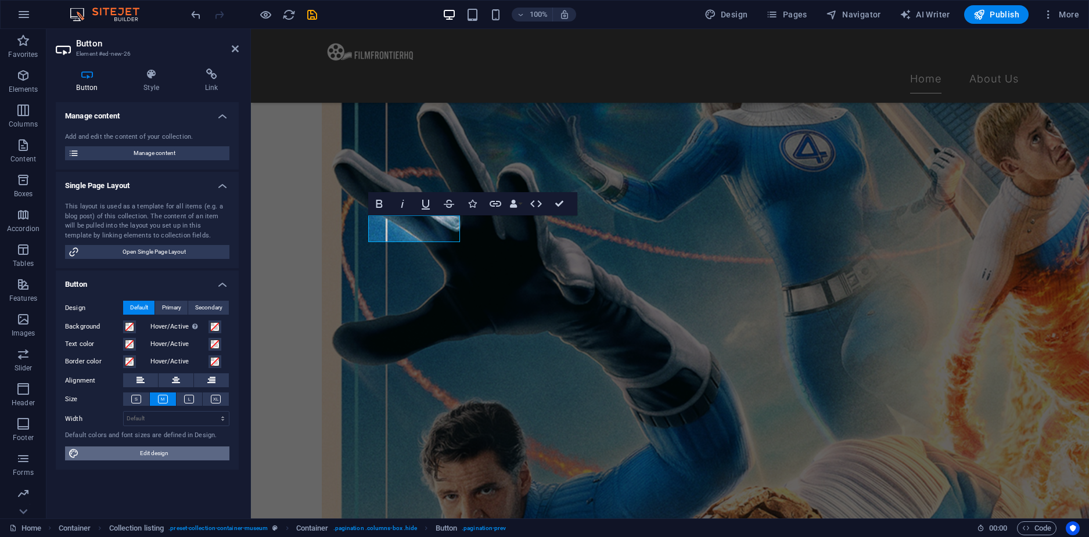
click at [161, 456] on span "Edit design" at bounding box center [153, 453] width 143 height 14
select select "px"
select select "300"
select select "px"
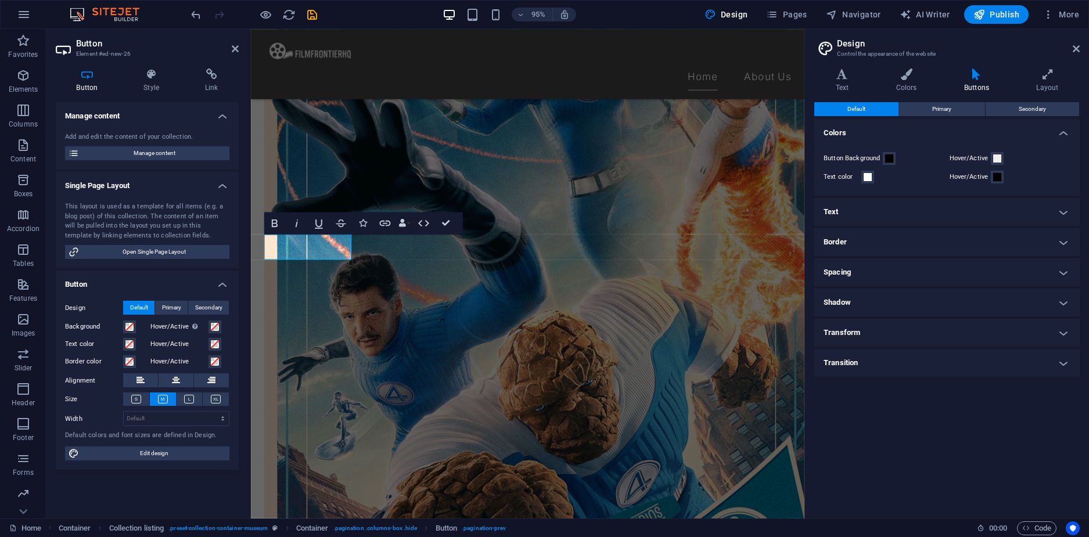
scroll to position [1320, 0]
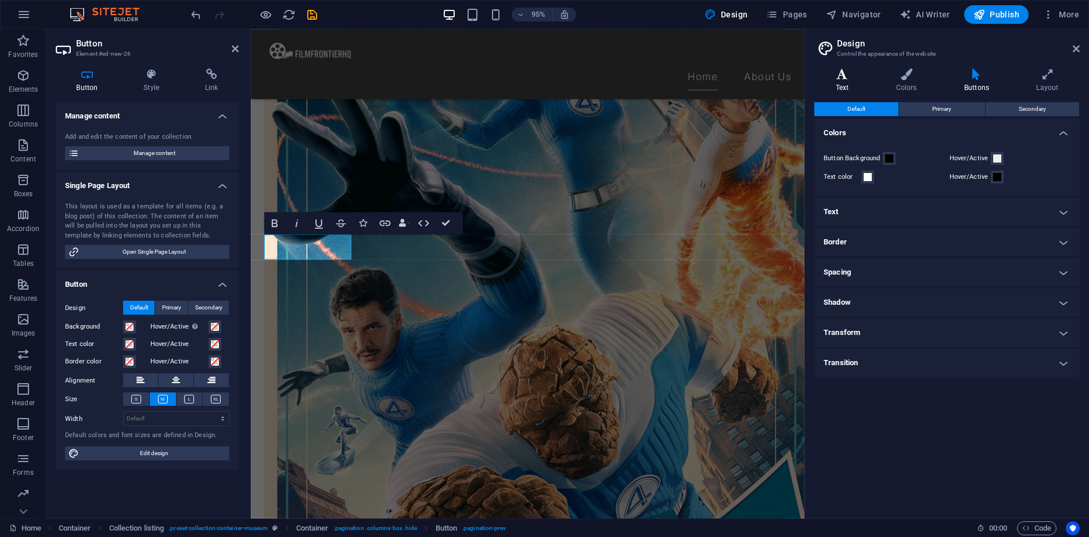
click at [845, 83] on h4 "Text" at bounding box center [844, 81] width 60 height 24
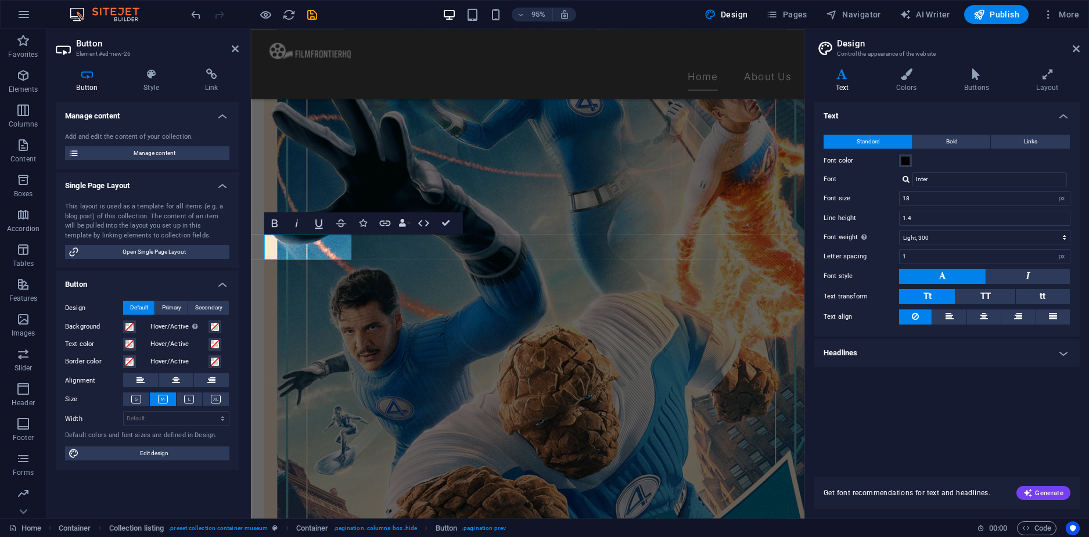
click at [965, 152] on div "Standard Bold Links Font color Font Inter Font size 18 rem px Line height 1.4 F…" at bounding box center [947, 230] width 270 height 214
click at [928, 345] on h4 "Headlines" at bounding box center [946, 353] width 265 height 28
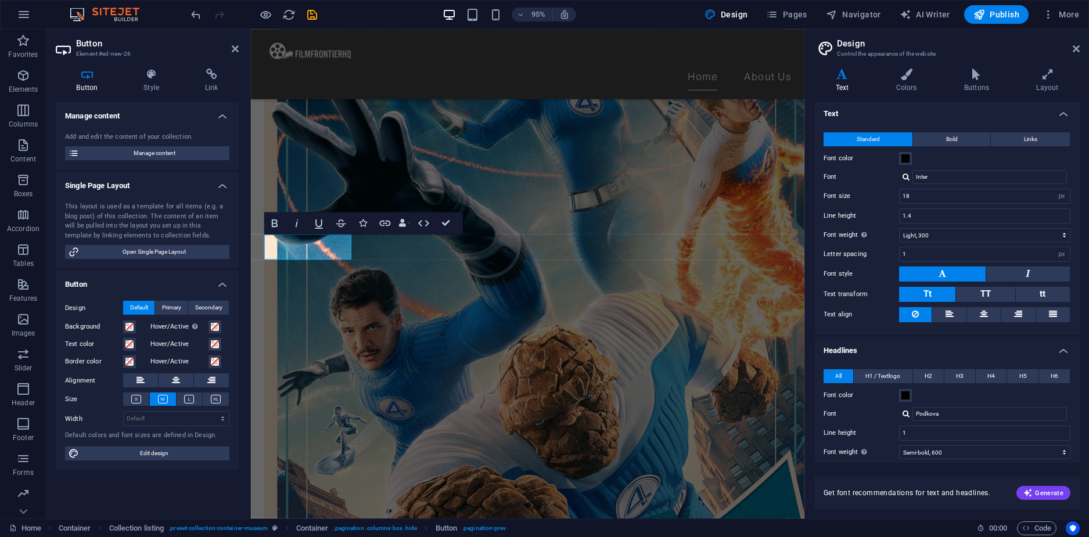
scroll to position [0, 0]
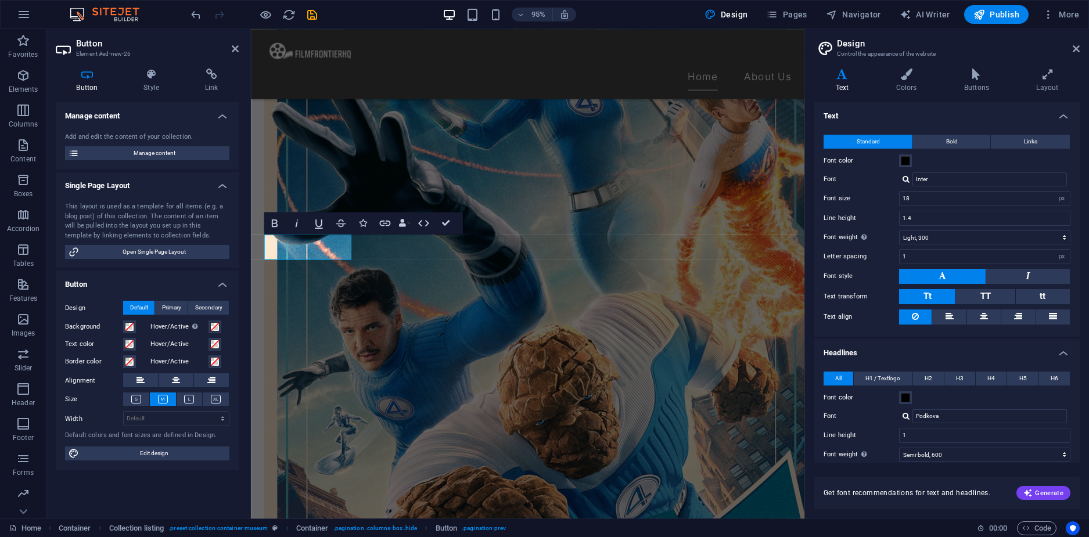
click at [910, 67] on div "Variants Text Colors Buttons Layout Text Standard Bold Links Font color Font In…" at bounding box center [947, 288] width 284 height 459
click at [918, 71] on icon at bounding box center [905, 75] width 63 height 12
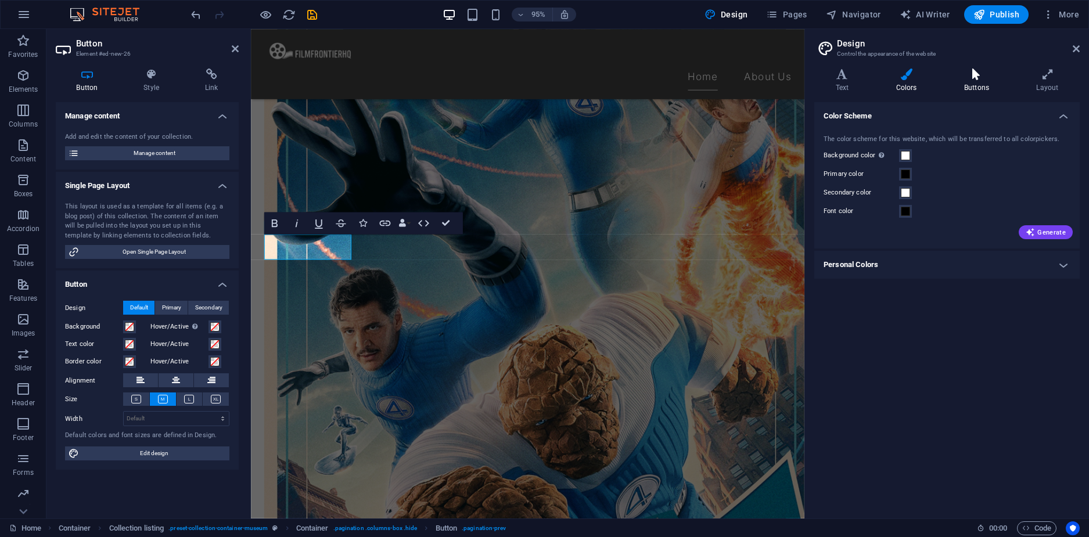
click at [957, 80] on h4 "Buttons" at bounding box center [978, 81] width 72 height 24
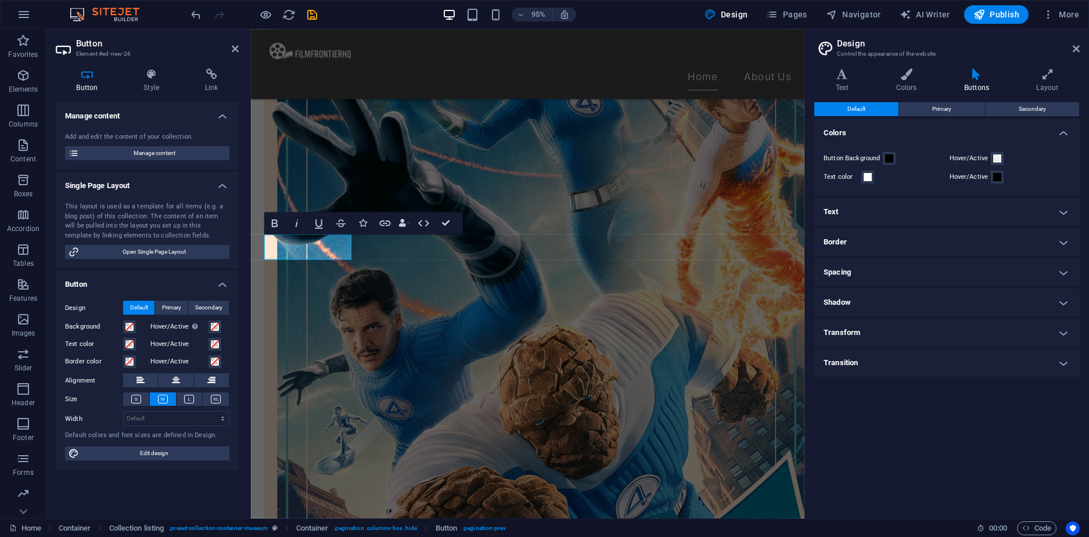
click at [963, 116] on div "Default Primary Secondary" at bounding box center [946, 109] width 265 height 15
click at [998, 113] on button "Secondary" at bounding box center [1031, 109] width 93 height 14
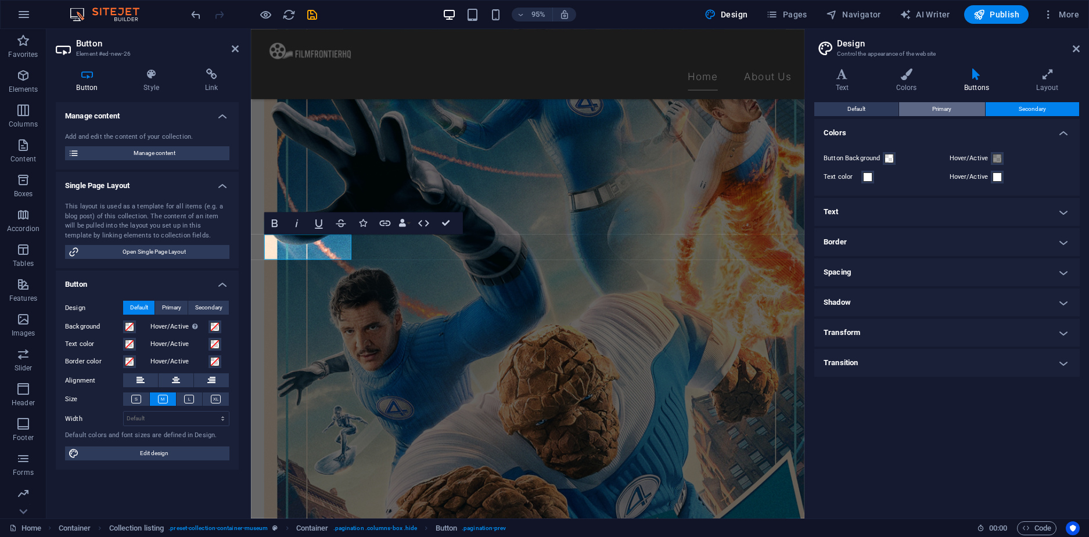
click at [964, 110] on button "Primary" at bounding box center [941, 109] width 85 height 14
click at [1053, 69] on icon at bounding box center [1047, 75] width 64 height 12
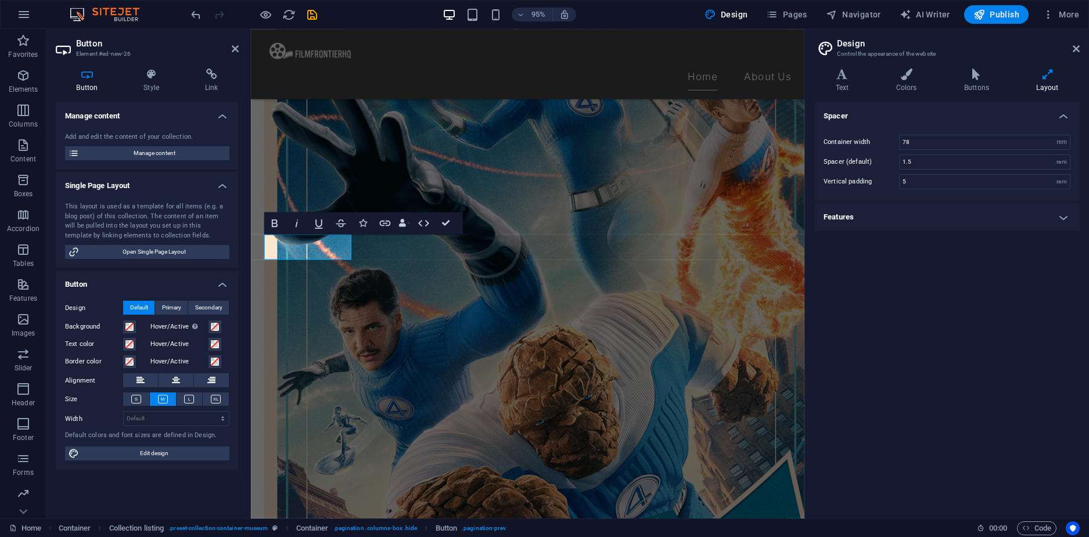
click at [1068, 48] on h2 "Design" at bounding box center [958, 43] width 243 height 10
click at [241, 48] on aside "Button Element #ed-new-26 Button Style Link Manage content Add and edit the con…" at bounding box center [148, 273] width 204 height 489
drag, startPoint x: 237, startPoint y: 46, endPoint x: 251, endPoint y: 131, distance: 85.9
click at [237, 46] on icon at bounding box center [235, 48] width 7 height 9
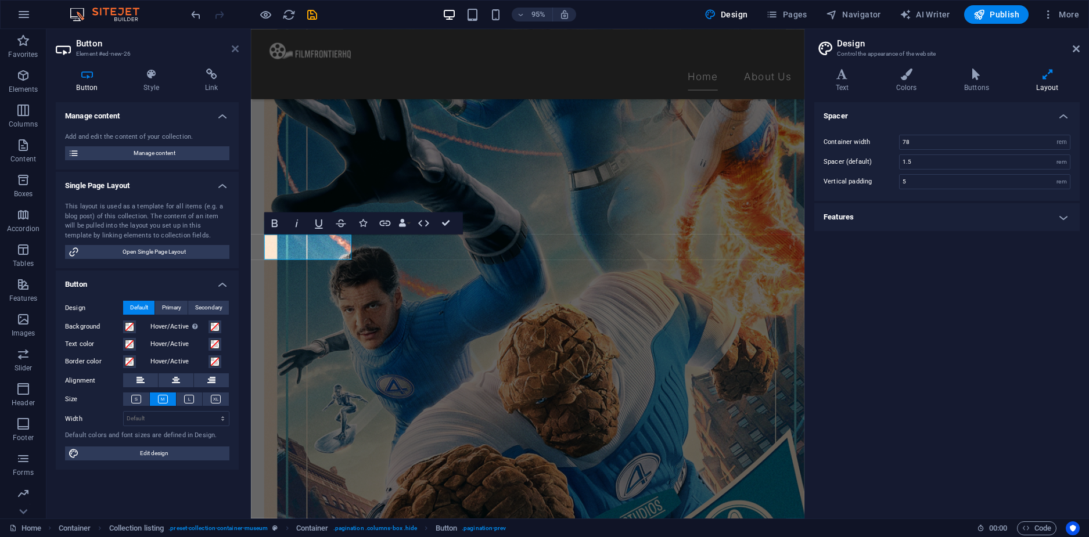
scroll to position [1335, 0]
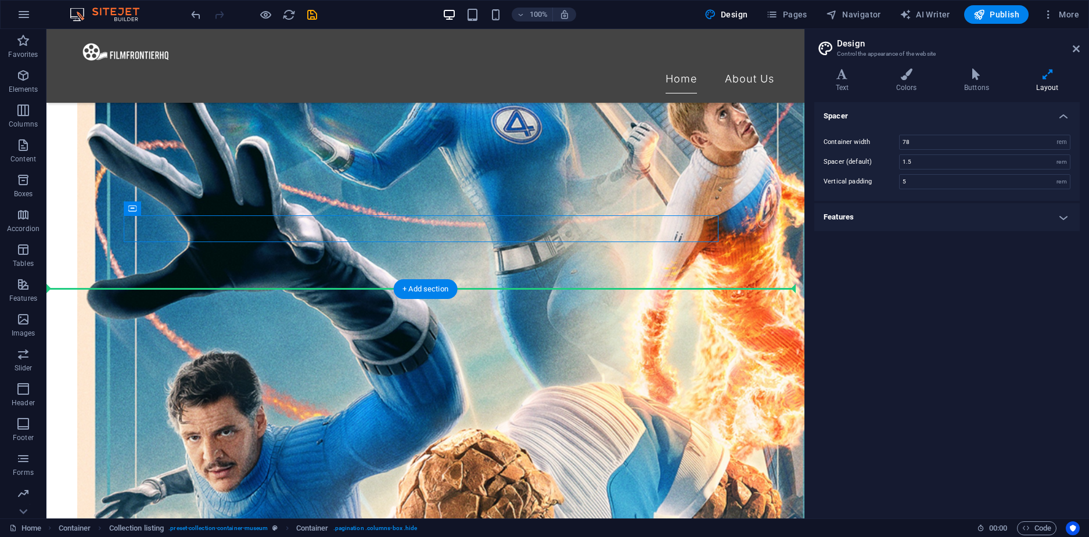
drag, startPoint x: 343, startPoint y: 229, endPoint x: 347, endPoint y: 284, distance: 55.8
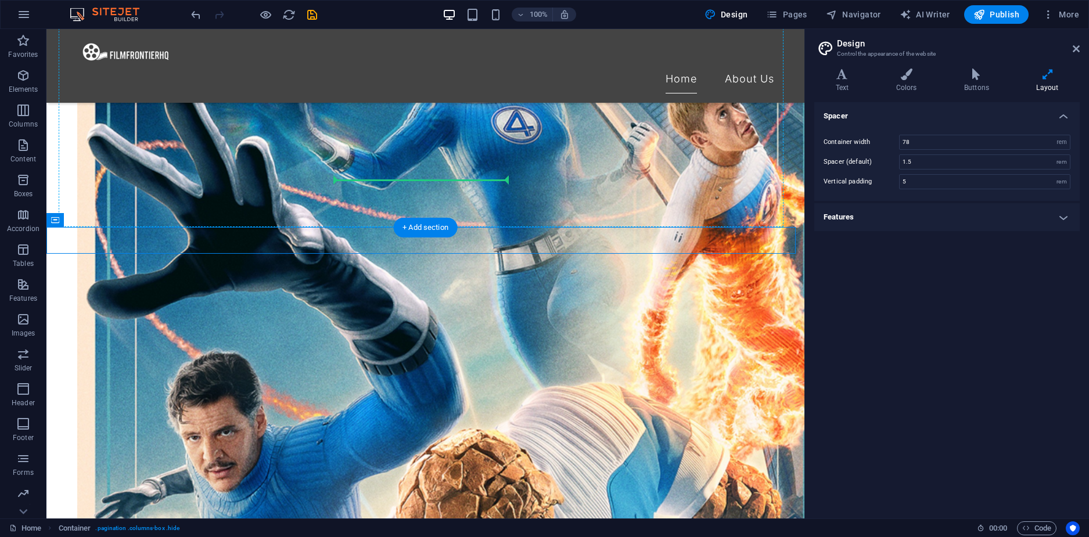
drag, startPoint x: 347, startPoint y: 242, endPoint x: 337, endPoint y: 169, distance: 73.2
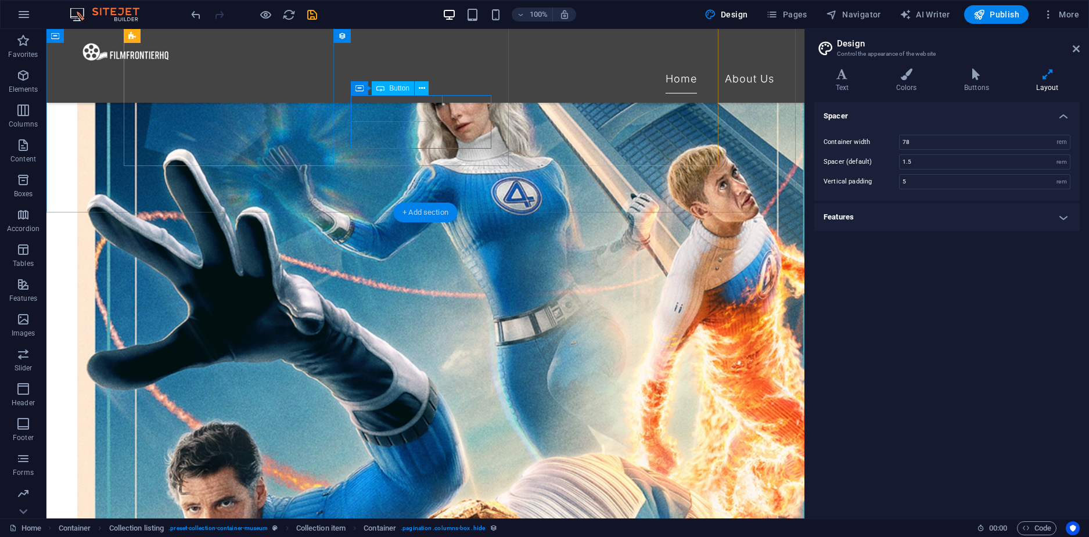
scroll to position [1436, 0]
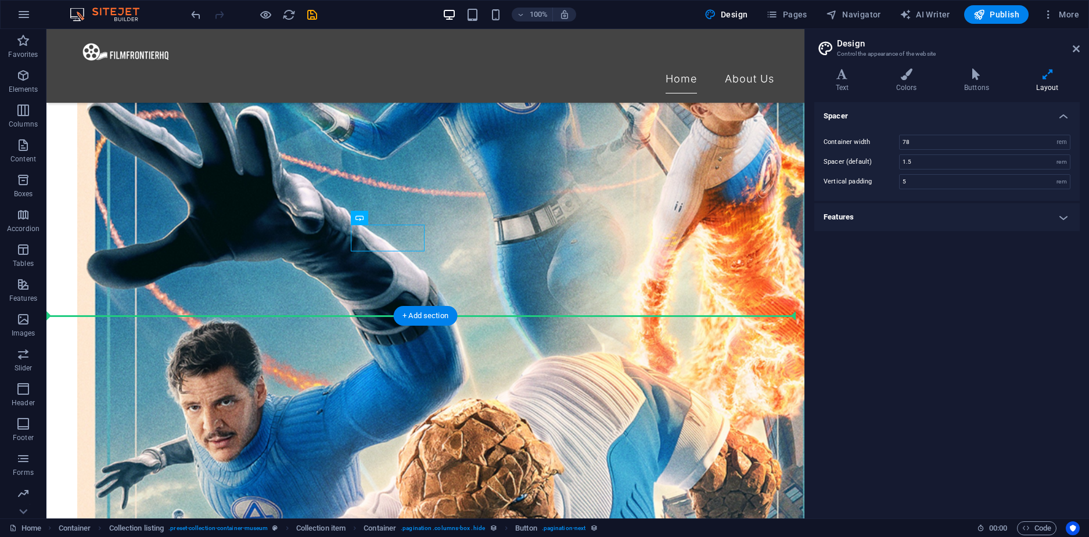
drag, startPoint x: 409, startPoint y: 233, endPoint x: 381, endPoint y: 273, distance: 48.8
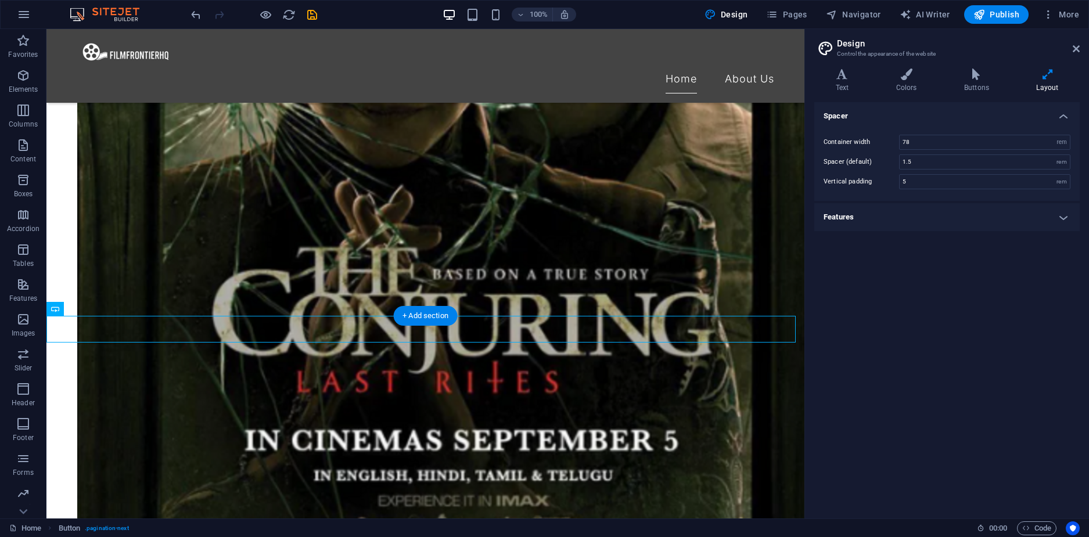
scroll to position [1410, 0]
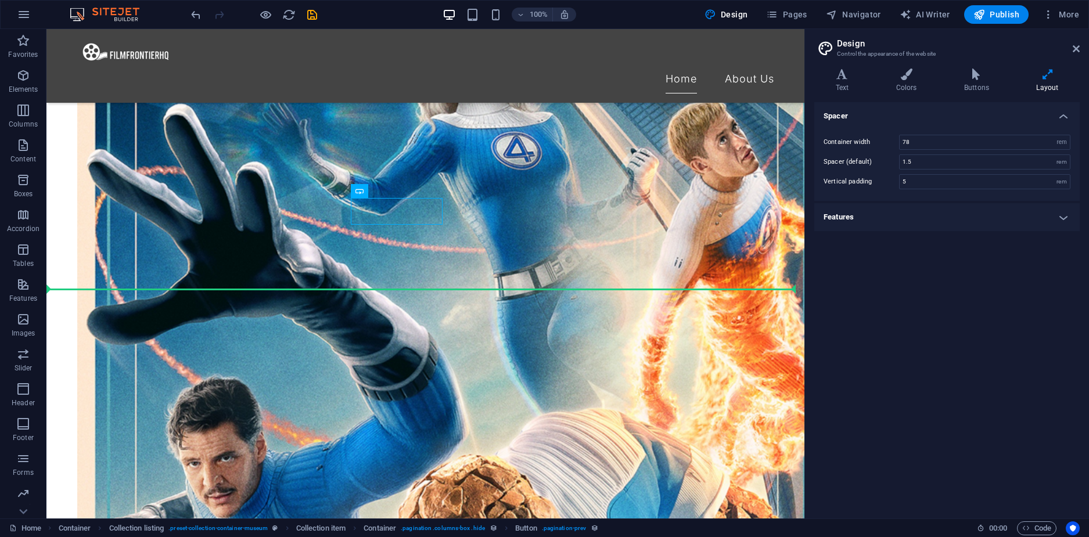
drag, startPoint x: 388, startPoint y: 214, endPoint x: 358, endPoint y: 304, distance: 94.4
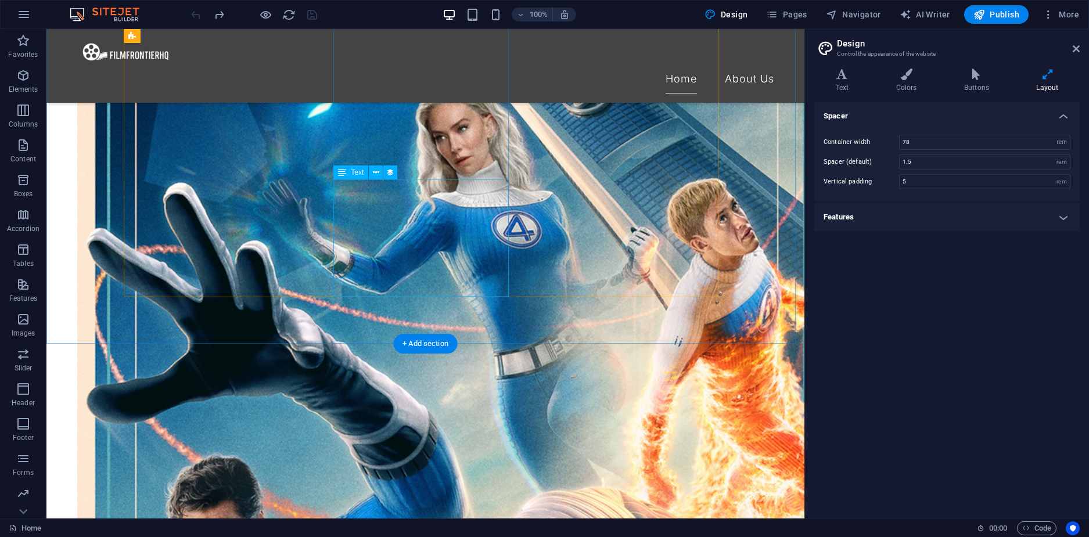
scroll to position [1232, 0]
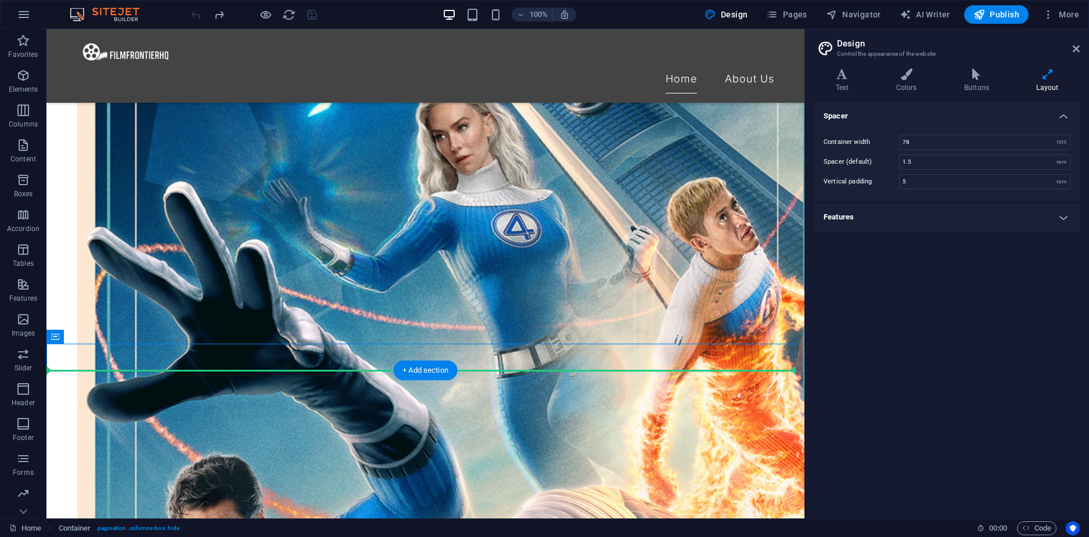
drag, startPoint x: 256, startPoint y: 359, endPoint x: 254, endPoint y: 379, distance: 20.4
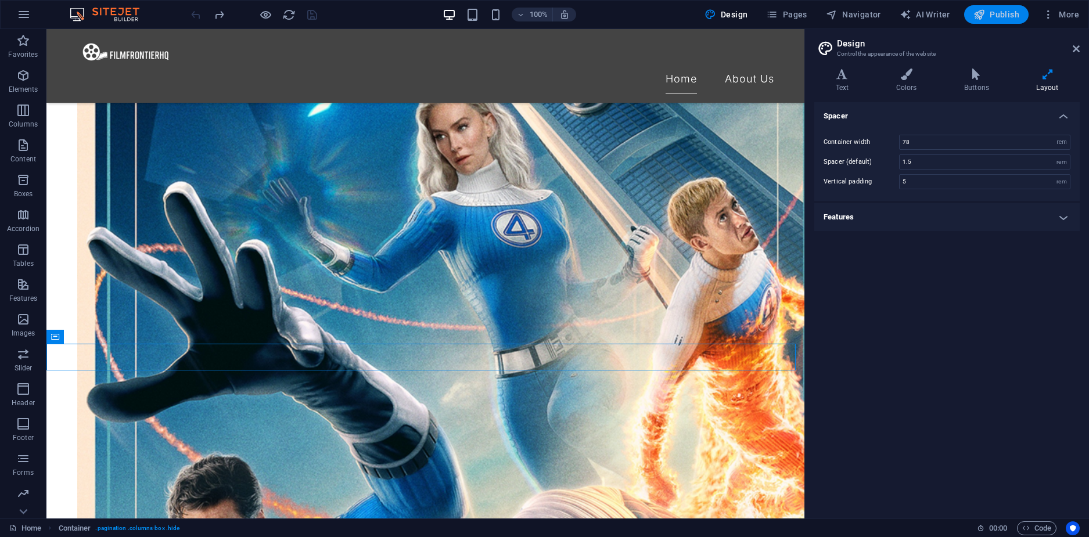
click at [1006, 19] on span "Publish" at bounding box center [996, 15] width 46 height 12
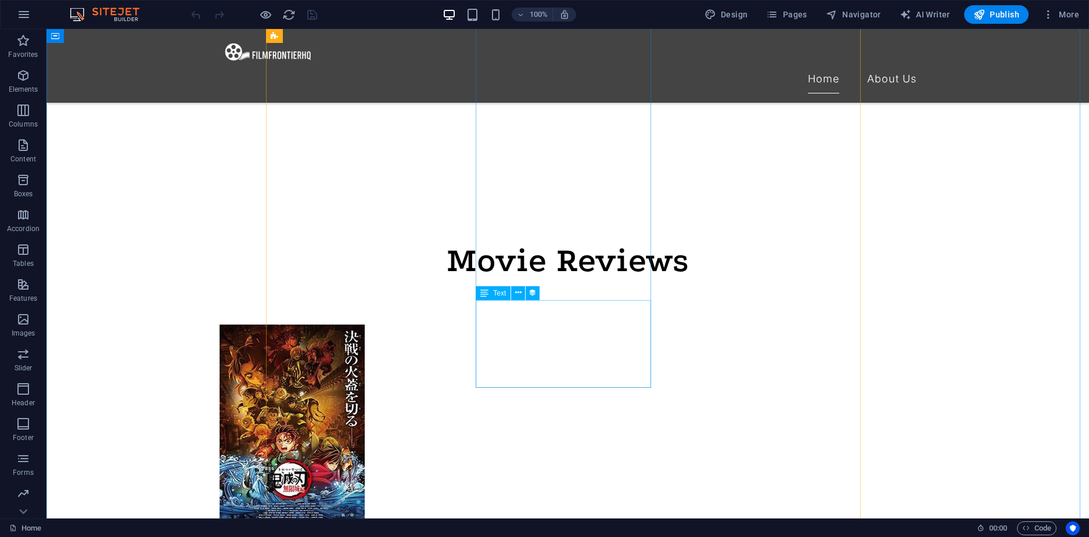
scroll to position [871, 0]
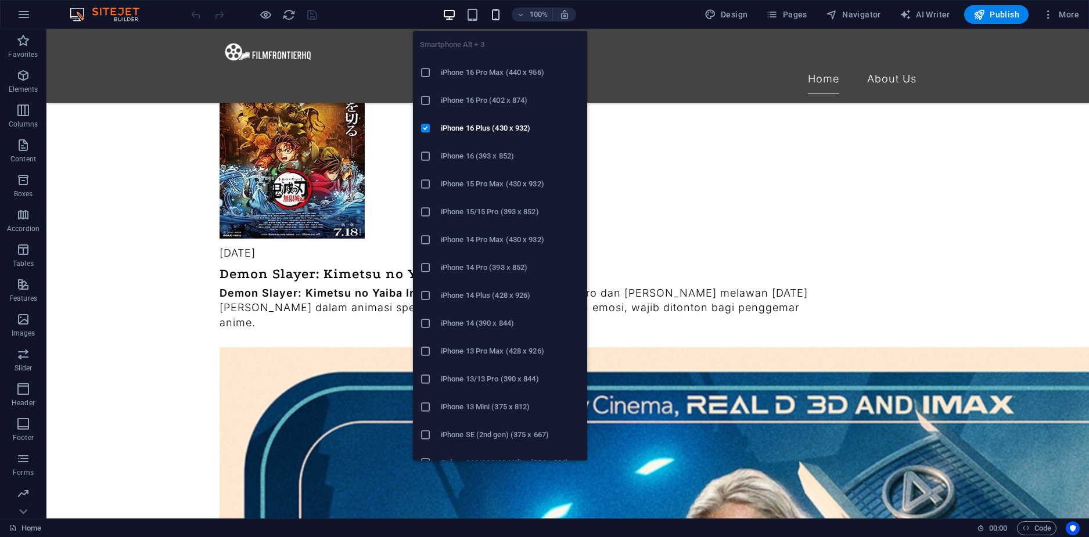
click at [497, 17] on icon "button" at bounding box center [495, 14] width 13 height 13
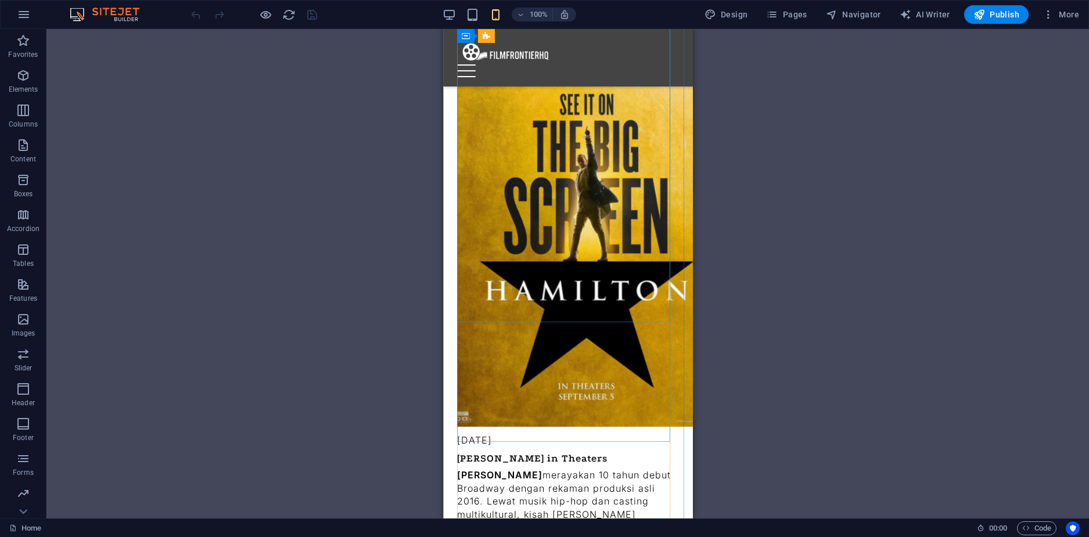
scroll to position [2206, 0]
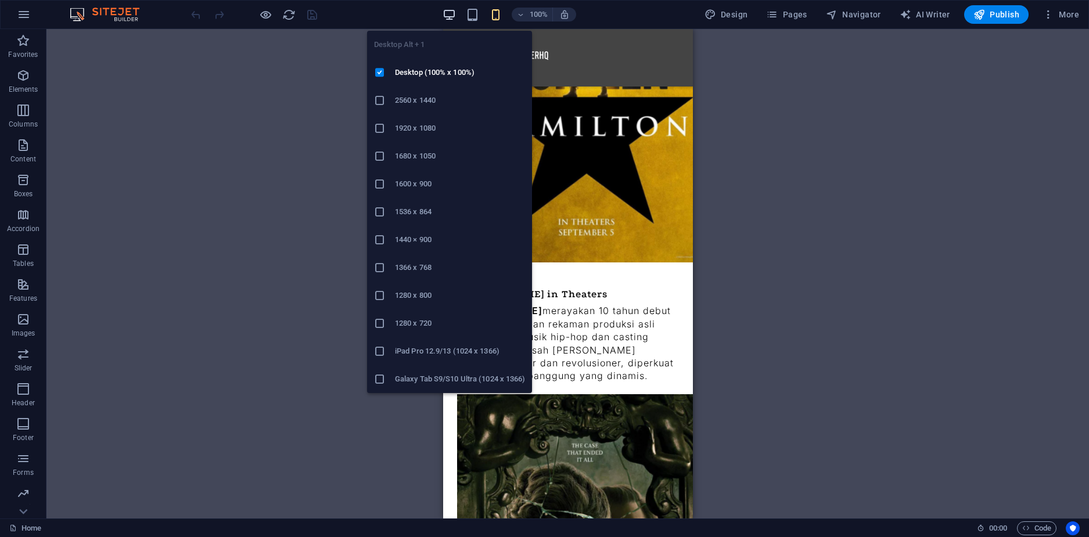
click at [451, 20] on icon "button" at bounding box center [448, 14] width 13 height 13
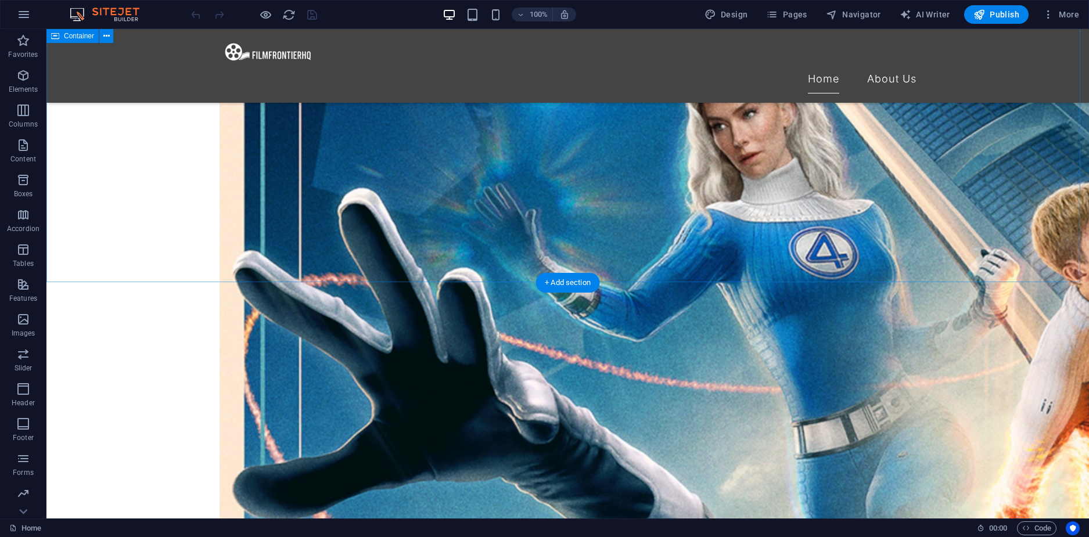
scroll to position [1259, 0]
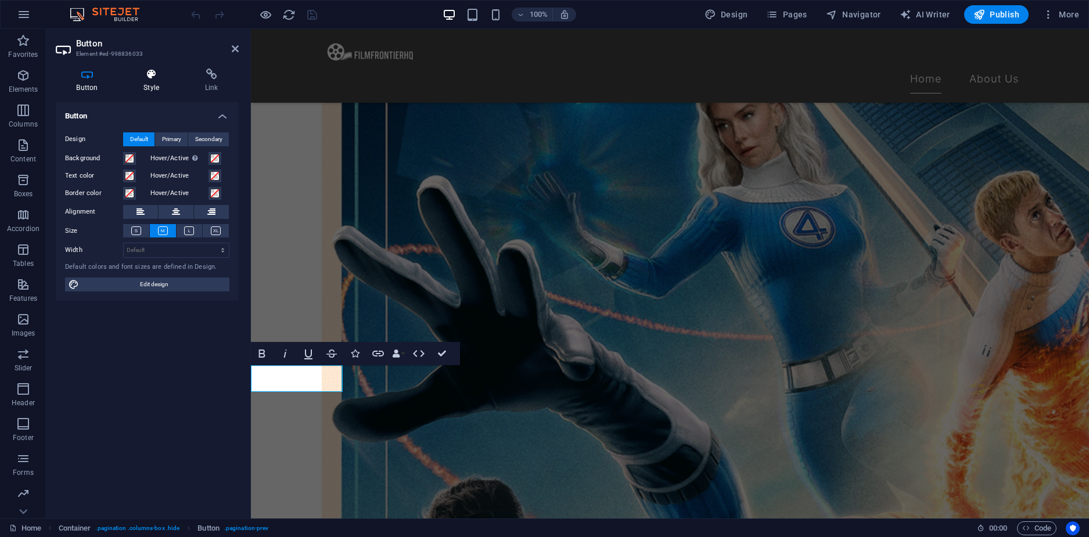
click at [149, 73] on icon at bounding box center [151, 75] width 57 height 12
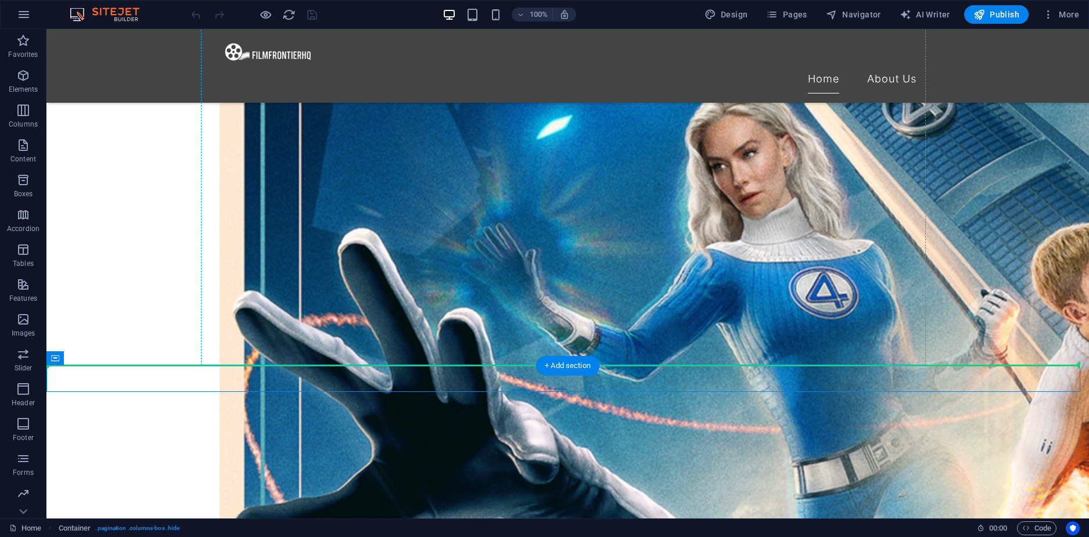
drag, startPoint x: 480, startPoint y: 375, endPoint x: 450, endPoint y: 278, distance: 101.4
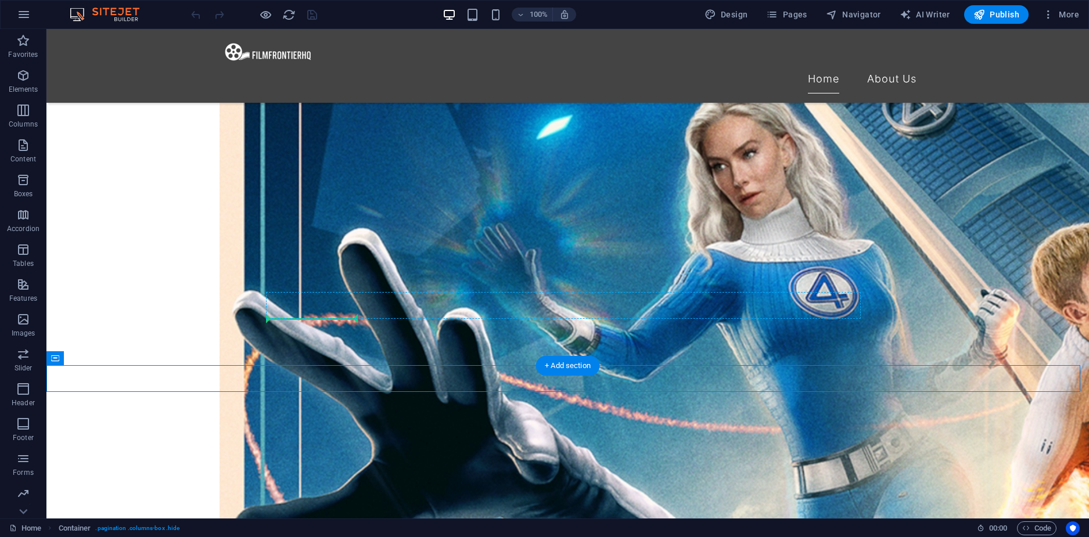
drag, startPoint x: 438, startPoint y: 361, endPoint x: 348, endPoint y: 315, distance: 101.5
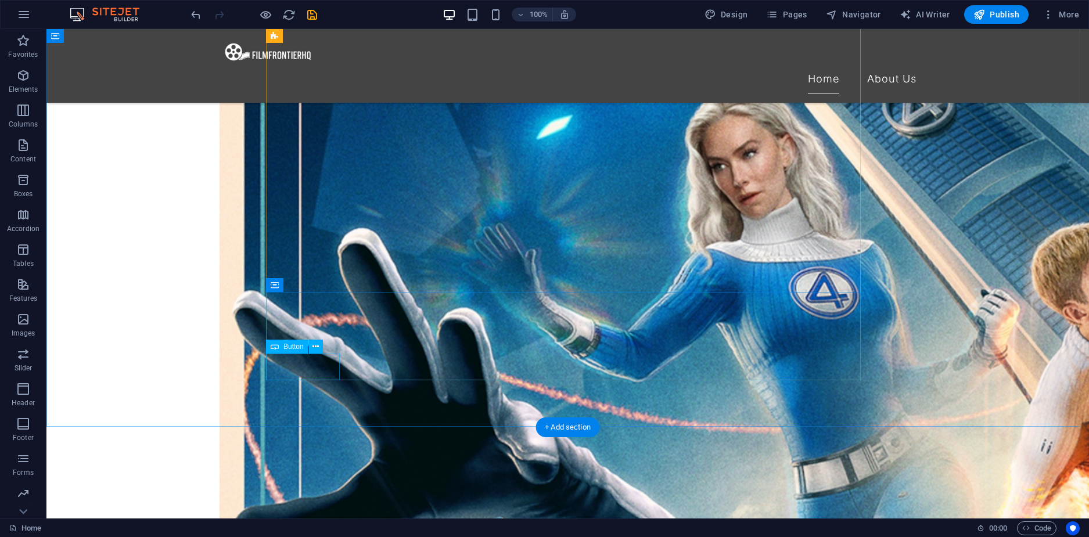
click at [310, 14] on icon "save" at bounding box center [311, 14] width 13 height 13
click at [982, 15] on icon "button" at bounding box center [979, 15] width 12 height 12
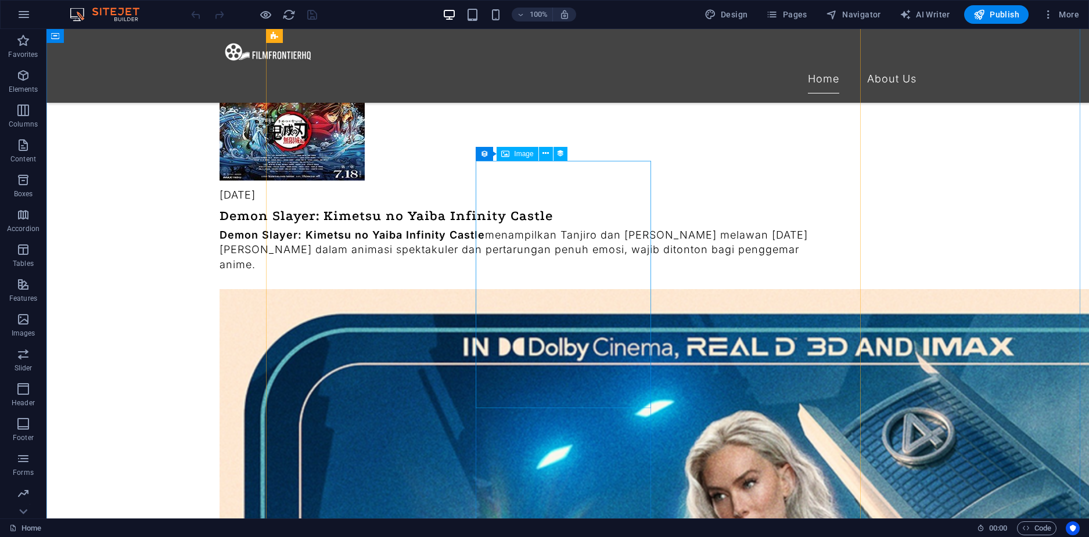
scroll to position [1161, 0]
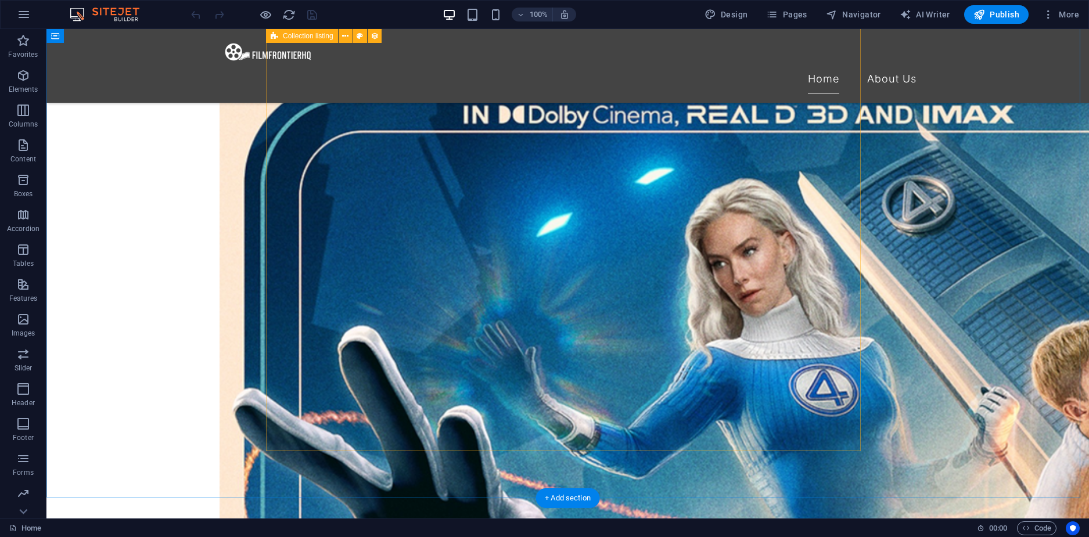
select select "columns.exhibition-date_ASC"
select select "columns.featured-exhibition"
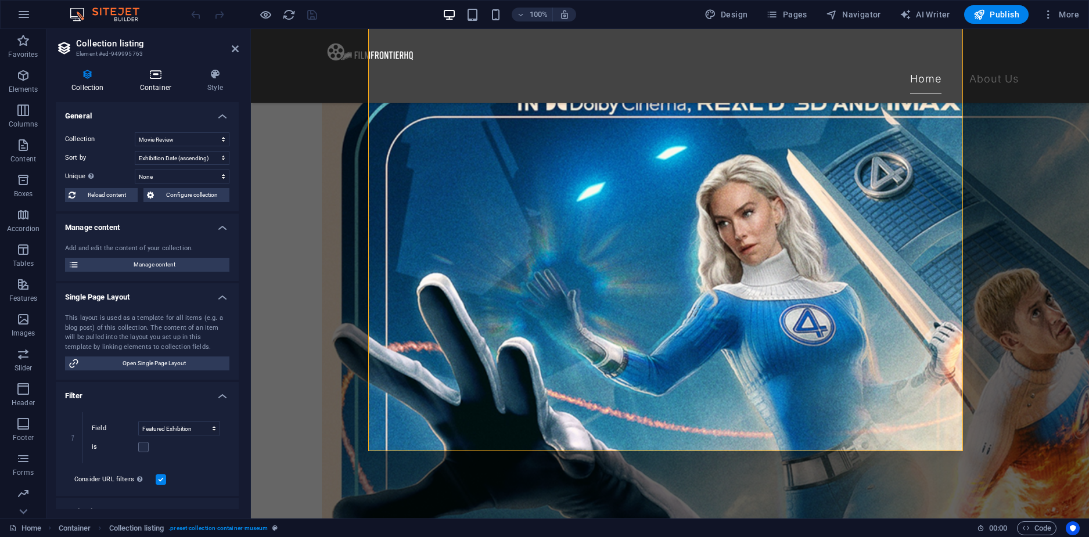
click at [157, 74] on icon at bounding box center [155, 75] width 63 height 12
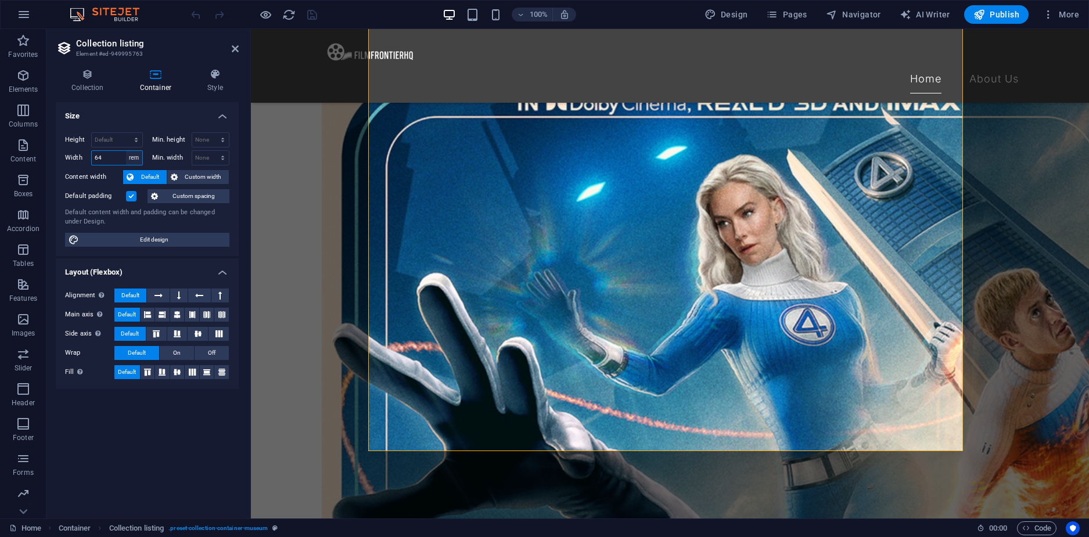
click at [136, 160] on select "Default px rem % em vh vw" at bounding box center [134, 158] width 16 height 14
select select "default"
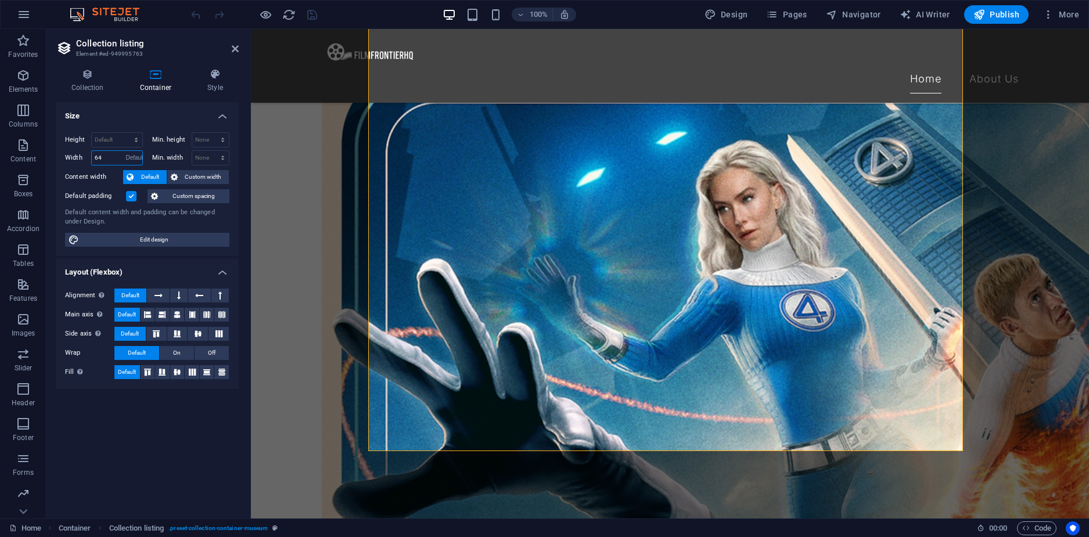
click at [126, 151] on select "Default px rem % em vh vw" at bounding box center [134, 158] width 16 height 14
select select "DISABLED_OPTION_VALUE"
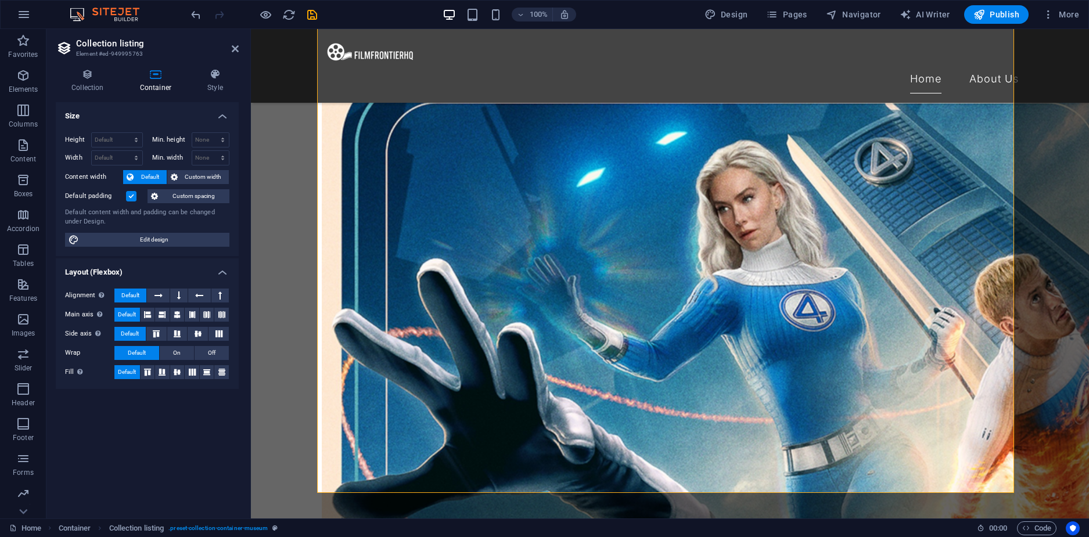
click at [86, 140] on label "Height" at bounding box center [78, 139] width 26 height 6
click at [78, 136] on label "Height" at bounding box center [78, 139] width 26 height 6
drag, startPoint x: 73, startPoint y: 156, endPoint x: 122, endPoint y: 105, distance: 70.2
click at [74, 156] on label "Width" at bounding box center [78, 157] width 26 height 6
click at [239, 49] on aside "Collection listing Element #ed-949995763 Collection Container Style General Col…" at bounding box center [148, 273] width 204 height 489
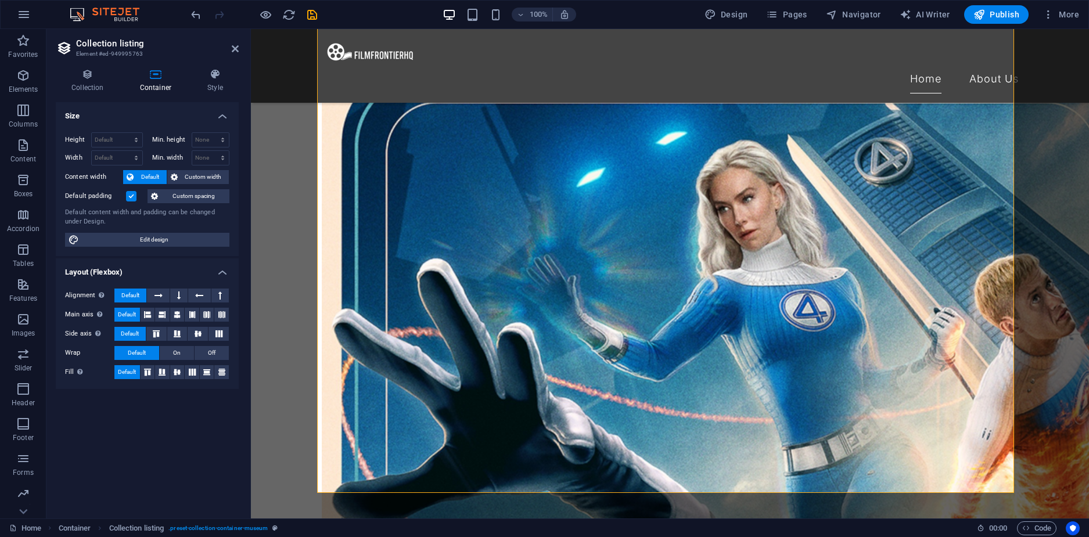
click at [239, 46] on aside "Collection listing Element #ed-949995763 Collection Container Style General Col…" at bounding box center [148, 273] width 204 height 489
click at [309, 17] on icon "save" at bounding box center [311, 14] width 13 height 13
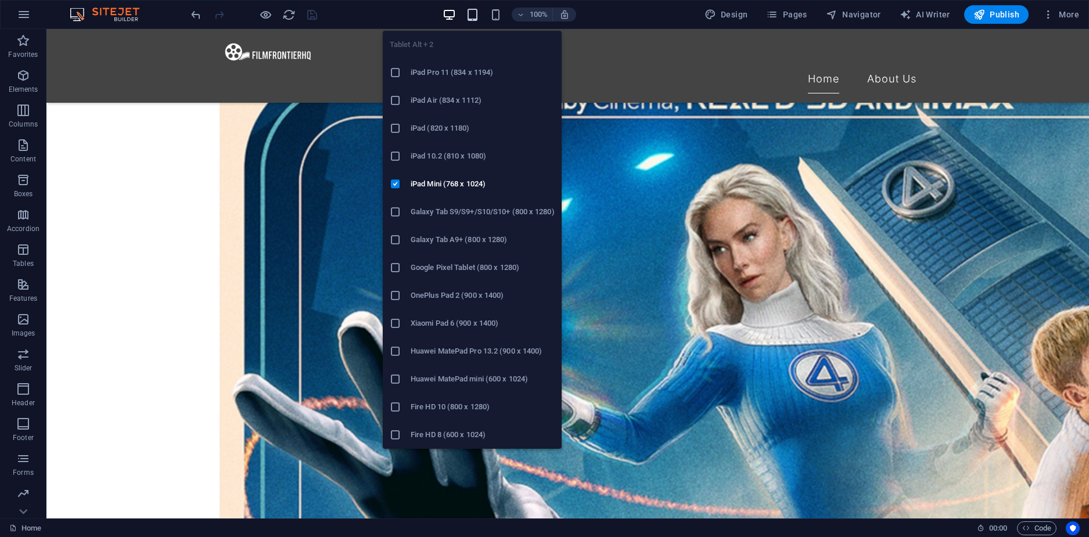
click at [471, 13] on icon "button" at bounding box center [472, 14] width 13 height 13
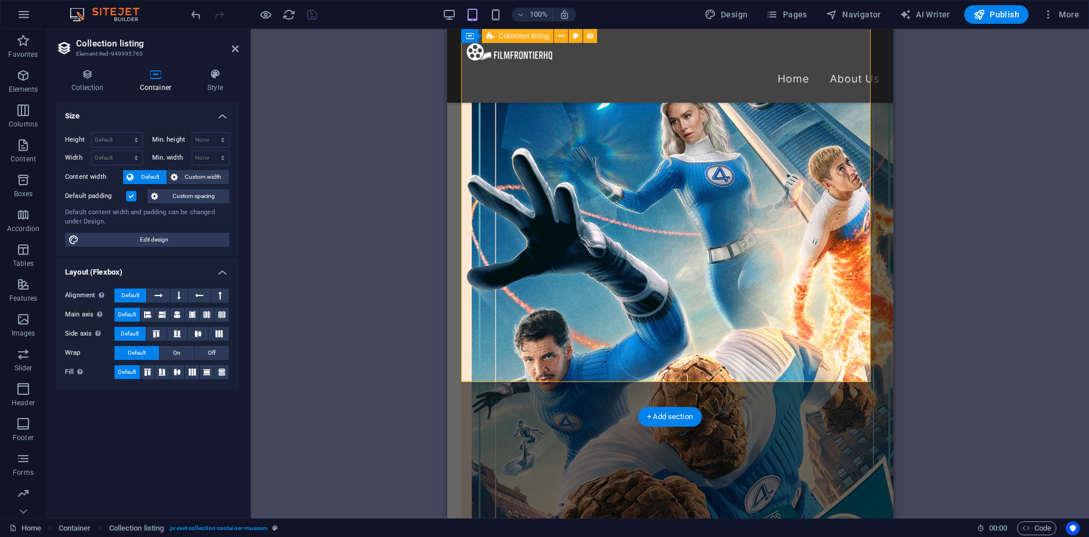
type input "100"
select select "%"
click at [77, 160] on label "Width" at bounding box center [78, 157] width 26 height 6
select select "DISABLED_OPTION_VALUE"
click at [75, 143] on label "Height" at bounding box center [78, 139] width 26 height 6
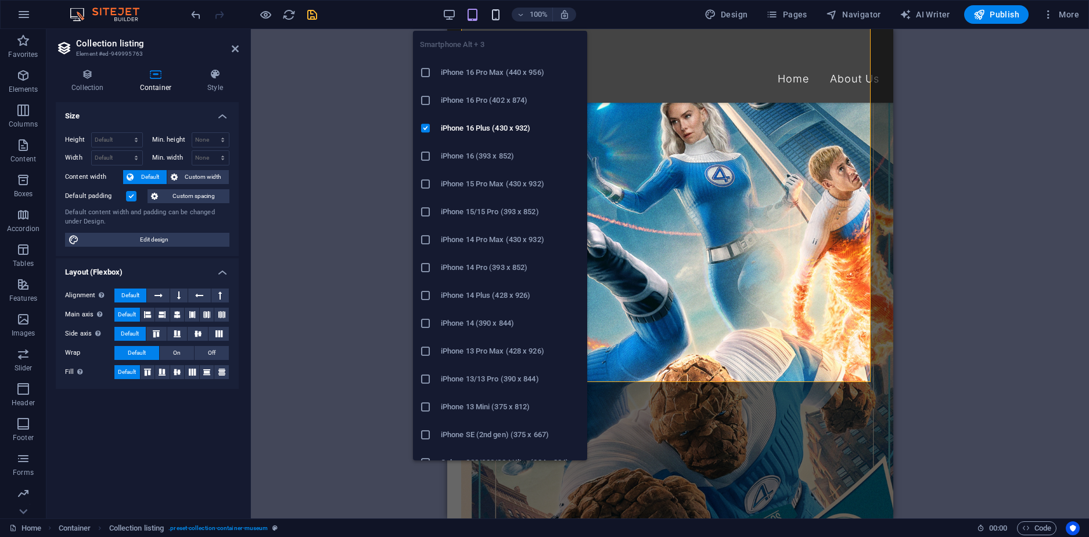
click at [492, 14] on icon "button" at bounding box center [495, 14] width 13 height 13
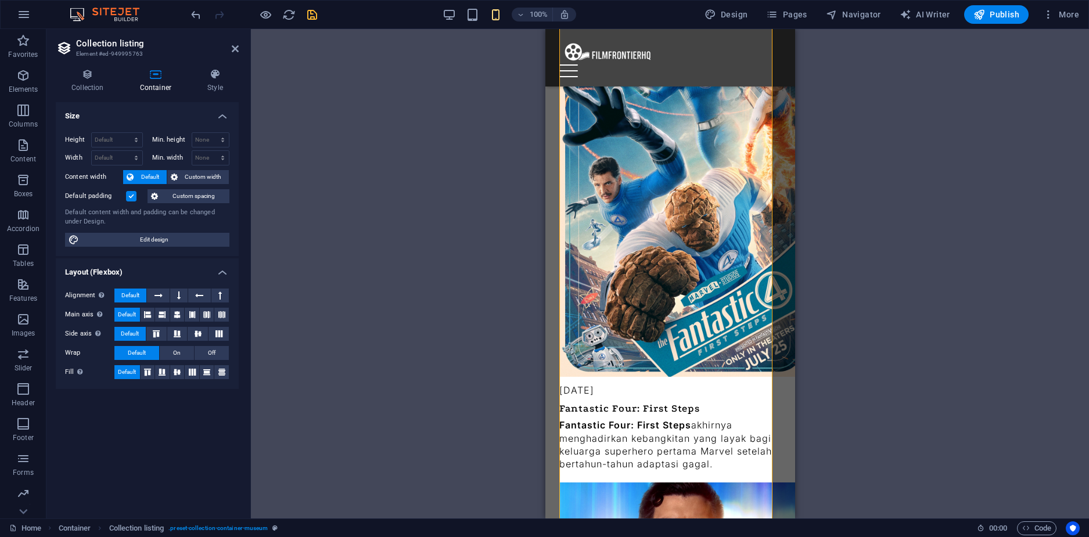
click at [72, 160] on label "Width" at bounding box center [78, 157] width 26 height 6
click at [73, 156] on label "Width" at bounding box center [78, 157] width 26 height 6
click at [312, 16] on icon "save" at bounding box center [311, 14] width 13 height 13
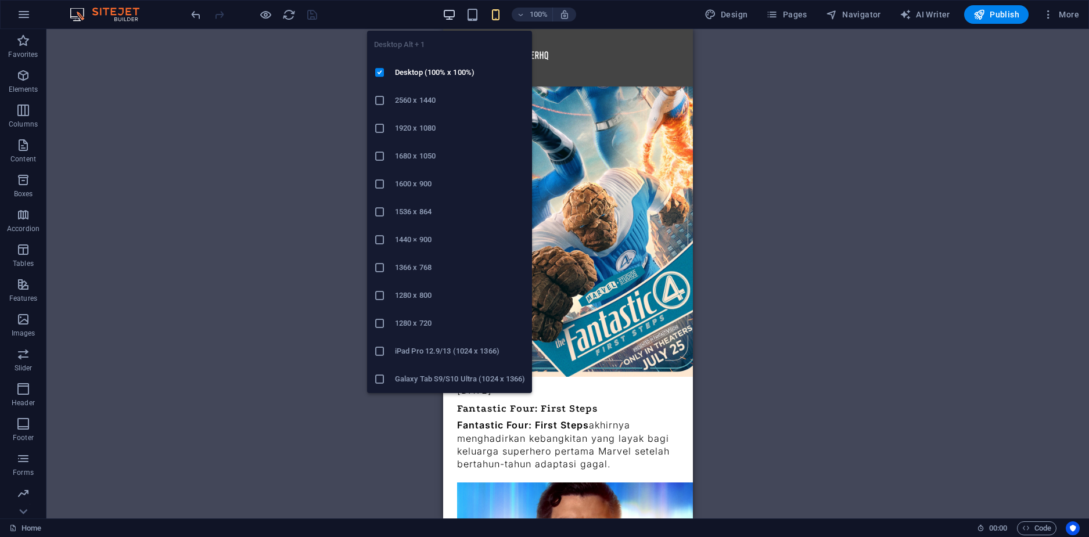
click at [445, 15] on icon "button" at bounding box center [448, 14] width 13 height 13
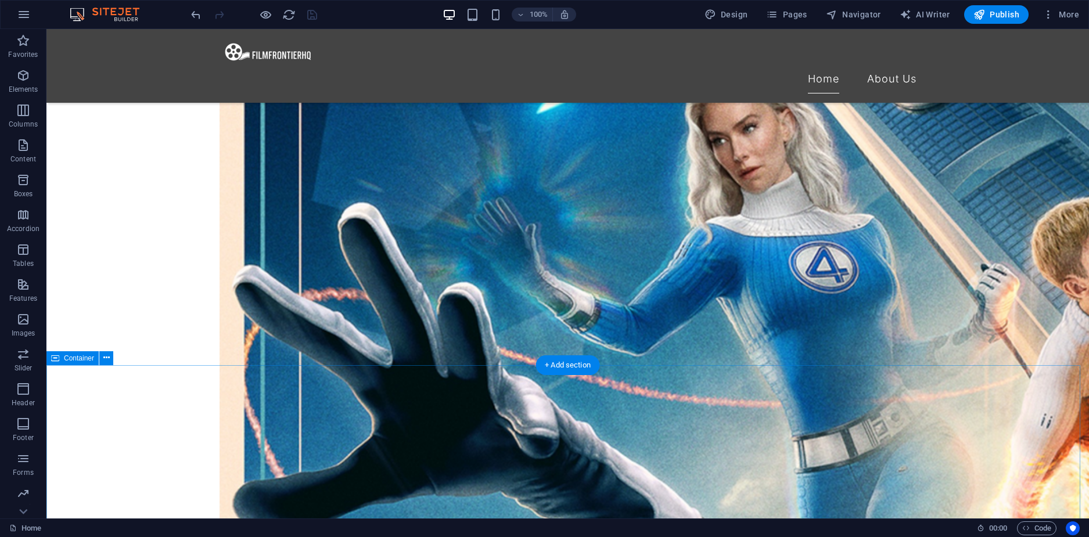
scroll to position [1335, 0]
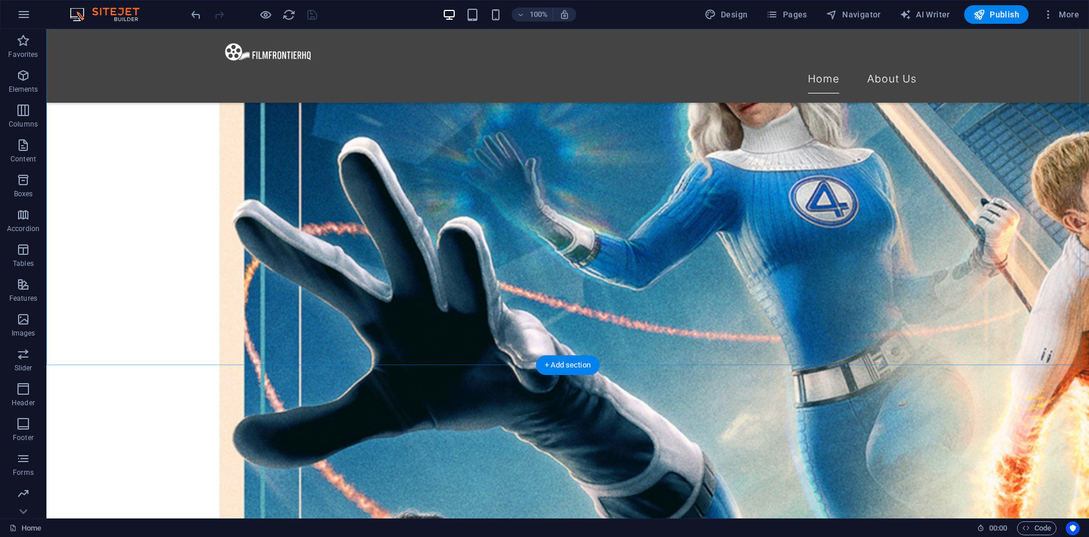
click at [554, 364] on div "+ Add section" at bounding box center [567, 365] width 64 height 20
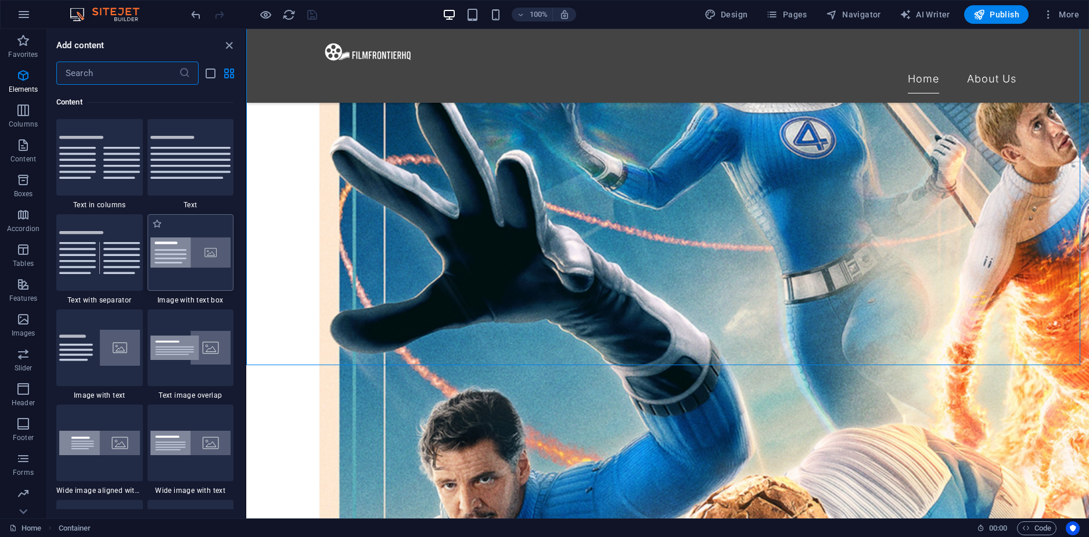
scroll to position [2031, 0]
click at [165, 179] on div at bounding box center [190, 156] width 87 height 77
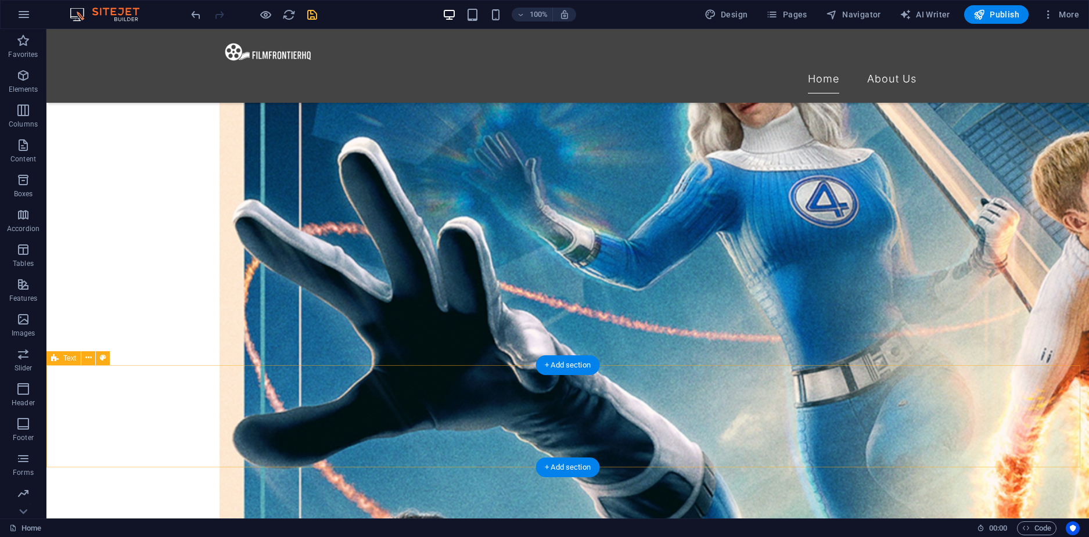
click at [23, 510] on icon at bounding box center [23, 511] width 16 height 16
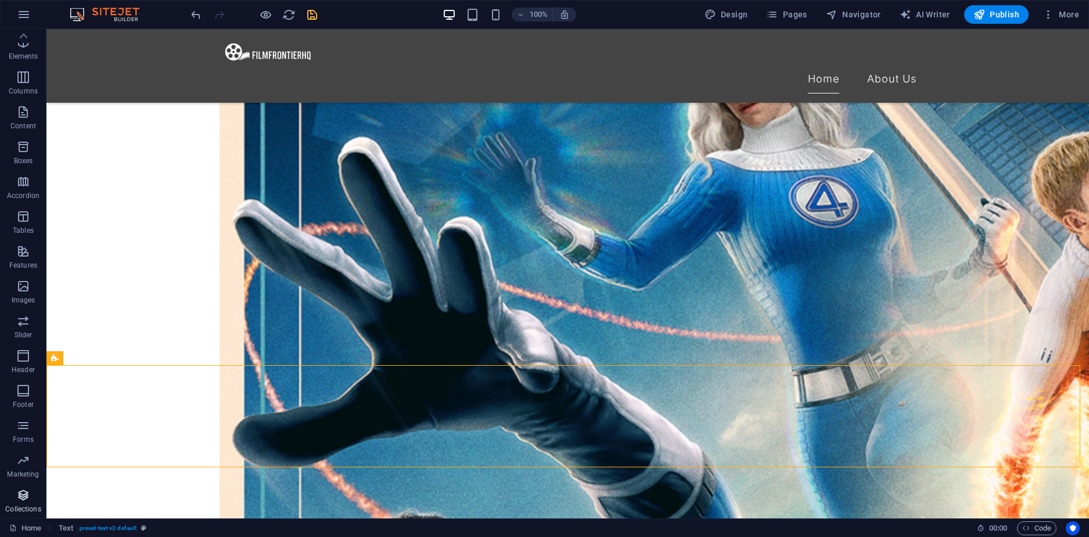
click at [16, 495] on icon "button" at bounding box center [23, 495] width 14 height 14
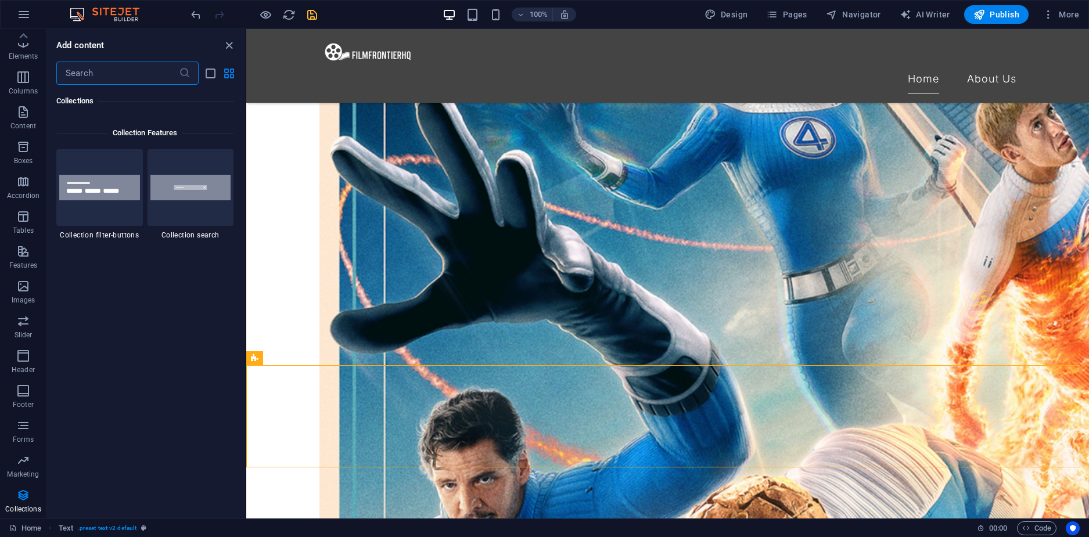
scroll to position [11034, 0]
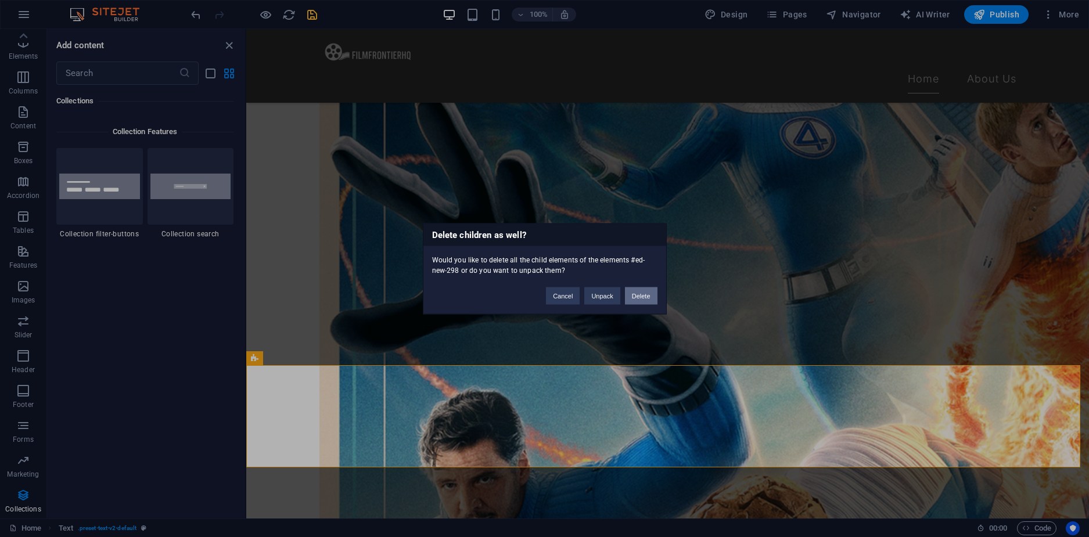
click at [639, 303] on button "Delete" at bounding box center [641, 295] width 33 height 17
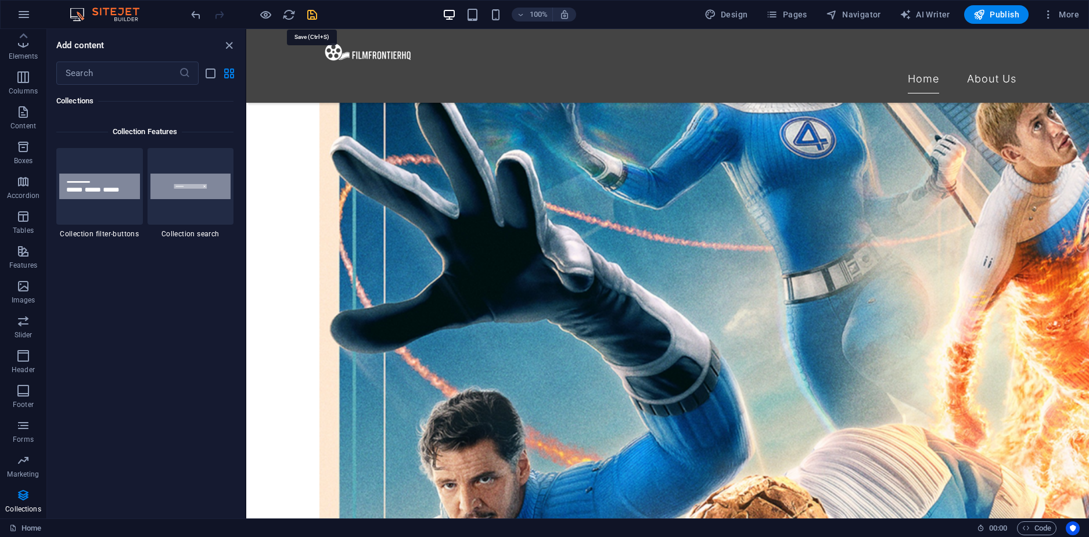
click at [306, 16] on icon "save" at bounding box center [311, 14] width 13 height 13
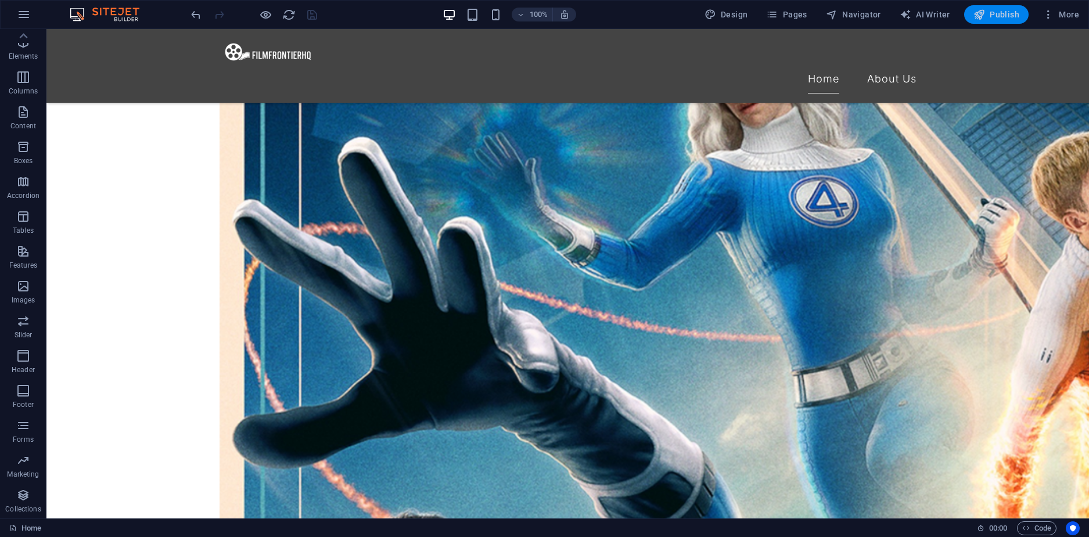
click at [1007, 15] on span "Publish" at bounding box center [996, 15] width 46 height 12
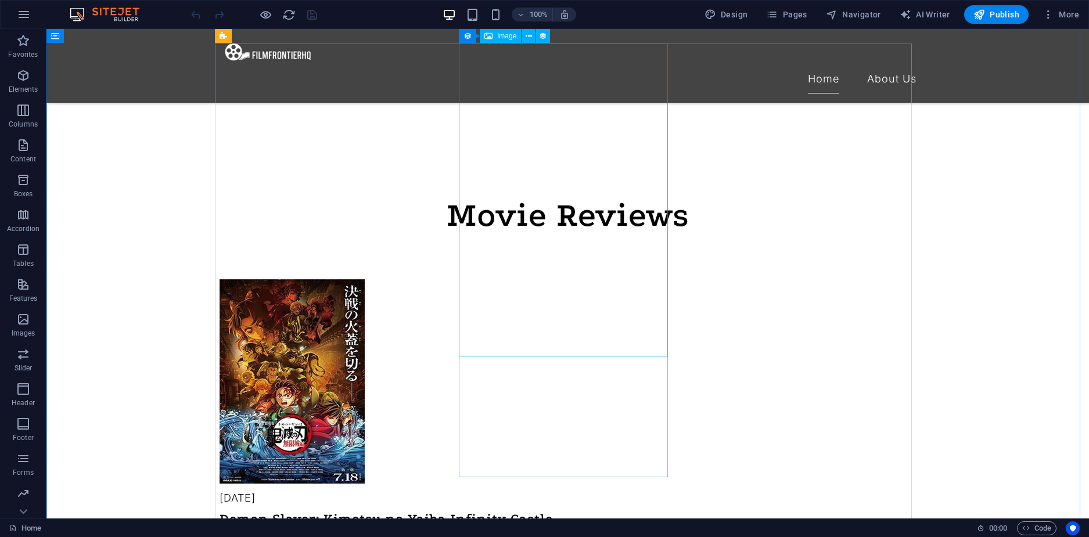
scroll to position [522, 0]
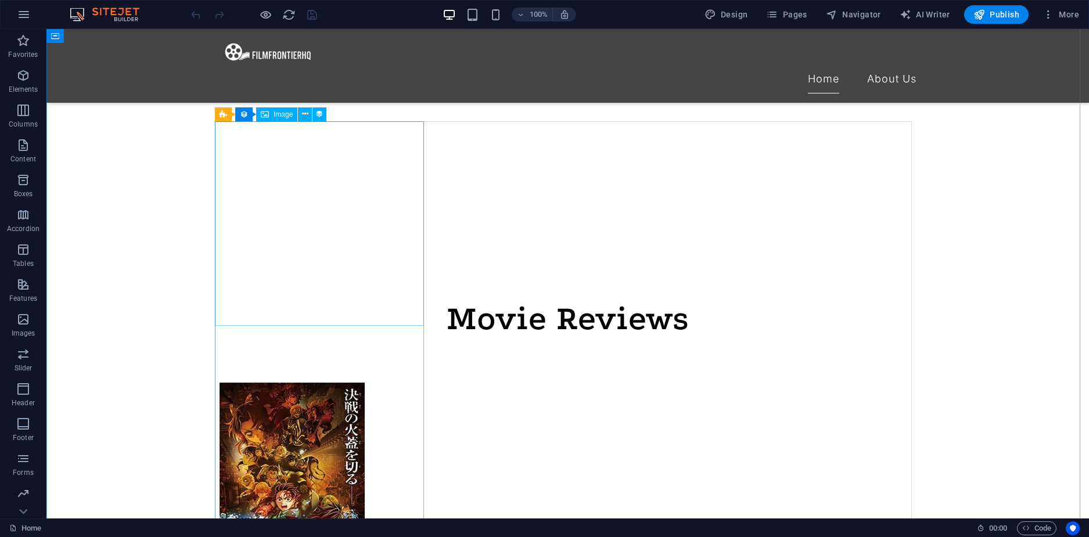
click at [334, 383] on figure at bounding box center [567, 485] width 697 height 204
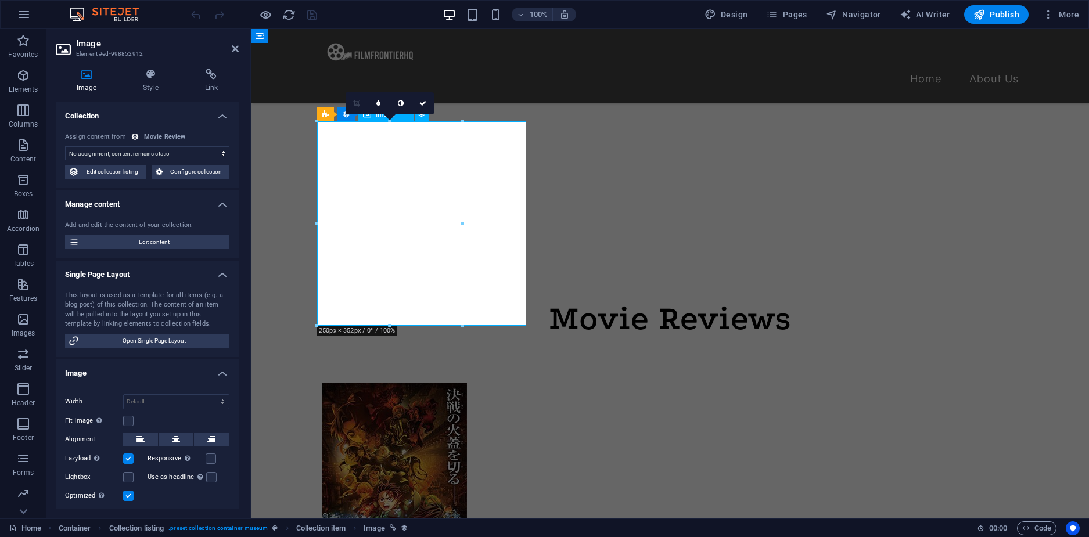
select select "exhibition-image"
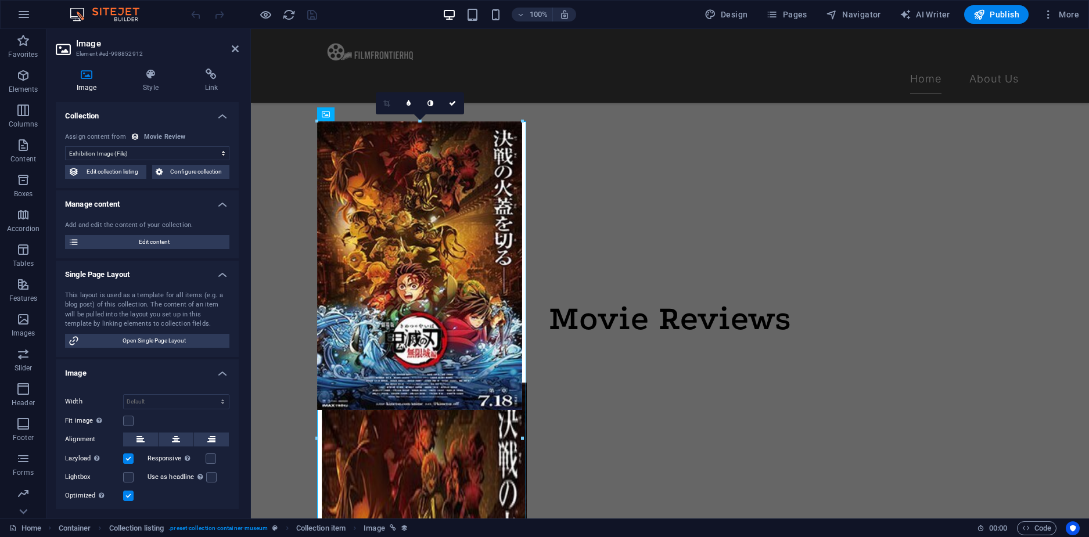
drag, startPoint x: 466, startPoint y: 327, endPoint x: 522, endPoint y: 399, distance: 92.2
type input "353"
select select "px"
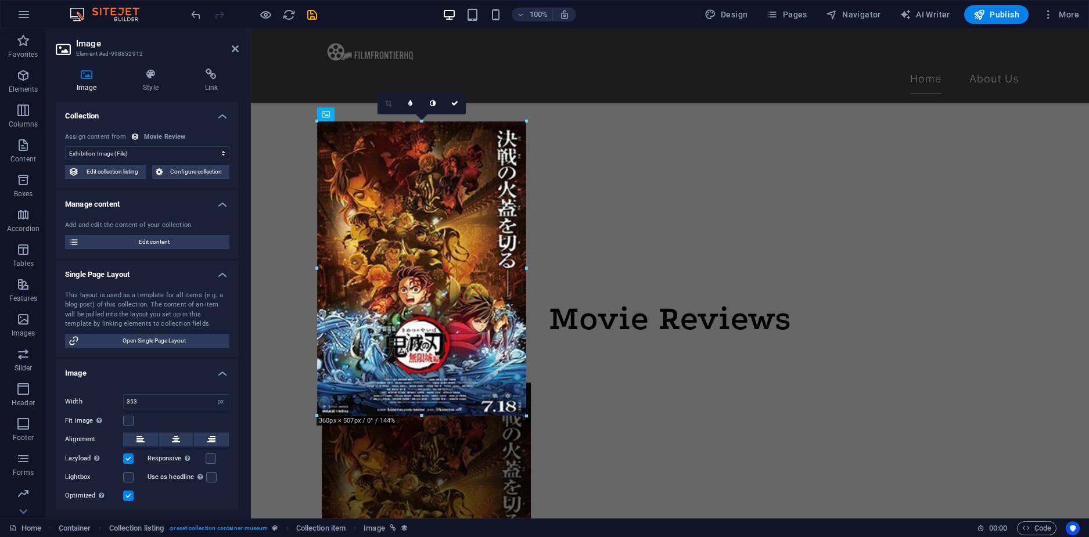
drag, startPoint x: 522, startPoint y: 409, endPoint x: 527, endPoint y: 415, distance: 7.8
type input "360"
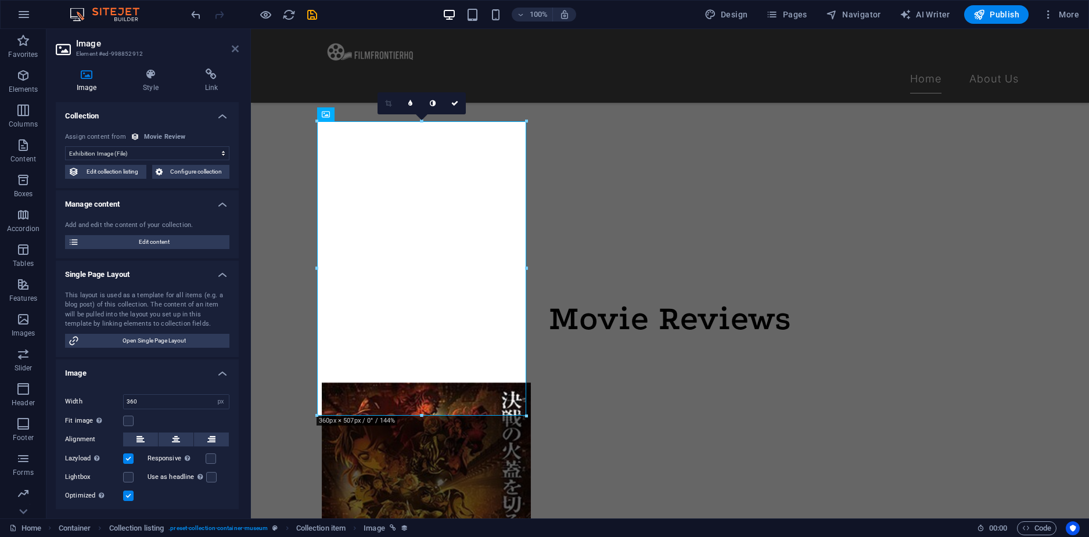
click at [235, 49] on icon at bounding box center [235, 48] width 7 height 9
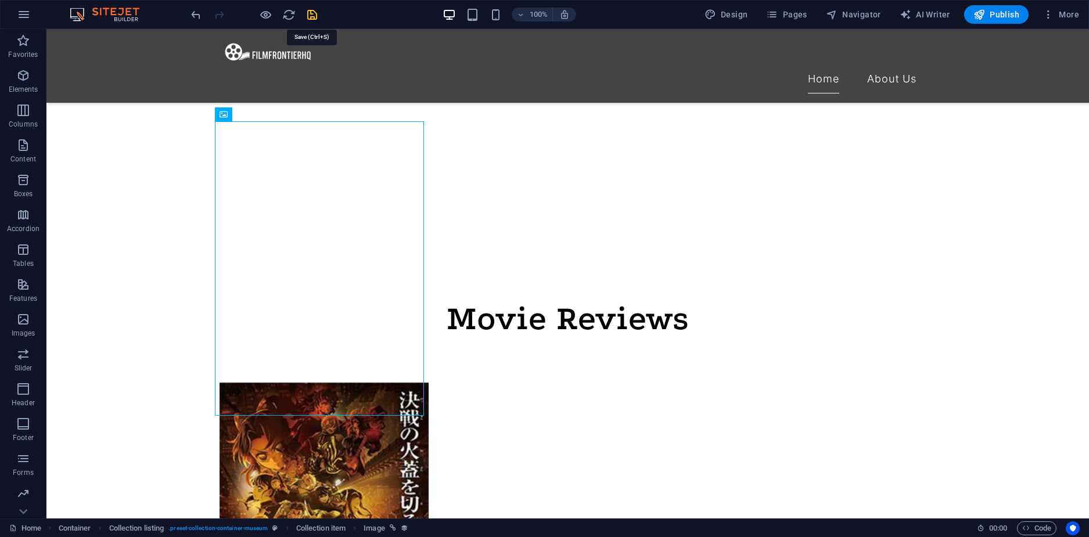
click at [312, 13] on icon "save" at bounding box center [311, 14] width 13 height 13
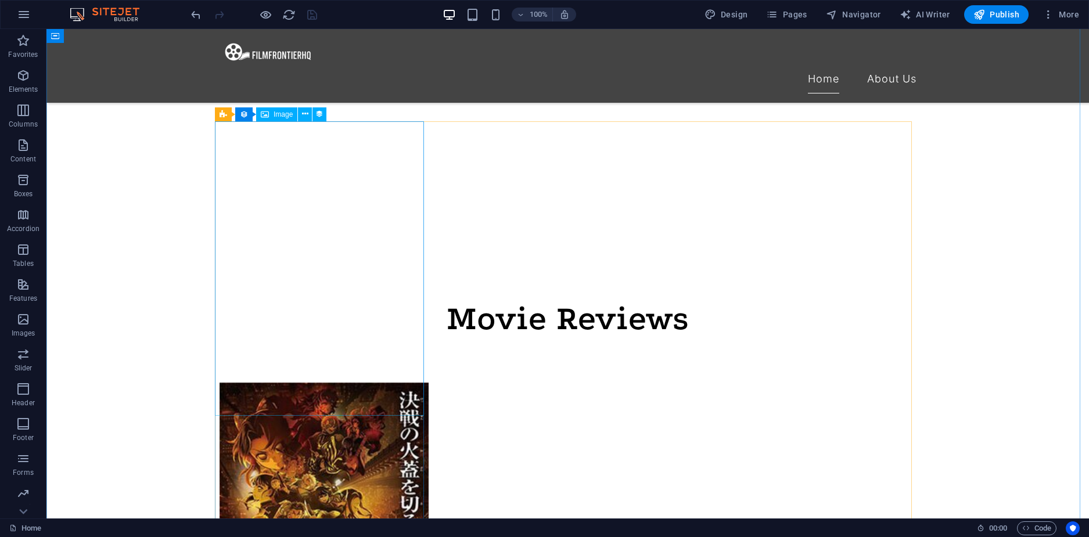
click at [385, 383] on figure at bounding box center [567, 530] width 697 height 294
select select "exhibition-image"
select select "px"
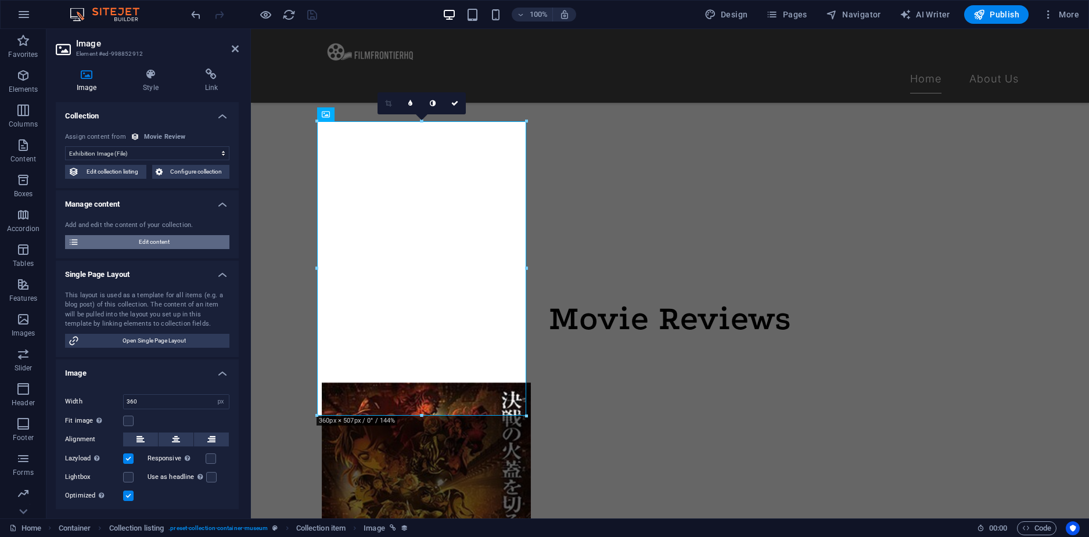
click at [199, 240] on span "Edit content" at bounding box center [153, 242] width 143 height 14
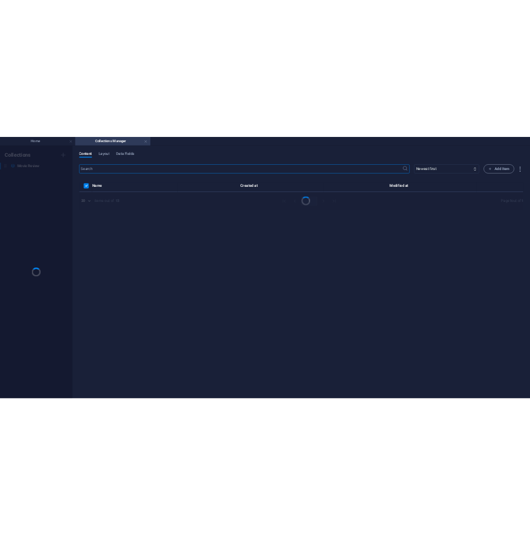
scroll to position [0, 0]
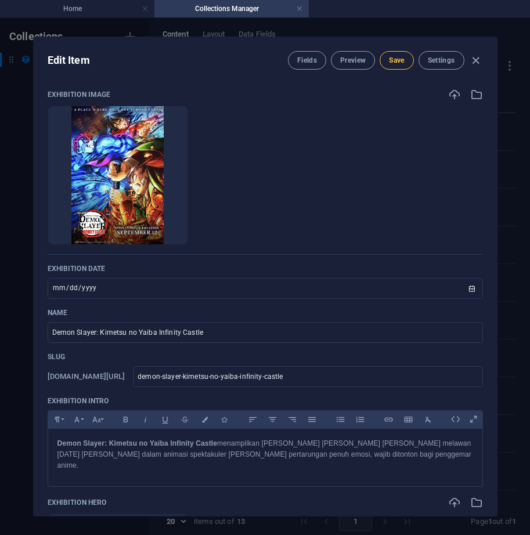
click at [398, 62] on span "Save" at bounding box center [396, 60] width 15 height 9
click at [469, 292] on input "2025-07-18" at bounding box center [265, 288] width 435 height 21
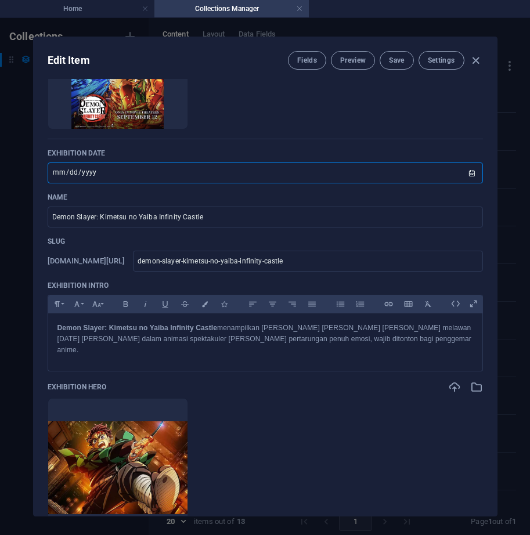
scroll to position [116, 0]
click at [92, 169] on input "2025-07-18" at bounding box center [265, 172] width 435 height 21
click at [467, 171] on input "2025-07-18" at bounding box center [265, 172] width 435 height 21
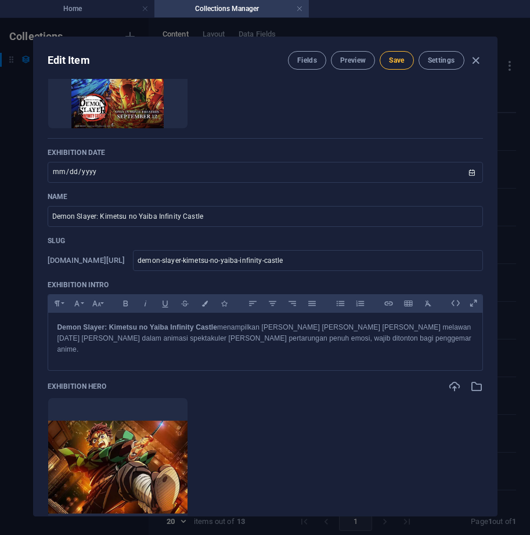
click at [399, 61] on span "Save" at bounding box center [396, 60] width 15 height 9
click at [392, 58] on span "Save" at bounding box center [396, 60] width 15 height 9
click at [473, 60] on icon "button" at bounding box center [475, 60] width 13 height 13
type input "2025-10-03"
type input "demon-slayer-kimetsu-no-yaiba-infinity-castle"
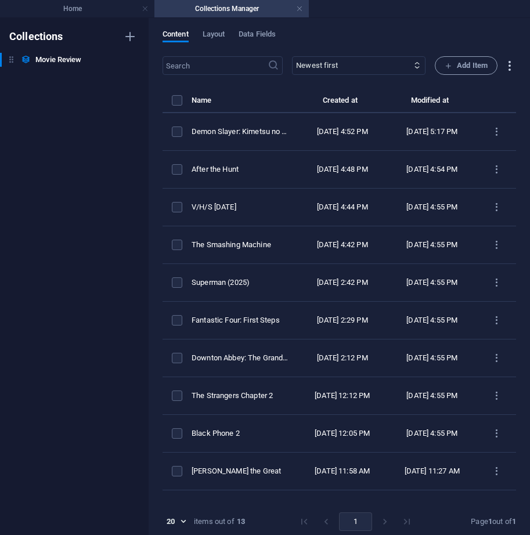
click at [510, 65] on icon "button" at bounding box center [509, 65] width 13 height 13
click at [481, 101] on li "Export (JSON)" at bounding box center [479, 94] width 84 height 28
click at [168, 107] on th "items list" at bounding box center [177, 103] width 29 height 20
click at [171, 104] on th "items list" at bounding box center [177, 103] width 29 height 20
click at [181, 98] on label "items list" at bounding box center [177, 100] width 10 height 10
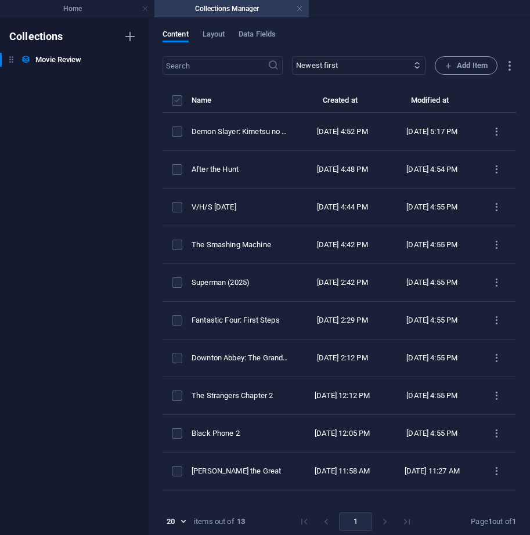
click at [0, 0] on input "items list" at bounding box center [0, 0] width 0 height 0
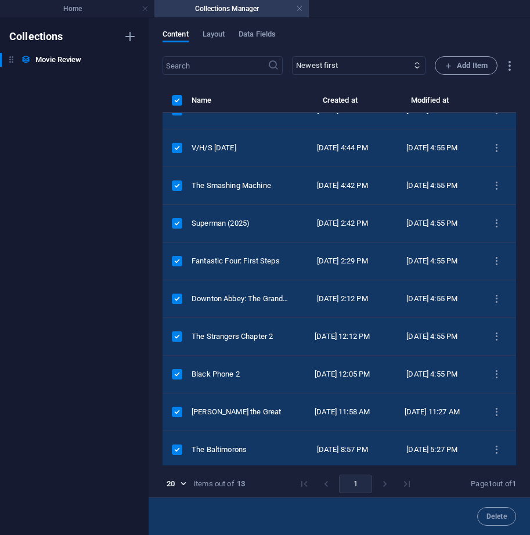
scroll to position [168, 0]
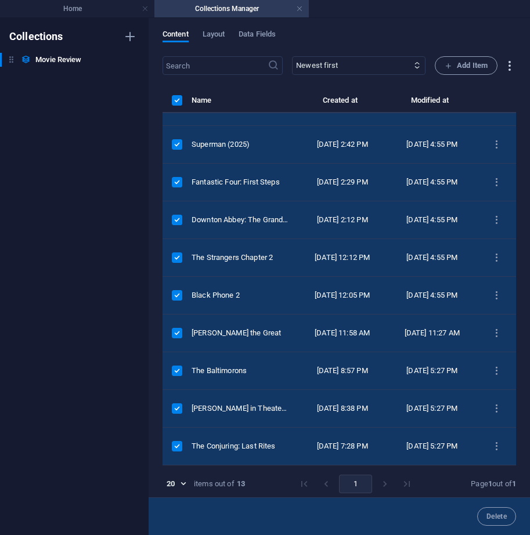
click at [505, 72] on icon "button" at bounding box center [509, 65] width 13 height 13
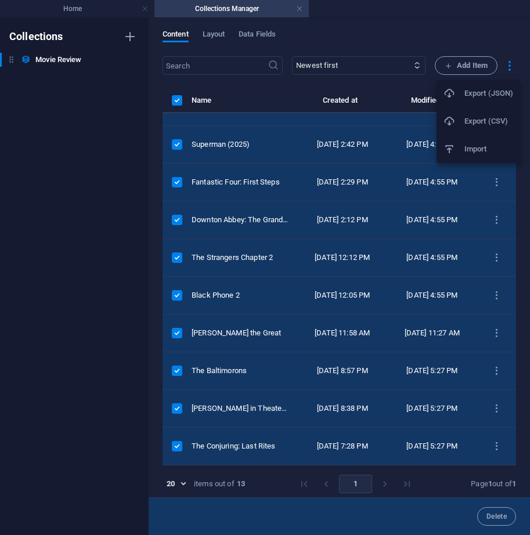
click at [510, 118] on h6 "Export (CSV)" at bounding box center [488, 121] width 49 height 14
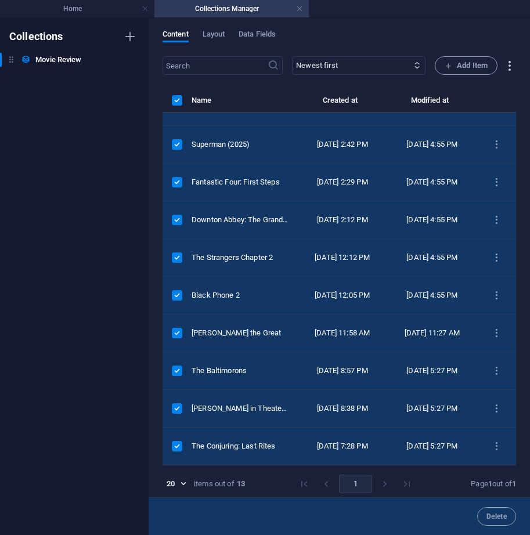
click at [503, 70] on icon "button" at bounding box center [509, 65] width 13 height 13
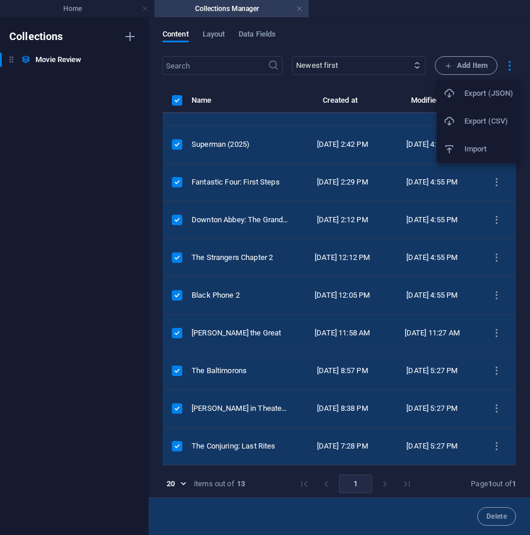
click at [489, 96] on h6 "Export (JSON)" at bounding box center [488, 94] width 49 height 14
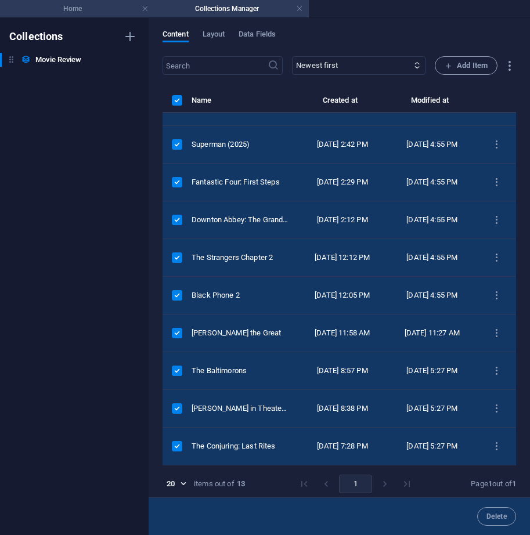
click at [77, 7] on h4 "Home" at bounding box center [77, 8] width 154 height 13
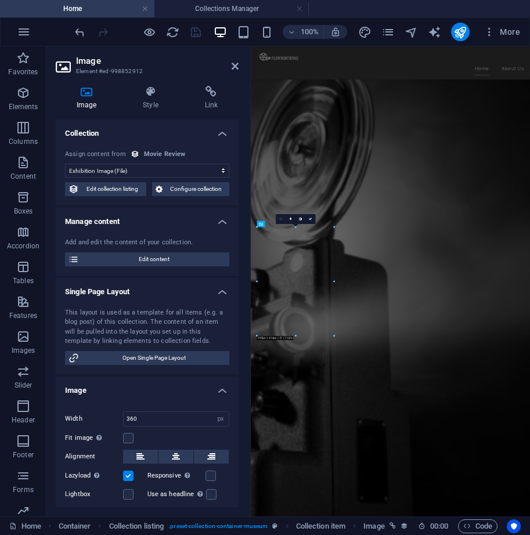
scroll to position [549, 0]
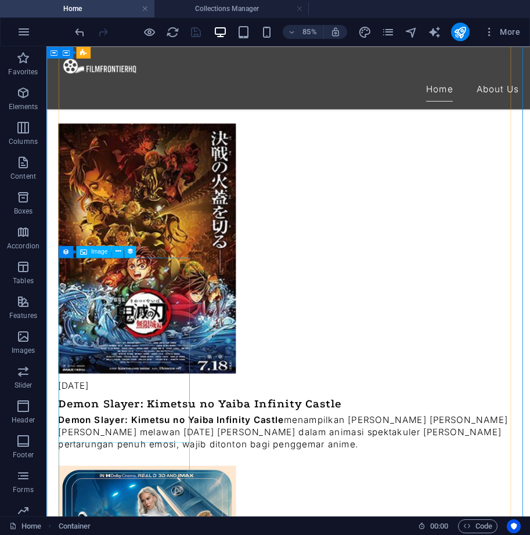
scroll to position [839, 0]
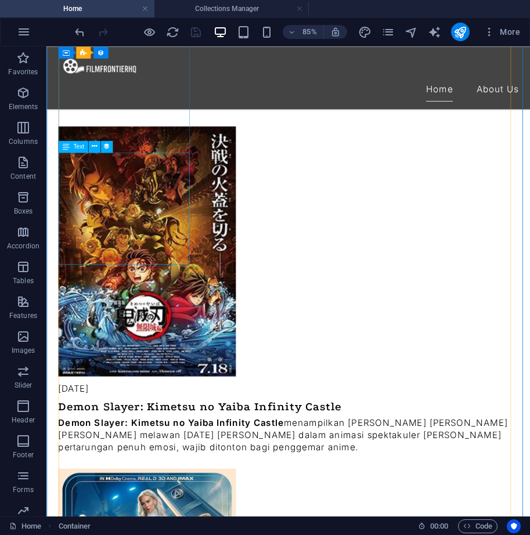
click at [160, 482] on div "Demon Slayer: Kimetsu no Yaiba Infinity Castle menampilkan Tanjiro dan Hashira …" at bounding box center [330, 504] width 541 height 44
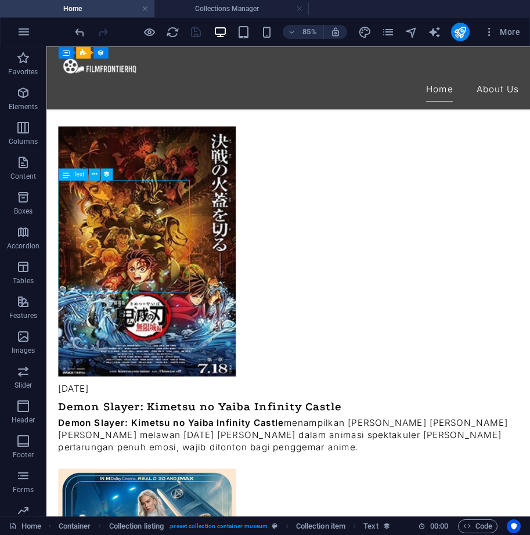
scroll to position [723, 0]
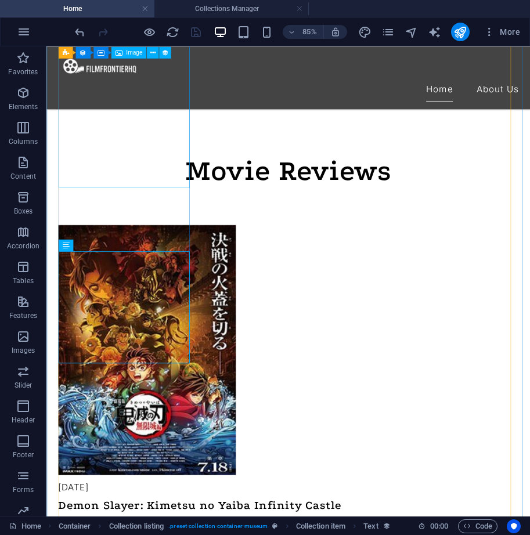
click at [134, 257] on figure at bounding box center [330, 404] width 541 height 294
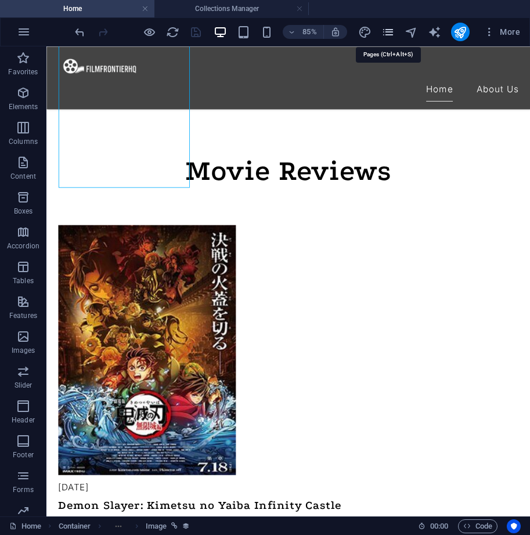
click at [393, 28] on icon "pages" at bounding box center [387, 32] width 13 height 13
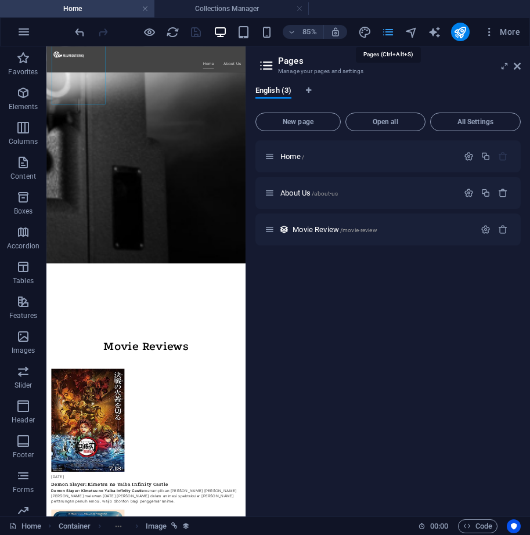
scroll to position [1435, 0]
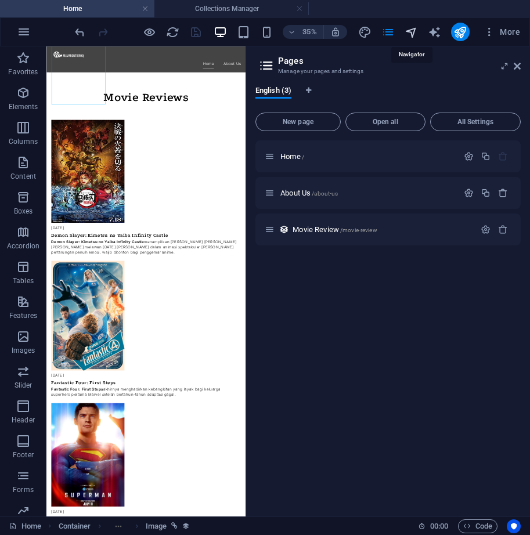
click at [413, 31] on icon "navigator" at bounding box center [411, 32] width 13 height 13
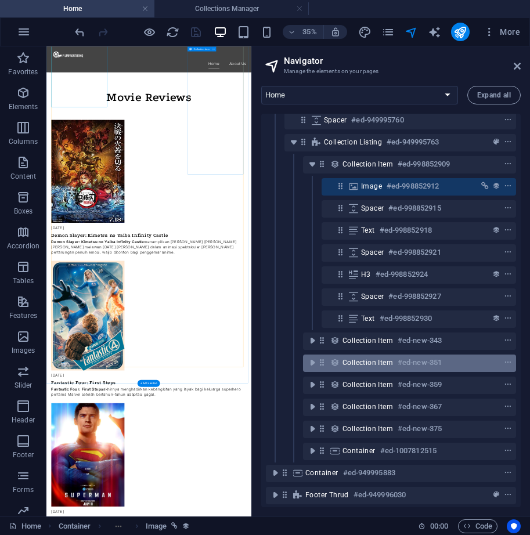
scroll to position [83, 0]
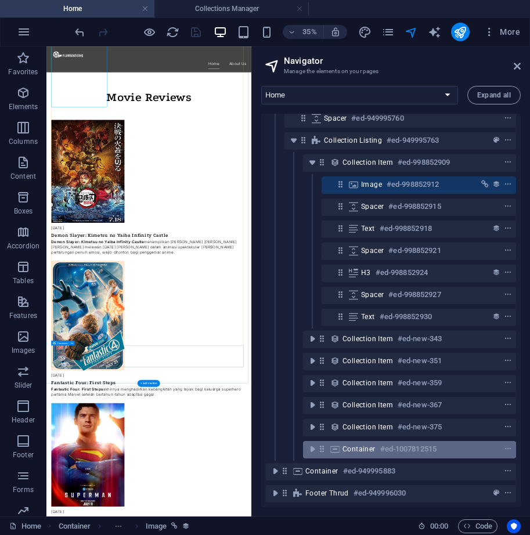
click at [394, 442] on h6 "#ed-1007812515" at bounding box center [408, 449] width 56 height 14
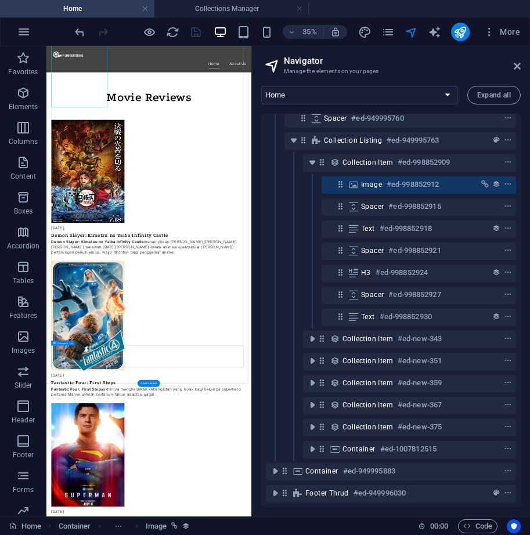
scroll to position [1648, 0]
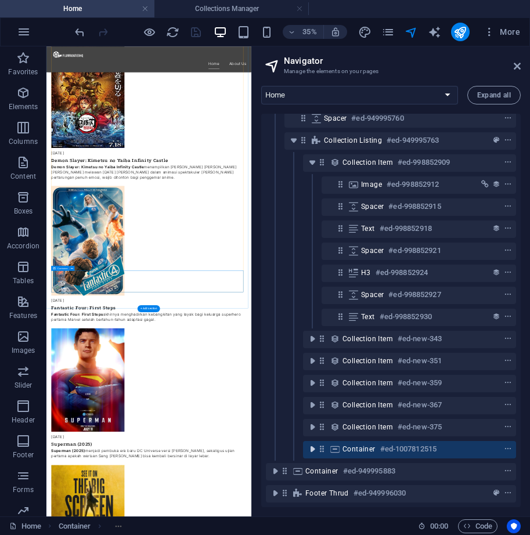
click at [308, 444] on icon "toggle-expand" at bounding box center [313, 450] width 12 height 12
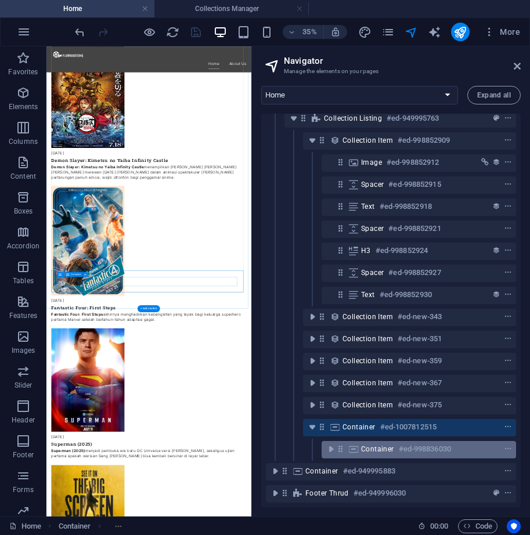
scroll to position [105, 0]
click at [325, 444] on icon "toggle-expand" at bounding box center [331, 450] width 12 height 12
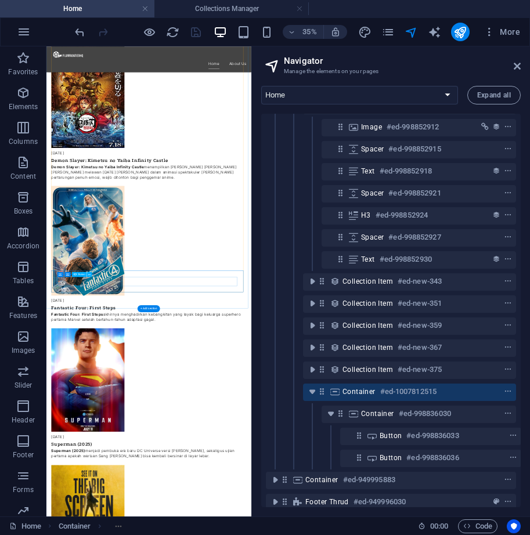
scroll to position [149, 0]
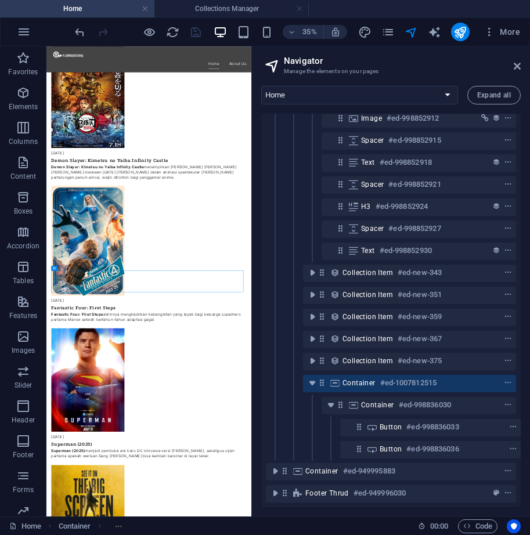
drag, startPoint x: 361, startPoint y: 392, endPoint x: 328, endPoint y: 363, distance: 44.0
click at [328, 363] on div "Banner #ed-949995706 Container #ed-949995754 H2 #ed-949995757 Spacer #ed-949995…" at bounding box center [391, 311] width 260 height 394
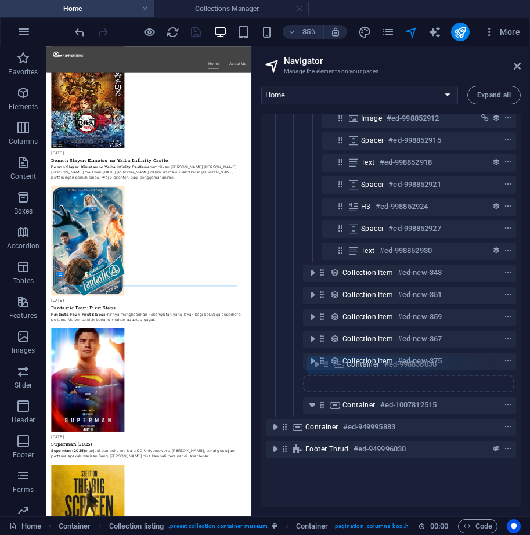
drag, startPoint x: 338, startPoint y: 399, endPoint x: 323, endPoint y: 365, distance: 37.4
click at [323, 365] on div "Banner #ed-949995706 Container #ed-949995754 H2 #ed-949995757 Spacer #ed-949995…" at bounding box center [391, 311] width 260 height 394
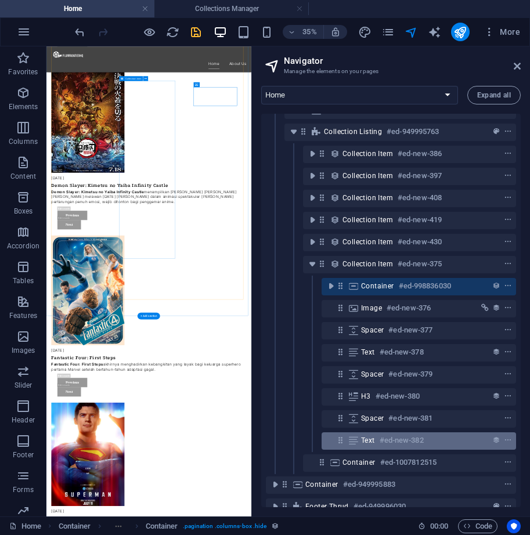
scroll to position [1736, 0]
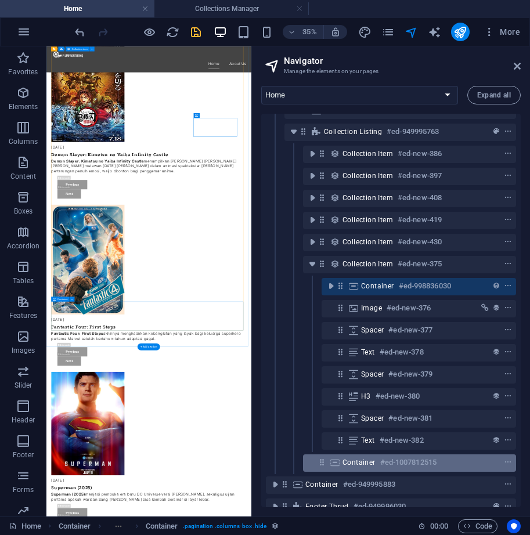
click at [385, 466] on h6 "#ed-1007812515" at bounding box center [408, 463] width 56 height 14
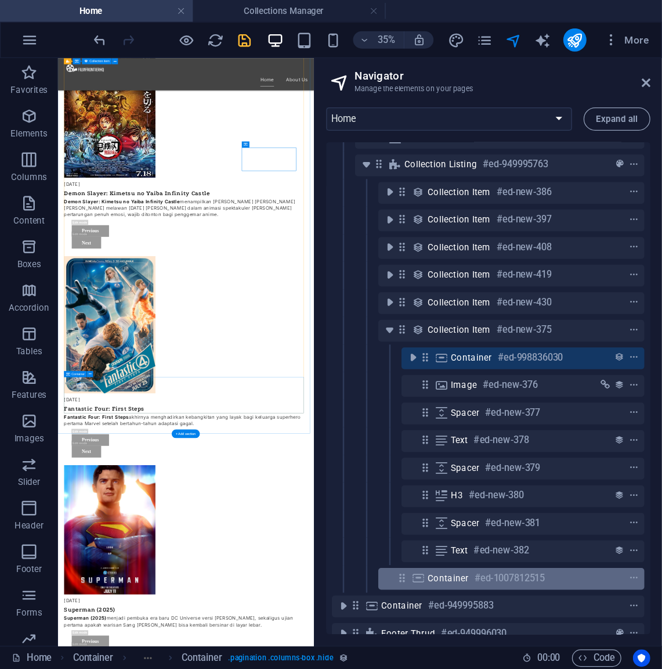
scroll to position [1835, 0]
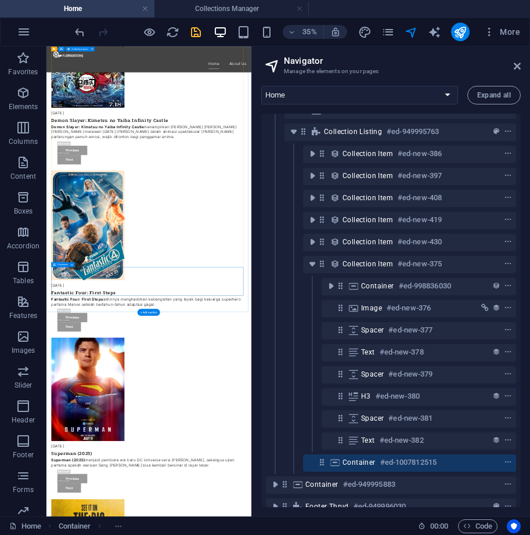
click at [323, 467] on icon at bounding box center [322, 462] width 10 height 10
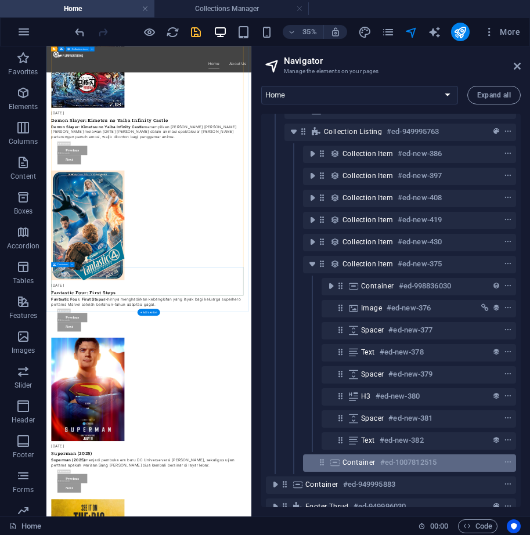
click at [349, 460] on span "Container" at bounding box center [359, 462] width 33 height 9
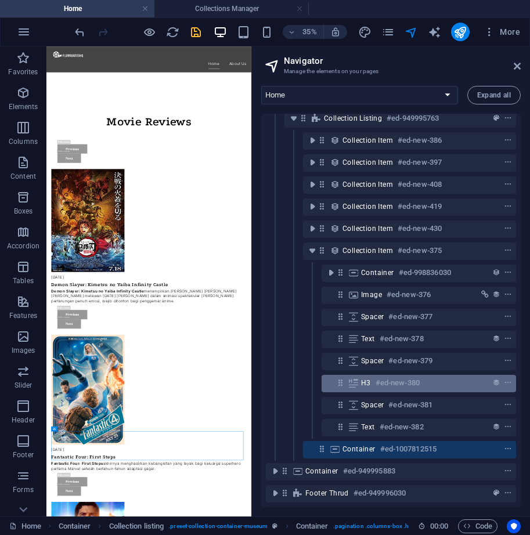
scroll to position [105, 0]
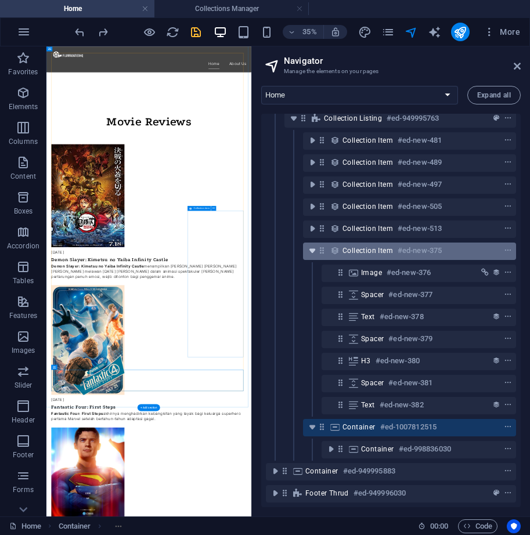
click at [311, 245] on icon "toggle-expand" at bounding box center [313, 251] width 12 height 12
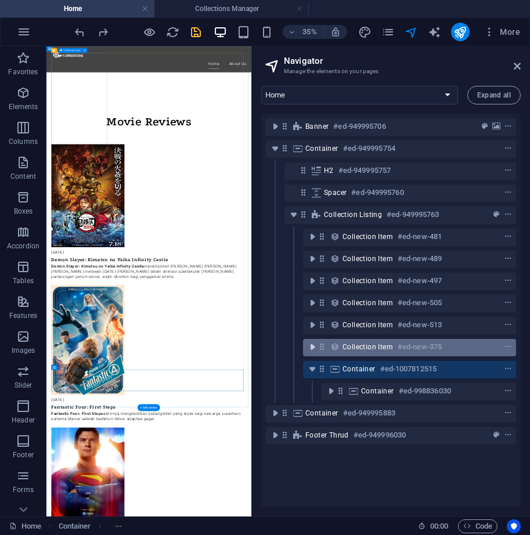
scroll to position [0, 0]
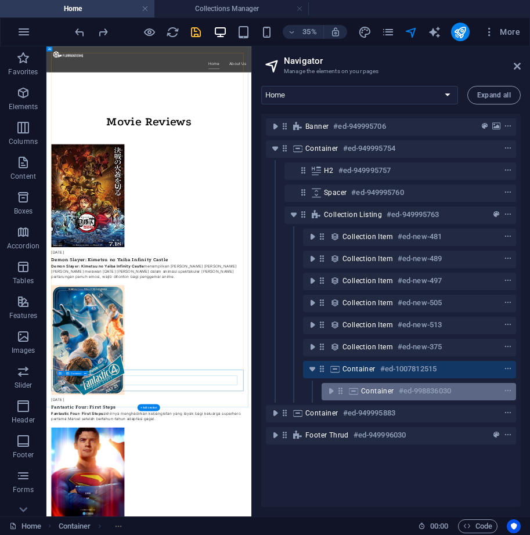
click at [368, 394] on span "Container" at bounding box center [377, 391] width 33 height 9
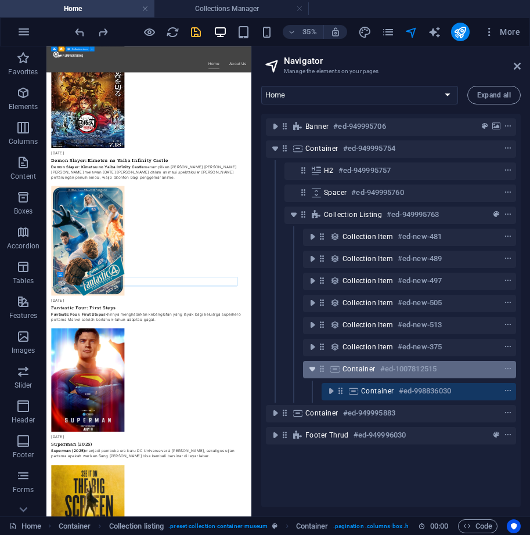
drag, startPoint x: 383, startPoint y: 390, endPoint x: 315, endPoint y: 366, distance: 71.8
click at [315, 366] on div "Banner #ed-949995706 Container #ed-949995754 H2 #ed-949995757 Spacer #ed-949995…" at bounding box center [391, 311] width 260 height 394
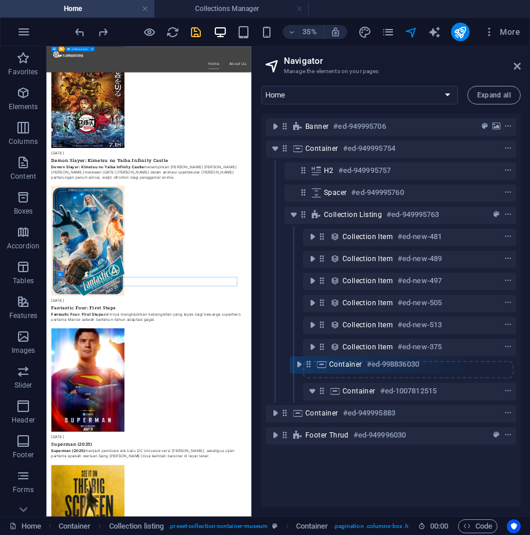
drag, startPoint x: 342, startPoint y: 396, endPoint x: 307, endPoint y: 369, distance: 44.4
click at [307, 369] on div "Banner #ed-949995706 Container #ed-949995754 H2 #ed-949995757 Spacer #ed-949995…" at bounding box center [391, 311] width 260 height 394
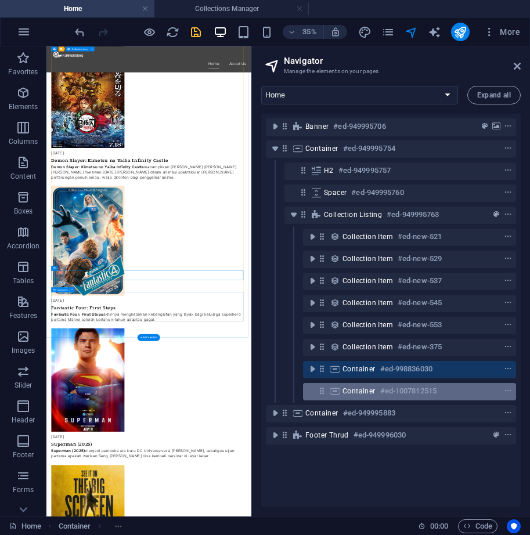
click at [366, 395] on span "Container" at bounding box center [359, 391] width 33 height 9
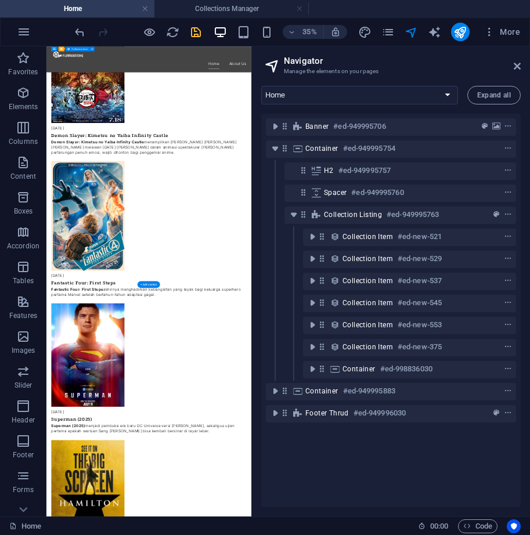
scroll to position [1682, 0]
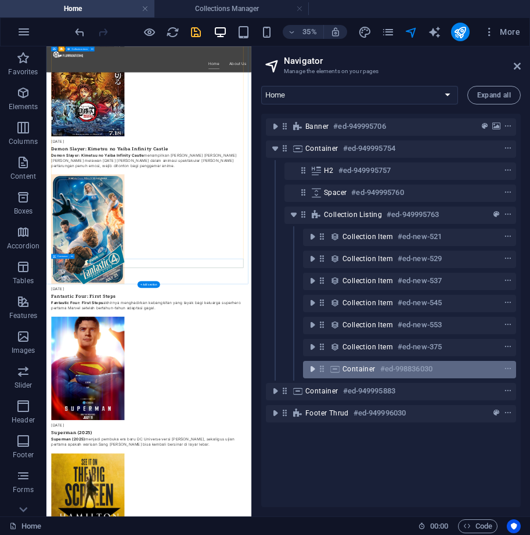
click at [312, 367] on icon "toggle-expand" at bounding box center [313, 369] width 12 height 12
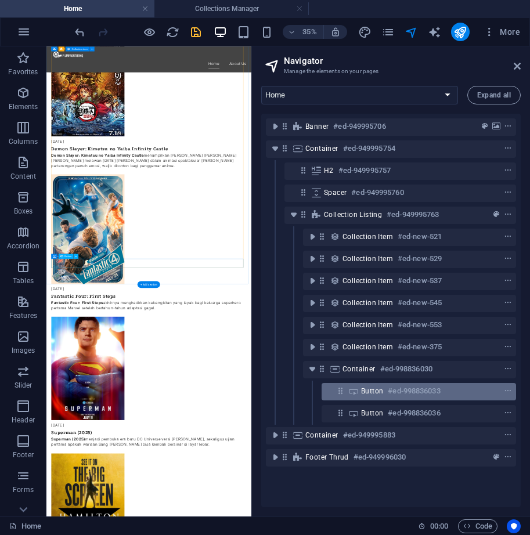
click at [387, 391] on div "Button #ed-998836033" at bounding box center [409, 391] width 97 height 14
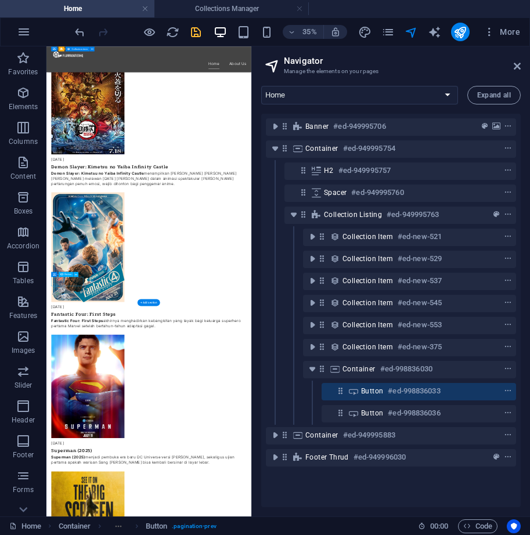
click at [387, 391] on div "Button #ed-998836033" at bounding box center [409, 391] width 97 height 14
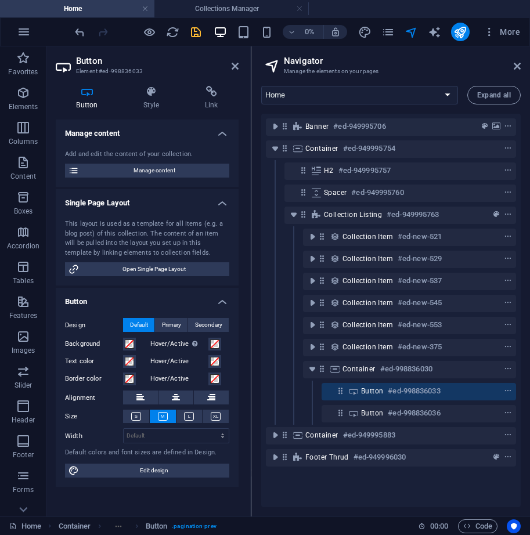
scroll to position [0, 0]
click at [182, 433] on select "Default px rem % em vh vw" at bounding box center [176, 436] width 105 height 14
select select "px"
click at [212, 429] on select "Default px rem % em vh vw" at bounding box center [176, 436] width 105 height 14
click at [166, 439] on input "158" at bounding box center [176, 436] width 105 height 14
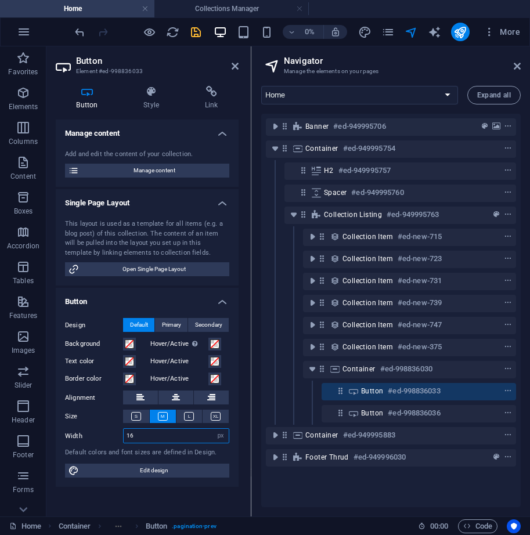
type input "160"
click at [404, 33] on div "More" at bounding box center [441, 32] width 167 height 19
click at [411, 31] on icon "navigator" at bounding box center [411, 32] width 13 height 13
click at [413, 36] on icon "navigator" at bounding box center [411, 32] width 13 height 13
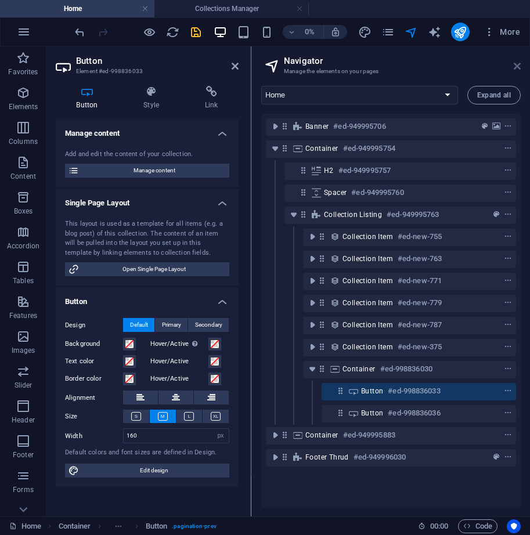
click at [517, 66] on icon at bounding box center [517, 66] width 7 height 9
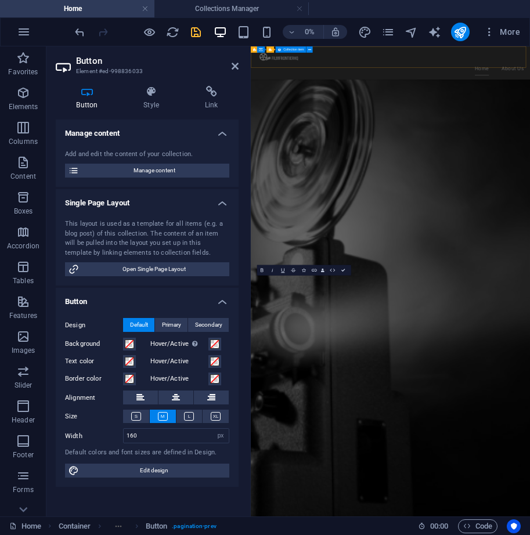
scroll to position [1516, 0]
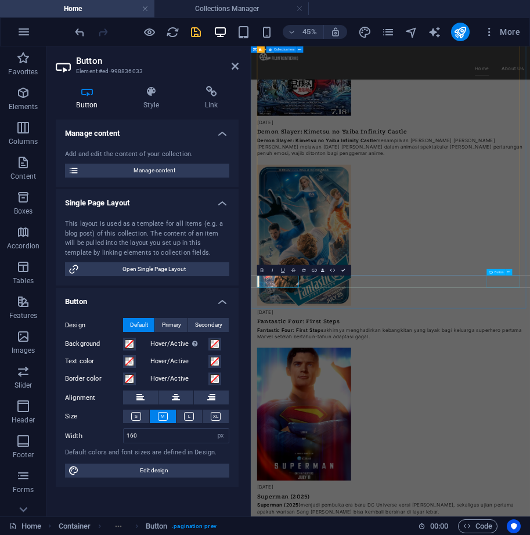
click at [513, 274] on div "Button" at bounding box center [501, 272] width 29 height 6
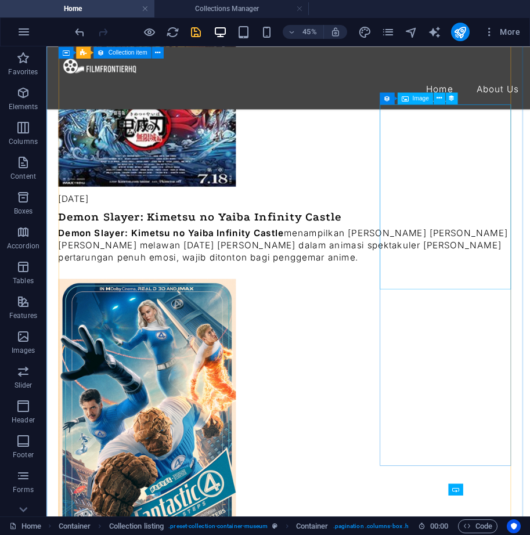
select select "exhibition-image"
select select "px"
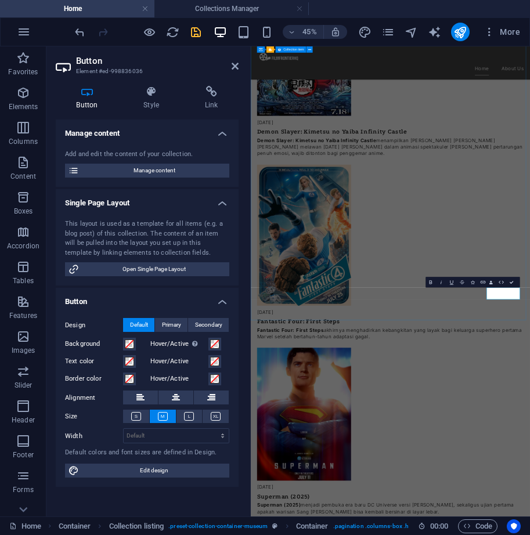
scroll to position [1489, 0]
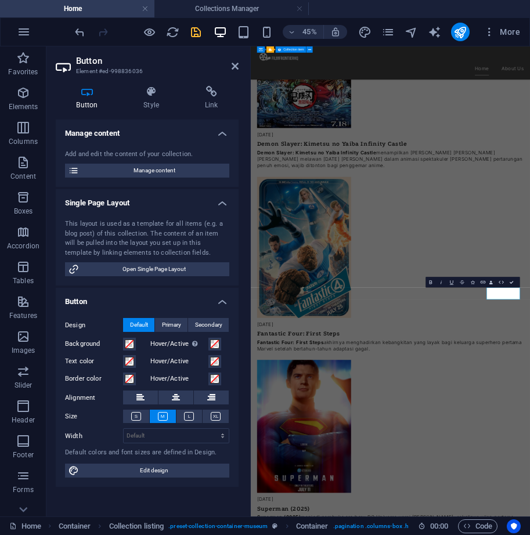
click at [229, 436] on div "Design Default Primary Secondary Background Hover/Active Switch to preview mode…" at bounding box center [147, 398] width 183 height 178
click at [225, 434] on select "Default px rem % em vh vw" at bounding box center [176, 436] width 105 height 14
select select "px"
click at [212, 429] on select "Default px rem % em vh vw" at bounding box center [176, 436] width 105 height 14
click at [160, 437] on input "127" at bounding box center [176, 436] width 105 height 14
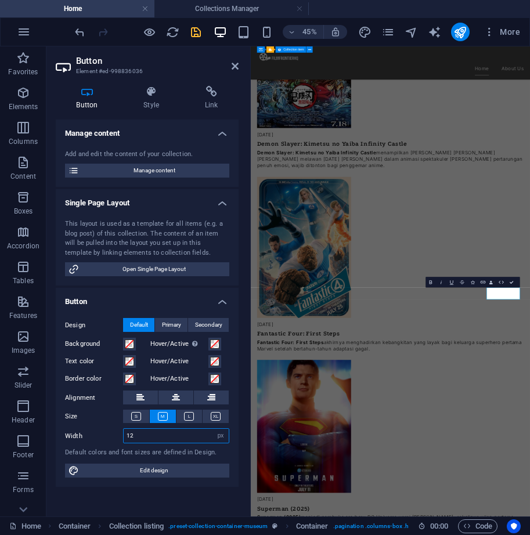
type input "1"
type input "160"
click at [152, 102] on h4 "Style" at bounding box center [154, 98] width 62 height 24
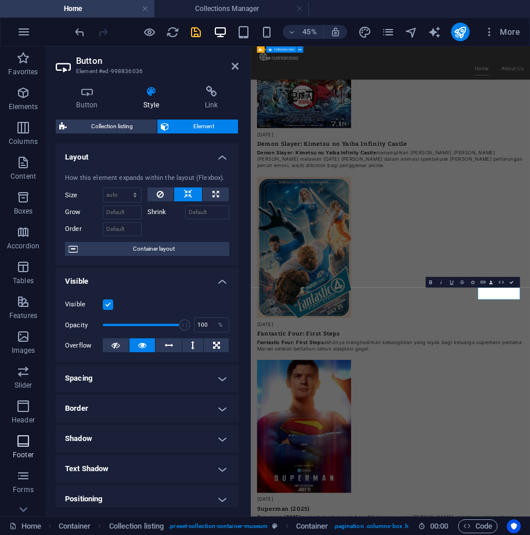
scroll to position [52, 0]
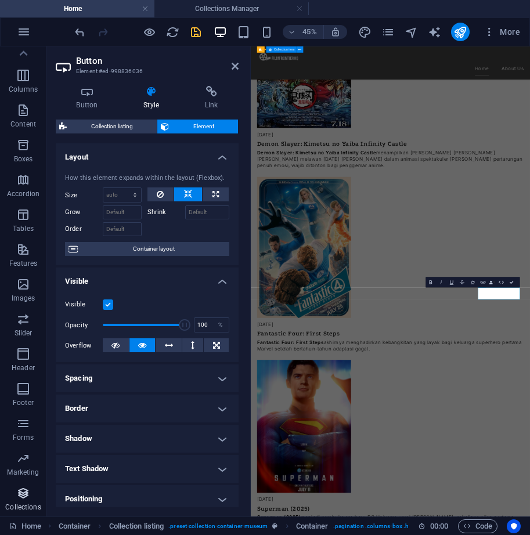
click at [23, 490] on icon "button" at bounding box center [23, 494] width 14 height 14
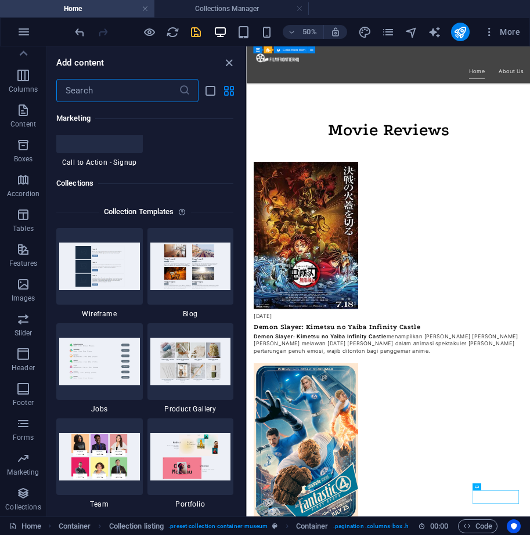
scroll to position [10628, 0]
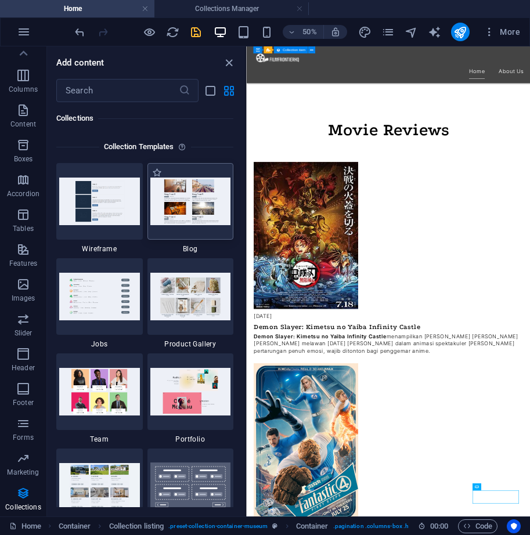
click at [200, 210] on img at bounding box center [190, 201] width 81 height 47
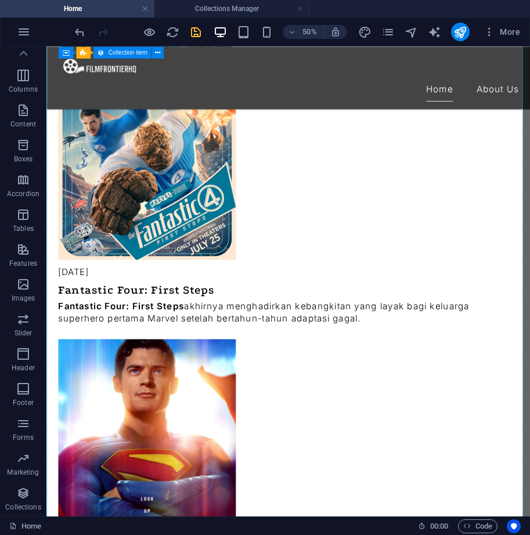
scroll to position [1051, 0]
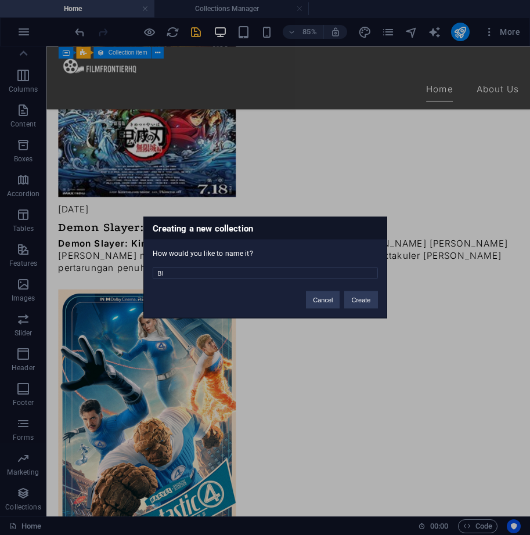
type input "B"
type input "movie"
click at [376, 297] on button "Create" at bounding box center [360, 299] width 33 height 17
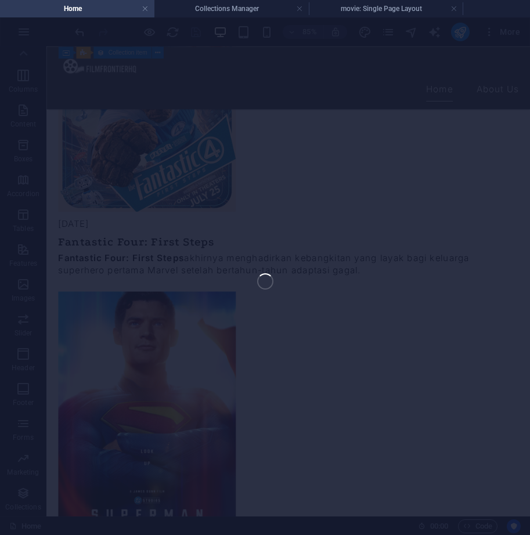
scroll to position [1102, 0]
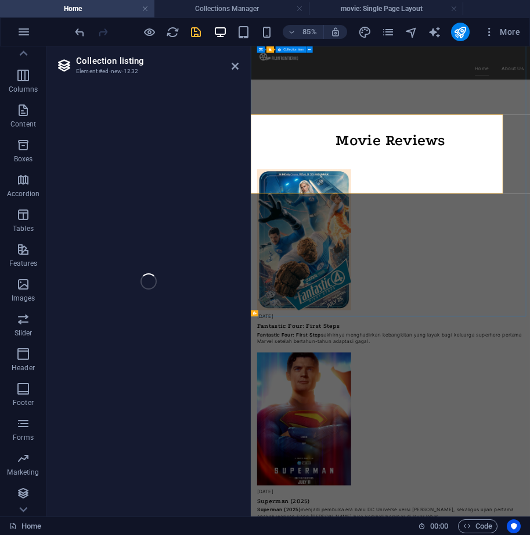
select select
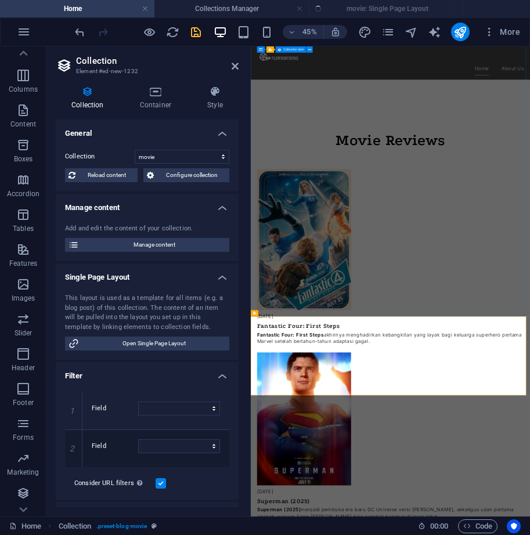
scroll to position [1540, 0]
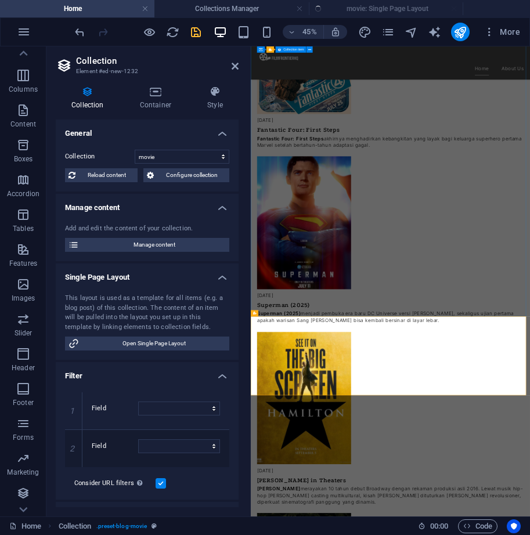
select select "columns.status"
select select "columns.publishing_date"
select select "past"
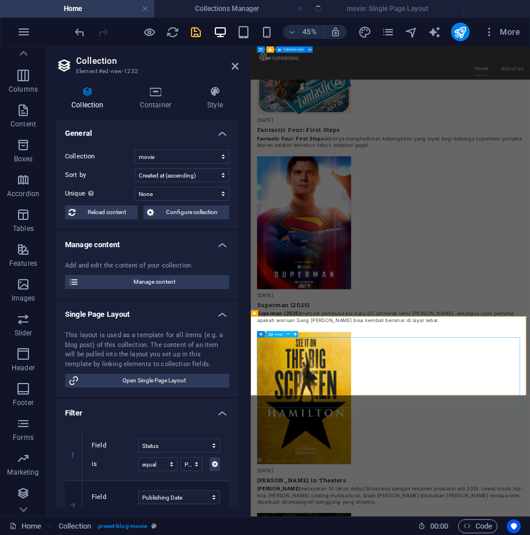
select select "columns.publishing_date_DESC"
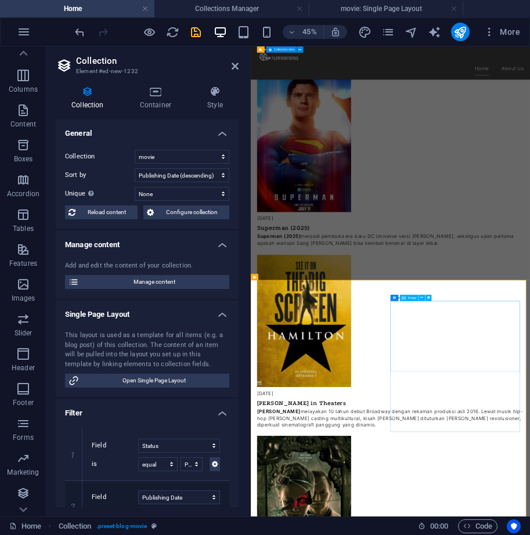
scroll to position [1714, 0]
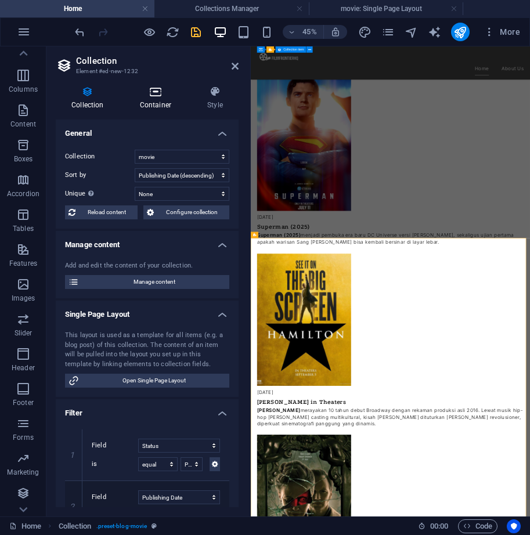
click at [158, 100] on h4 "Container" at bounding box center [157, 98] width 67 height 24
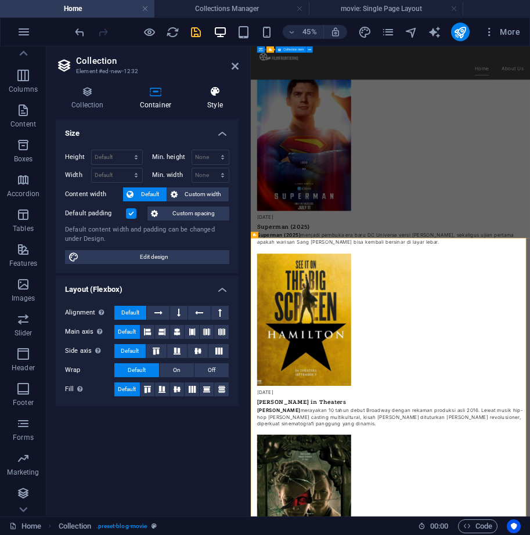
click at [223, 94] on icon at bounding box center [215, 92] width 47 height 12
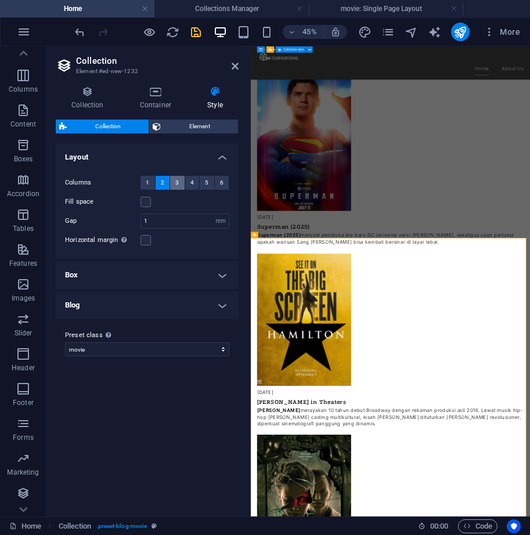
click at [179, 180] on span "3" at bounding box center [176, 183] width 3 height 14
click at [275, 353] on span "Spacer" at bounding box center [270, 351] width 10 height 3
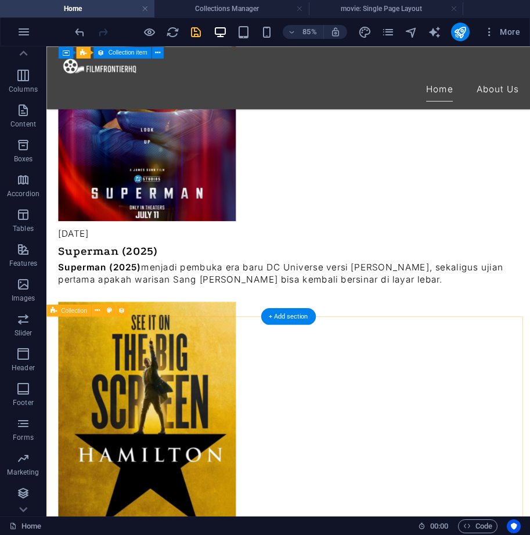
scroll to position [1567, 0]
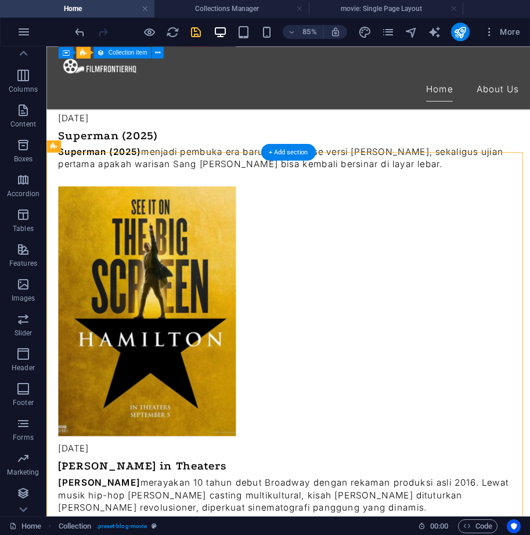
drag, startPoint x: 114, startPoint y: 455, endPoint x: 106, endPoint y: 383, distance: 72.5
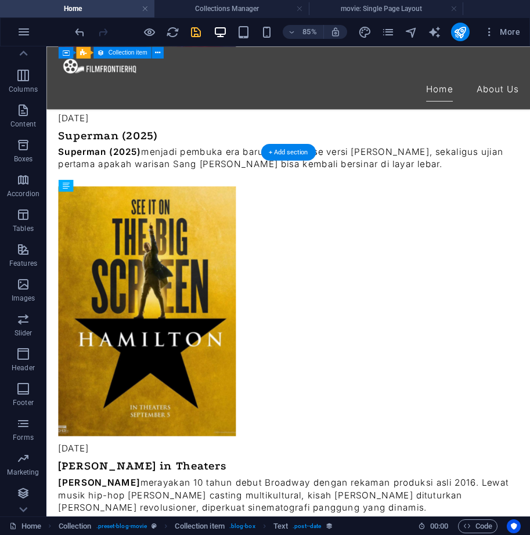
drag, startPoint x: 87, startPoint y: 456, endPoint x: 87, endPoint y: 405, distance: 51.1
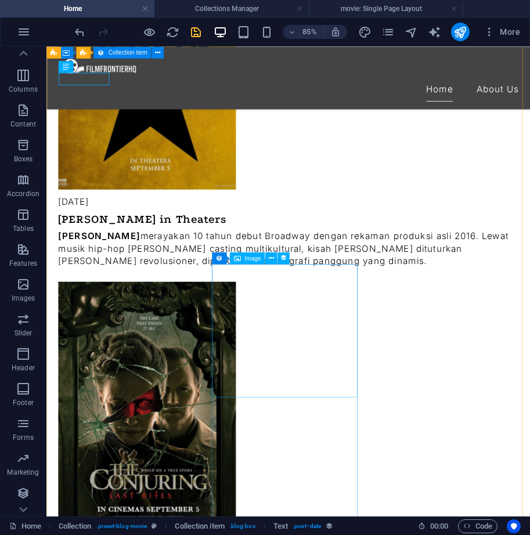
scroll to position [2147, 0]
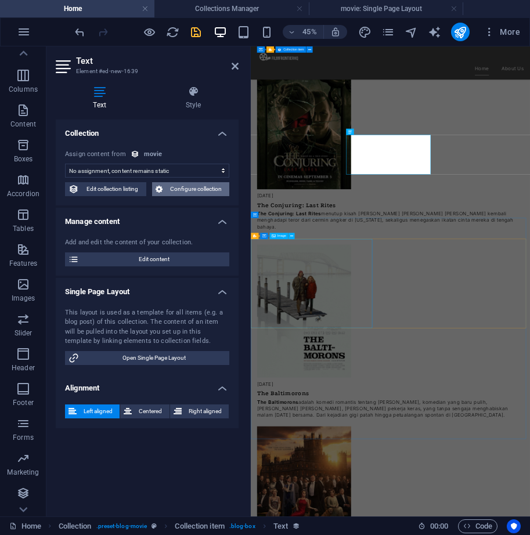
select select "description"
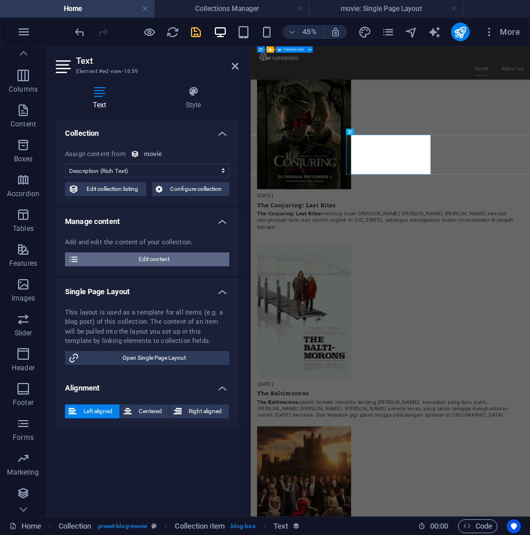
click at [181, 260] on span "Edit content" at bounding box center [153, 260] width 143 height 14
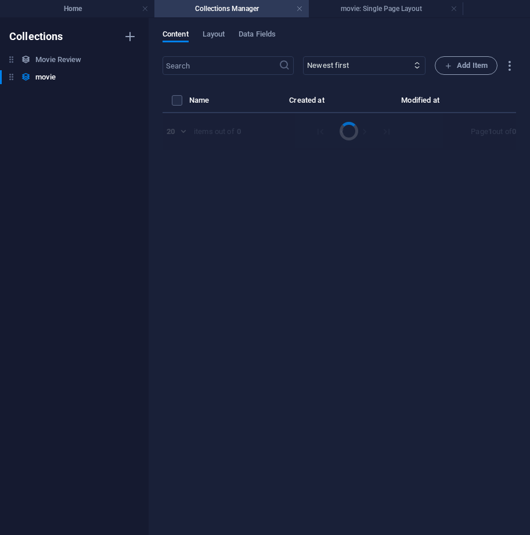
select select "Category 2"
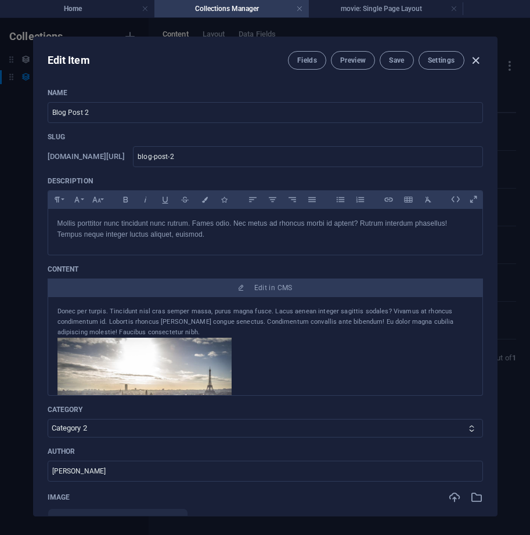
click at [473, 57] on icon "button" at bounding box center [475, 60] width 13 height 13
type input "2025-10-03"
type input "blog-post-2"
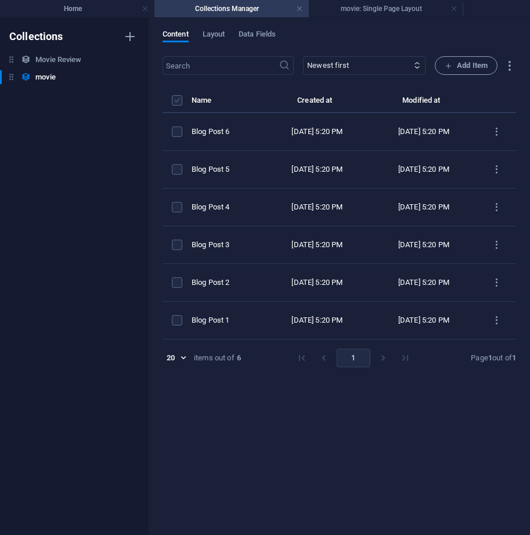
click at [174, 102] on label "items list" at bounding box center [177, 100] width 10 height 10
click at [0, 0] on input "items list" at bounding box center [0, 0] width 0 height 0
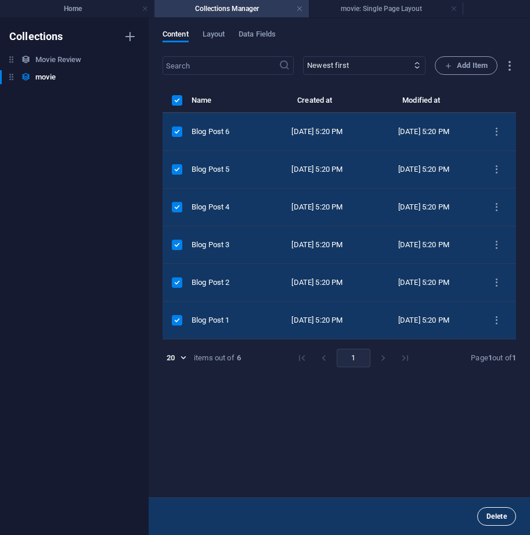
click at [496, 520] on span "Delete" at bounding box center [497, 516] width 20 height 7
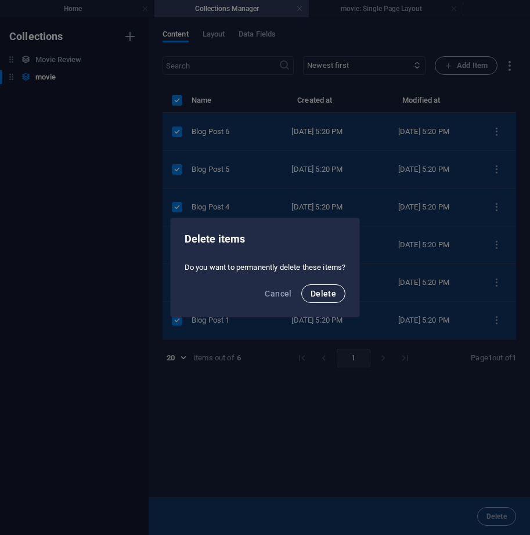
click at [342, 294] on button "Delete" at bounding box center [323, 293] width 44 height 19
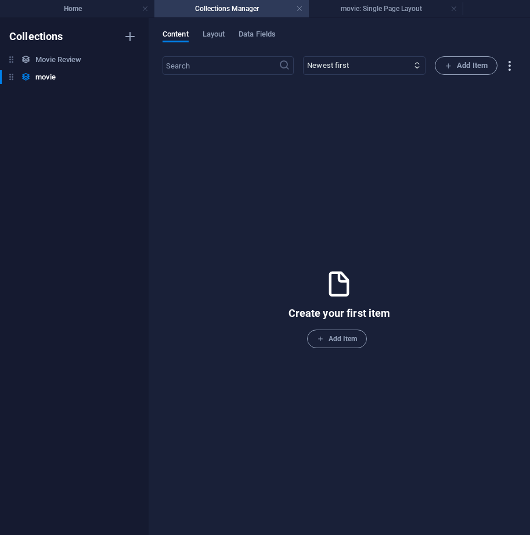
click at [507, 63] on icon "button" at bounding box center [509, 65] width 13 height 13
click at [473, 149] on h6 "Import" at bounding box center [488, 149] width 49 height 14
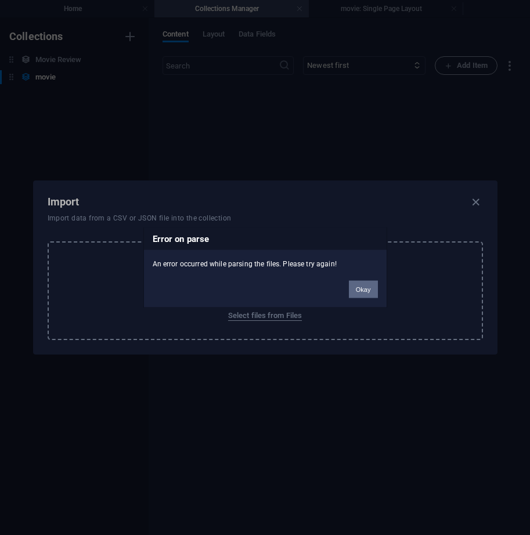
click at [362, 287] on button "Okay" at bounding box center [363, 289] width 29 height 17
click at [360, 293] on button "Okay" at bounding box center [363, 289] width 29 height 17
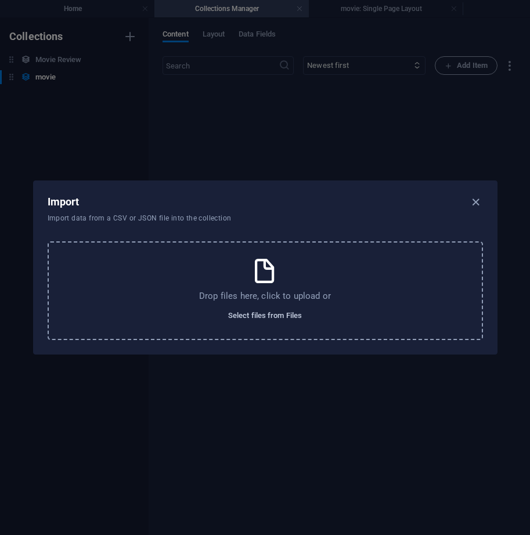
click at [272, 316] on span "Select files from Files" at bounding box center [265, 316] width 74 height 14
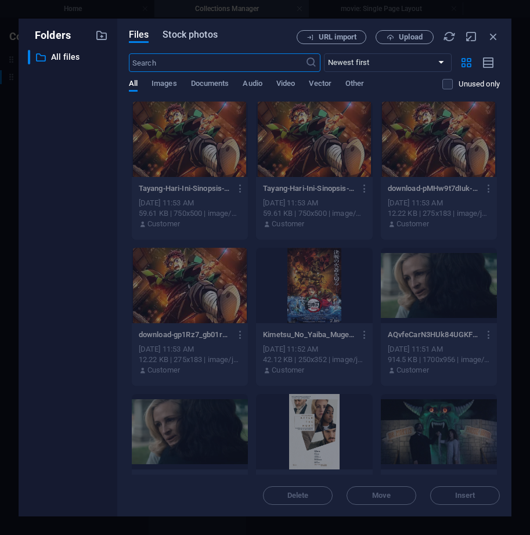
click at [190, 37] on span "Stock photos" at bounding box center [190, 35] width 55 height 14
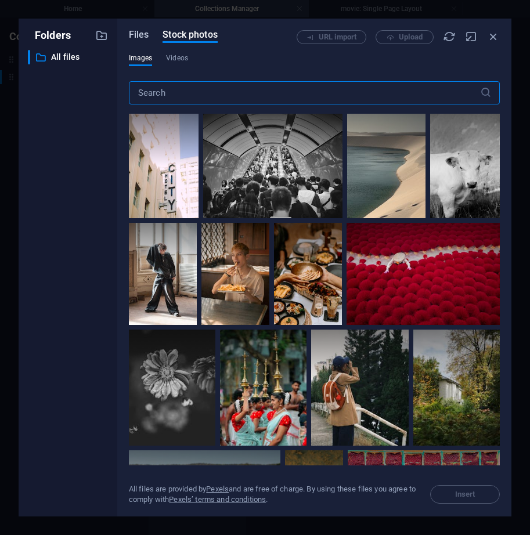
click at [142, 36] on span "Files" at bounding box center [139, 35] width 20 height 14
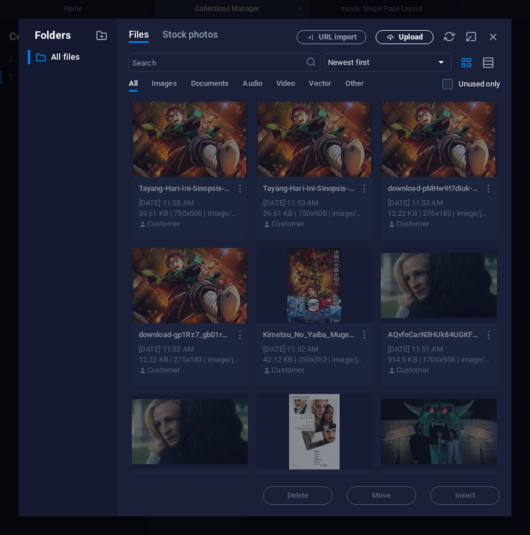
click at [403, 31] on button "Upload" at bounding box center [405, 37] width 58 height 14
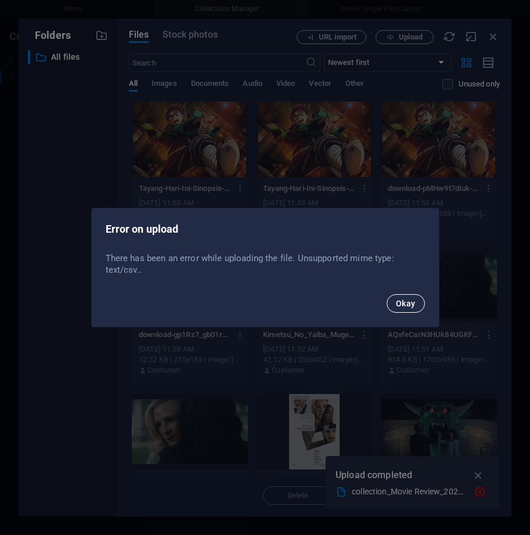
click at [401, 298] on button "Okay" at bounding box center [406, 303] width 38 height 19
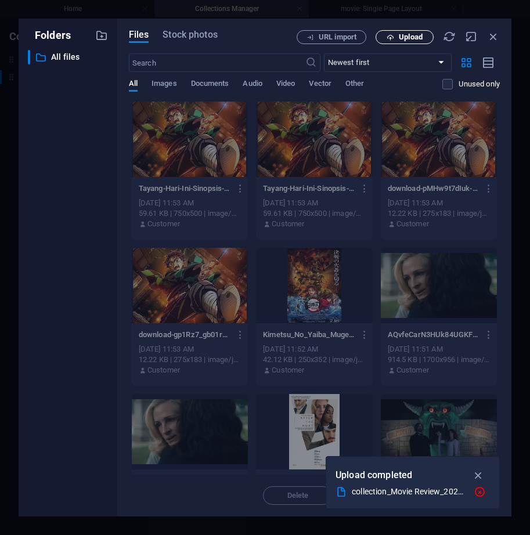
click at [400, 37] on span "Upload" at bounding box center [411, 37] width 24 height 7
click at [451, 37] on icon "button" at bounding box center [449, 36] width 13 height 13
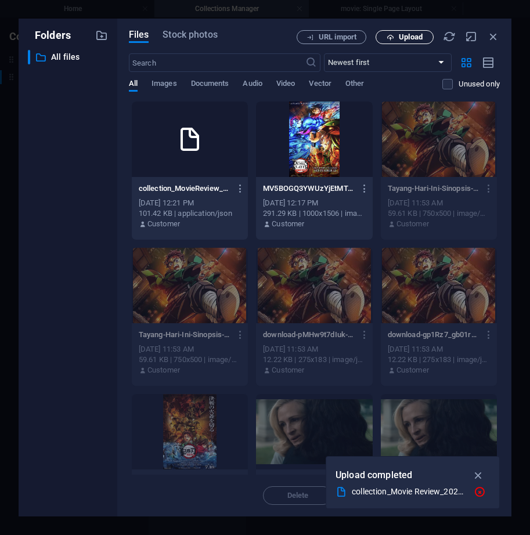
click at [414, 34] on span "Upload" at bounding box center [411, 37] width 24 height 7
click at [201, 83] on span "Documents" at bounding box center [210, 85] width 38 height 16
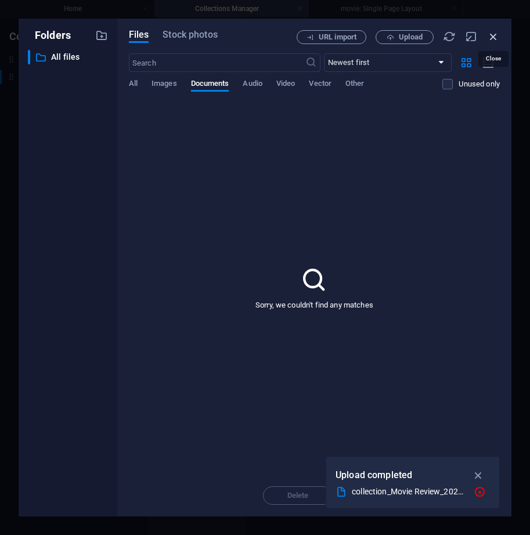
click at [489, 33] on icon "button" at bounding box center [493, 36] width 13 height 13
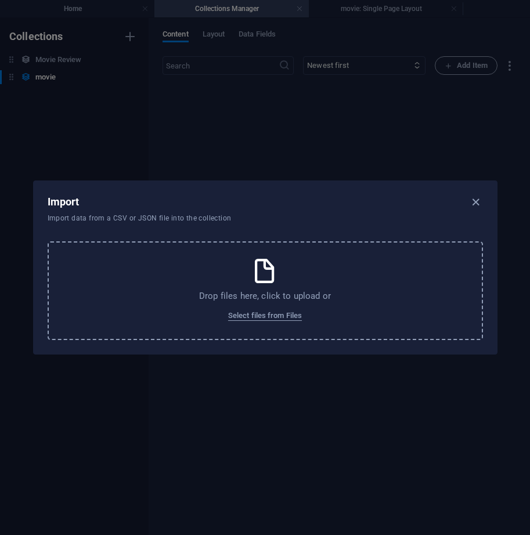
click at [348, 195] on div "Import" at bounding box center [265, 202] width 435 height 14
click at [476, 201] on icon "button" at bounding box center [475, 202] width 13 height 13
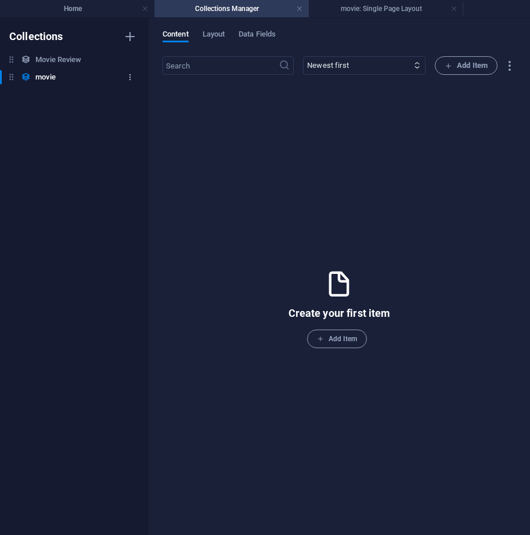
click at [128, 77] on icon "button" at bounding box center [130, 77] width 8 height 8
click at [122, 156] on div at bounding box center [113, 156] width 21 height 12
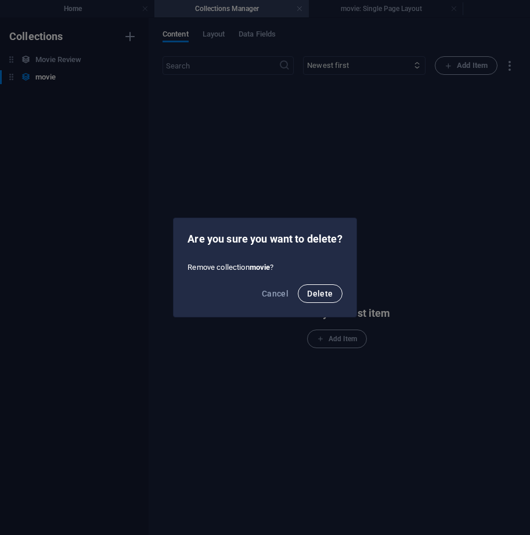
click at [309, 293] on span "Delete" at bounding box center [320, 293] width 26 height 9
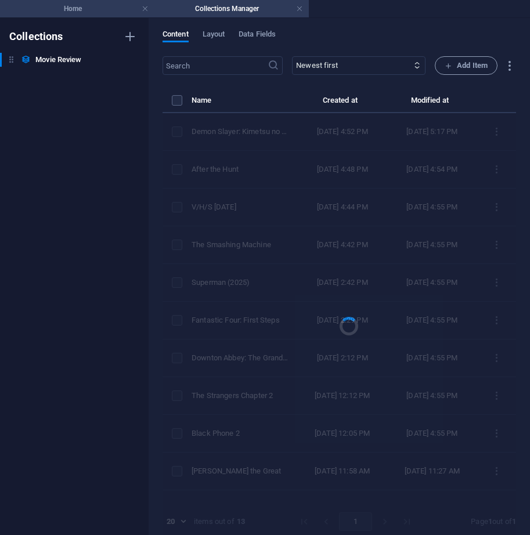
click at [112, 10] on h4 "Home" at bounding box center [77, 8] width 154 height 13
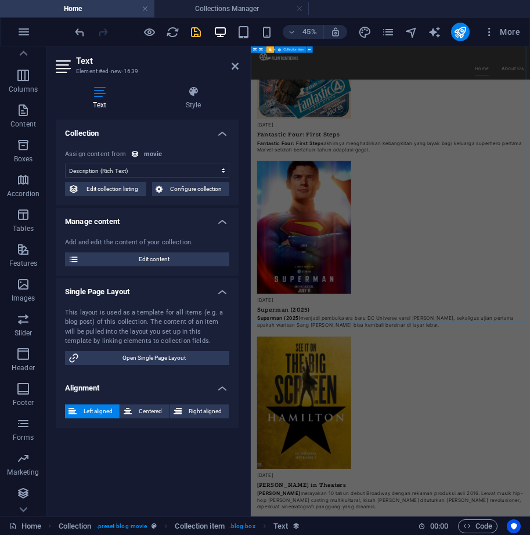
scroll to position [1526, 0]
click at [232, 67] on icon at bounding box center [235, 66] width 7 height 9
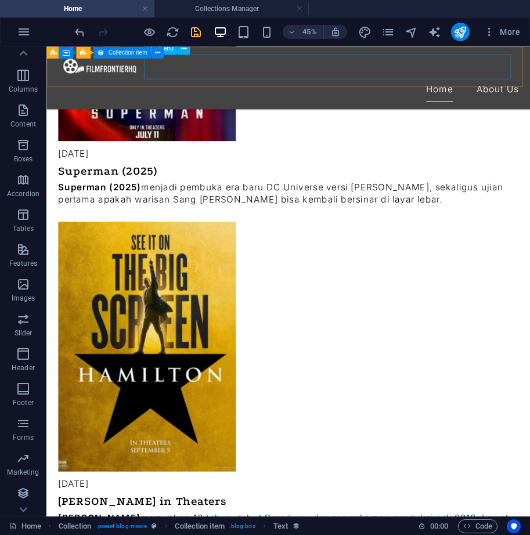
scroll to position [1083, 0]
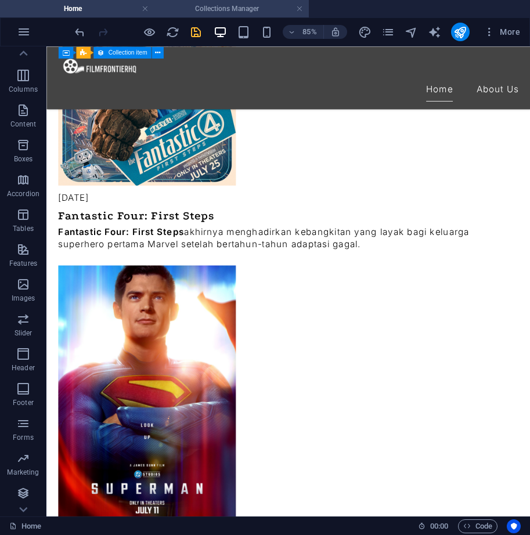
click at [244, 12] on h4 "Collections Manager" at bounding box center [231, 8] width 154 height 13
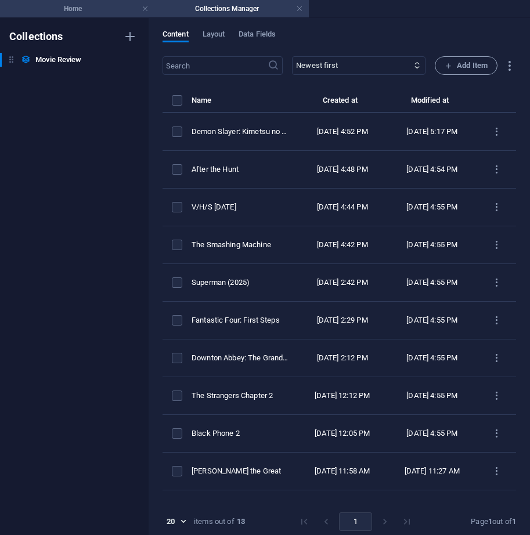
click at [99, 9] on h4 "Home" at bounding box center [77, 8] width 154 height 13
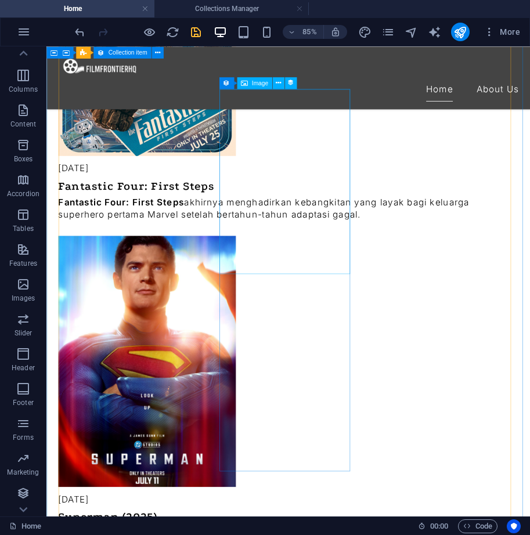
scroll to position [1257, 0]
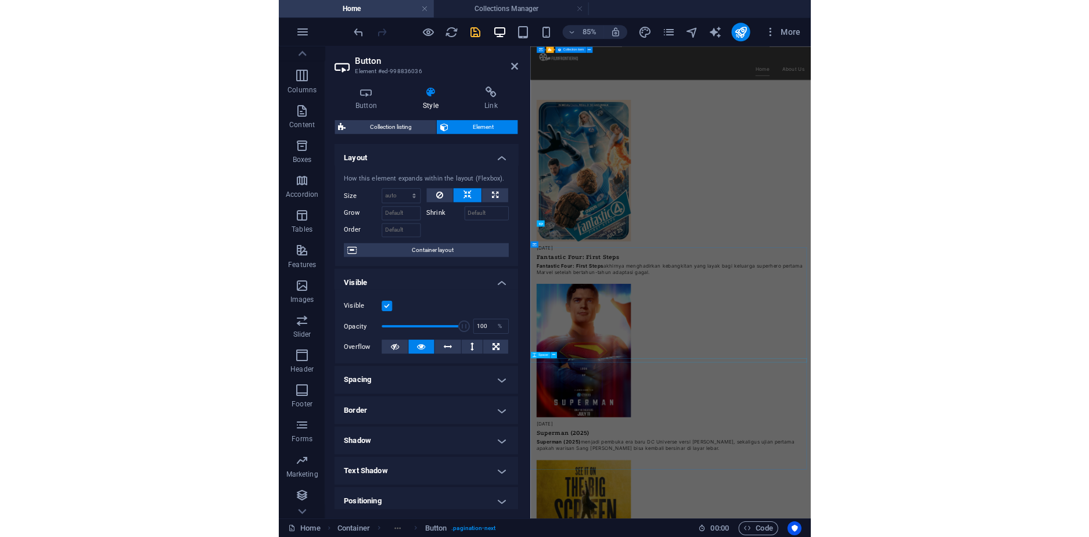
scroll to position [1695, 0]
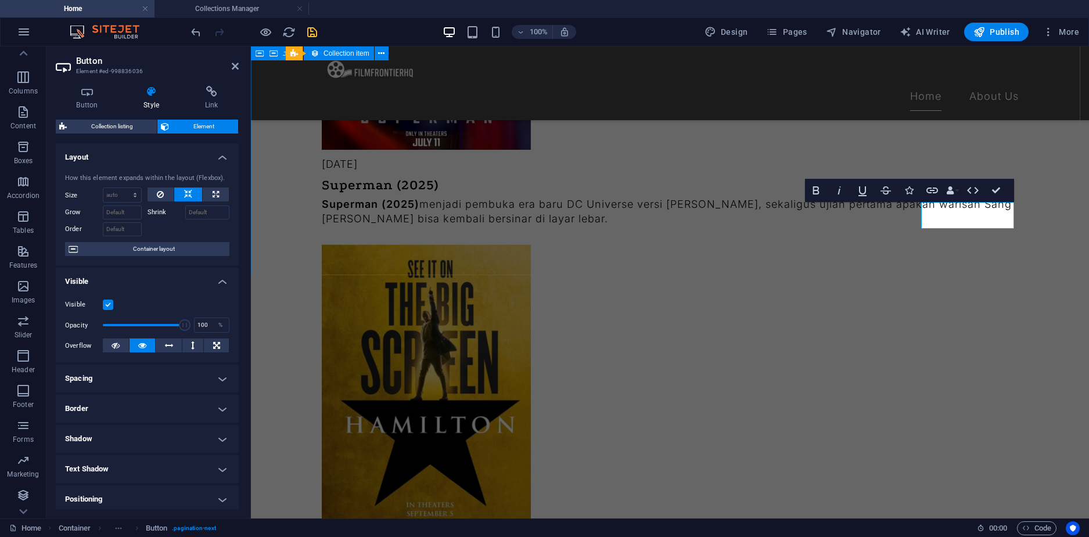
scroll to position [1461, 0]
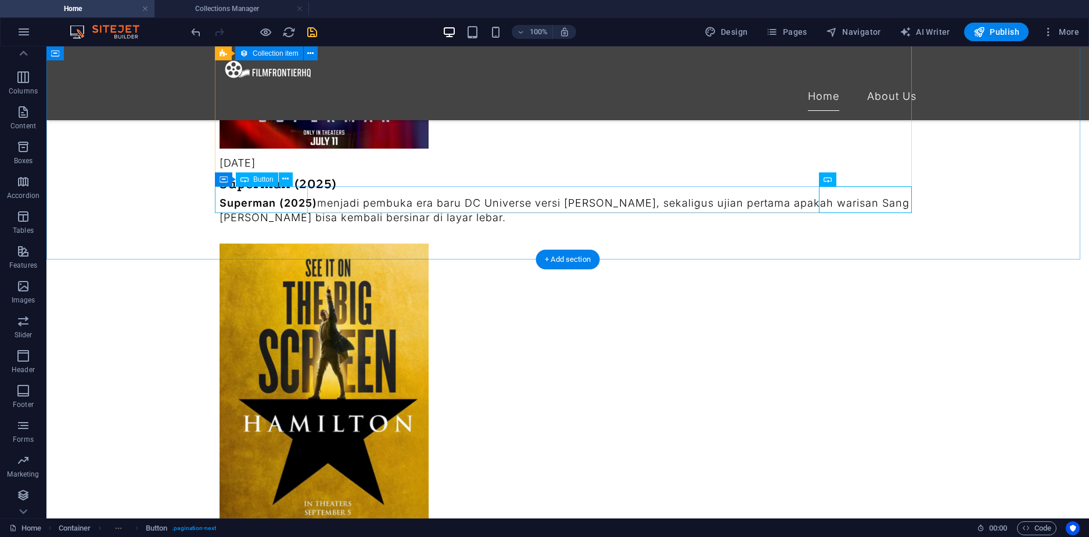
select select "px"
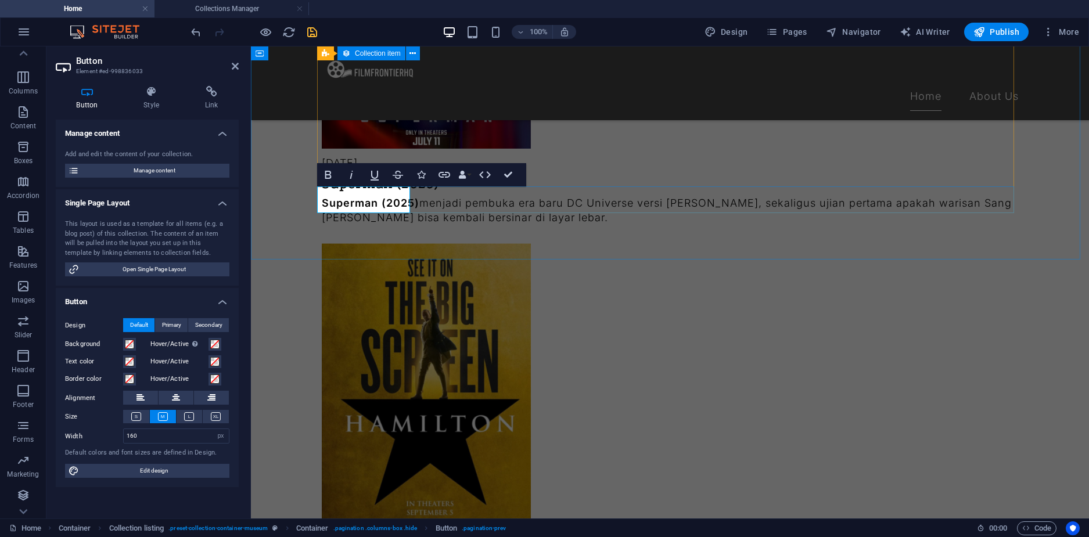
drag, startPoint x: 428, startPoint y: 206, endPoint x: 642, endPoint y: 204, distance: 213.7
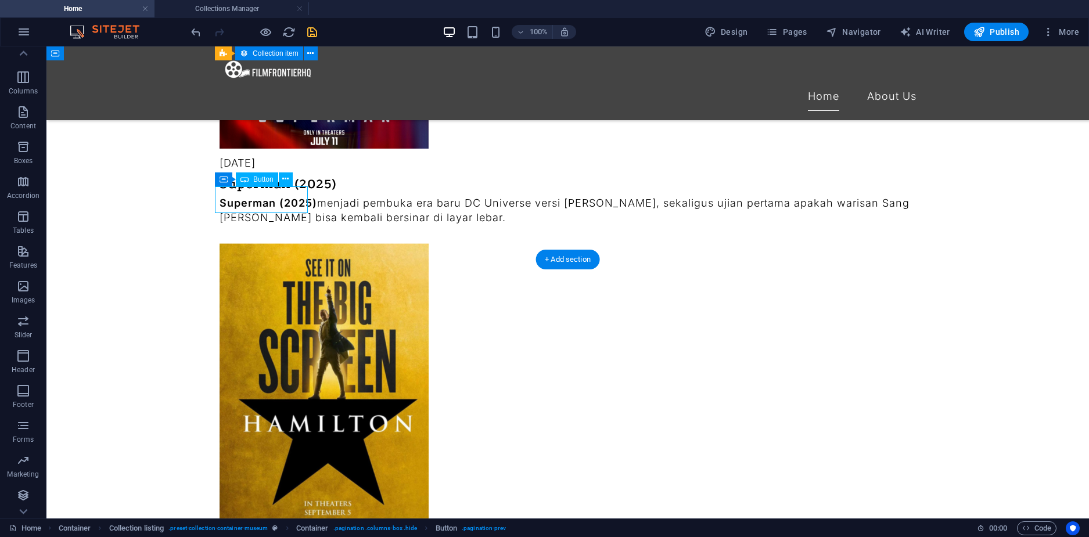
select select "px"
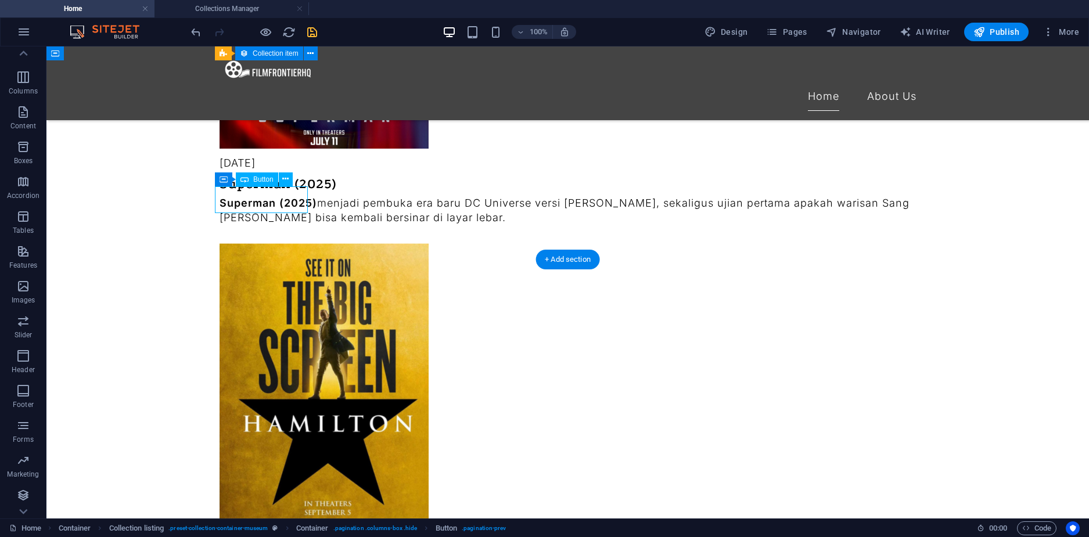
select select "px"
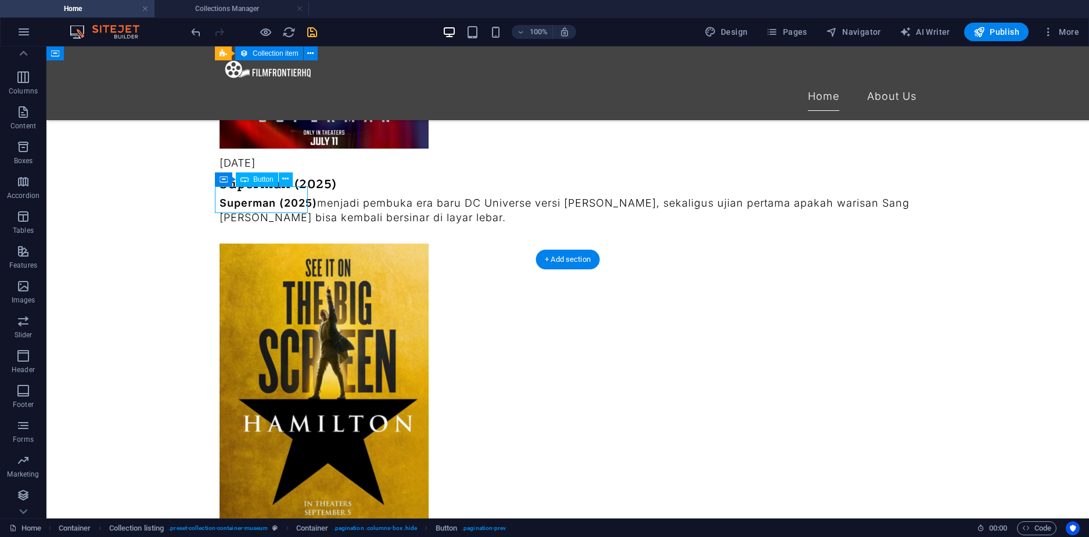
select select "px"
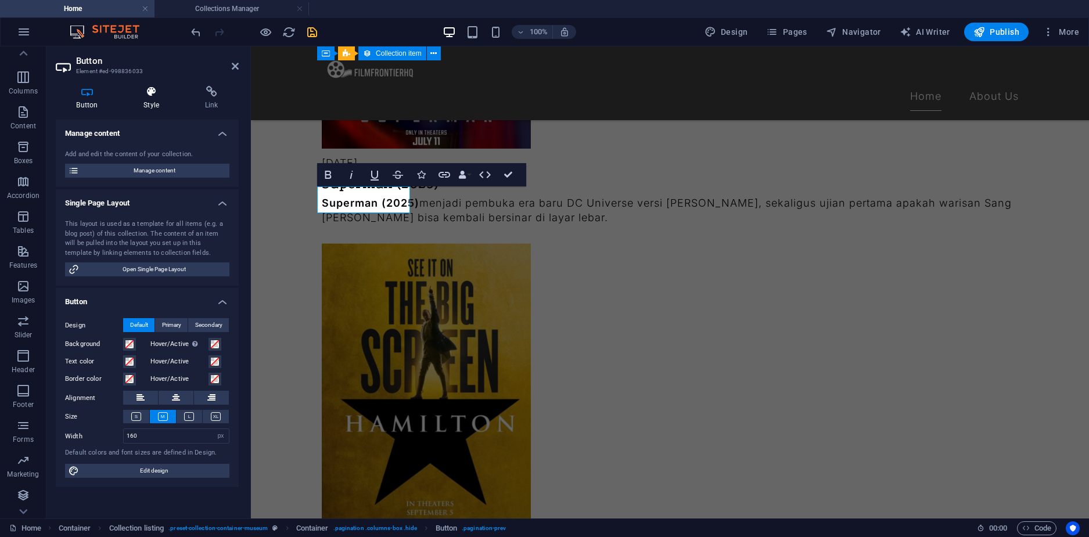
click at [147, 103] on h4 "Style" at bounding box center [154, 98] width 62 height 24
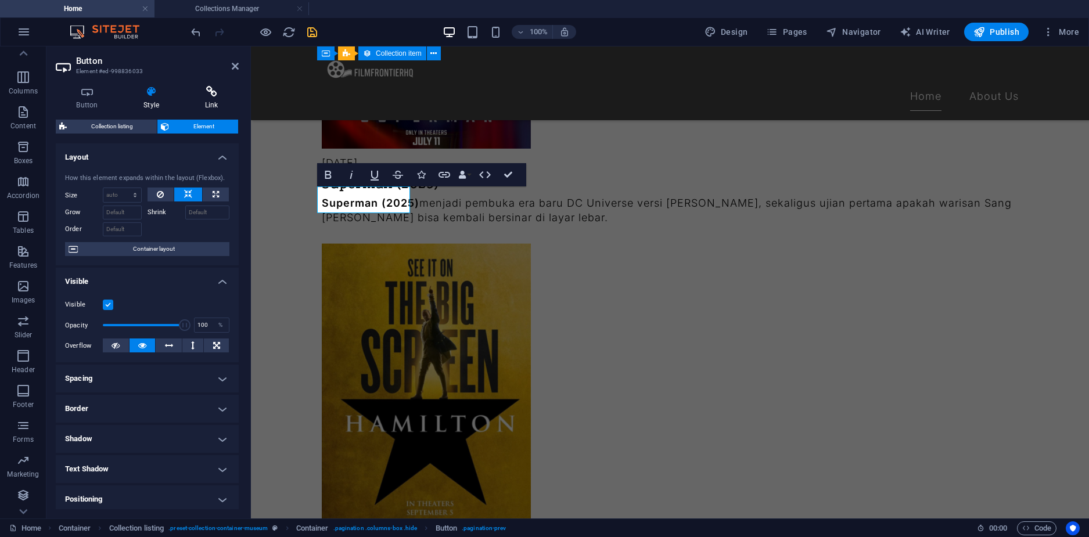
click at [214, 91] on icon at bounding box center [211, 92] width 55 height 12
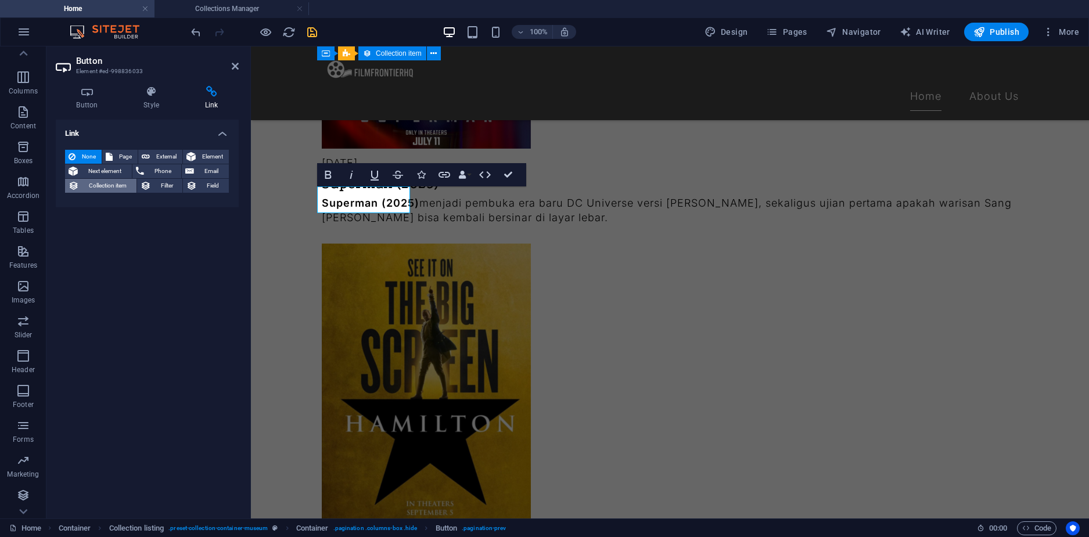
click at [114, 188] on span "Collection item" at bounding box center [107, 186] width 51 height 14
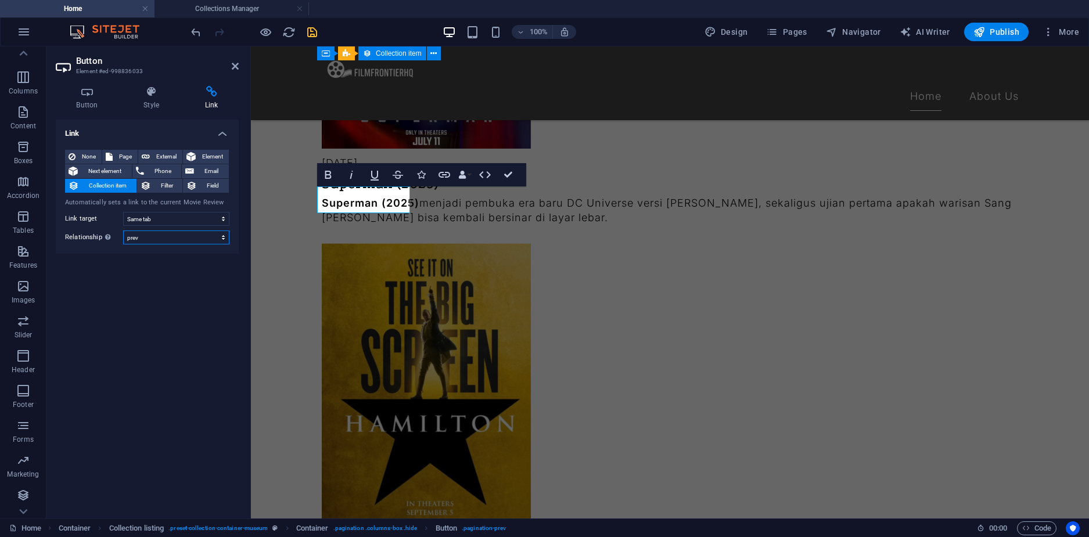
click at [164, 237] on select "alternate author bookmark external help license next nofollow noreferrer noopen…" at bounding box center [176, 237] width 106 height 14
click at [123, 230] on select "alternate author bookmark external help license next nofollow noreferrer noopen…" at bounding box center [176, 237] width 106 height 14
select select
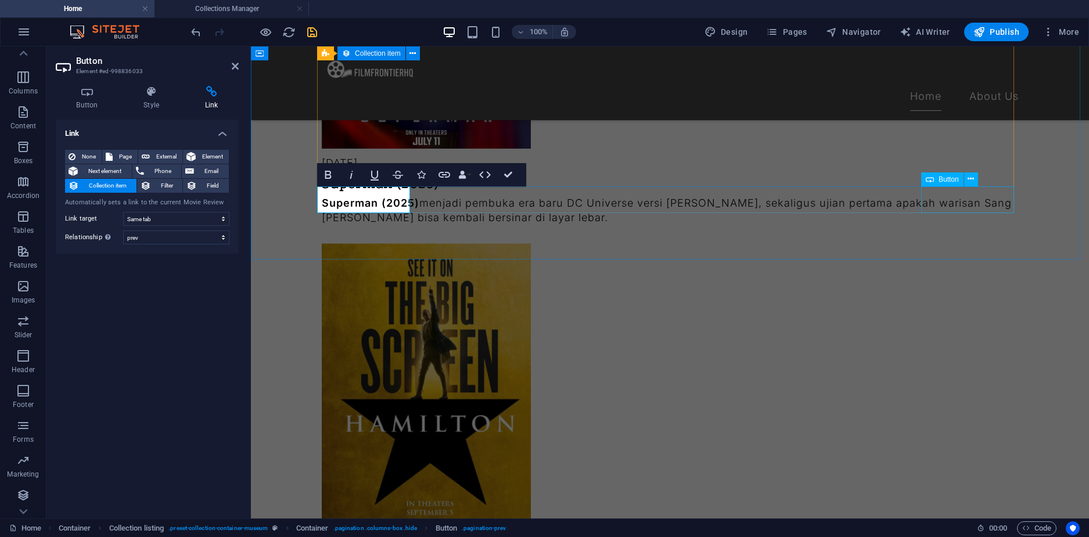
select select "next"
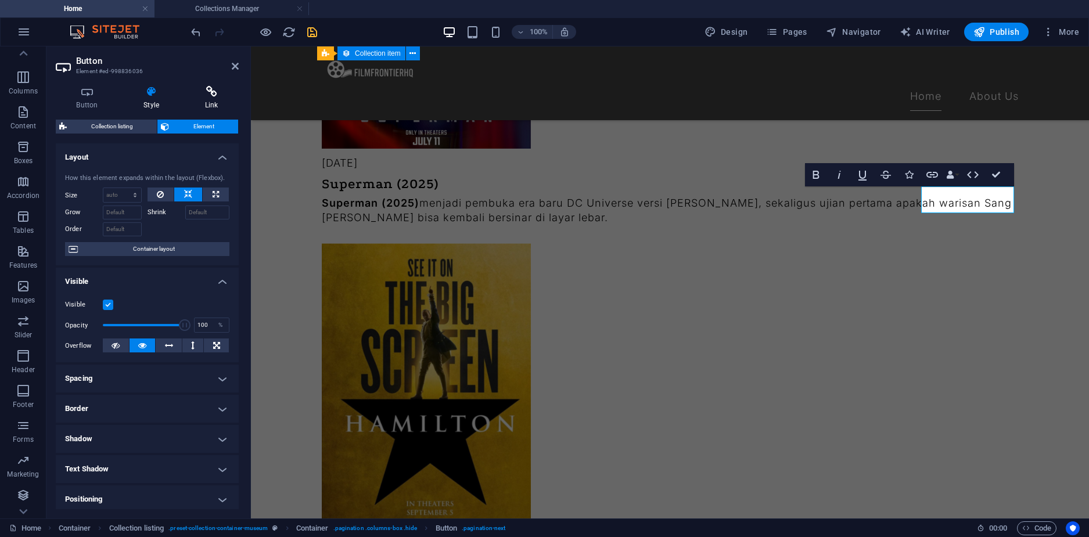
click at [211, 99] on h4 "Link" at bounding box center [211, 98] width 55 height 24
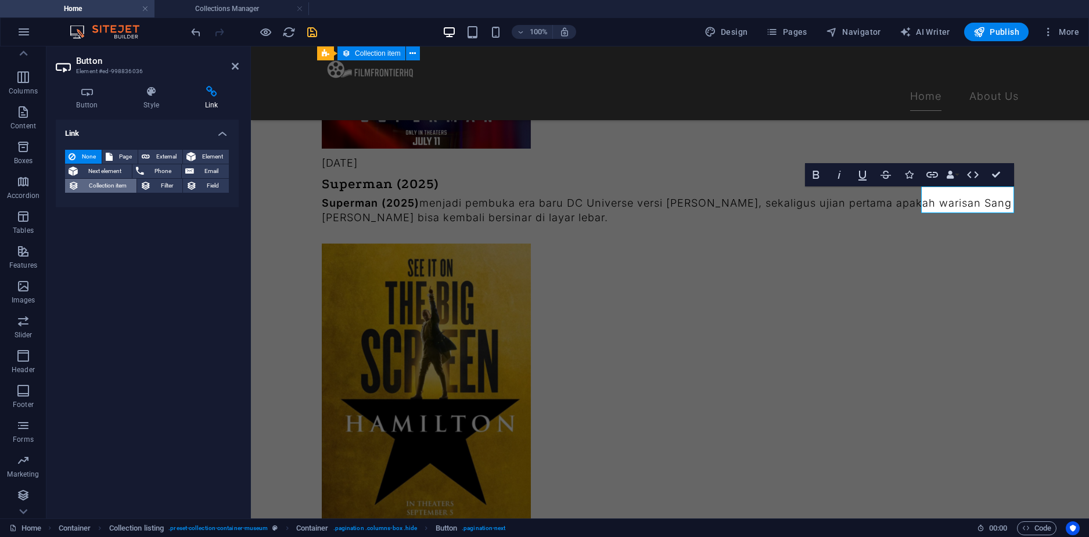
click at [107, 184] on span "Collection item" at bounding box center [107, 186] width 51 height 14
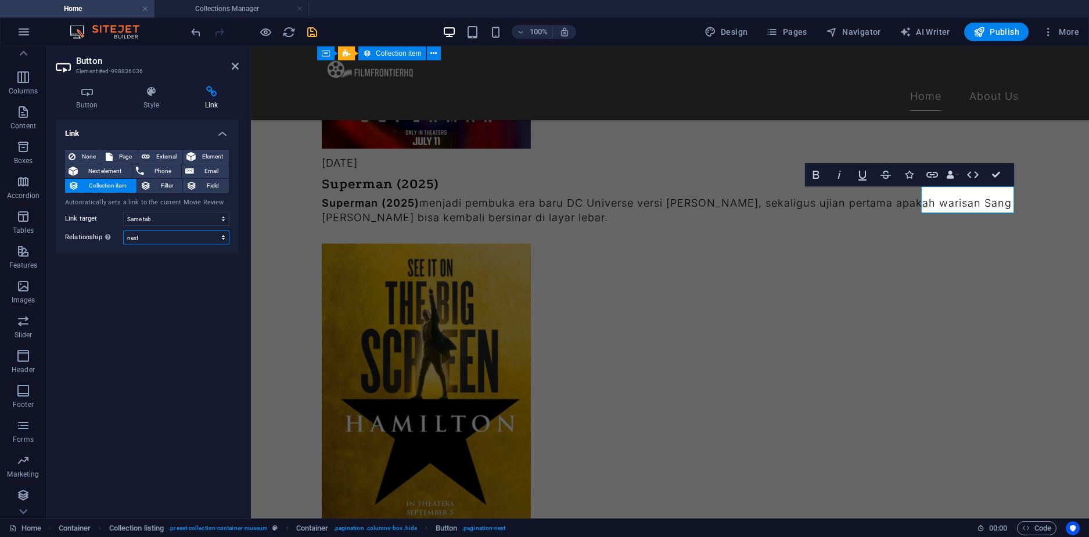
click at [145, 241] on select "alternate author bookmark external help license next nofollow noreferrer noopen…" at bounding box center [176, 237] width 106 height 14
click at [123, 230] on select "alternate author bookmark external help license next nofollow noreferrer noopen…" at bounding box center [176, 237] width 106 height 14
drag, startPoint x: 236, startPoint y: 66, endPoint x: 206, endPoint y: 13, distance: 60.6
click at [236, 66] on icon at bounding box center [235, 66] width 7 height 9
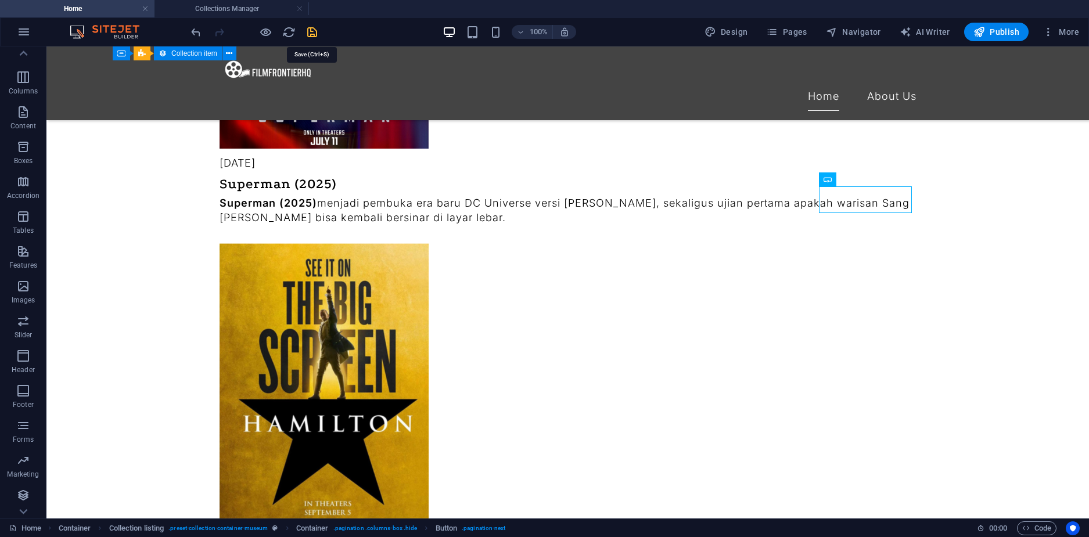
click at [312, 28] on icon "save" at bounding box center [311, 32] width 13 height 13
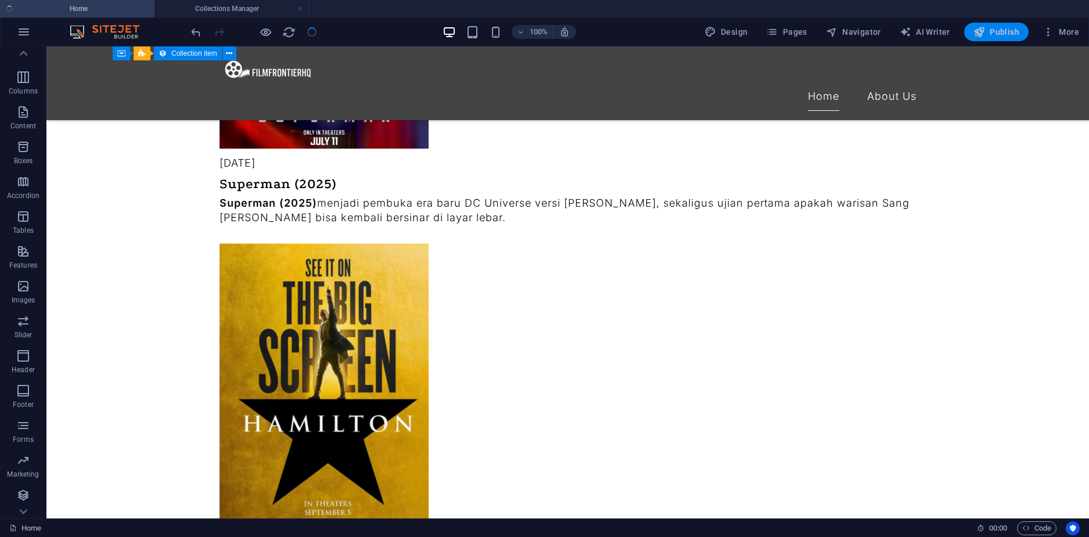
click at [991, 35] on span "Publish" at bounding box center [996, 32] width 46 height 12
click at [993, 35] on span "Publish" at bounding box center [996, 32] width 46 height 12
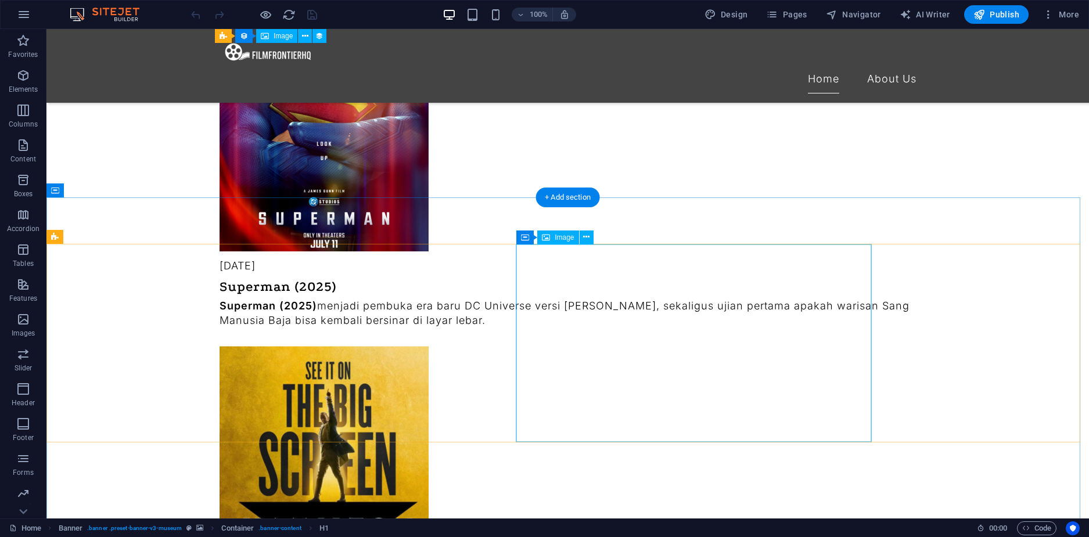
scroll to position [1335, 0]
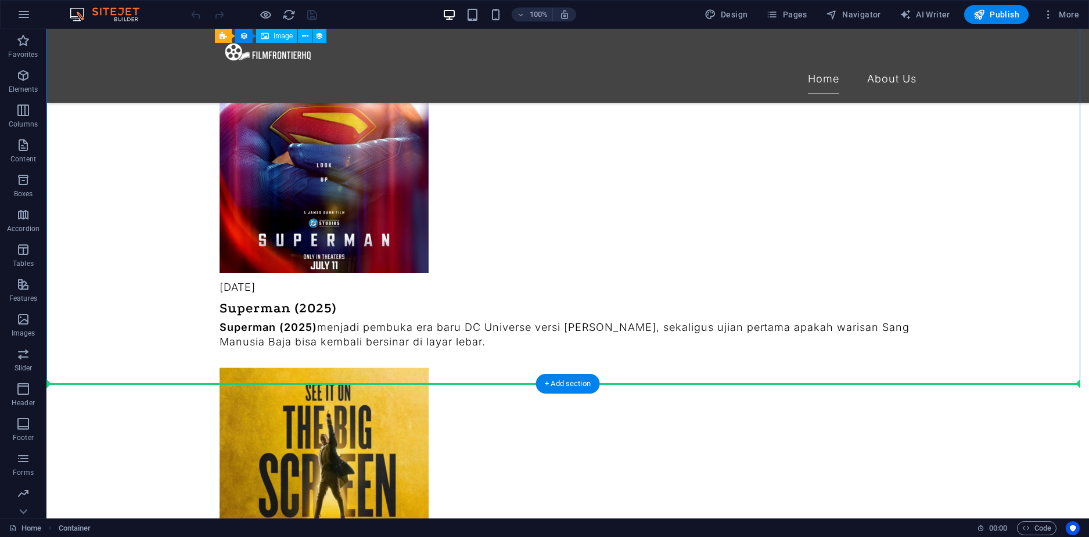
drag, startPoint x: 452, startPoint y: 324, endPoint x: 451, endPoint y: 387, distance: 63.3
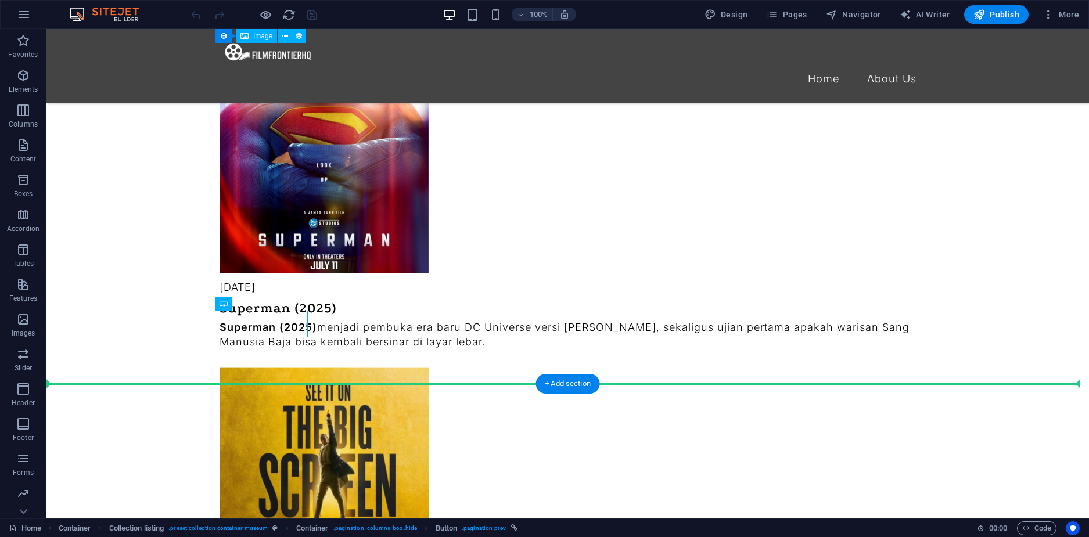
drag, startPoint x: 298, startPoint y: 329, endPoint x: 290, endPoint y: 386, distance: 57.4
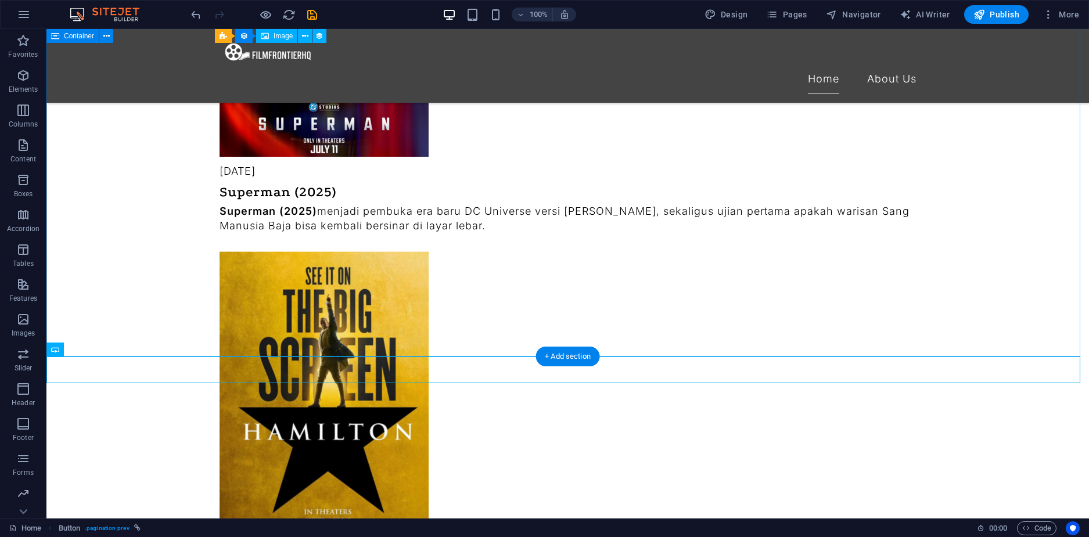
scroll to position [1536, 0]
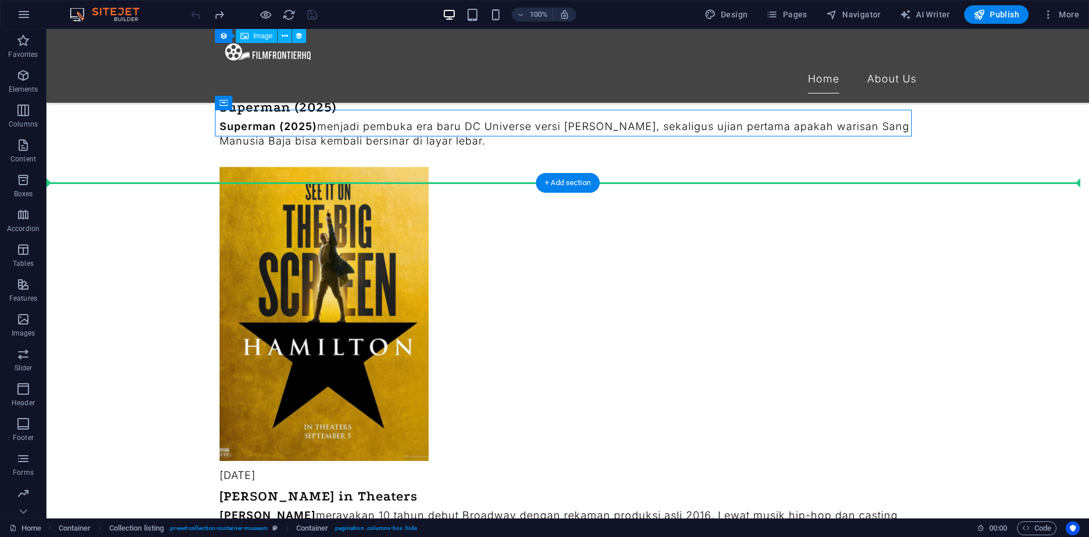
drag, startPoint x: 518, startPoint y: 124, endPoint x: 518, endPoint y: 178, distance: 54.0
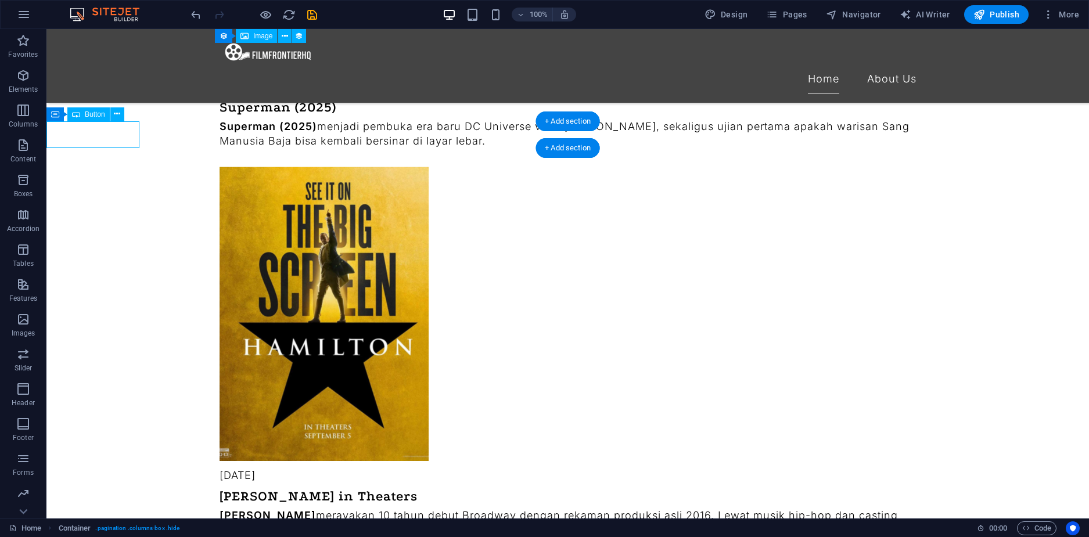
select select "px"
select select
select select "prev"
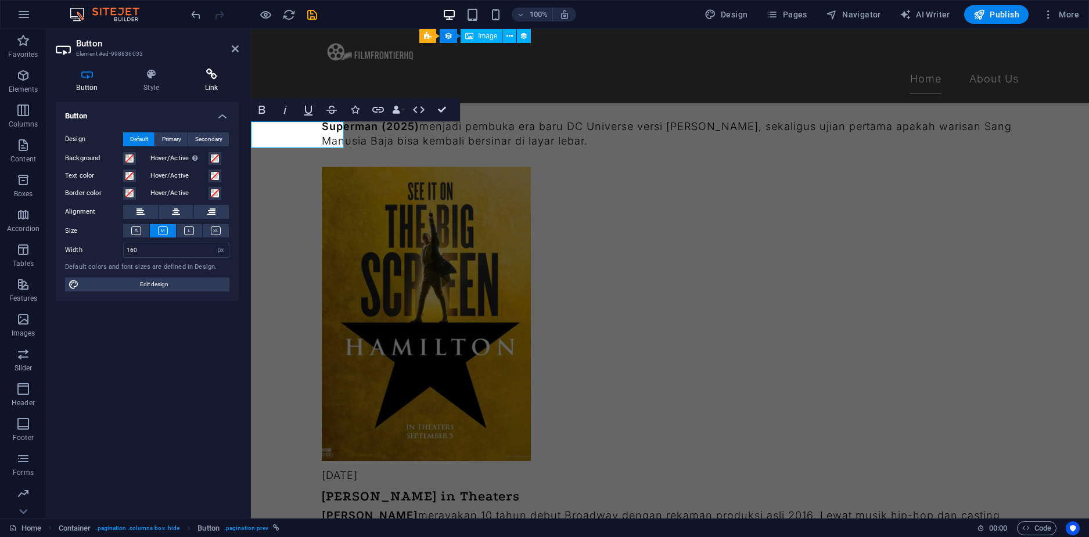
click at [200, 72] on icon at bounding box center [211, 75] width 55 height 12
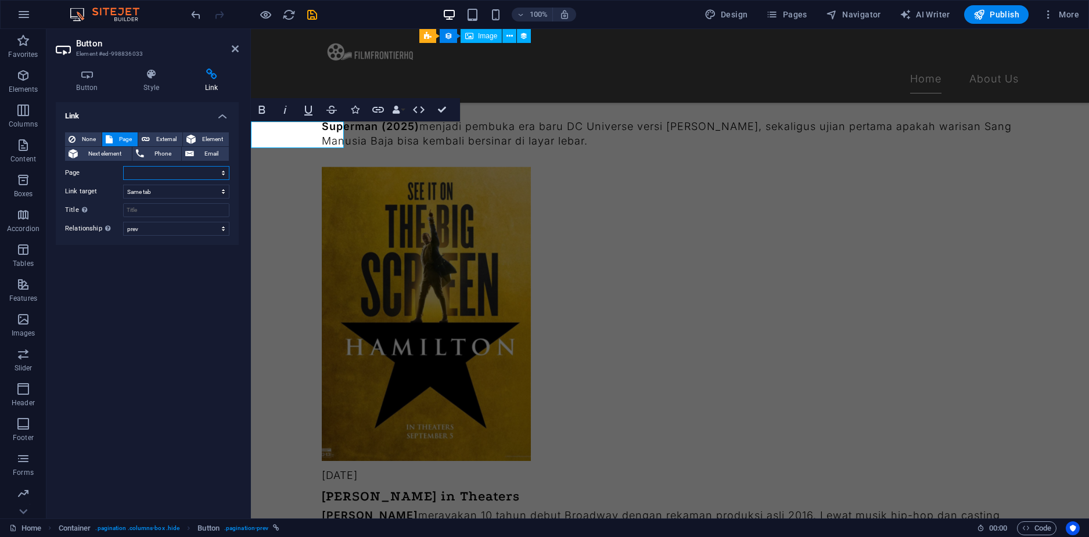
click at [140, 174] on select "Home About Us" at bounding box center [176, 173] width 106 height 14
select select "0"
click at [123, 166] on select "Home About Us" at bounding box center [176, 173] width 106 height 14
click at [146, 212] on input "Title Additional link description, should not be the same as the link text. The…" at bounding box center [176, 210] width 106 height 14
type input "Previous"
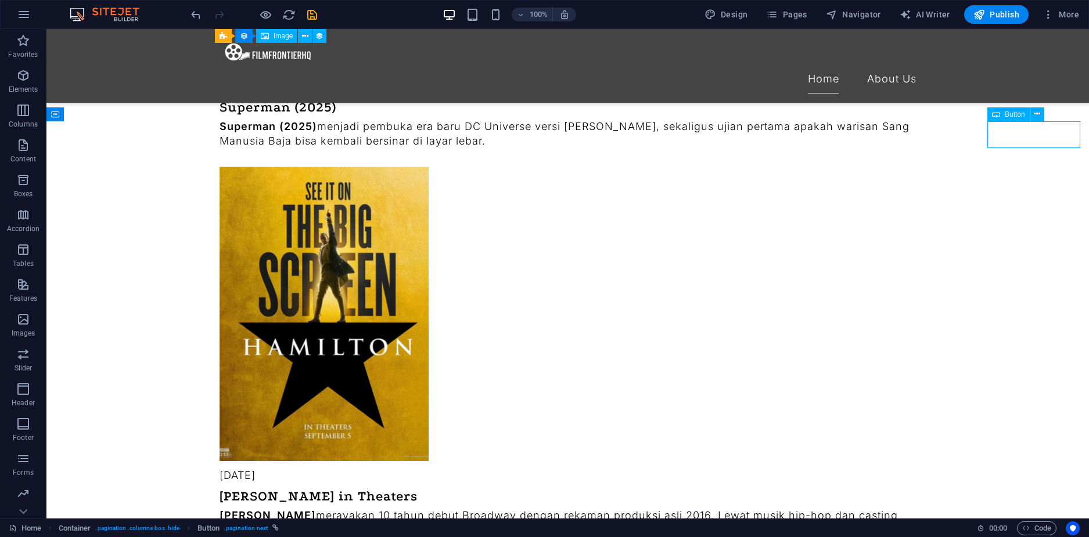
select select "px"
select select
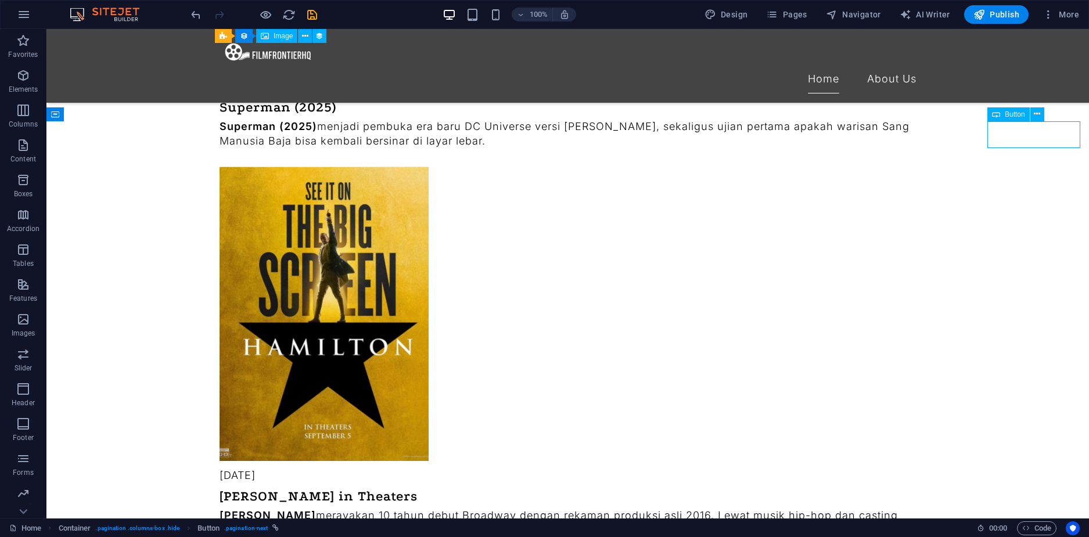
select select "next"
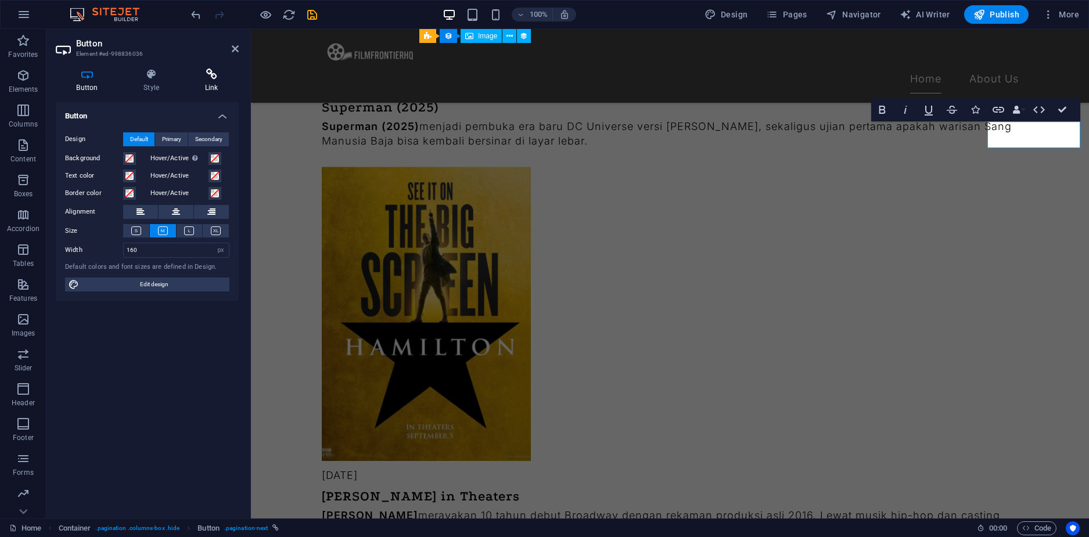
click at [220, 77] on icon at bounding box center [211, 75] width 55 height 12
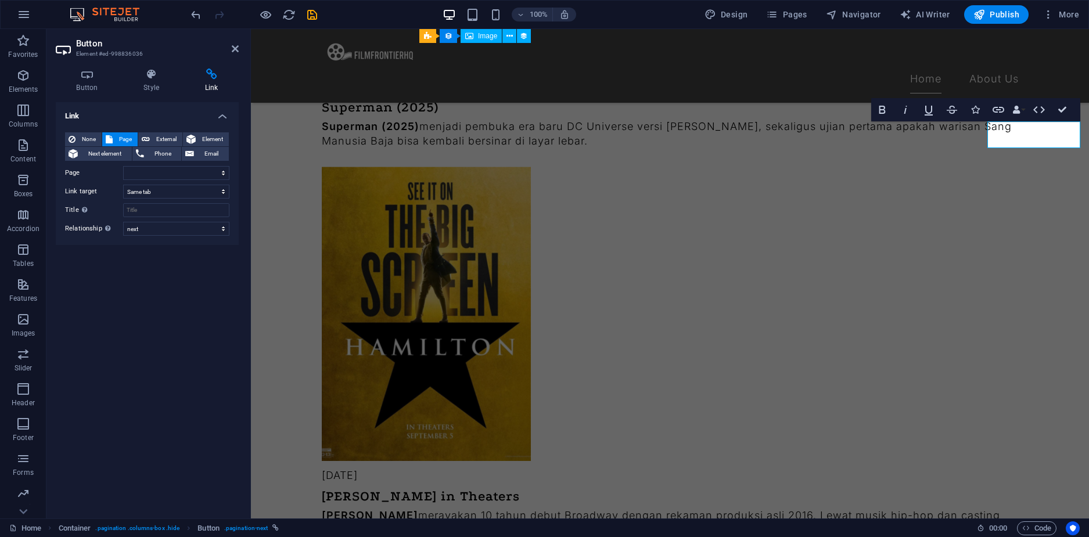
click at [151, 181] on div "None Page External Element Next element Phone Email Page Home About Us Element …" at bounding box center [147, 183] width 164 height 103
click at [158, 174] on select "Home About Us" at bounding box center [176, 173] width 106 height 14
select select "0"
click at [123, 166] on select "Home About Us" at bounding box center [176, 173] width 106 height 14
click at [161, 213] on input "Title Additional link description, should not be the same as the link text. The…" at bounding box center [176, 210] width 106 height 14
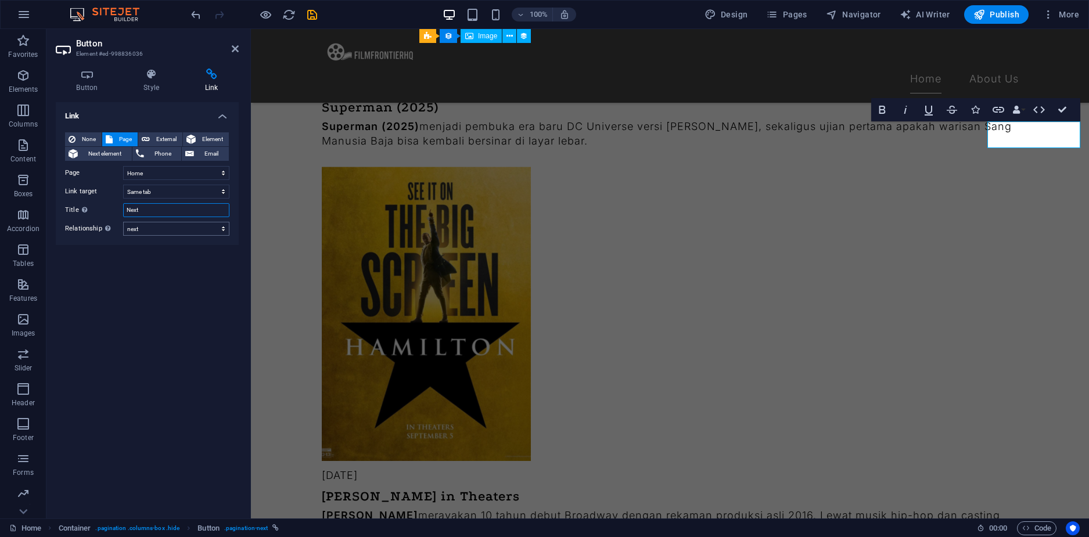
type input "Next"
click at [165, 228] on select "alternate author bookmark external help license next nofollow noreferrer noopen…" at bounding box center [176, 229] width 106 height 14
click at [311, 16] on icon "save" at bounding box center [311, 14] width 13 height 13
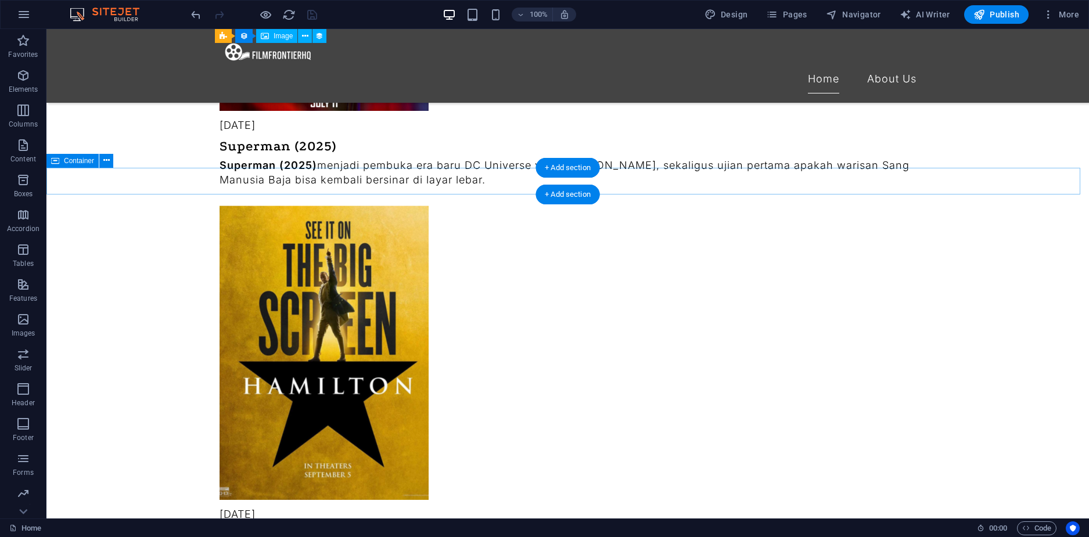
scroll to position [1478, 0]
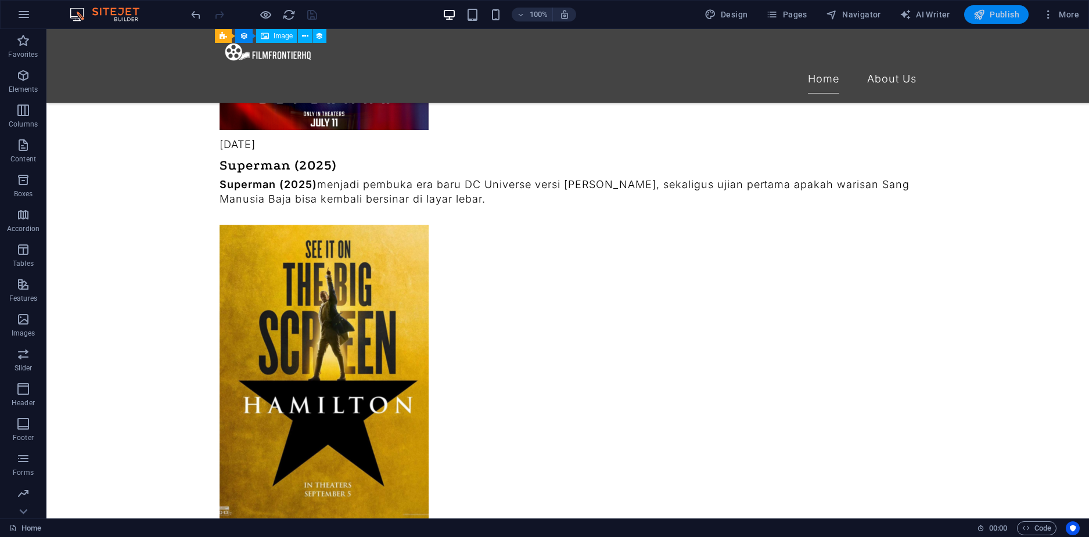
click at [992, 18] on span "Publish" at bounding box center [996, 15] width 46 height 12
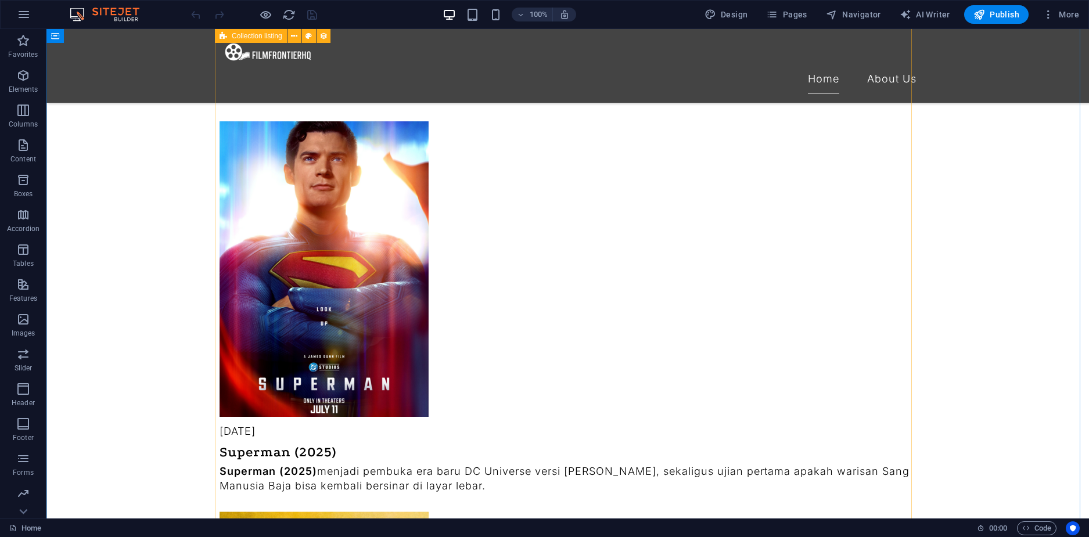
scroll to position [1277, 0]
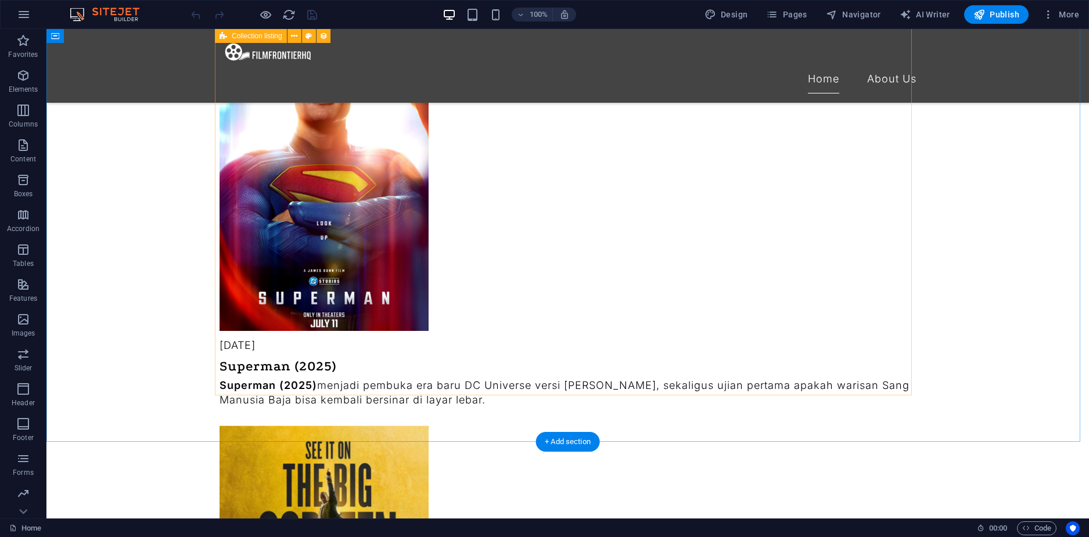
select select "columns.exhibition-date_ASC"
select select "columns.featured-exhibition"
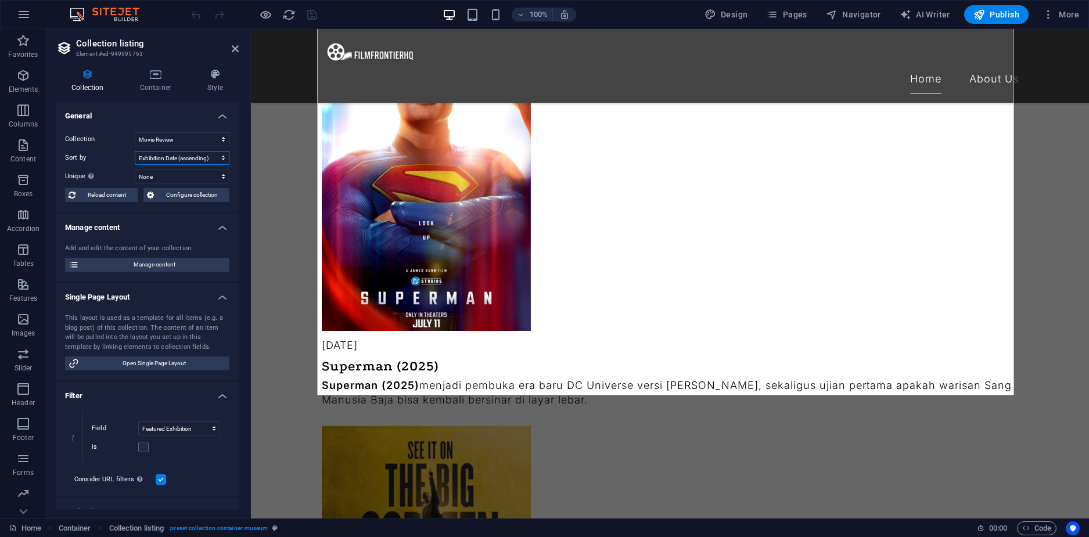
click at [215, 164] on select "Created at (ascending) Created at (descending) Updated at (ascending) Updated a…" at bounding box center [182, 158] width 95 height 14
select select "createdAt_ASC"
click at [135, 151] on select "Created at (ascending) Created at (descending) Updated at (ascending) Updated a…" at bounding box center [182, 158] width 95 height 14
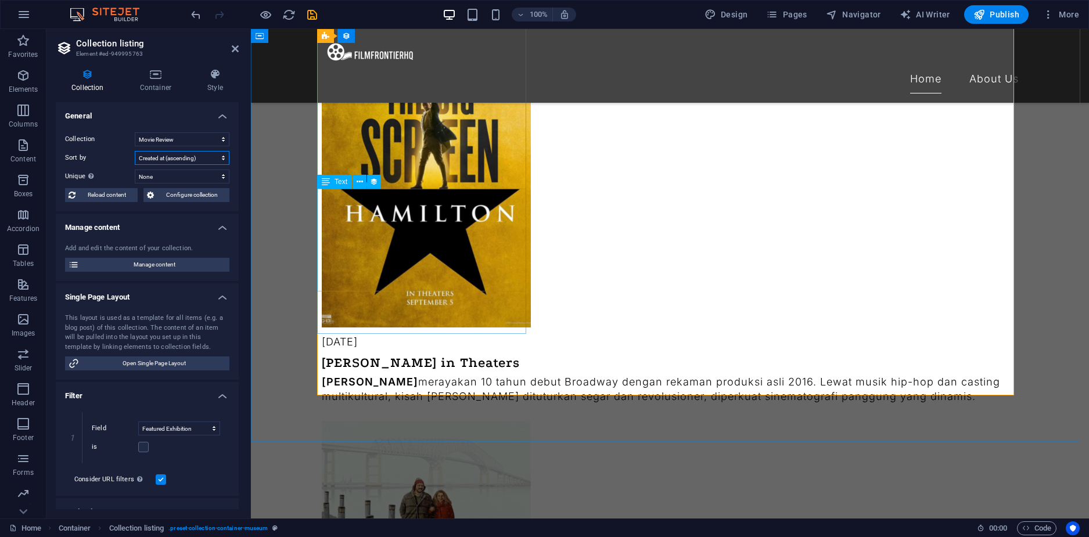
select select "columns.featured-exhibition"
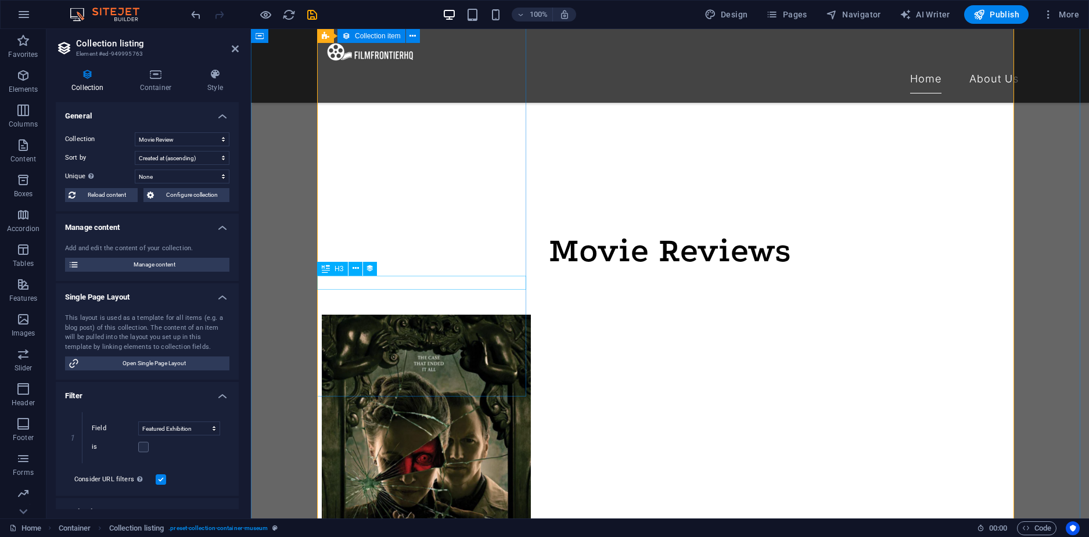
scroll to position [581, 0]
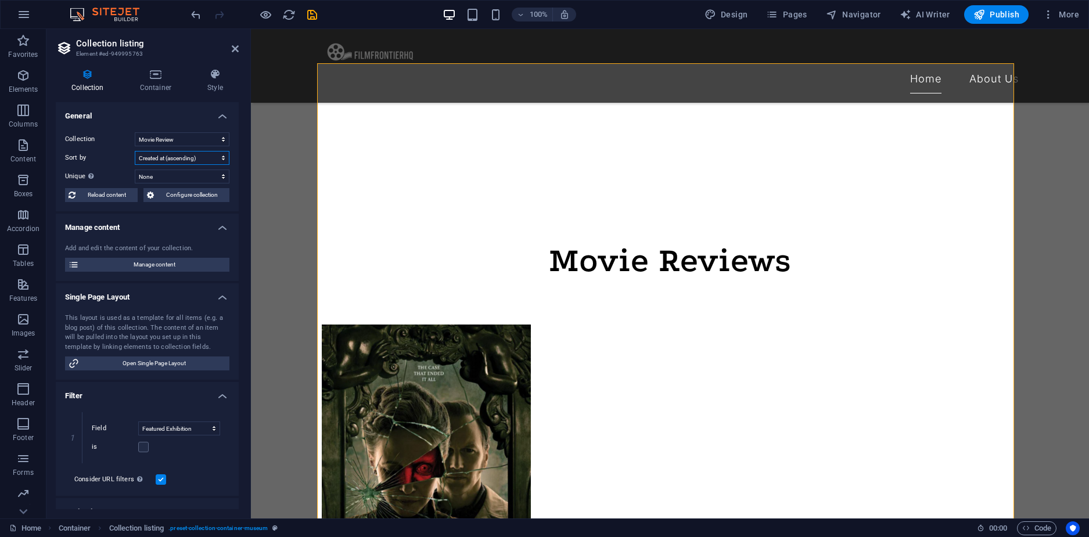
drag, startPoint x: 183, startPoint y: 156, endPoint x: 186, endPoint y: 162, distance: 7.3
click at [183, 156] on select "Created at (ascending) Created at (descending) Updated at (ascending) Updated a…" at bounding box center [182, 158] width 95 height 14
click at [135, 151] on select "Created at (ascending) Created at (descending) Updated at (ascending) Updated a…" at bounding box center [182, 158] width 95 height 14
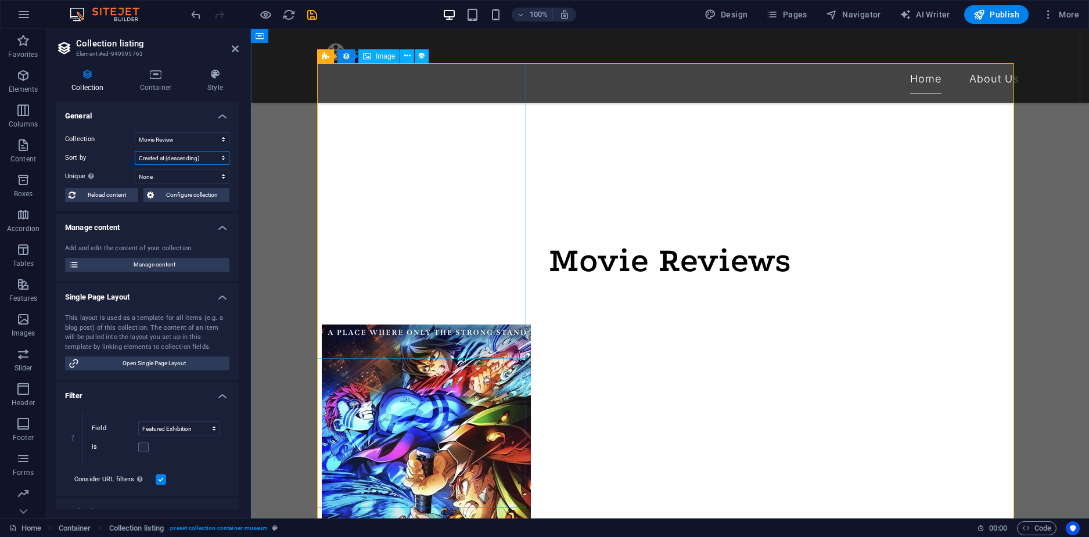
select select "createdAt_DESC"
select select "columns.featured-exhibition"
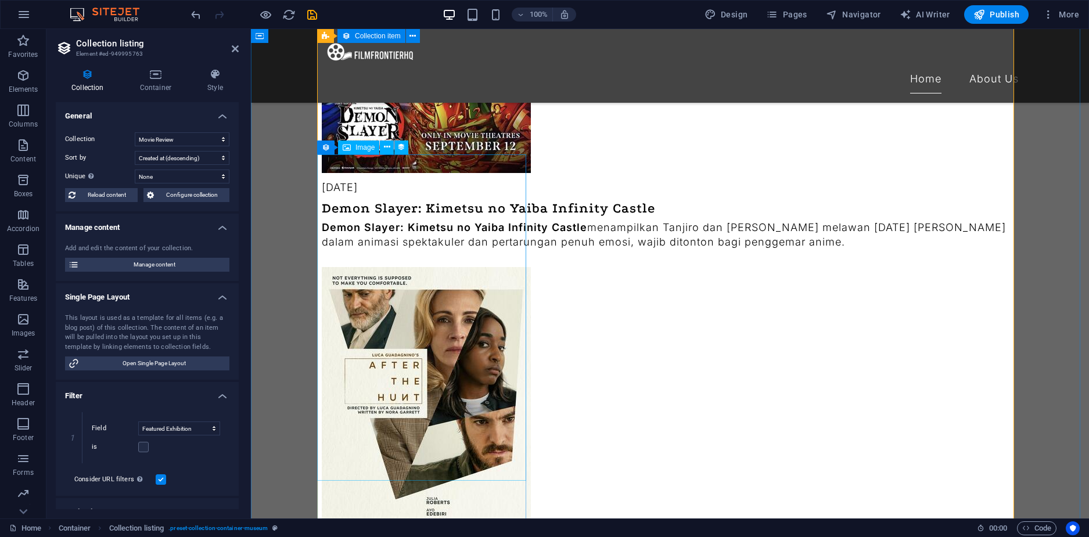
scroll to position [1277, 0]
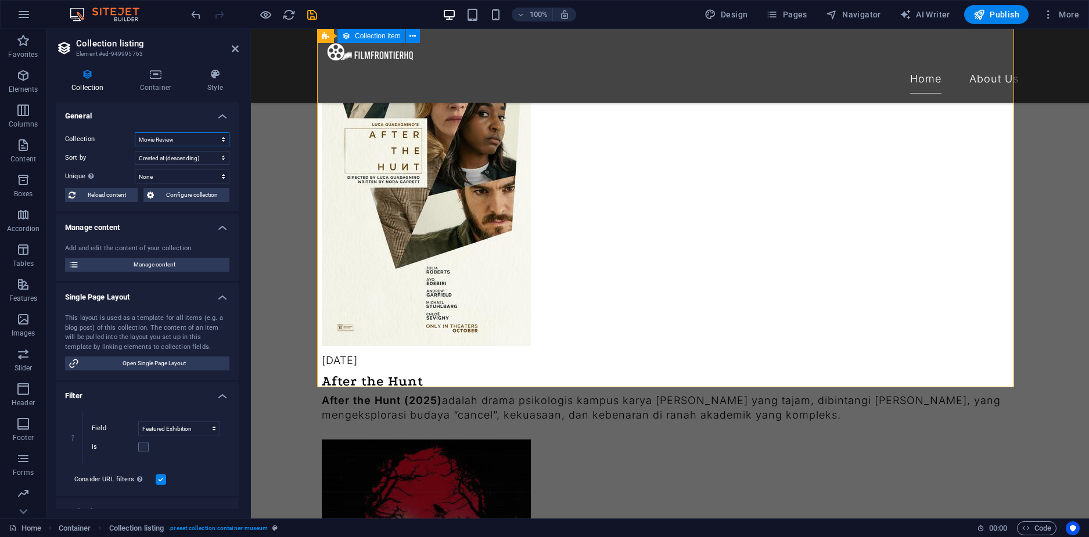
click at [160, 140] on select "Movie Review" at bounding box center [182, 139] width 95 height 14
click at [177, 135] on select "Movie Review" at bounding box center [182, 139] width 95 height 14
click at [186, 178] on select "None Exhibition Image Exhibition Date Name Slug Exhibition Intro Exhibition Her…" at bounding box center [182, 177] width 95 height 14
click at [177, 197] on span "Configure collection" at bounding box center [191, 195] width 69 height 14
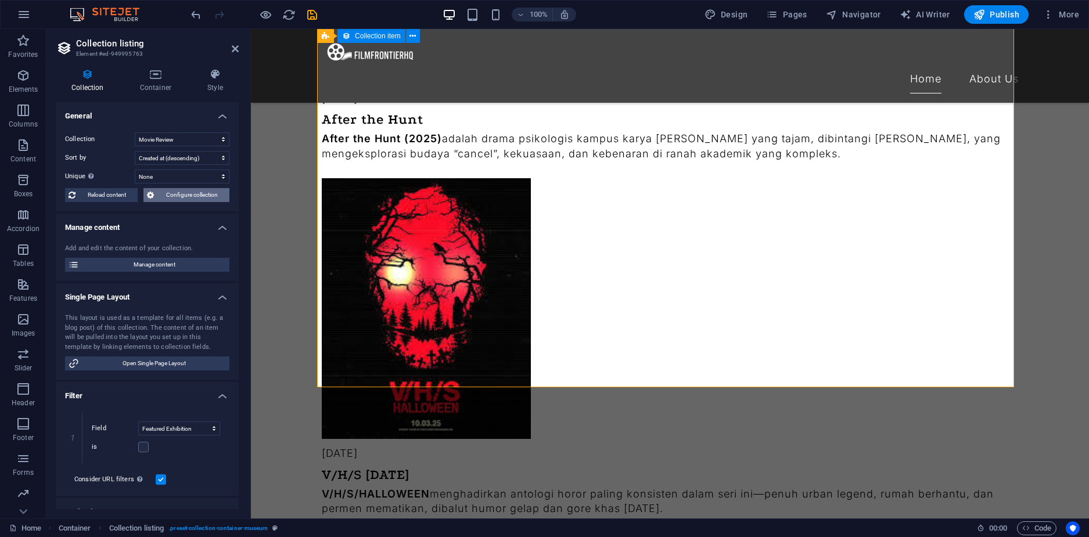
scroll to position [0, 0]
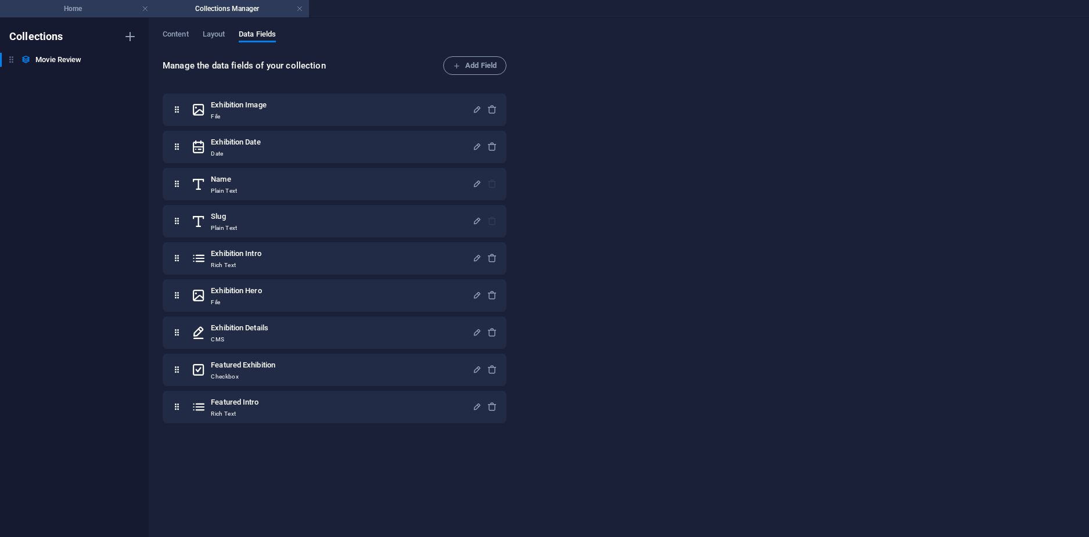
click at [63, 12] on h4 "Home" at bounding box center [77, 8] width 154 height 13
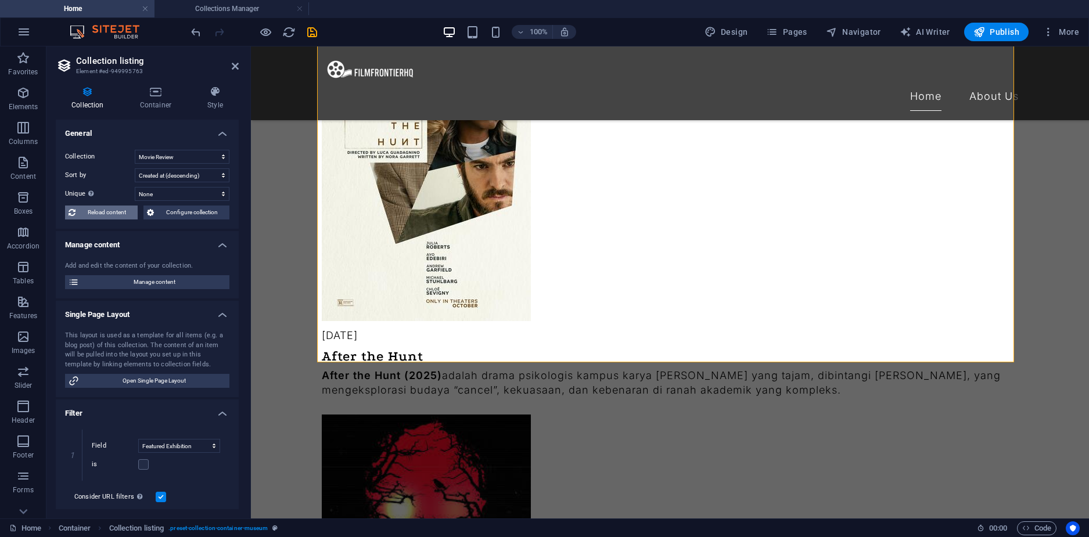
click at [111, 214] on span "Reload content" at bounding box center [106, 213] width 55 height 14
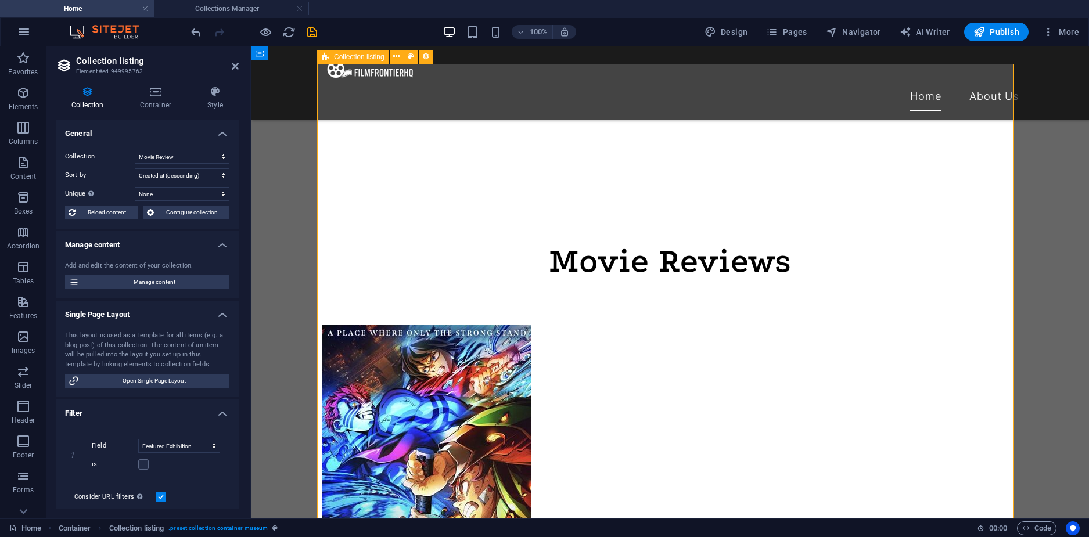
select select "createdAt_DESC"
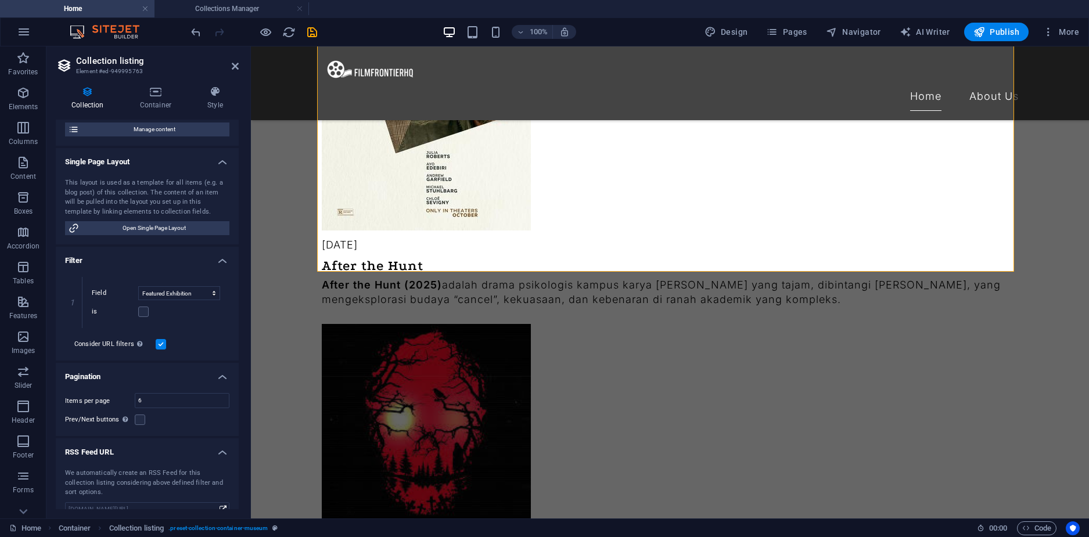
scroll to position [169, 0]
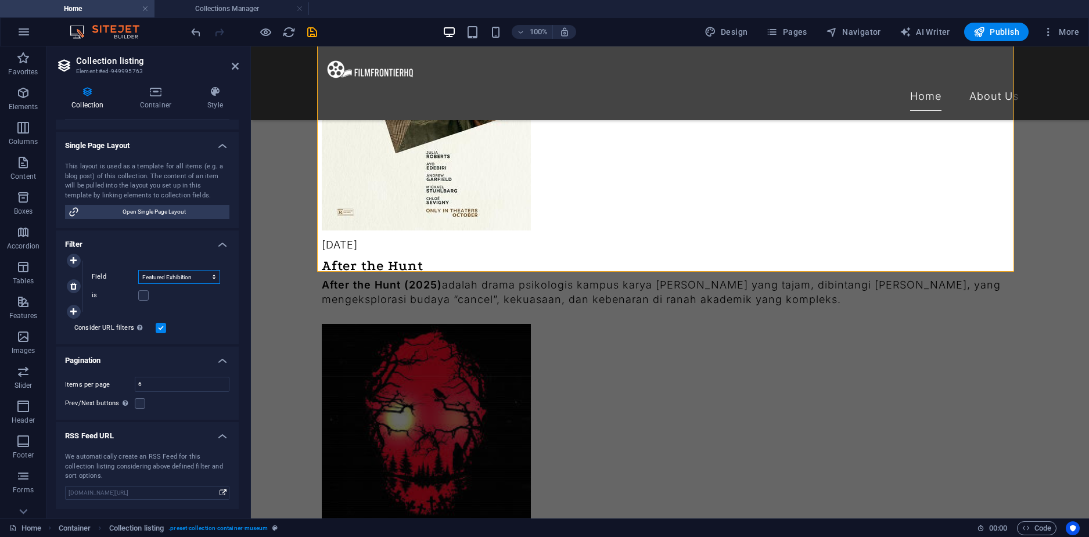
click at [171, 276] on select "Created at Updated at Exhibition Date Name Slug Featured Exhibition" at bounding box center [179, 277] width 82 height 14
select select "createdAt"
click at [138, 270] on select "Created at Updated at Exhibition Date Name Slug Featured Exhibition" at bounding box center [179, 277] width 82 height 14
click at [176, 300] on select "in the past in the future before before or at after after or at" at bounding box center [179, 296] width 82 height 14
select select "past"
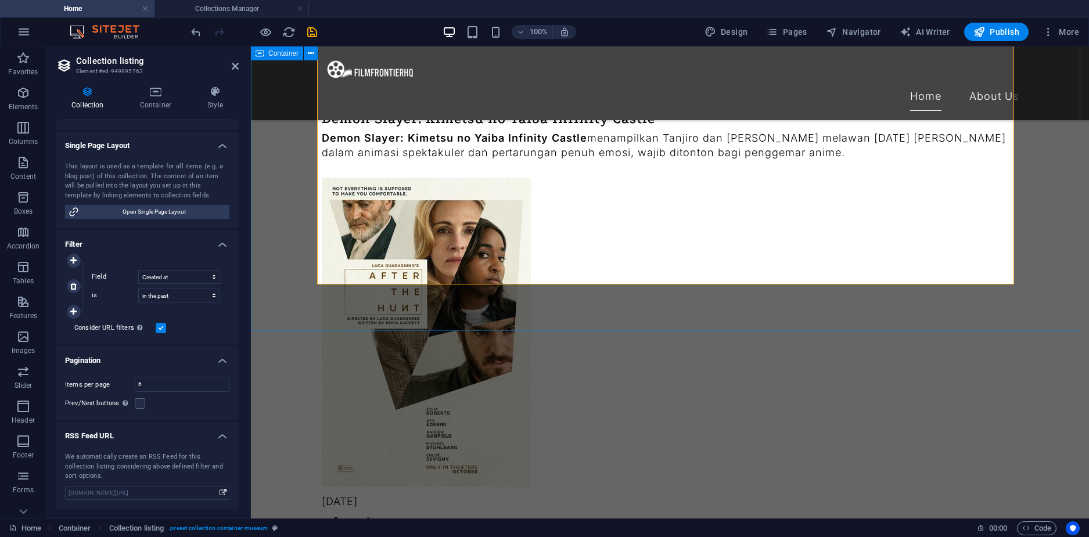
select select "createdAt_DESC"
select select "past"
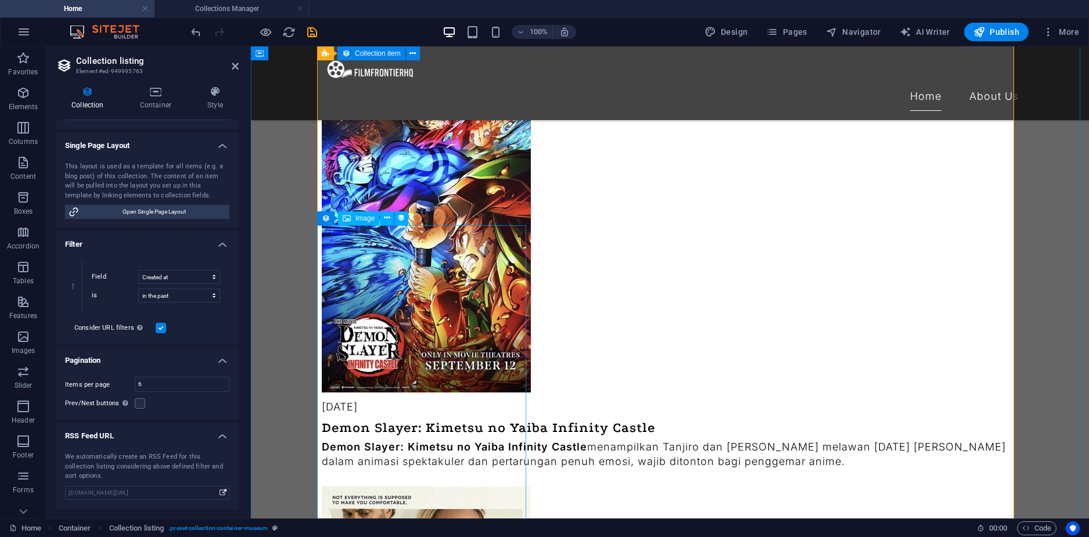
scroll to position [686, 0]
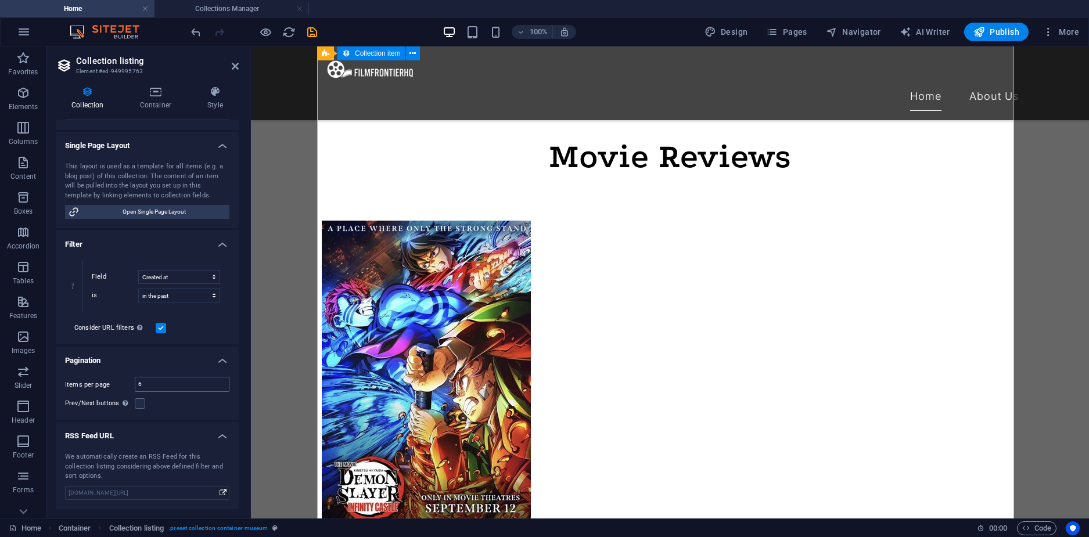
click at [155, 384] on input "6" at bounding box center [181, 384] width 93 height 14
type input "9"
type input "6"
click at [137, 402] on label at bounding box center [140, 403] width 10 height 10
click at [0, 0] on input "Prev/Next buttons Even if checked the pagination will not be displayed when the…" at bounding box center [0, 0] width 0 height 0
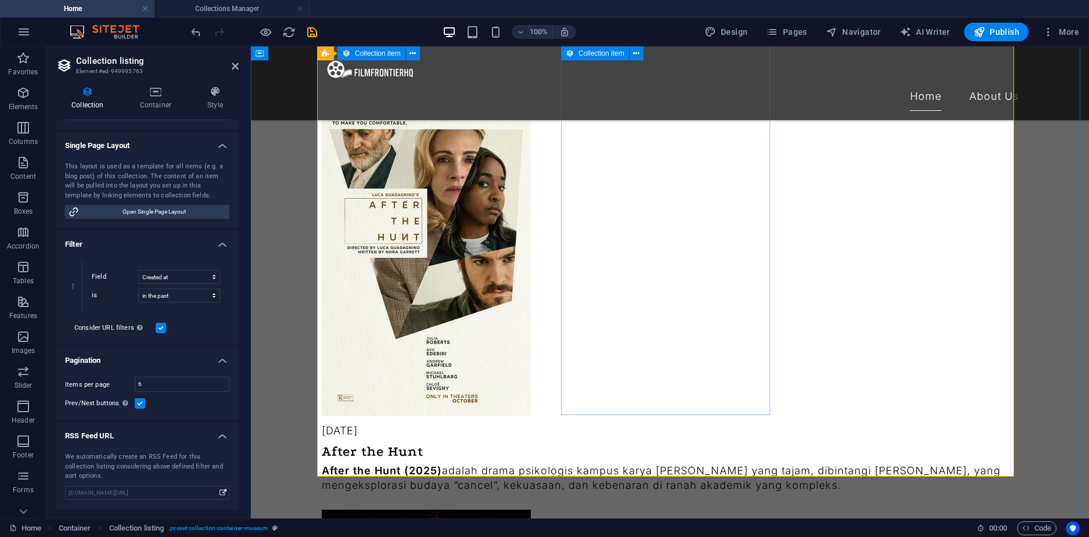
scroll to position [1383, 0]
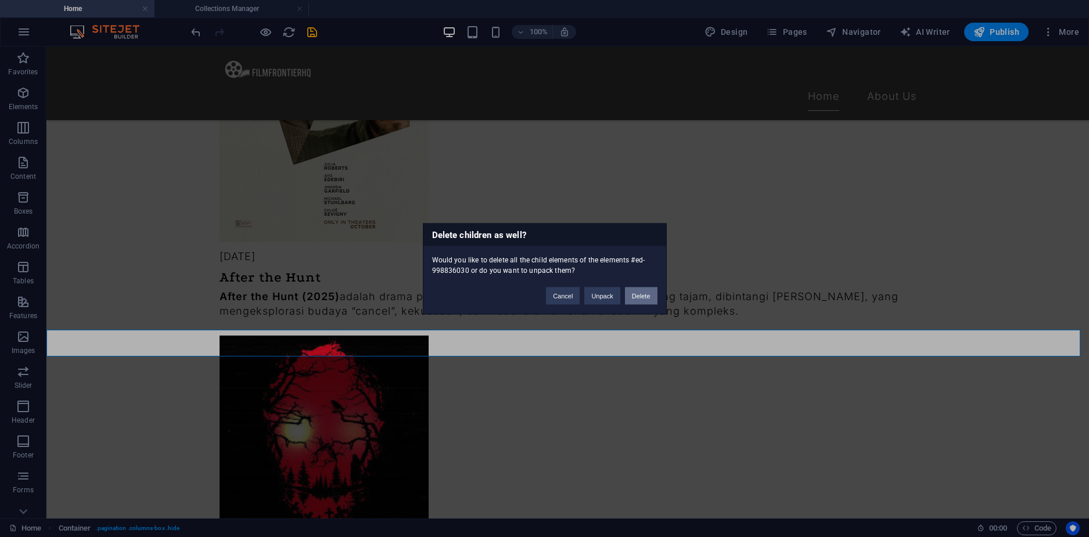
click at [630, 296] on button "Delete" at bounding box center [641, 295] width 33 height 17
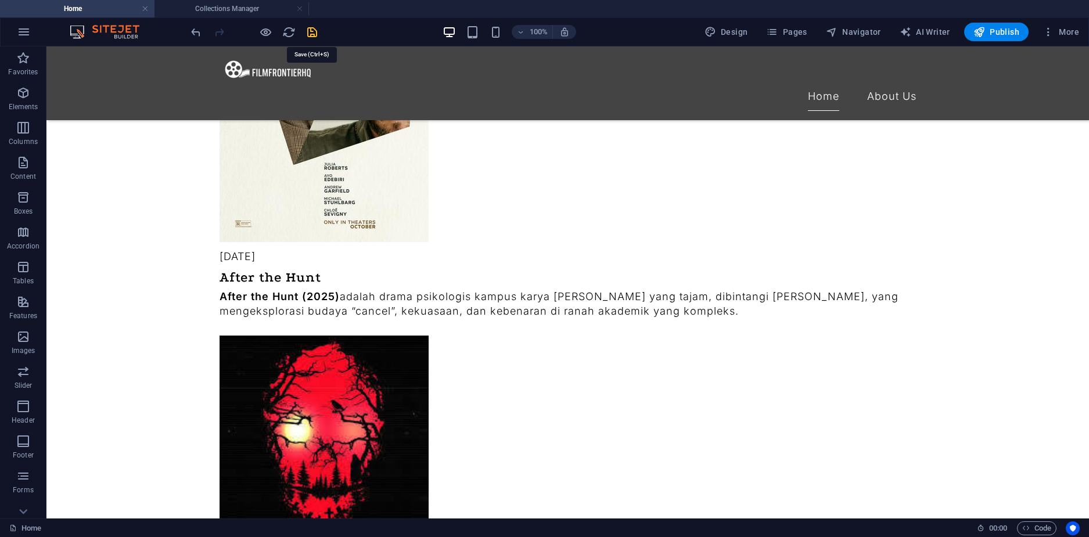
click at [311, 30] on icon "save" at bounding box center [311, 32] width 13 height 13
click at [996, 30] on span "Publish" at bounding box center [996, 32] width 46 height 12
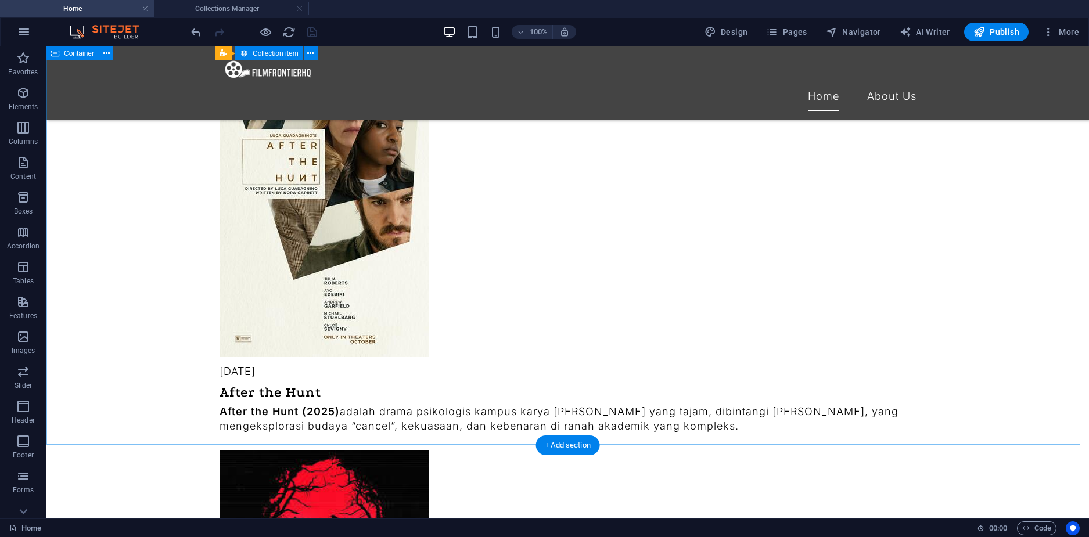
scroll to position [1267, 0]
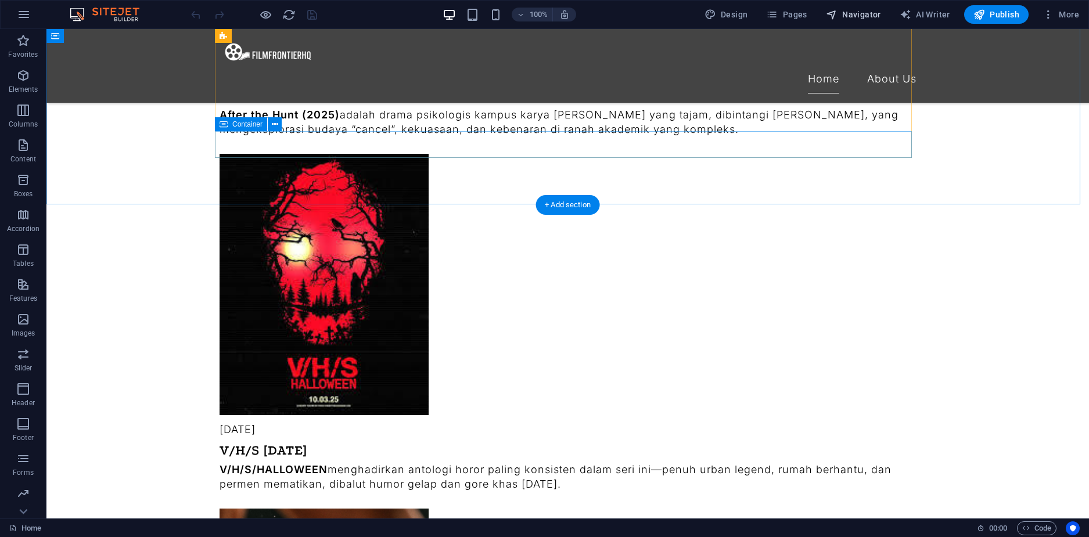
scroll to position [1567, 0]
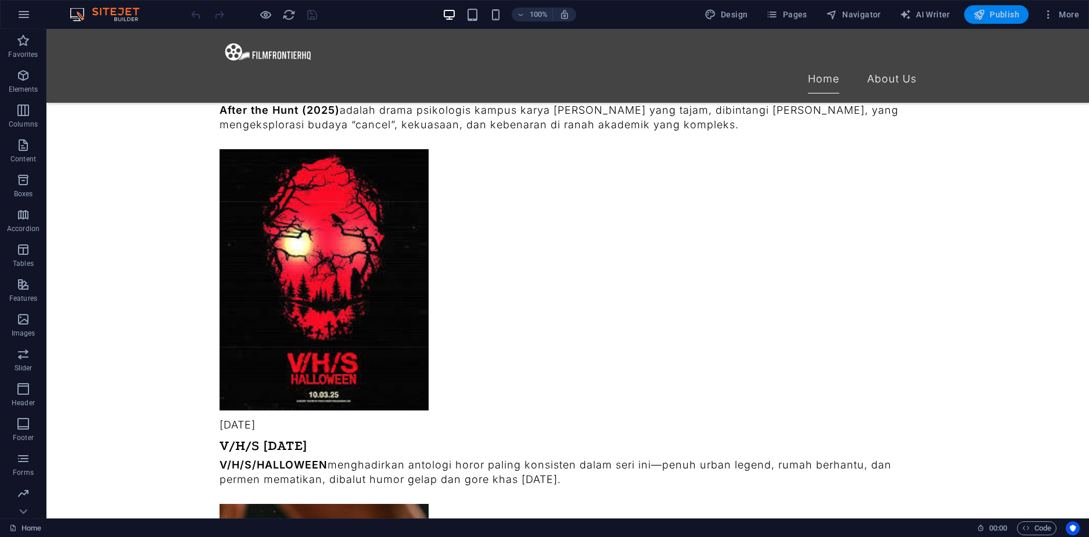
click at [1005, 20] on span "Publish" at bounding box center [996, 15] width 46 height 12
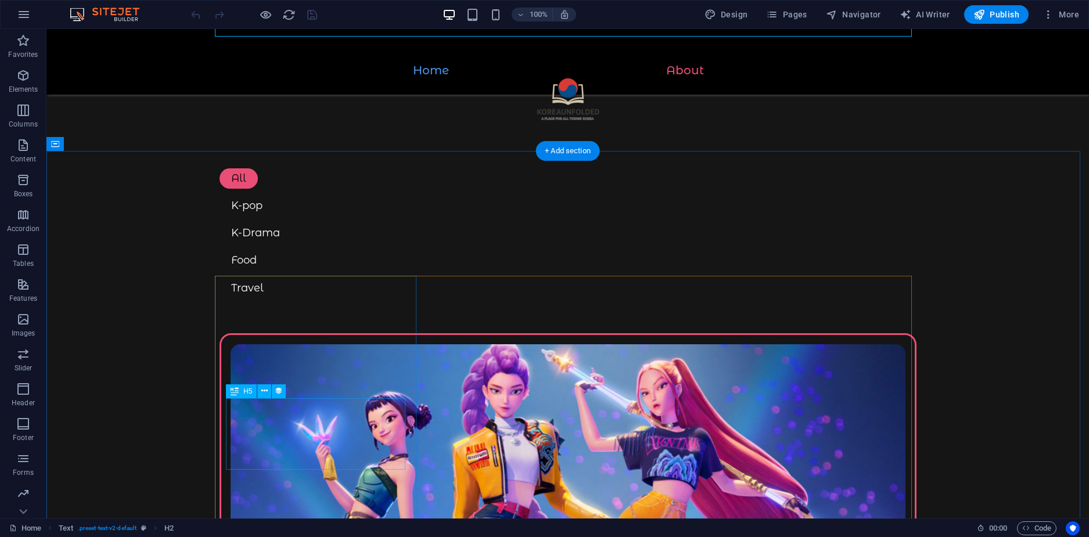
scroll to position [232, 0]
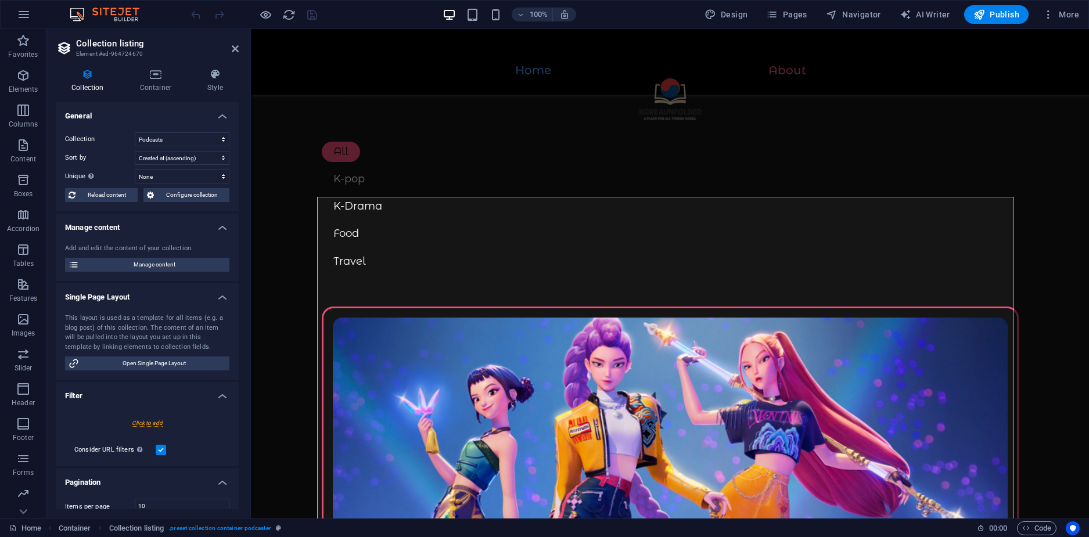
scroll to position [122, 0]
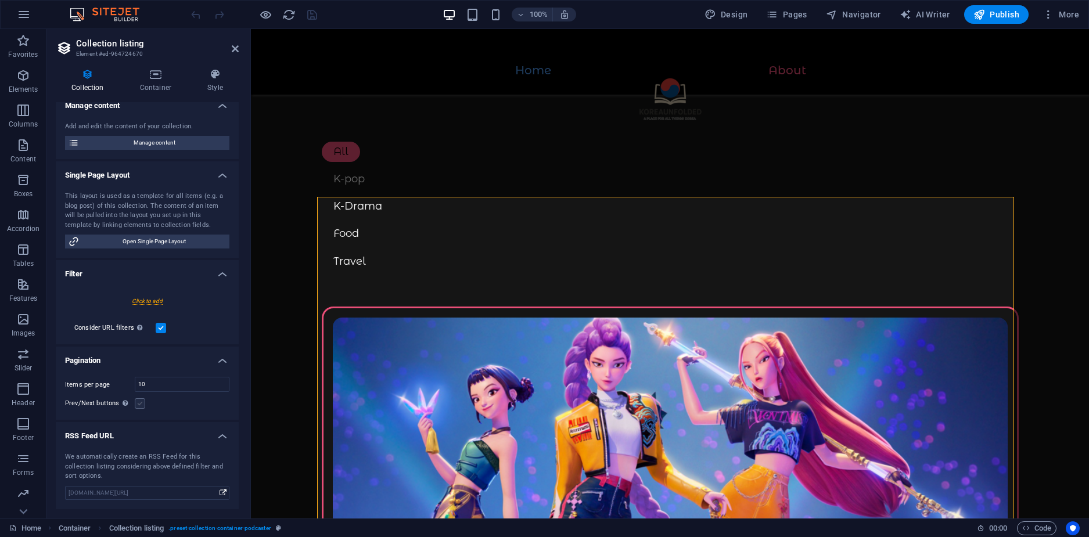
click at [140, 401] on label at bounding box center [140, 403] width 10 height 10
click at [0, 0] on input "Prev/Next buttons Even if checked the pagination will not be displayed when the…" at bounding box center [0, 0] width 0 height 0
click at [579, 169] on div "K-pop" at bounding box center [670, 179] width 697 height 20
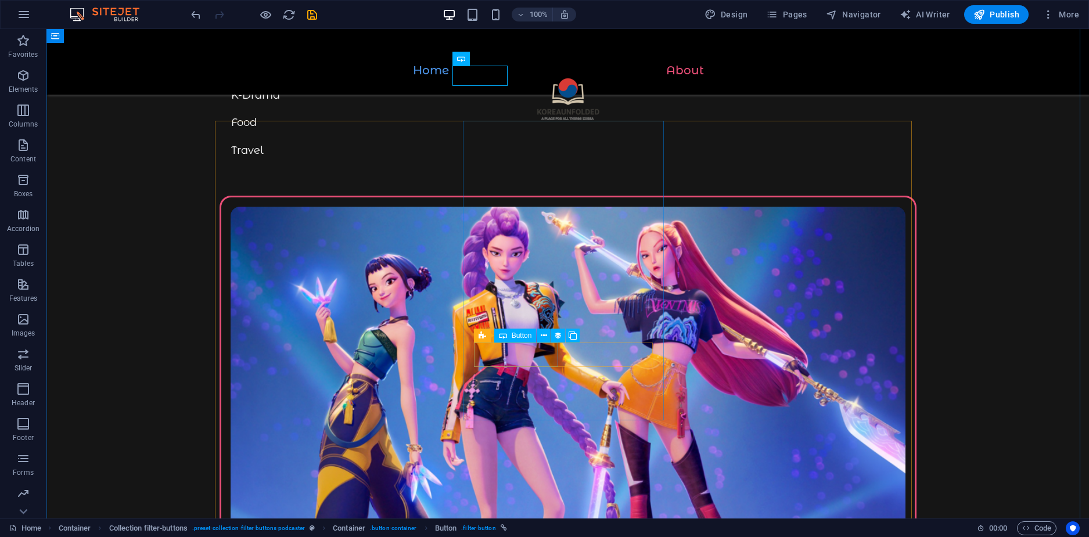
scroll to position [348, 0]
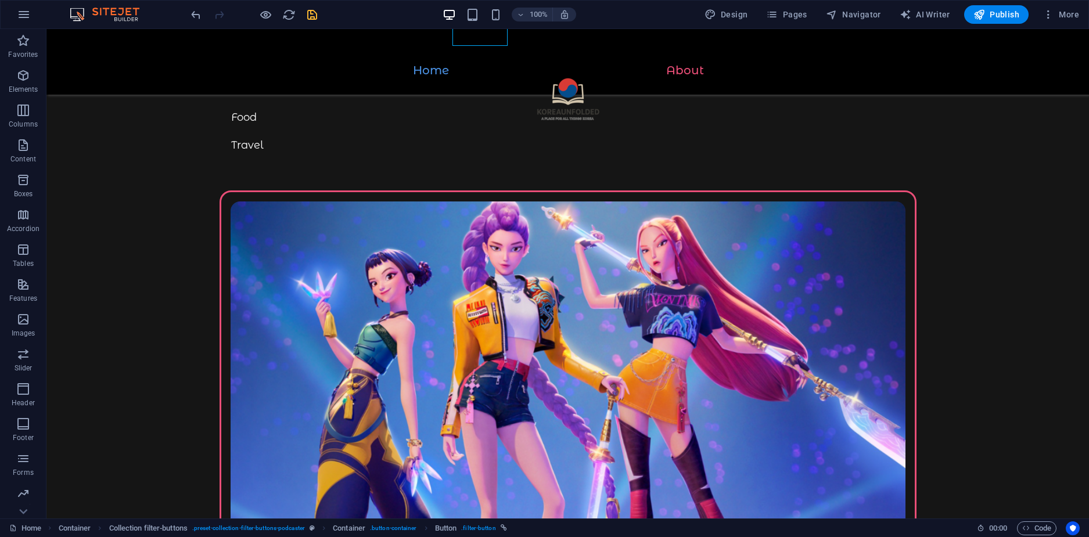
click at [318, 12] on icon "save" at bounding box center [311, 14] width 13 height 13
click at [992, 13] on span "Publish" at bounding box center [996, 15] width 46 height 12
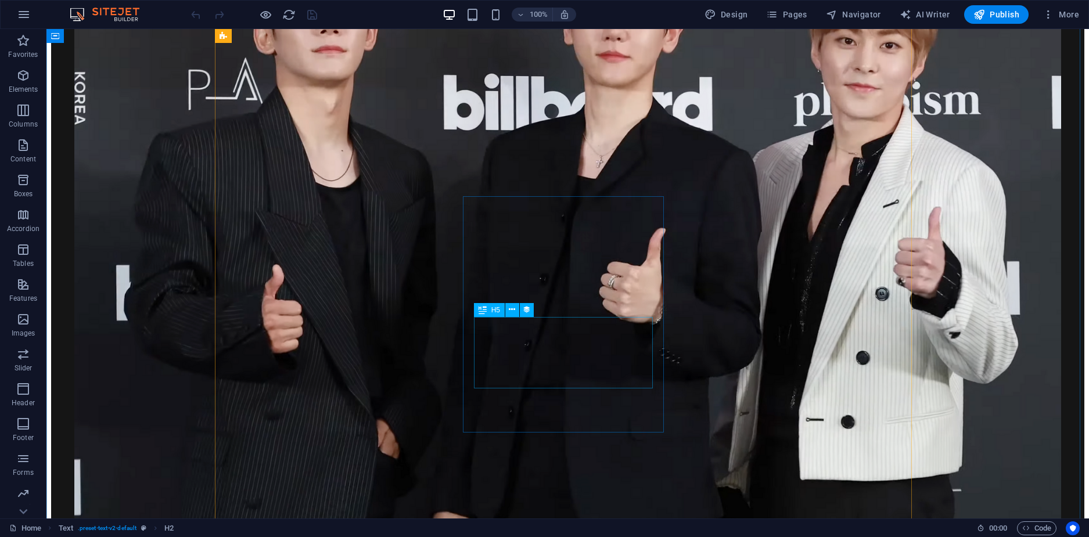
scroll to position [1219, 0]
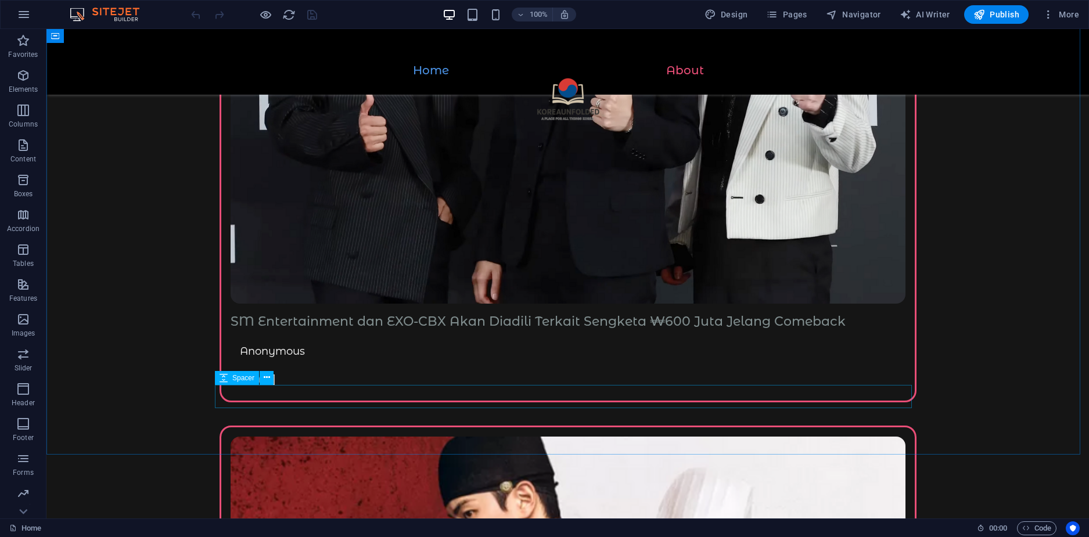
click at [278, 375] on div "Spacer" at bounding box center [248, 378] width 66 height 15
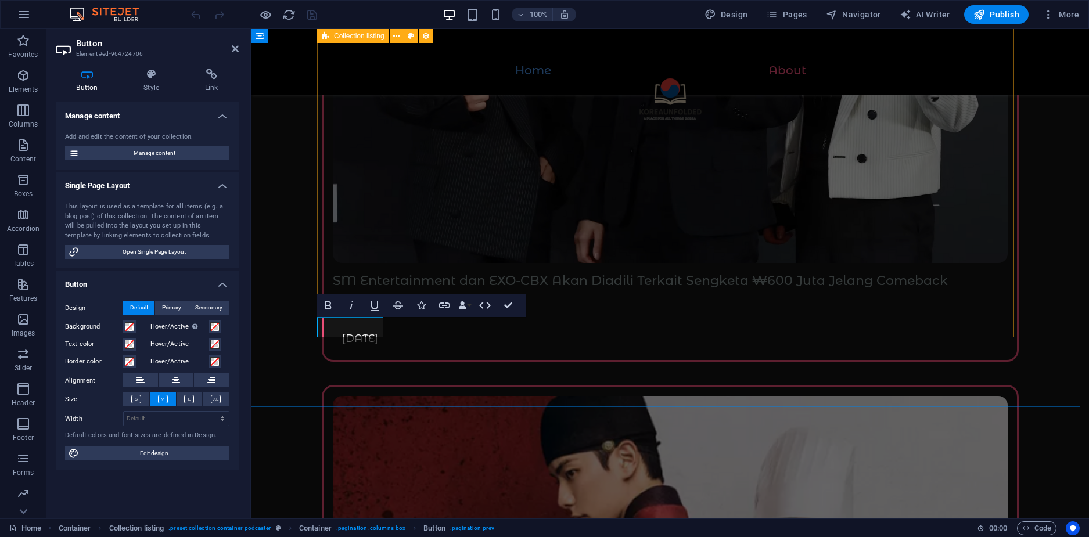
scroll to position [1277, 0]
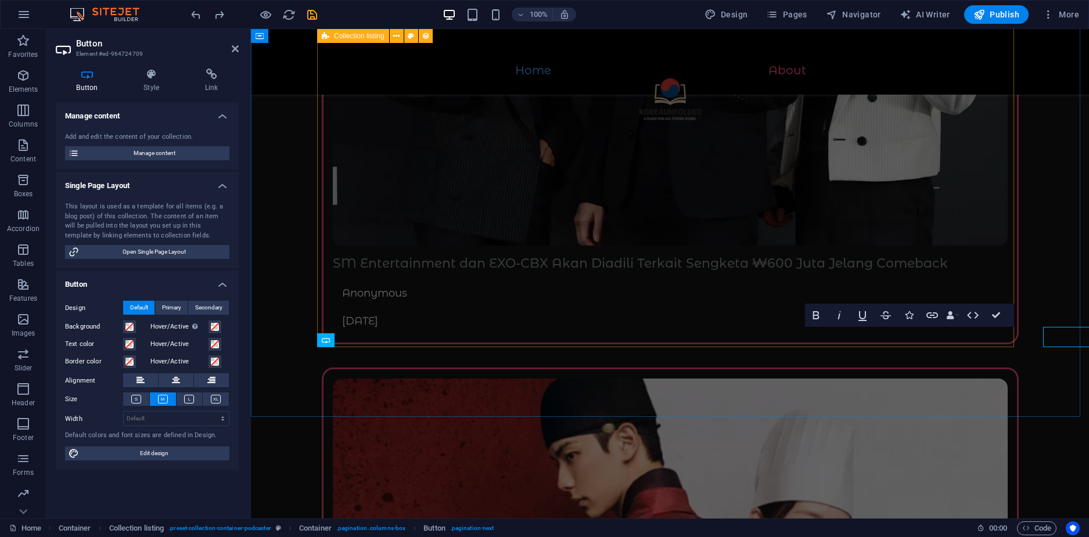
scroll to position [1257, 0]
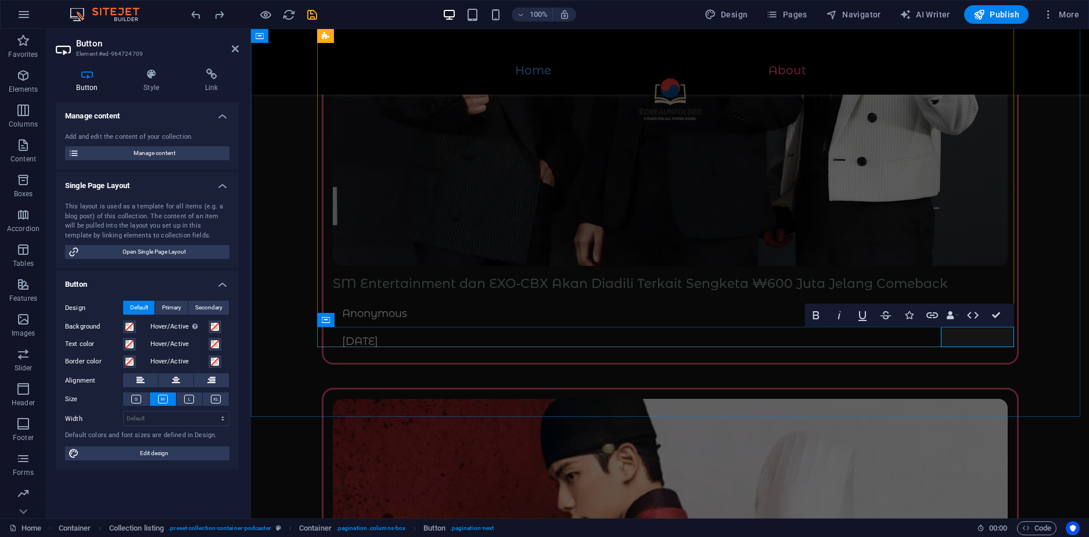
drag, startPoint x: 969, startPoint y: 336, endPoint x: 980, endPoint y: 334, distance: 11.2
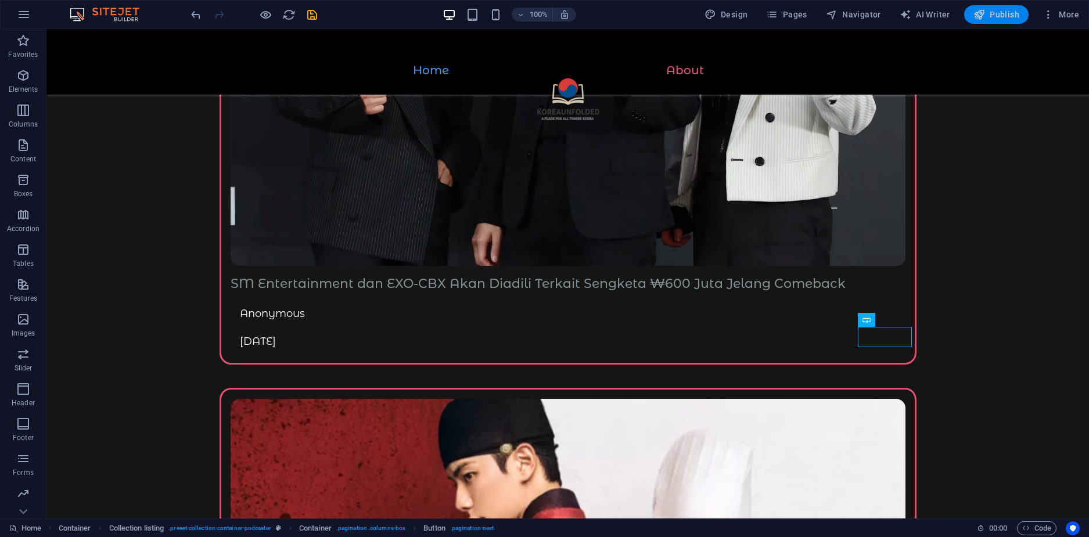
click at [992, 18] on span "Publish" at bounding box center [996, 15] width 46 height 12
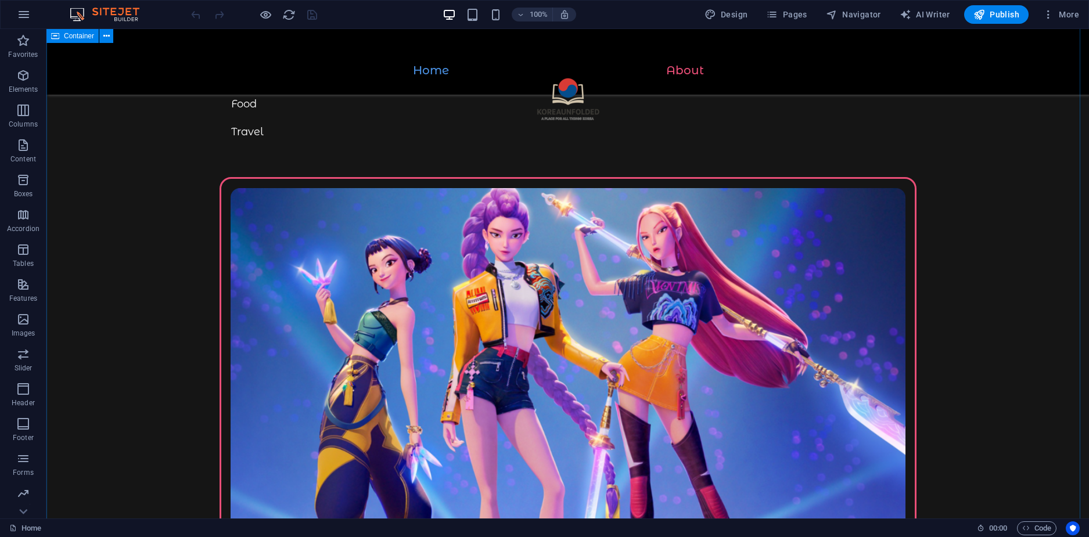
scroll to position [522, 0]
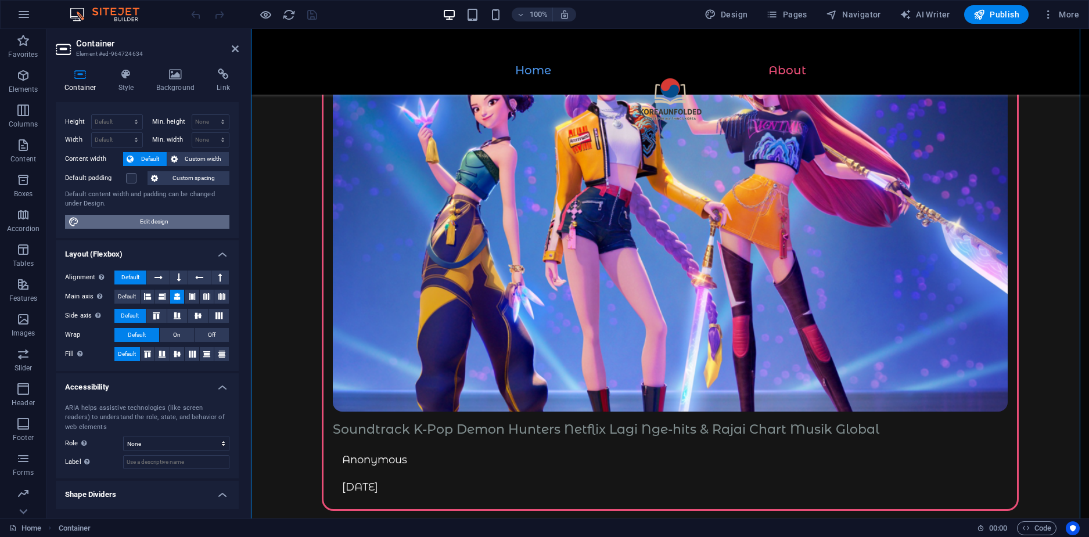
scroll to position [43, 0]
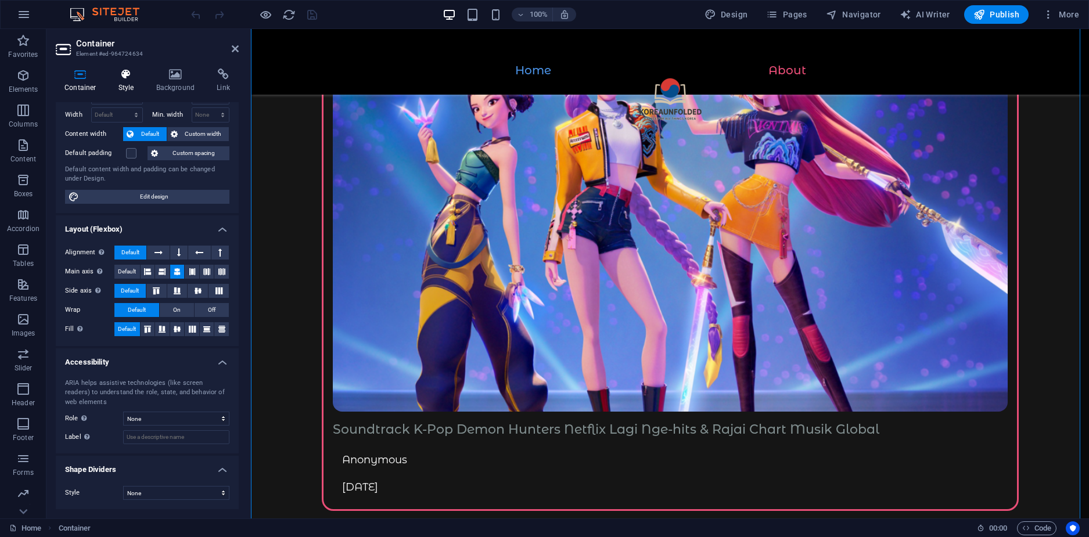
click at [124, 77] on icon at bounding box center [126, 75] width 33 height 12
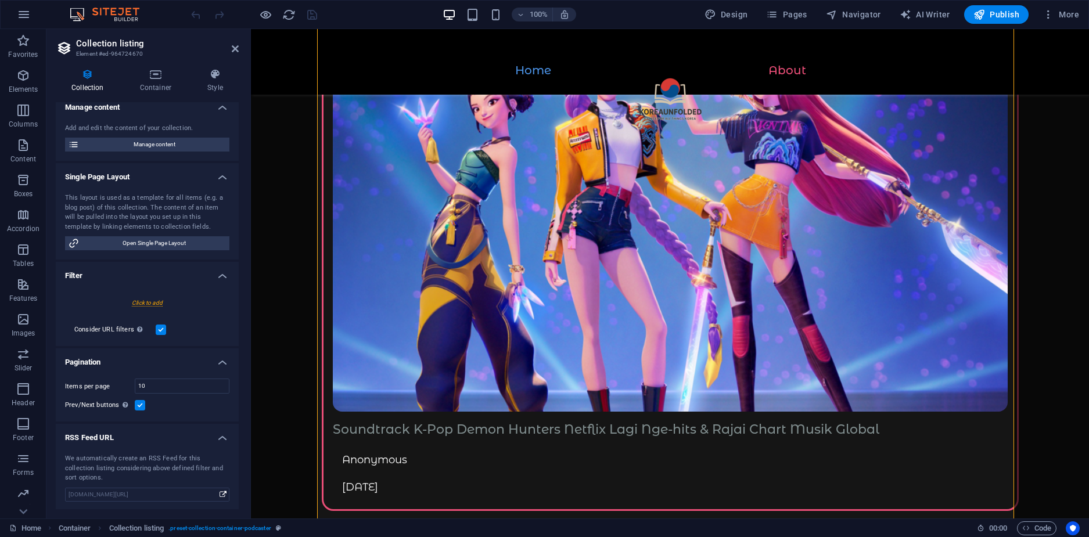
scroll to position [122, 0]
drag, startPoint x: 164, startPoint y: 387, endPoint x: 121, endPoint y: 377, distance: 43.6
click at [121, 377] on div "Items per page 10" at bounding box center [147, 384] width 164 height 15
type input "9"
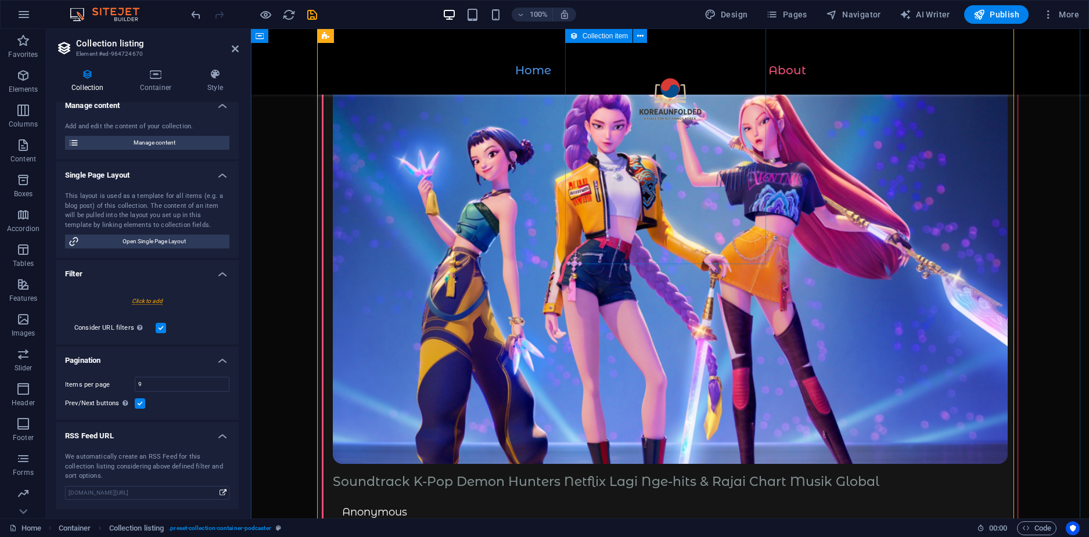
scroll to position [464, 0]
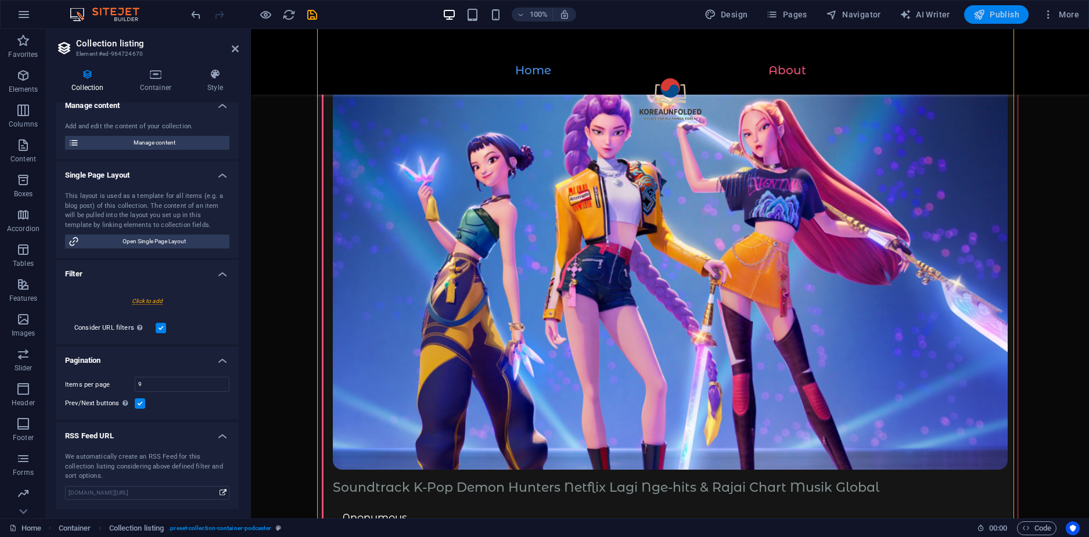
click at [983, 15] on icon "button" at bounding box center [979, 15] width 12 height 12
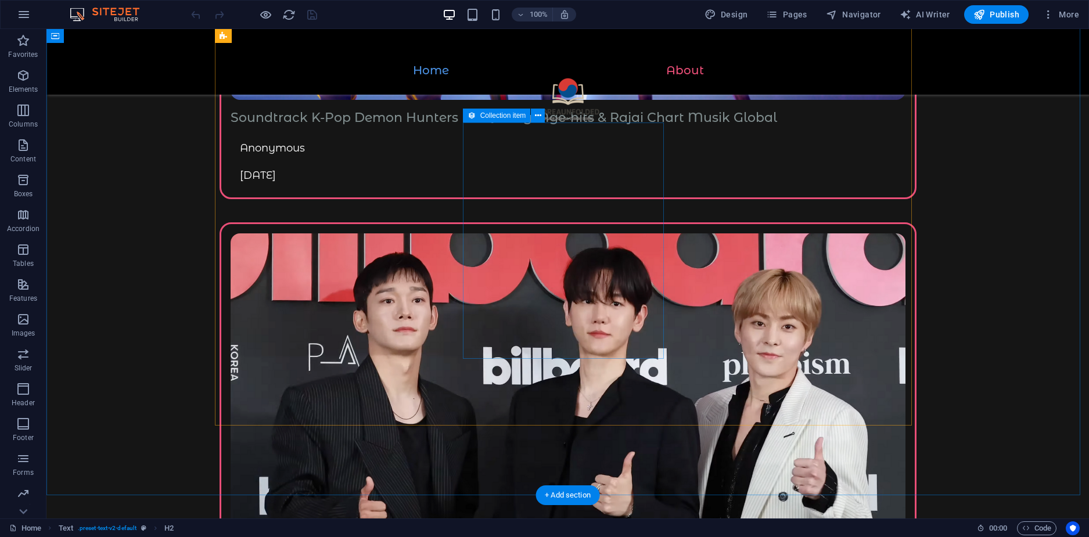
scroll to position [987, 0]
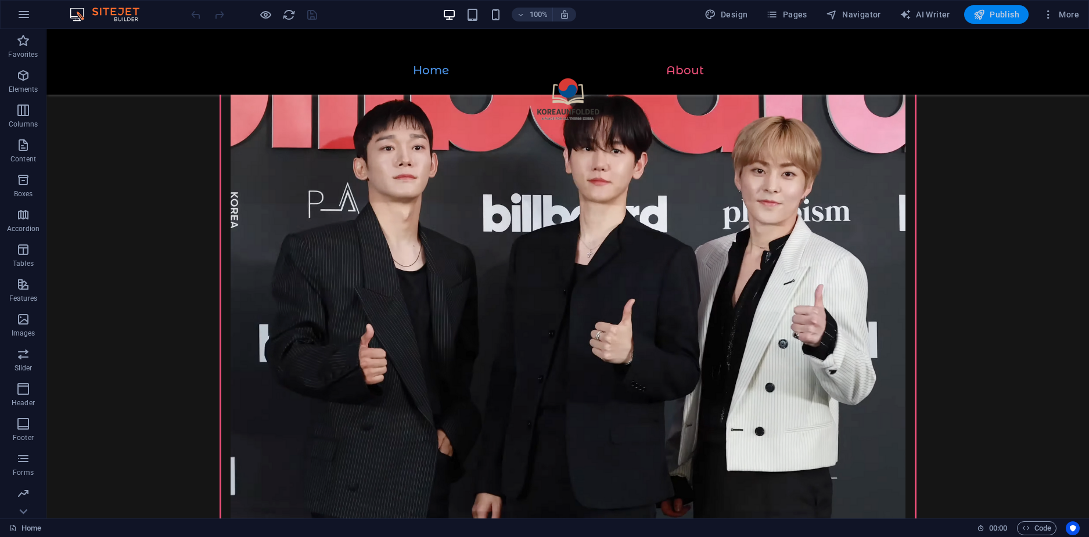
click at [985, 12] on icon "button" at bounding box center [979, 15] width 12 height 12
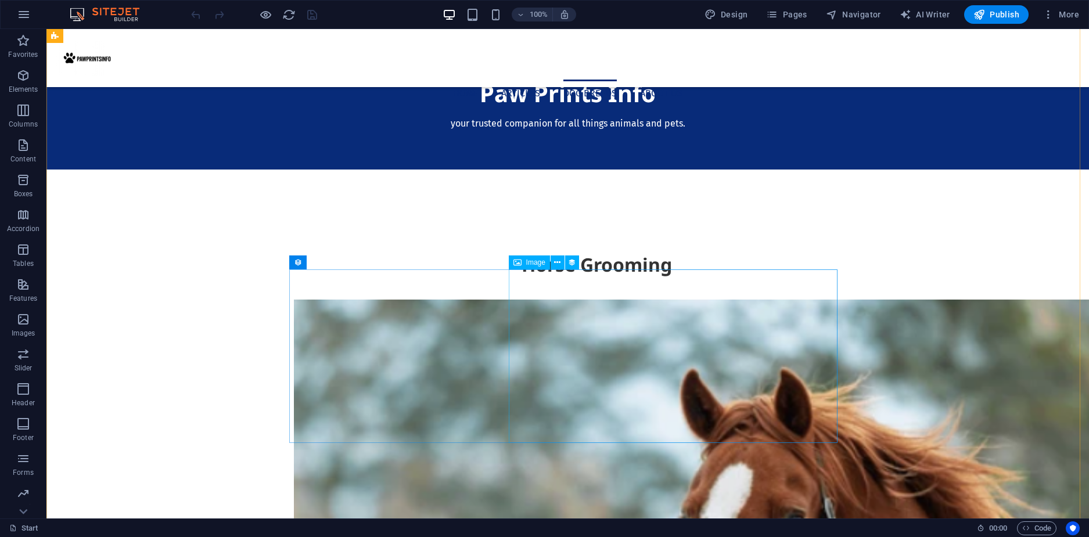
scroll to position [929, 0]
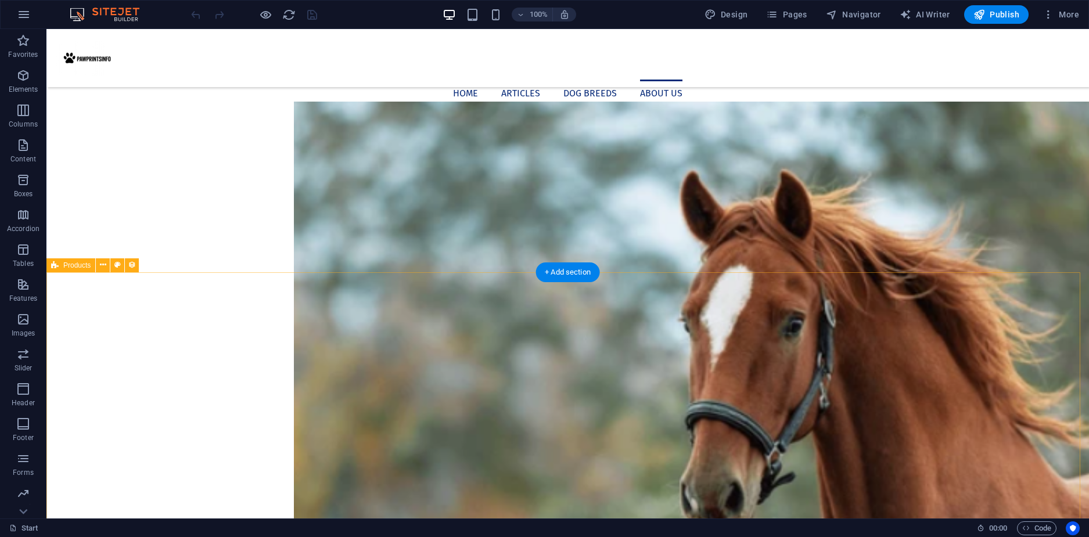
select select "68d640dd18dab35b8107a5c8"
select select "createdAt_DESC"
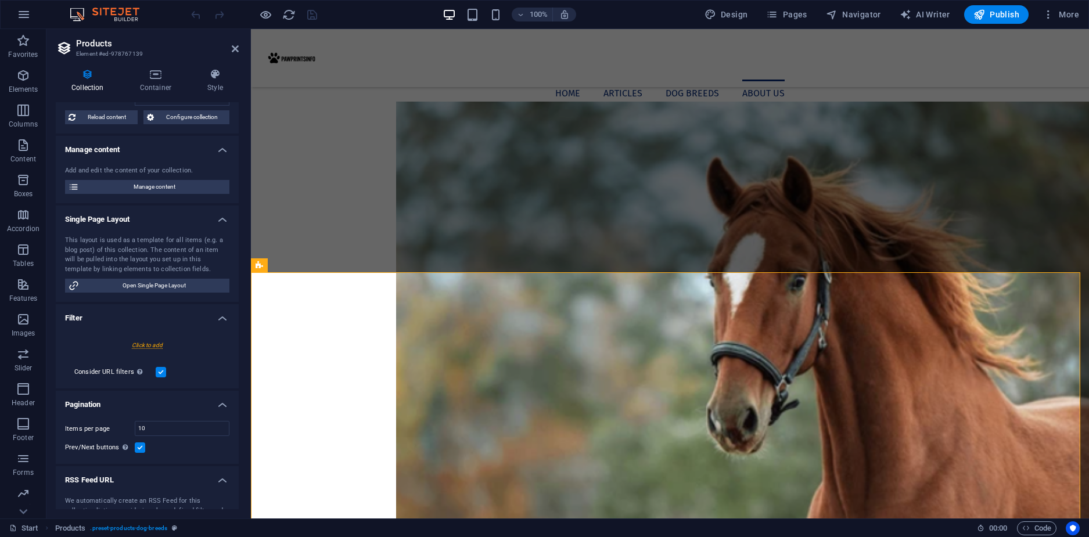
scroll to position [122, 0]
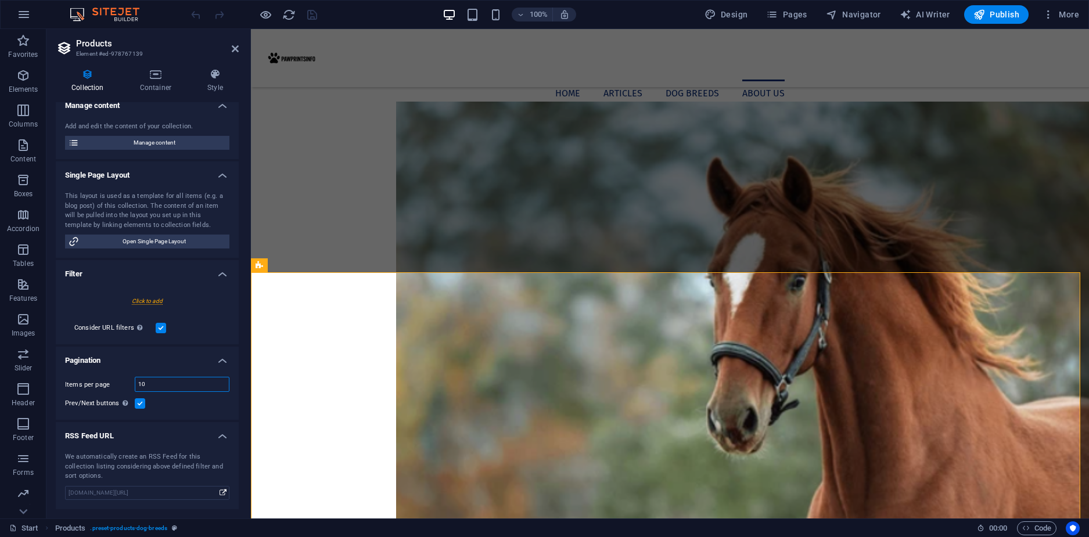
click at [152, 387] on input "10" at bounding box center [181, 384] width 93 height 14
type input "1"
select select "68d640dd18dab35b8107a5c8"
type input "1"
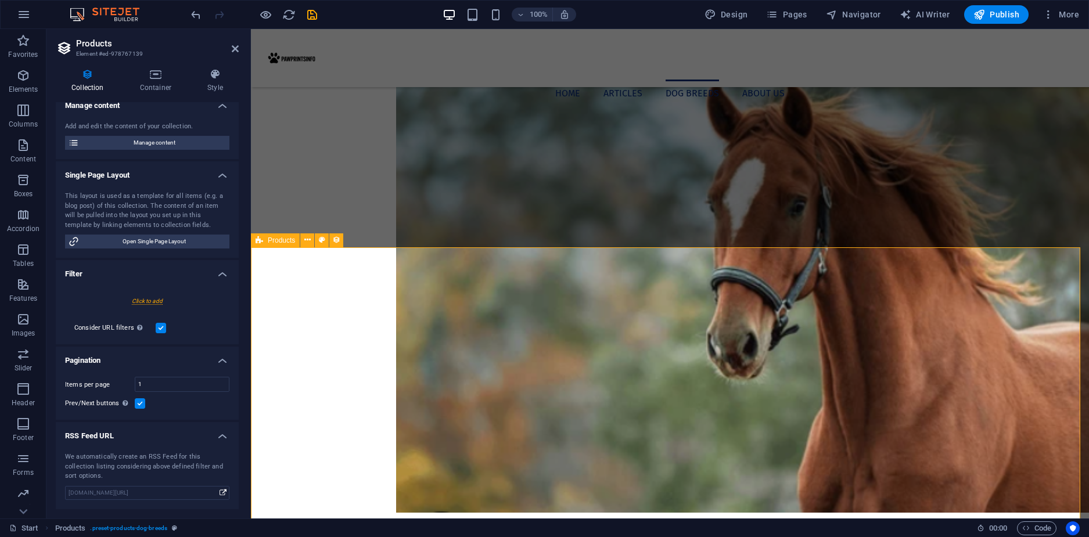
scroll to position [1045, 0]
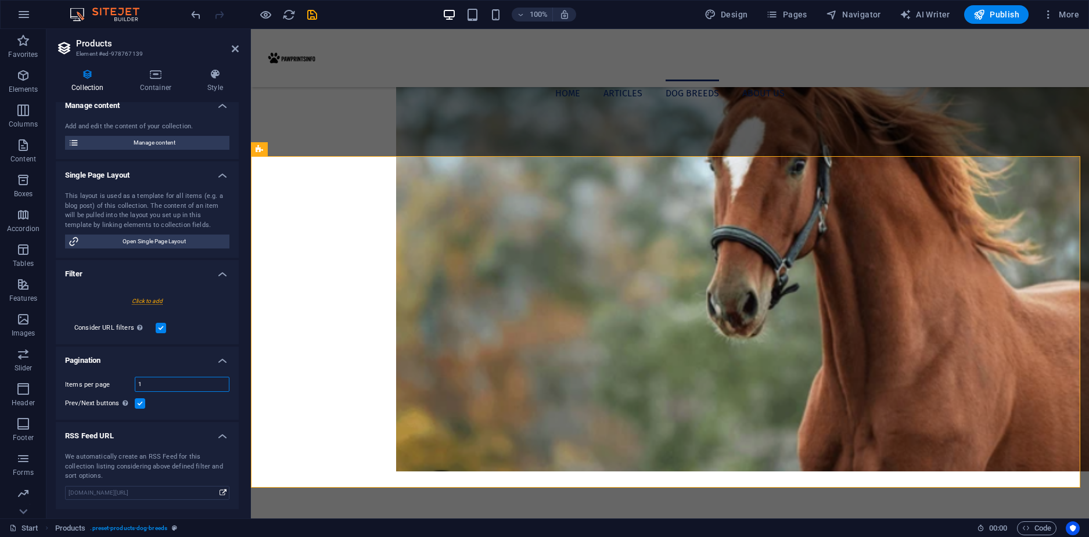
click at [186, 380] on input "1" at bounding box center [181, 384] width 93 height 14
type input "9"
select select "68d640dd18dab35b8107a5c8"
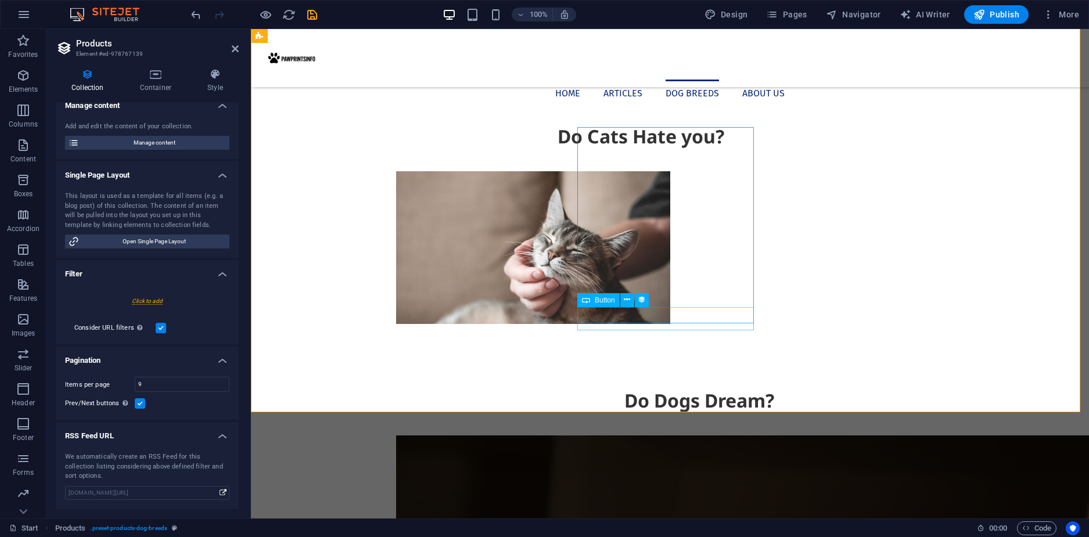
scroll to position [1567, 0]
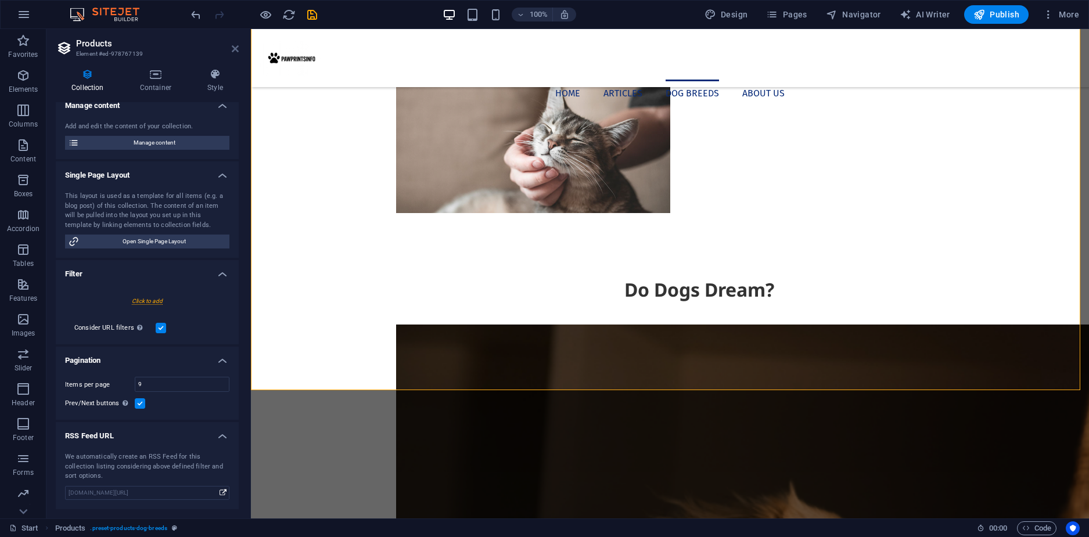
click at [238, 48] on icon at bounding box center [235, 48] width 7 height 9
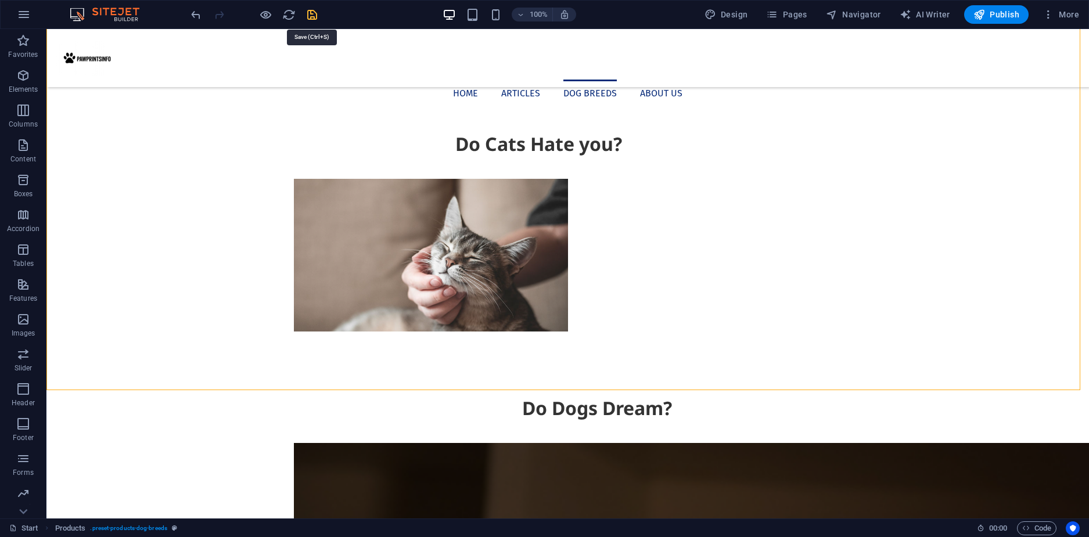
click at [311, 17] on icon "save" at bounding box center [311, 14] width 13 height 13
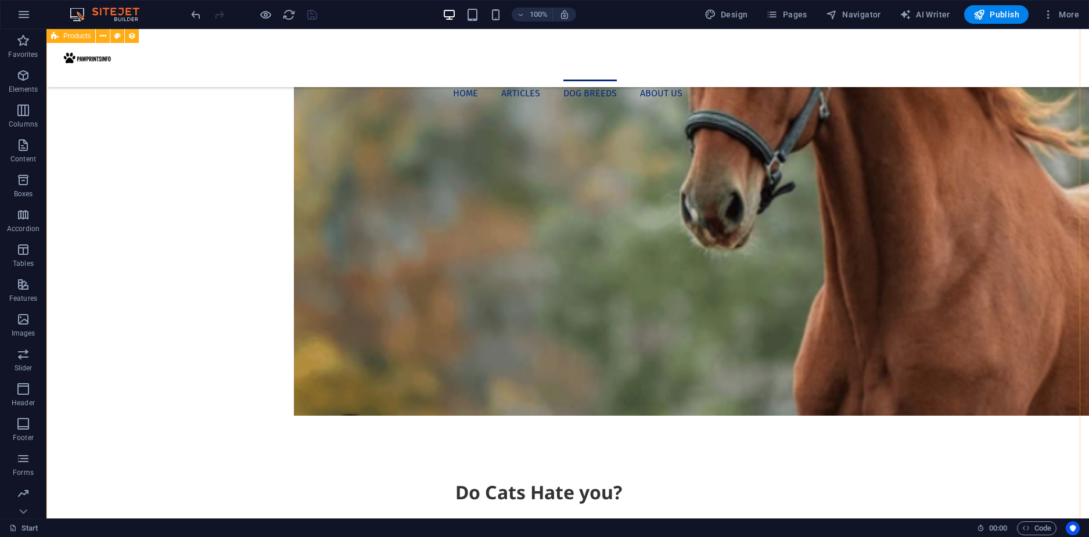
scroll to position [1103, 0]
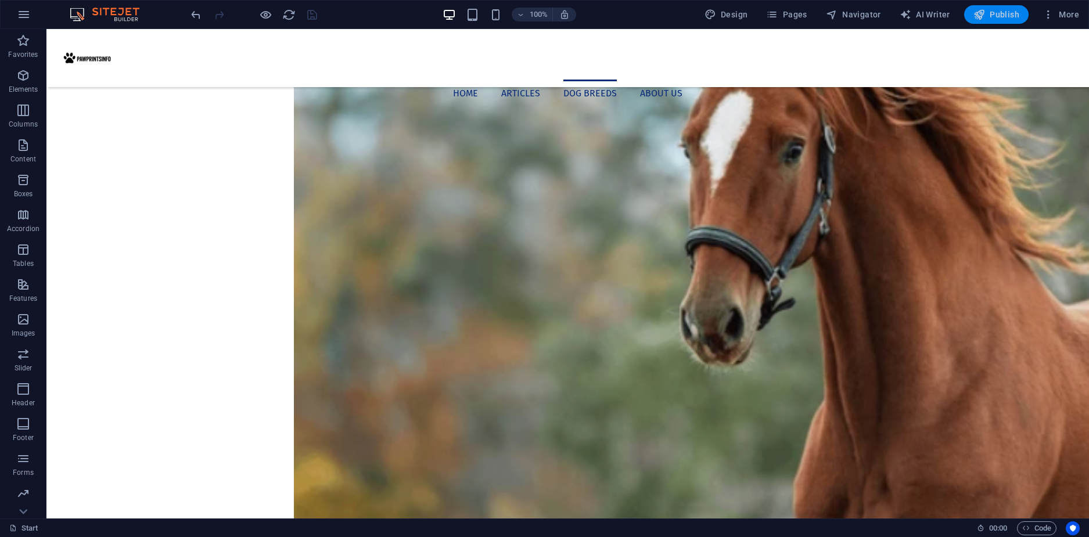
click at [989, 15] on span "Publish" at bounding box center [996, 15] width 46 height 12
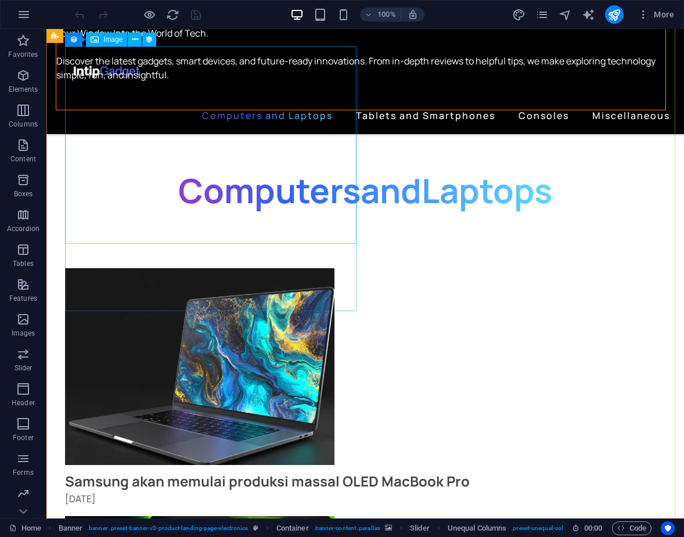
scroll to position [581, 0]
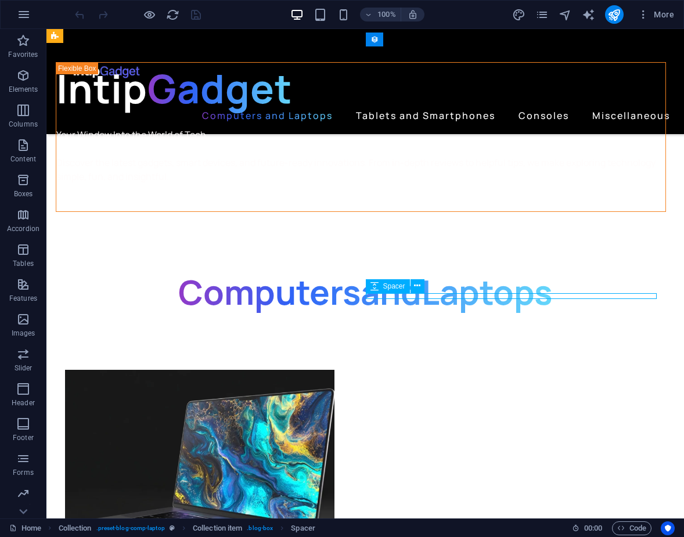
scroll to position [727, 0]
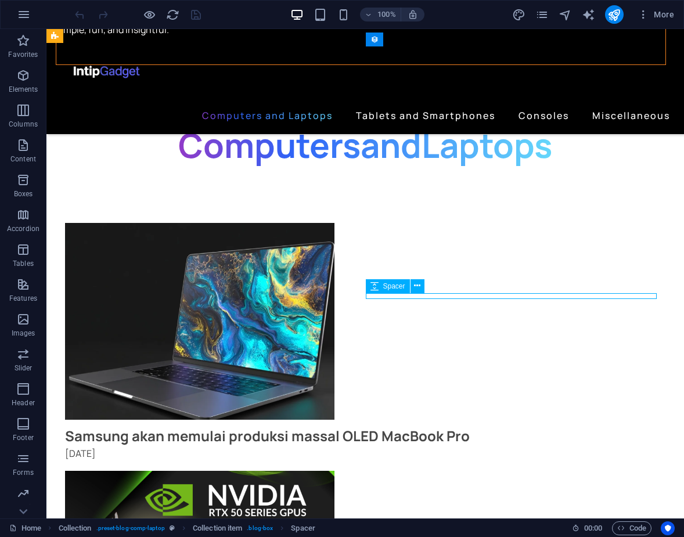
select select "px"
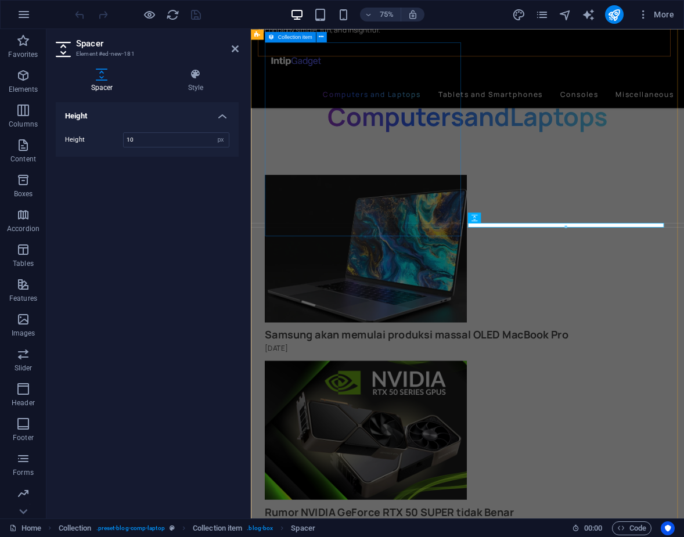
click at [329, 290] on article "Samsung akan memulai produksi massal OLED MacBook Pro [DATE]" at bounding box center [539, 345] width 540 height 244
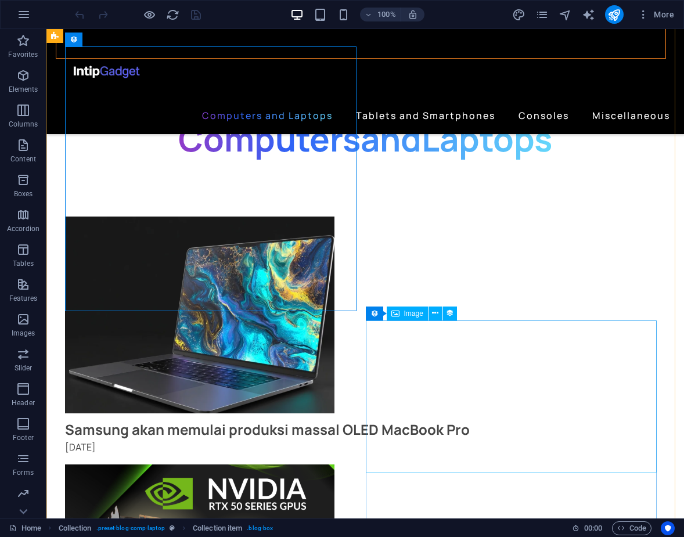
scroll to position [755, 0]
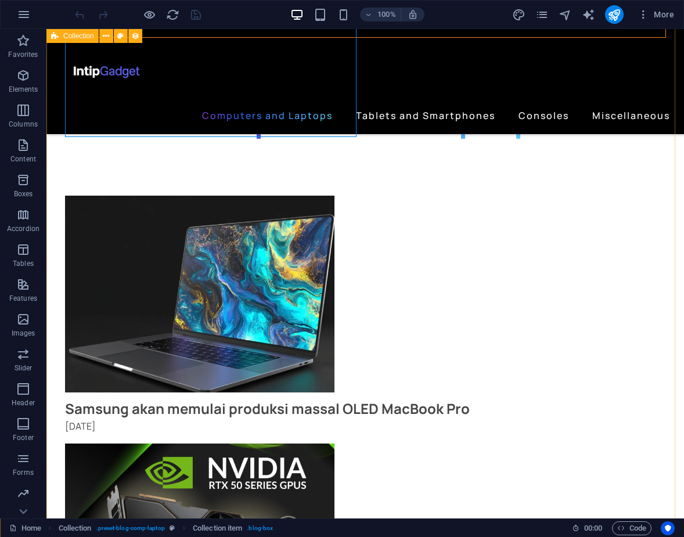
select select "columns.publishing_date_DESC"
select select "columns.status"
select select "columns.publishing_date"
select select "past"
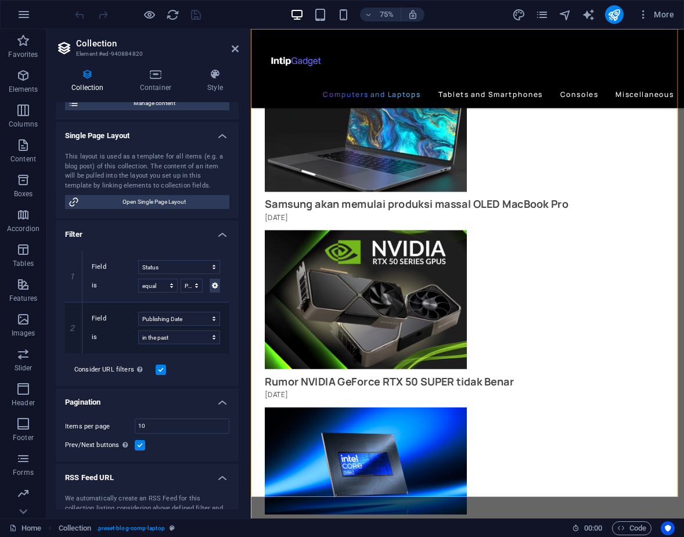
scroll to position [203, 0]
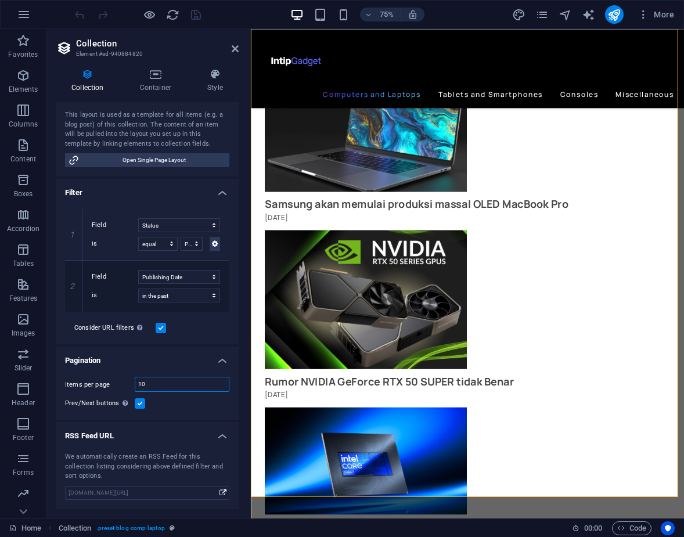
drag, startPoint x: 163, startPoint y: 385, endPoint x: 127, endPoint y: 383, distance: 36.6
click at [122, 390] on div "Items per page 10" at bounding box center [147, 384] width 164 height 15
type input "6"
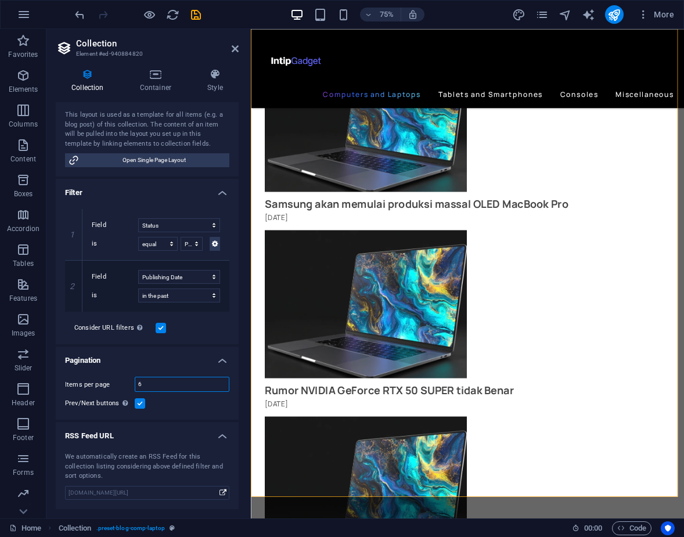
select select "columns.publishing_date_DESC"
select select "columns.status"
select select "columns.publishing_date"
select select "past"
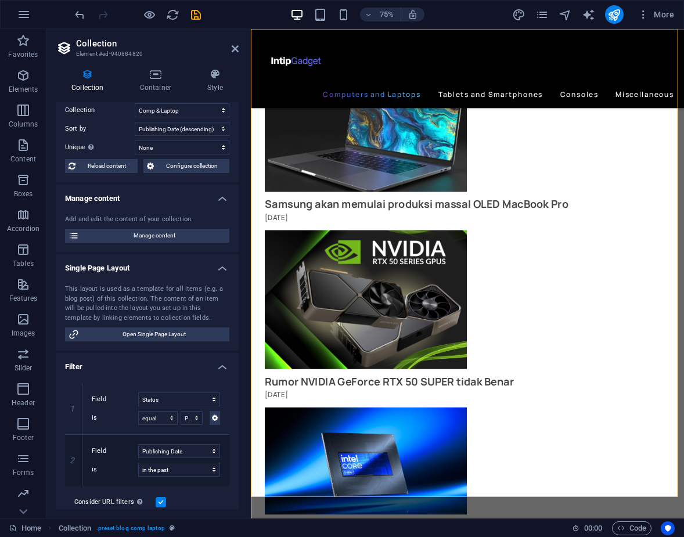
scroll to position [0, 0]
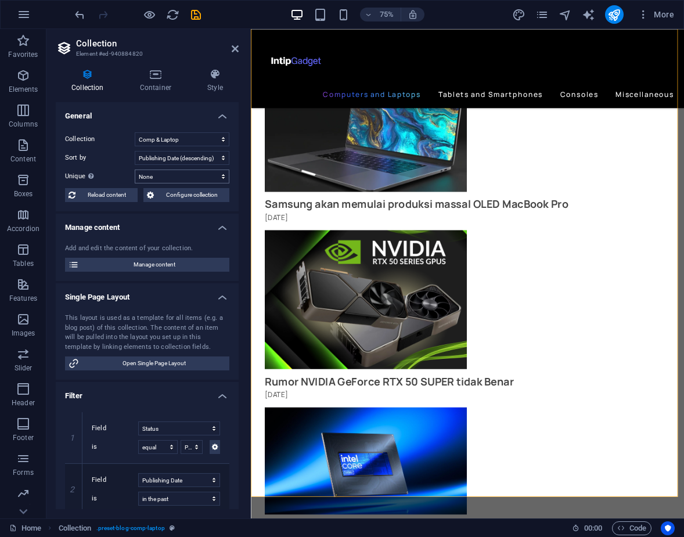
type input "6"
click at [193, 181] on select "None Name Slug Description Content Category Author Image Publishing Date Status" at bounding box center [182, 177] width 95 height 14
click at [202, 154] on select "Created at (ascending) Created at (descending) Updated at (ascending) Updated a…" at bounding box center [182, 158] width 95 height 14
click at [103, 155] on label "Sort by" at bounding box center [100, 158] width 70 height 14
click at [135, 155] on select "Created at (ascending) Created at (descending) Updated at (ascending) Updated a…" at bounding box center [182, 158] width 95 height 14
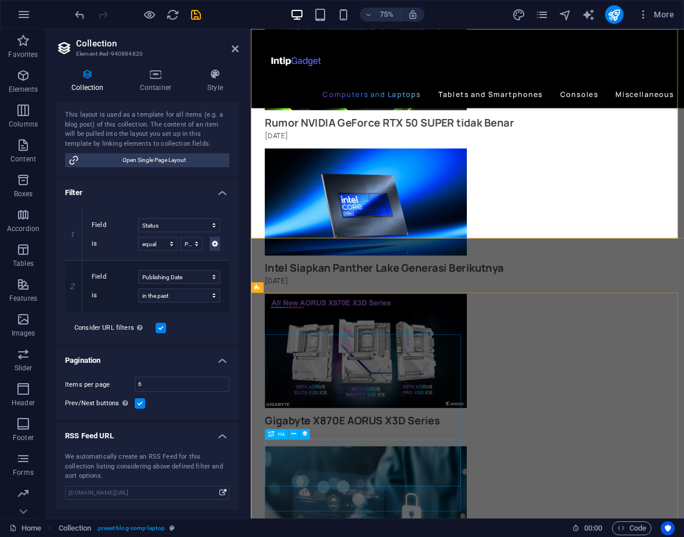
scroll to position [1424, 0]
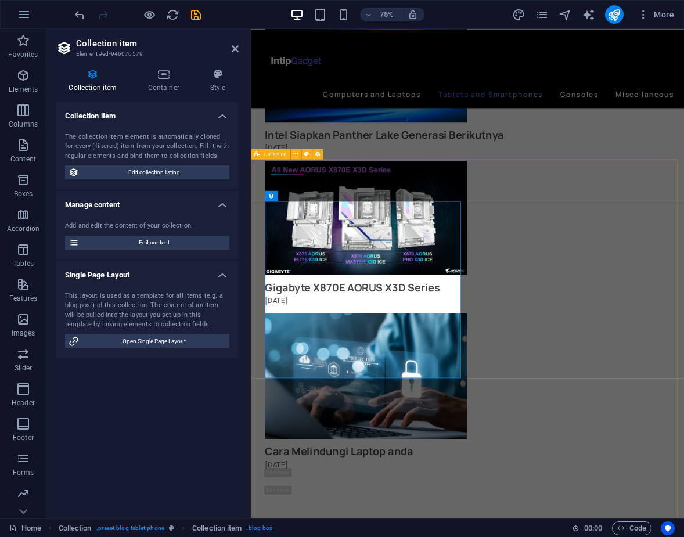
select select "68c90f9d413079e675081303"
select select "columns.publishing_date_DESC"
select select "columns.status"
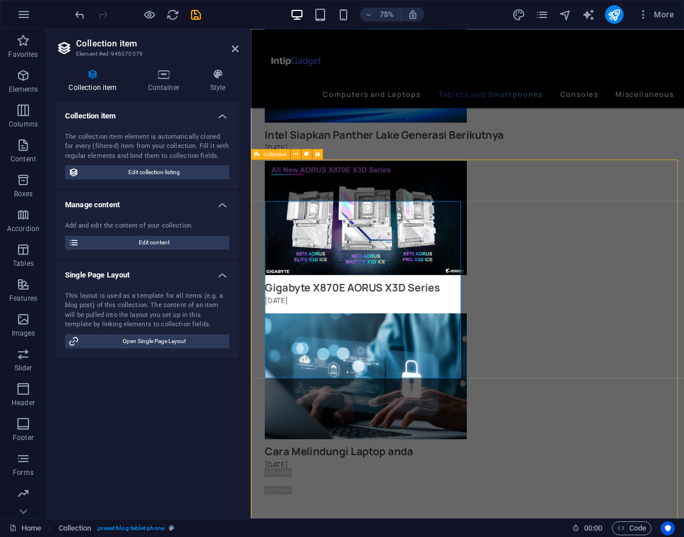
select select "columns.publishing_date"
select select "past"
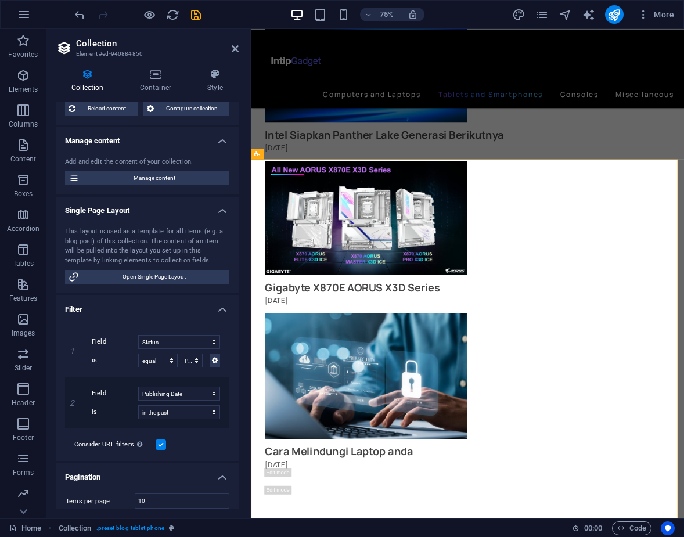
scroll to position [203, 0]
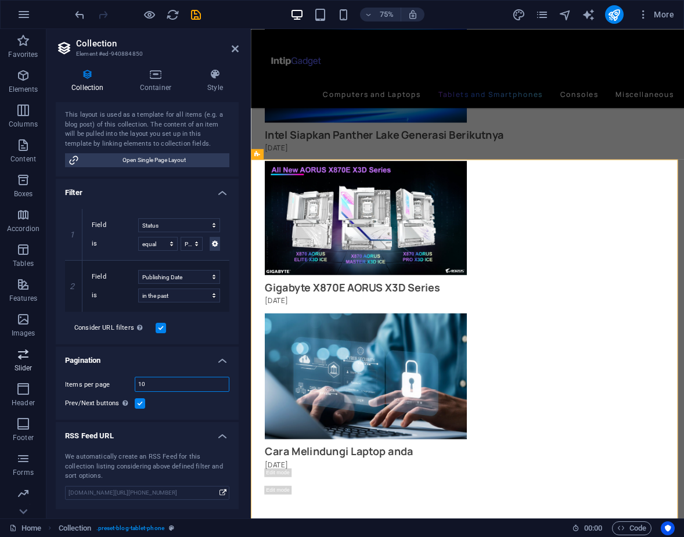
drag, startPoint x: 160, startPoint y: 387, endPoint x: 24, endPoint y: 372, distance: 136.6
click at [24, 372] on section "Favorites Elements Columns Content Boxes Accordion Tables Features Images Slide…" at bounding box center [342, 273] width 684 height 489
type input "6"
select select "columns.publishing_date_DESC"
select select "columns.status"
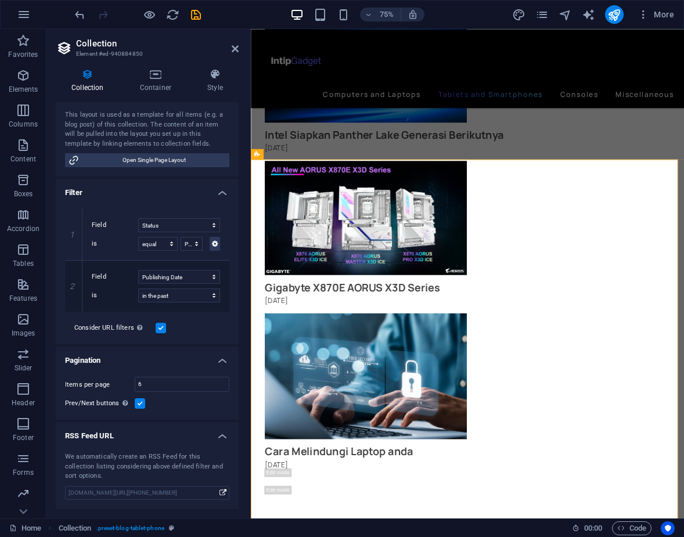
select select "columns.publishing_date"
select select "past"
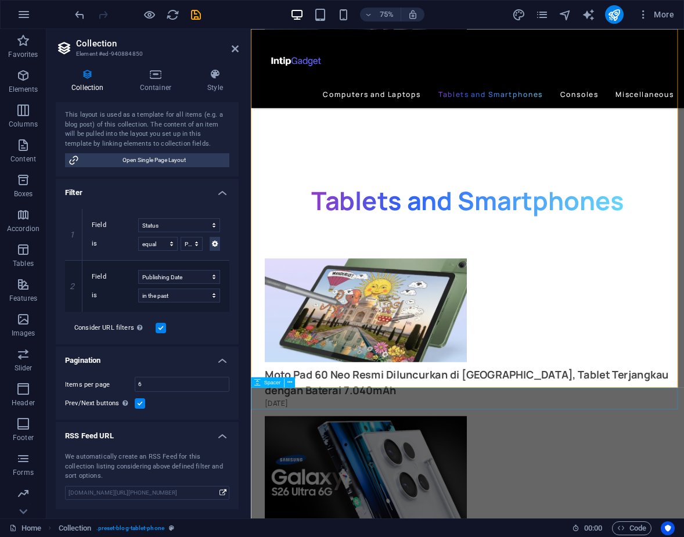
scroll to position [2237, 0]
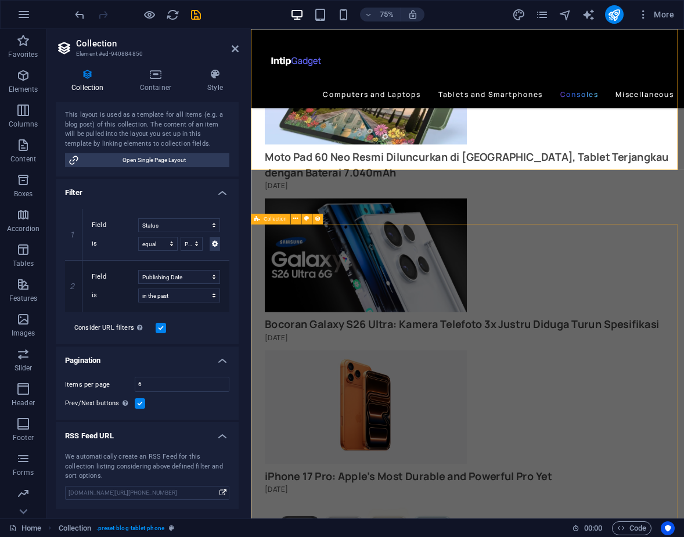
select select "68c9119709bd1f1800063a79"
select select "columns.publishing_date_DESC"
select select "columns.status"
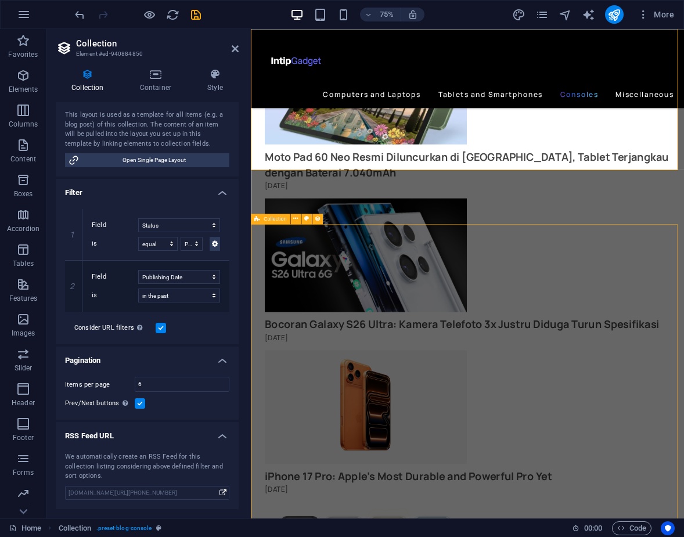
select select "columns.publishing_date"
select select "past"
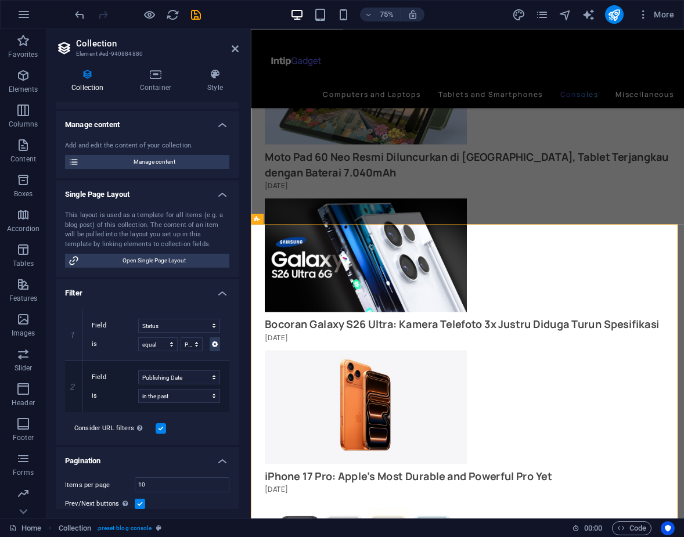
scroll to position [203, 0]
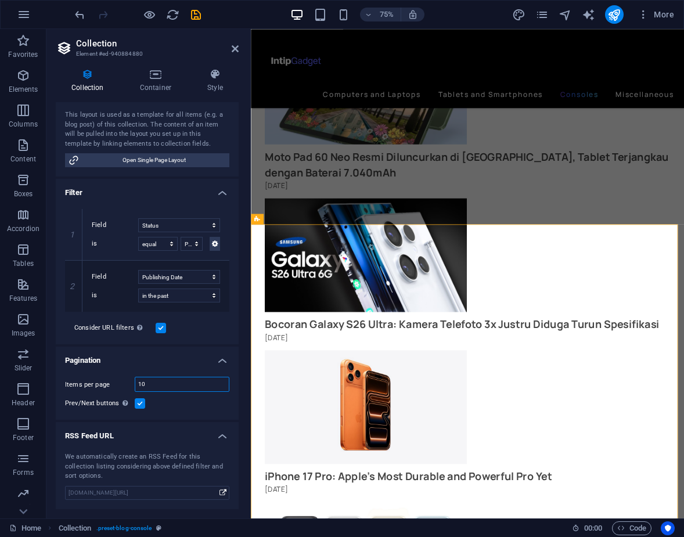
drag, startPoint x: 160, startPoint y: 386, endPoint x: -18, endPoint y: 380, distance: 177.8
click at [0, 380] on html "Individual Home Favorites Elements Columns Content Boxes Accordion Tables Featu…" at bounding box center [342, 268] width 684 height 537
type input "6"
select select "68c9119709bd1f1800063a79"
select select "columns.publishing_date_DESC"
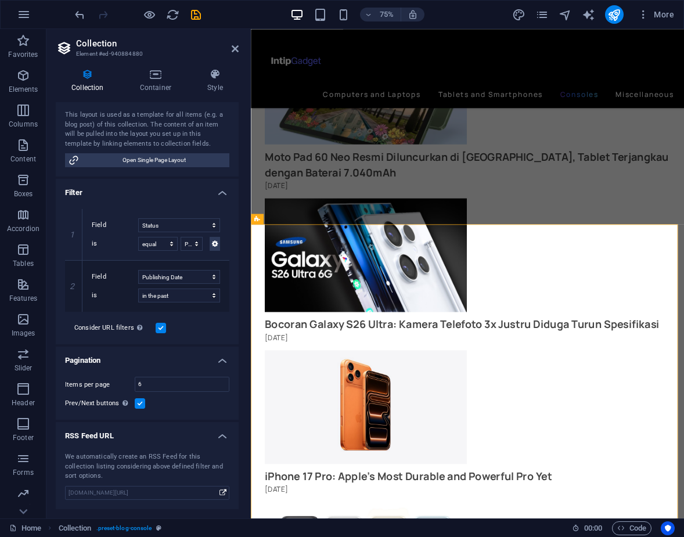
select select "columns.status"
select select "columns.publishing_date"
select select "past"
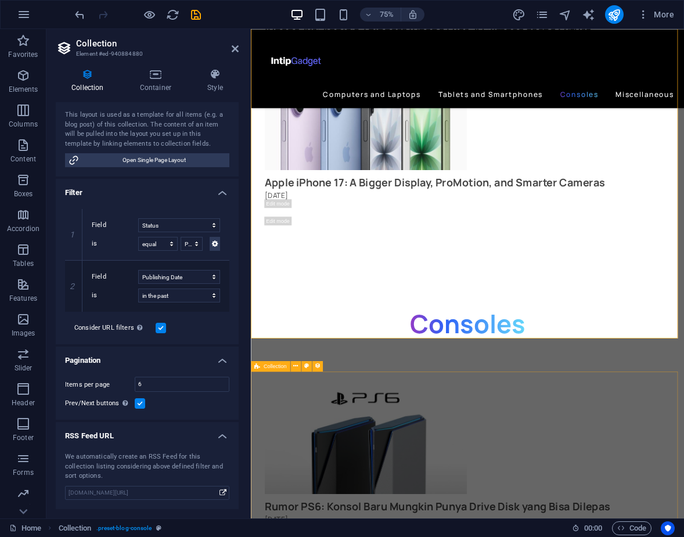
scroll to position [3108, 0]
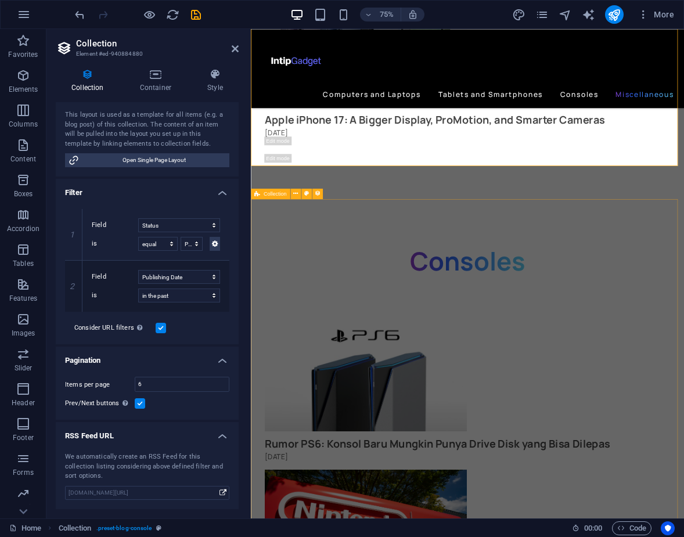
select select "68cab864f3841edcbe08dd38"
select select "columns.publishing_date_DESC"
select select "columns.status"
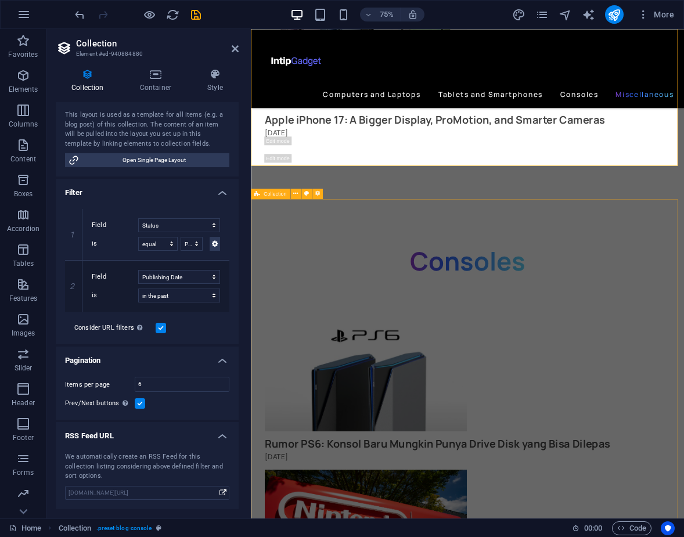
select select "columns.publishing_date"
select select "past"
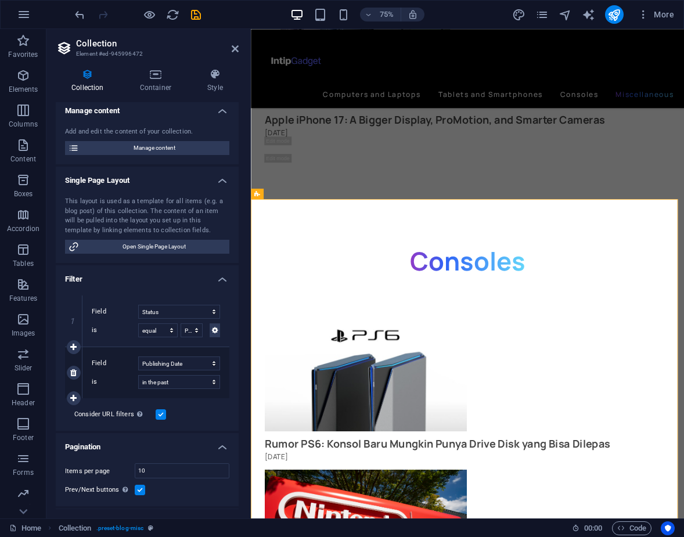
scroll to position [203, 0]
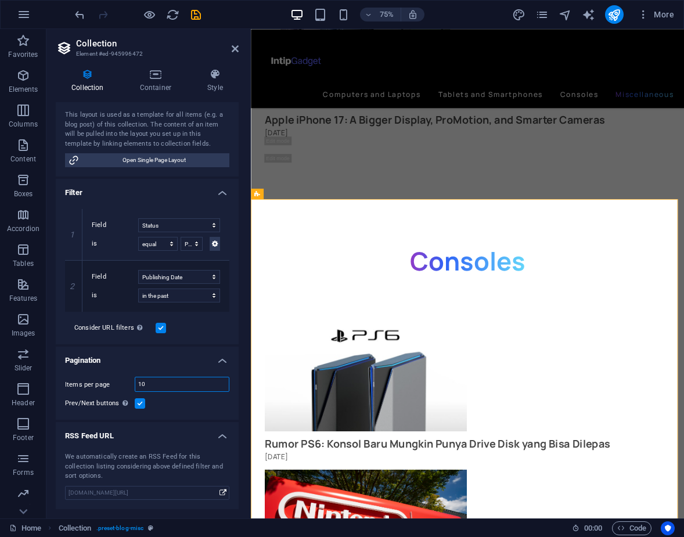
drag, startPoint x: 160, startPoint y: 384, endPoint x: 60, endPoint y: 394, distance: 100.4
click at [60, 394] on div "Items per page 10 Prev/Next buttons Even if checked the pagination will not be …" at bounding box center [147, 393] width 183 height 52
type input "6"
select select "68cab864f3841edcbe08dd38"
select select "columns.publishing_date_DESC"
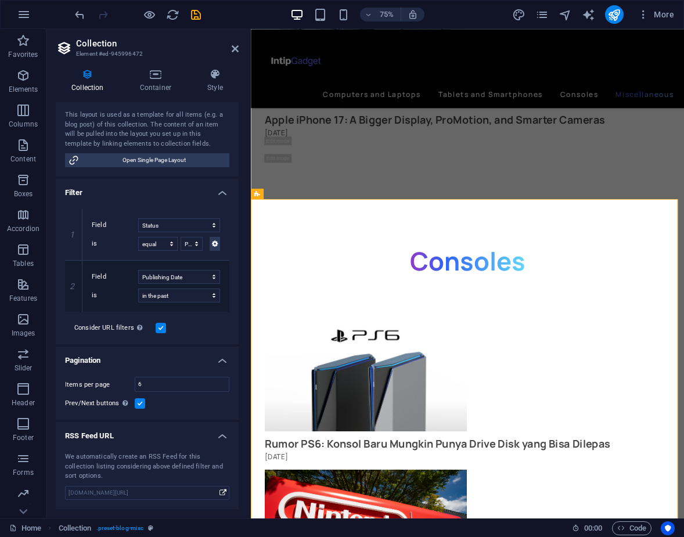
select select "columns.status"
select select "columns.publishing_date"
select select "past"
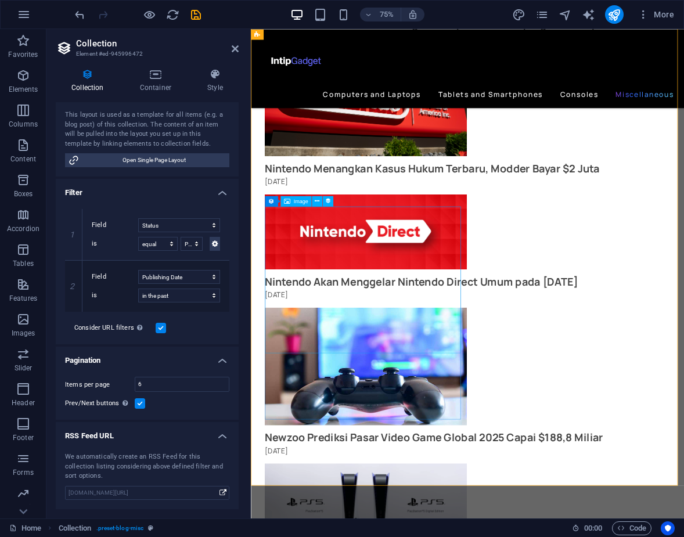
scroll to position [3746, 0]
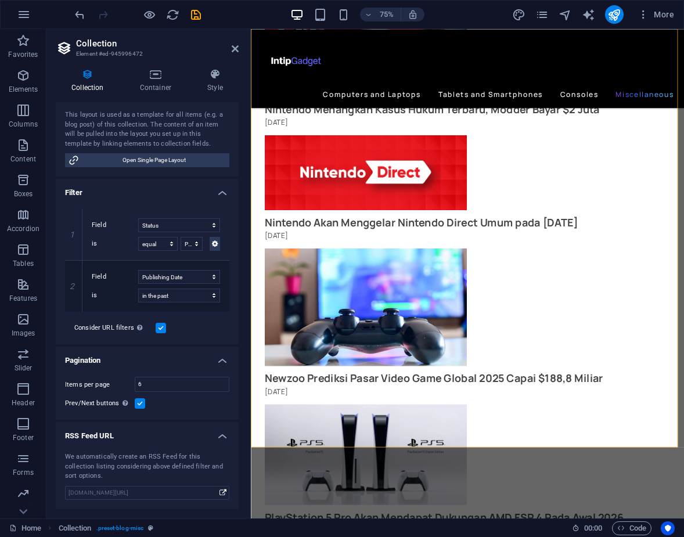
click at [230, 49] on header "Collection Element #ed-945996472" at bounding box center [147, 44] width 183 height 30
click at [193, 15] on icon "save" at bounding box center [195, 14] width 13 height 13
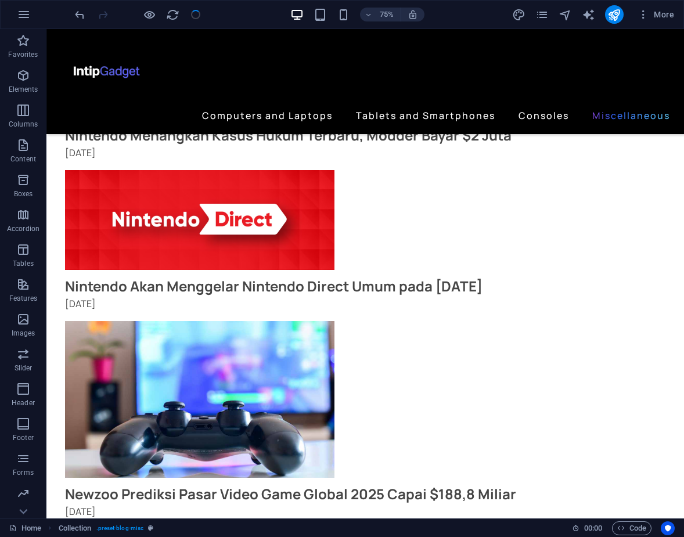
scroll to position [3633, 0]
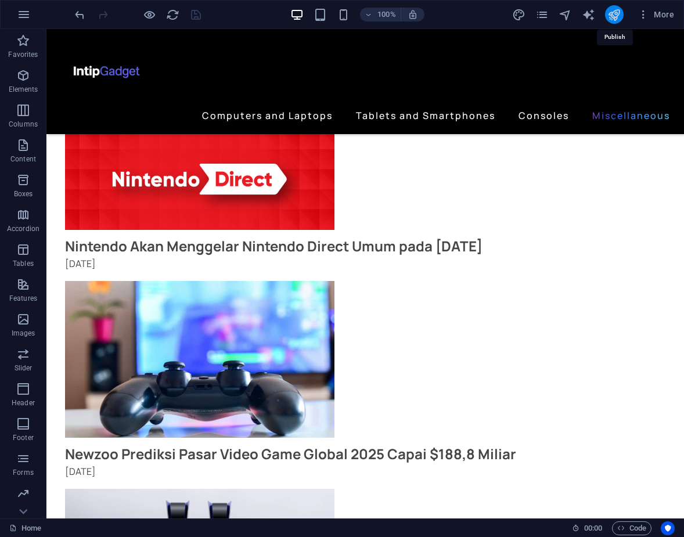
click at [617, 16] on icon "publish" at bounding box center [613, 14] width 13 height 13
